Goal: Task Accomplishment & Management: Use online tool/utility

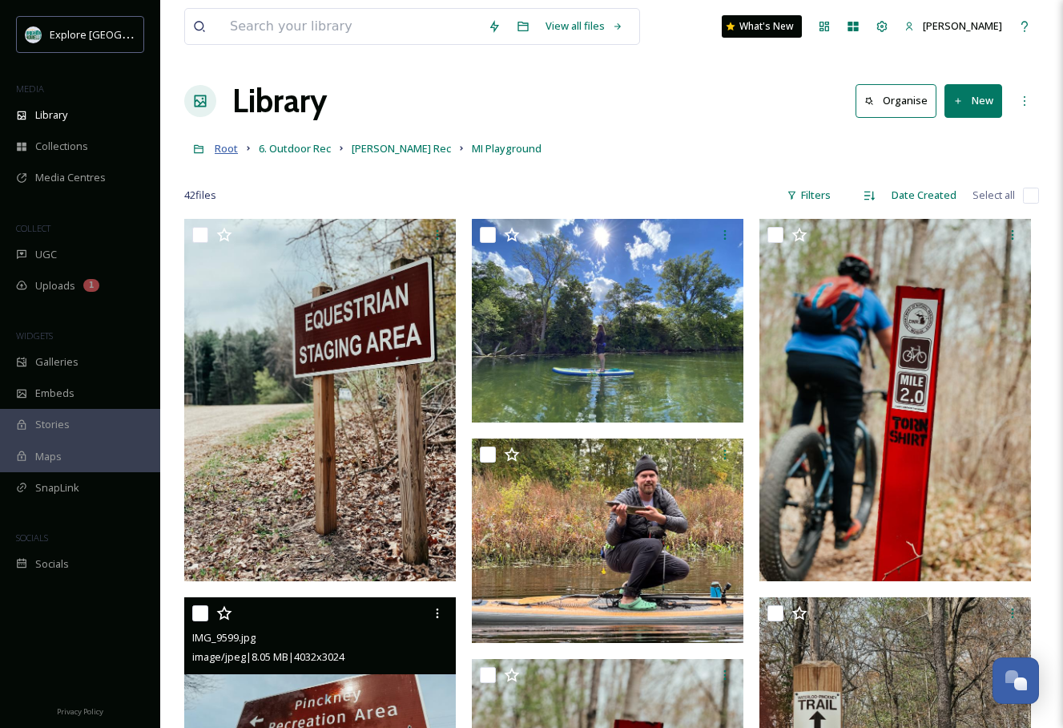
click at [228, 143] on span "Root" at bounding box center [226, 148] width 23 height 14
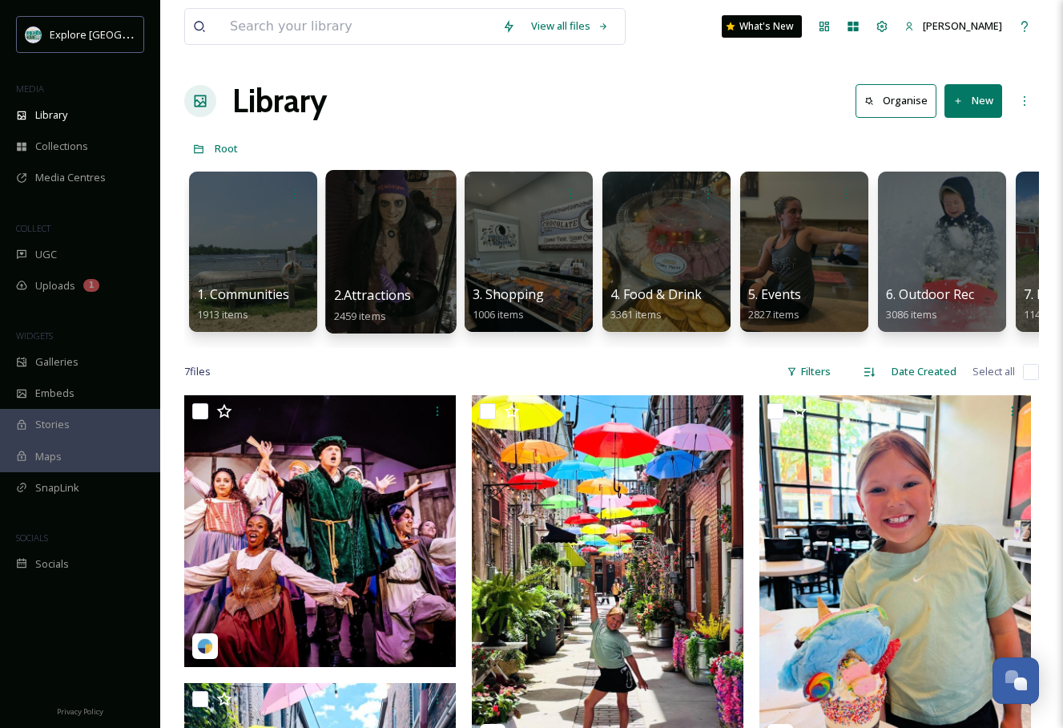
click at [377, 242] on div at bounding box center [390, 251] width 131 height 163
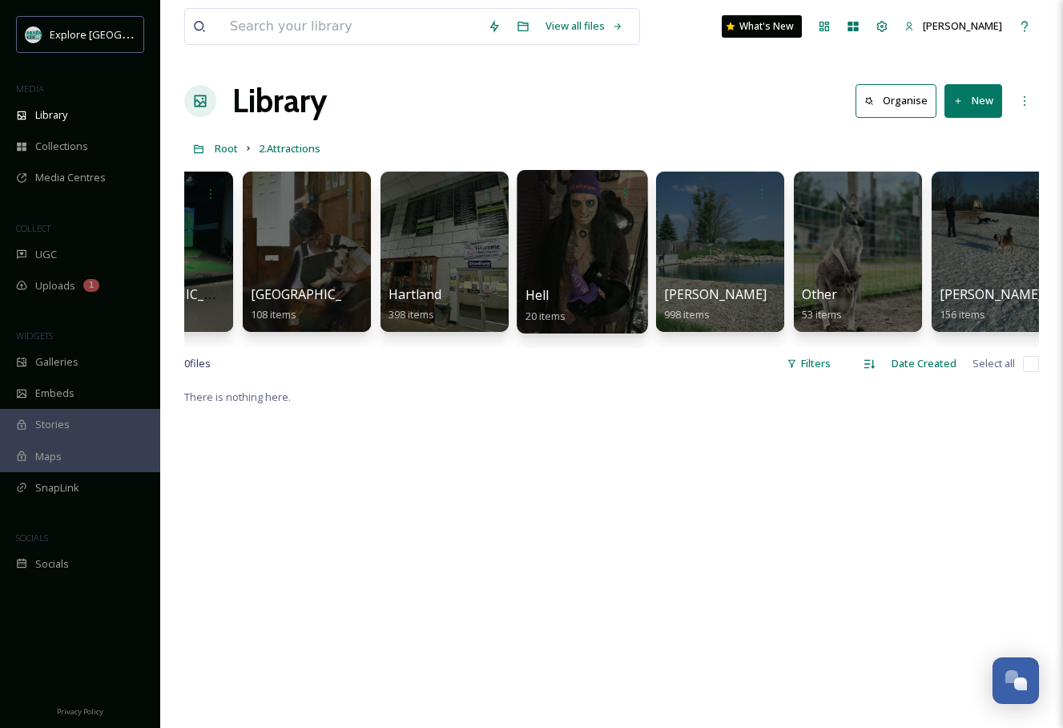
scroll to position [0, 54]
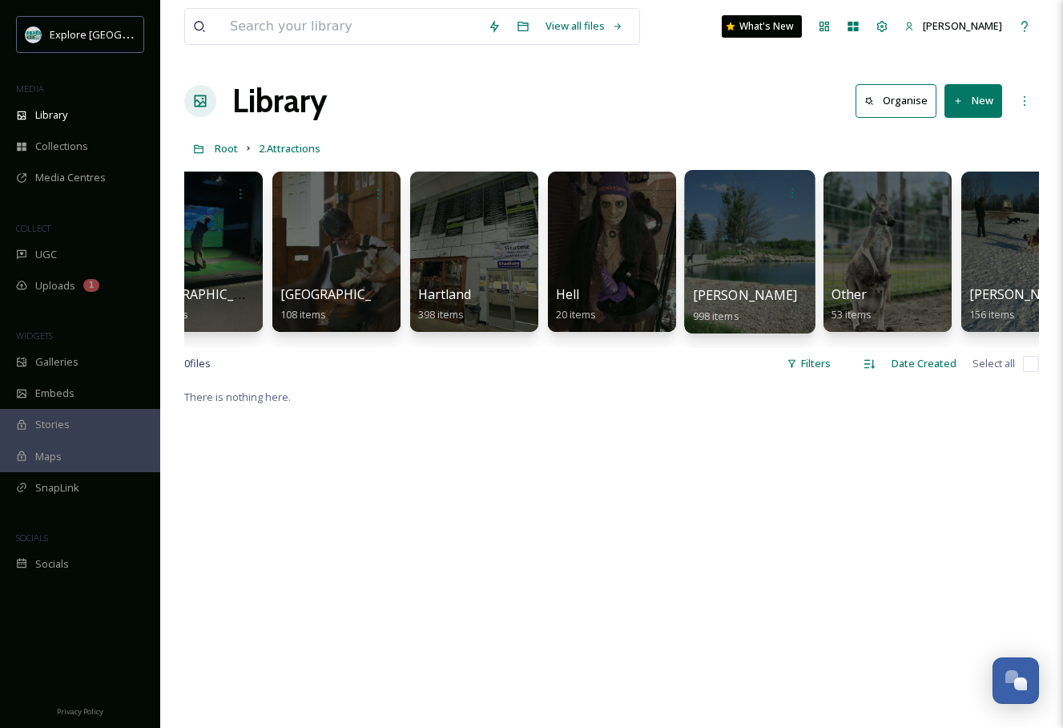
click at [716, 246] on div at bounding box center [749, 251] width 131 height 163
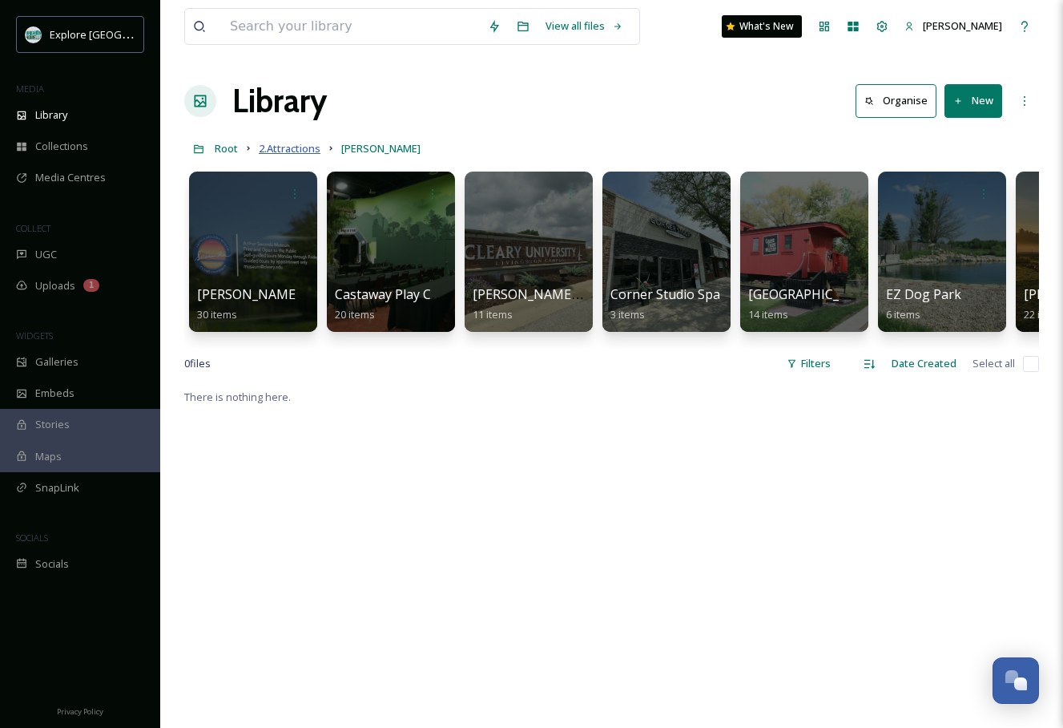
click at [305, 148] on span "2.Attractions" at bounding box center [290, 148] width 62 height 14
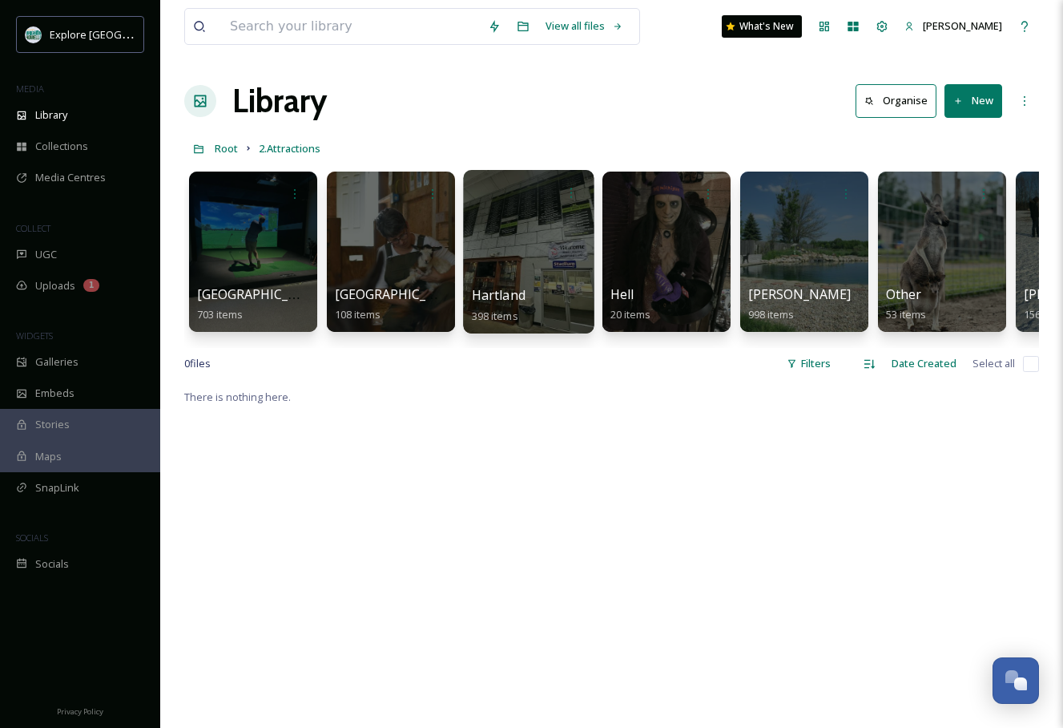
click at [571, 256] on div at bounding box center [528, 251] width 131 height 163
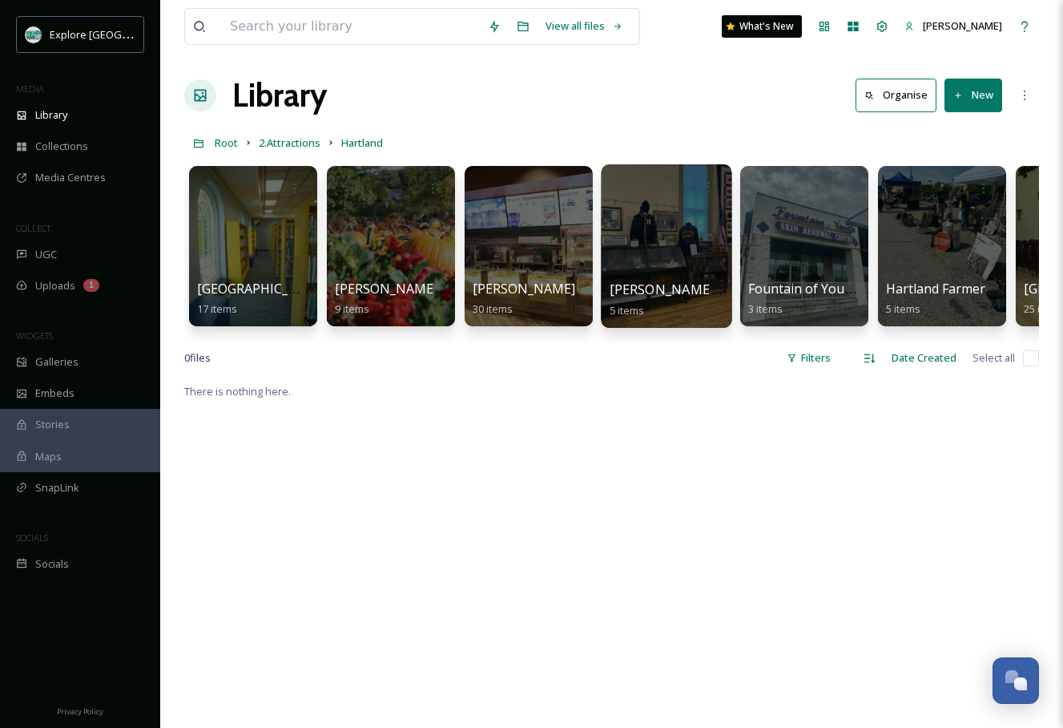
click at [694, 252] on div at bounding box center [666, 245] width 131 height 163
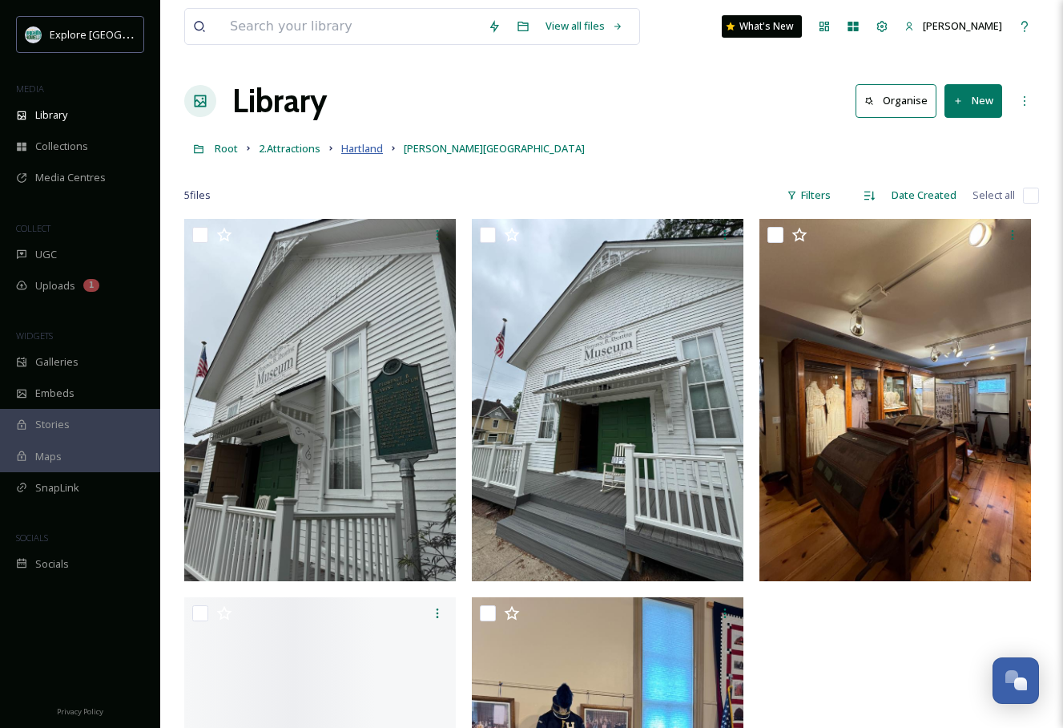
click at [378, 144] on span "Hartland" at bounding box center [362, 148] width 42 height 14
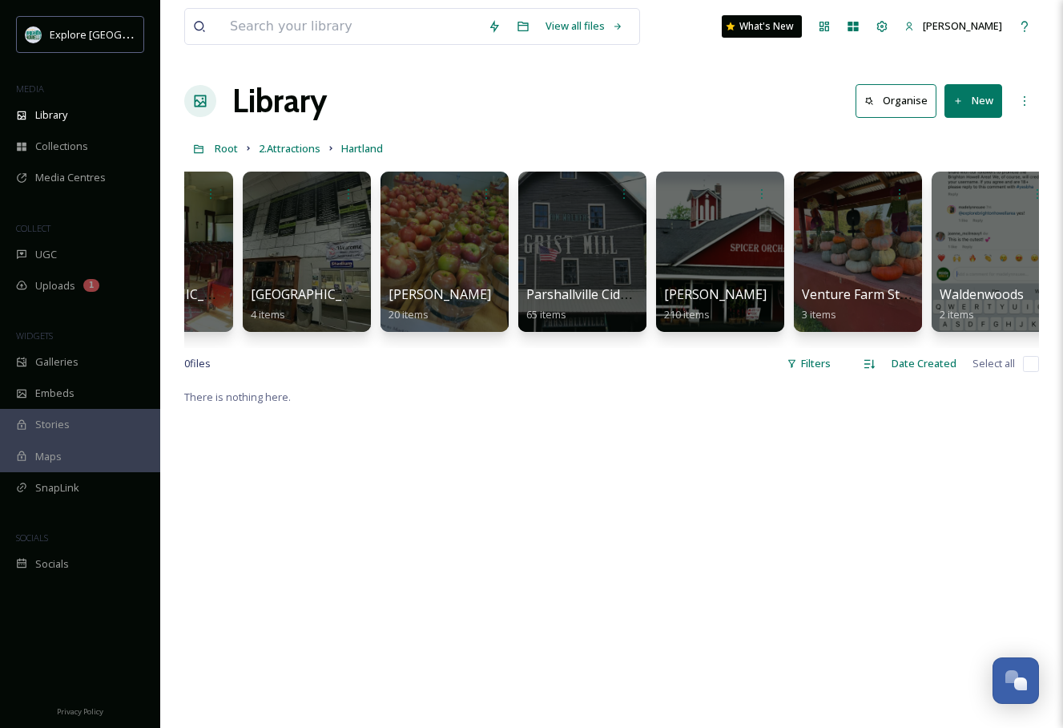
scroll to position [0, 937]
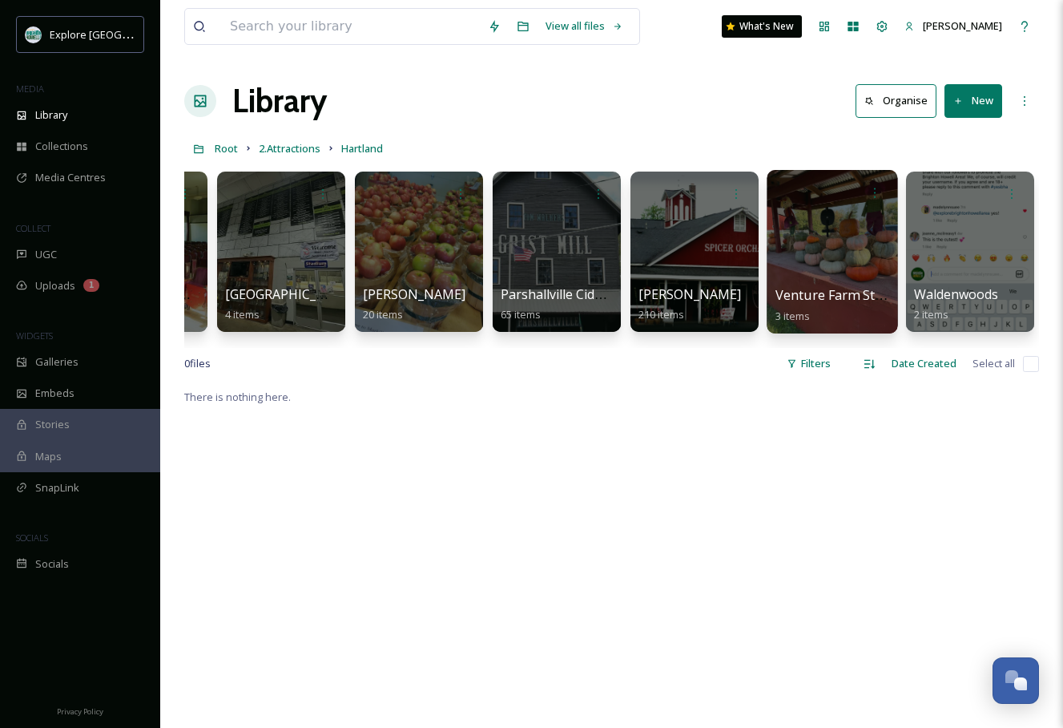
click at [858, 276] on div at bounding box center [832, 251] width 131 height 163
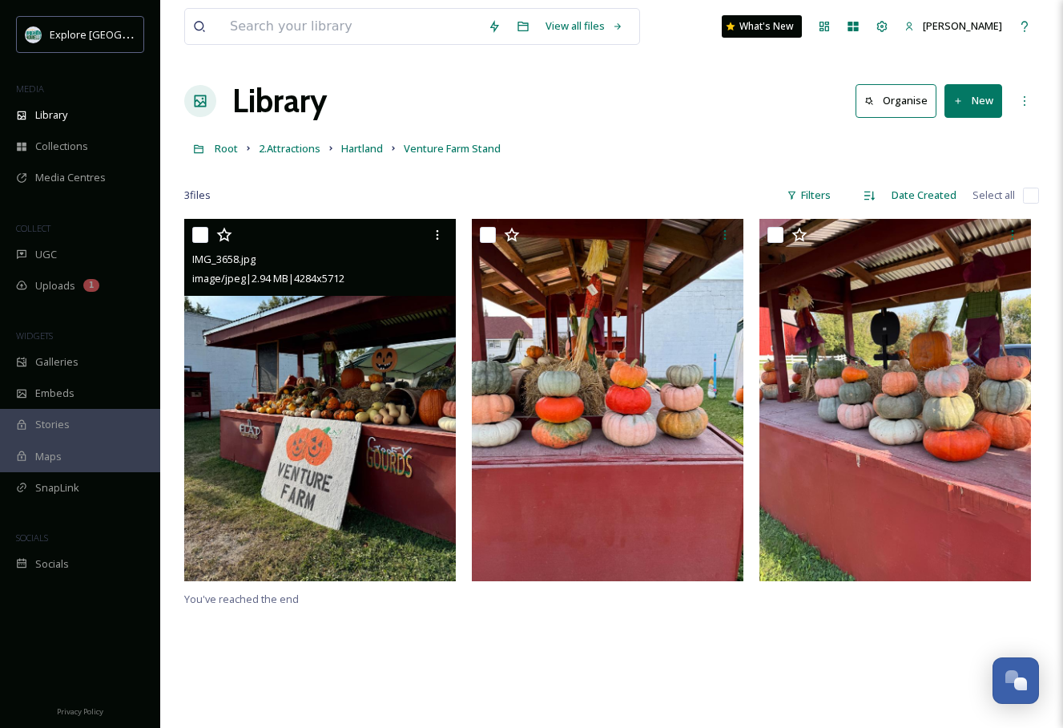
click at [379, 377] on img at bounding box center [320, 400] width 272 height 362
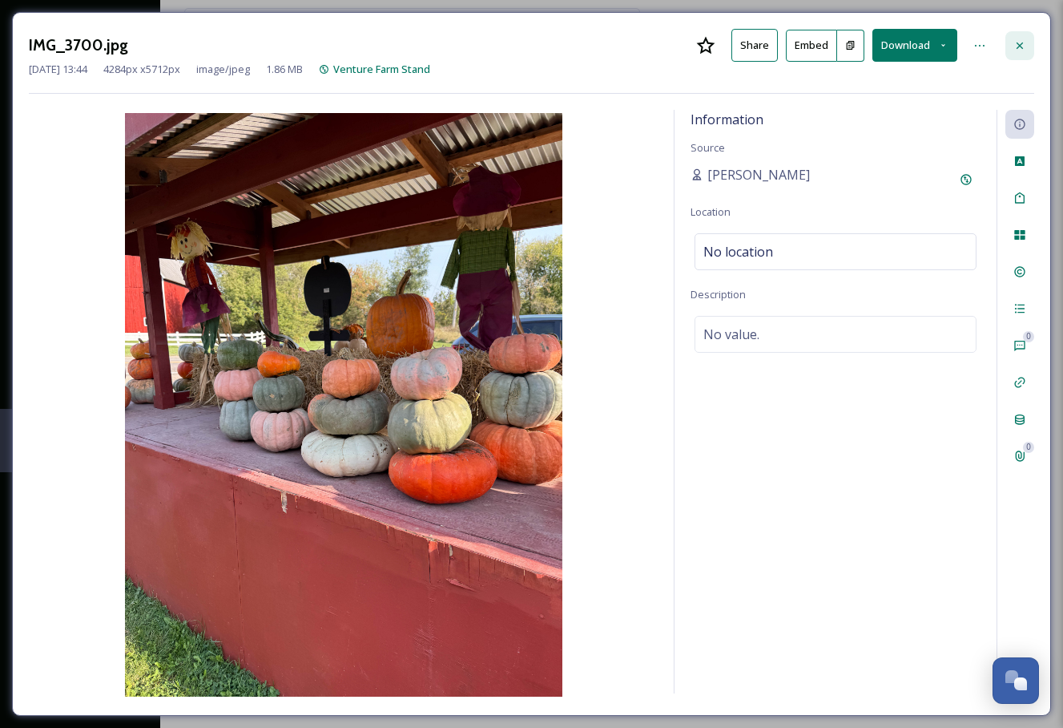
click at [1017, 46] on icon at bounding box center [1020, 45] width 13 height 13
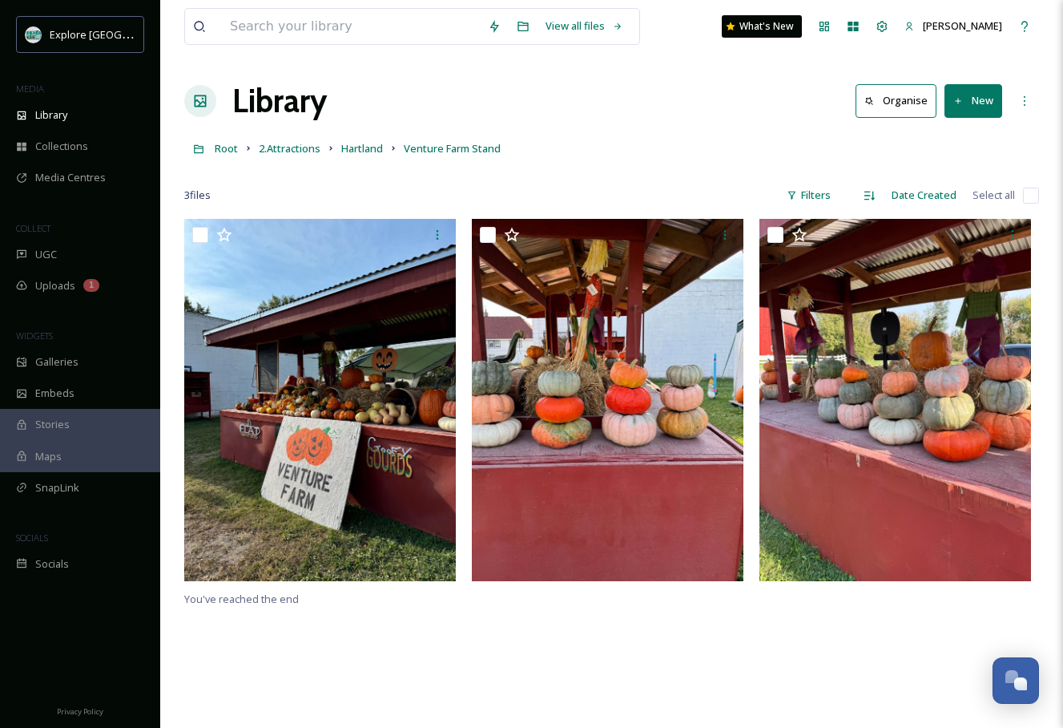
click at [371, 141] on link "Hartland" at bounding box center [362, 148] width 42 height 19
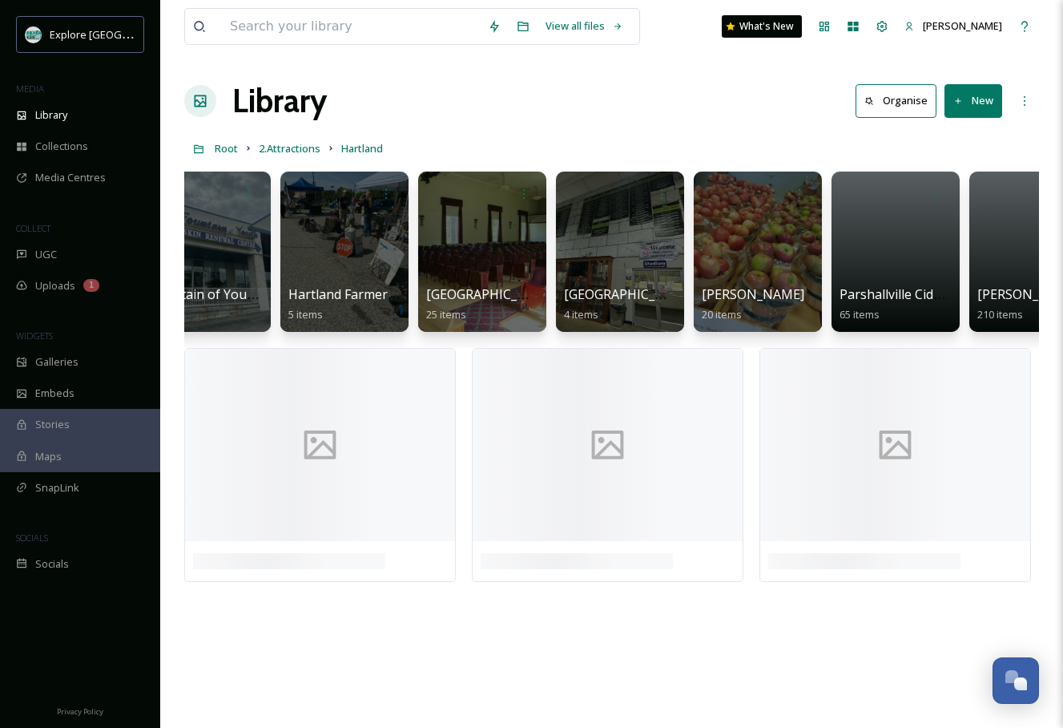
scroll to position [0, 937]
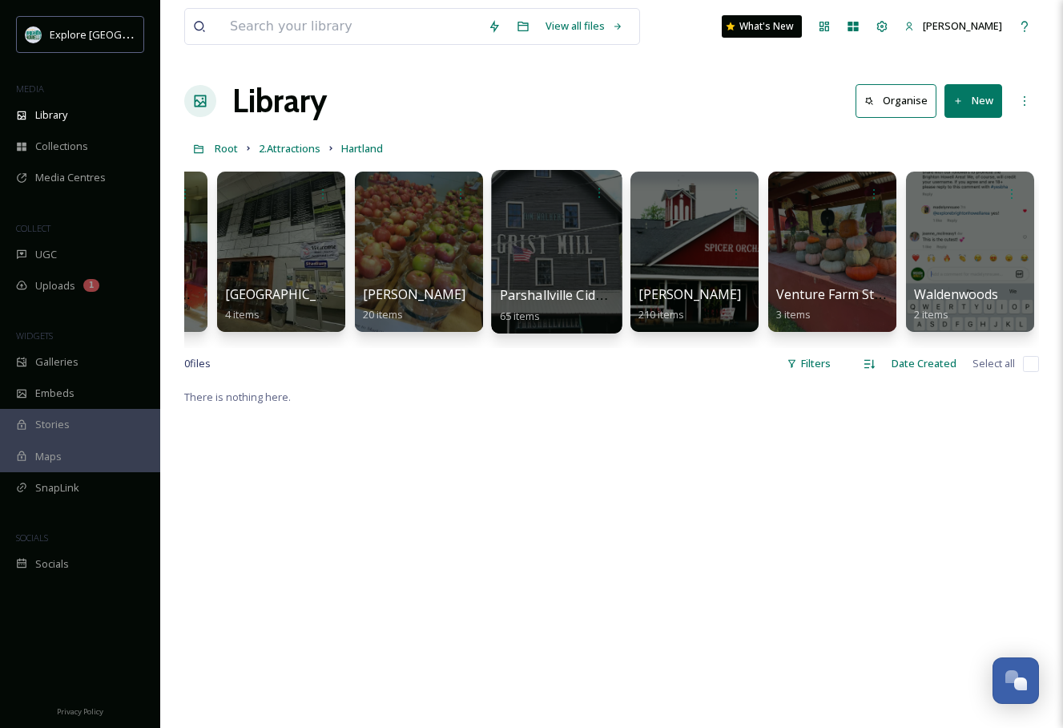
click at [563, 276] on div at bounding box center [556, 251] width 131 height 163
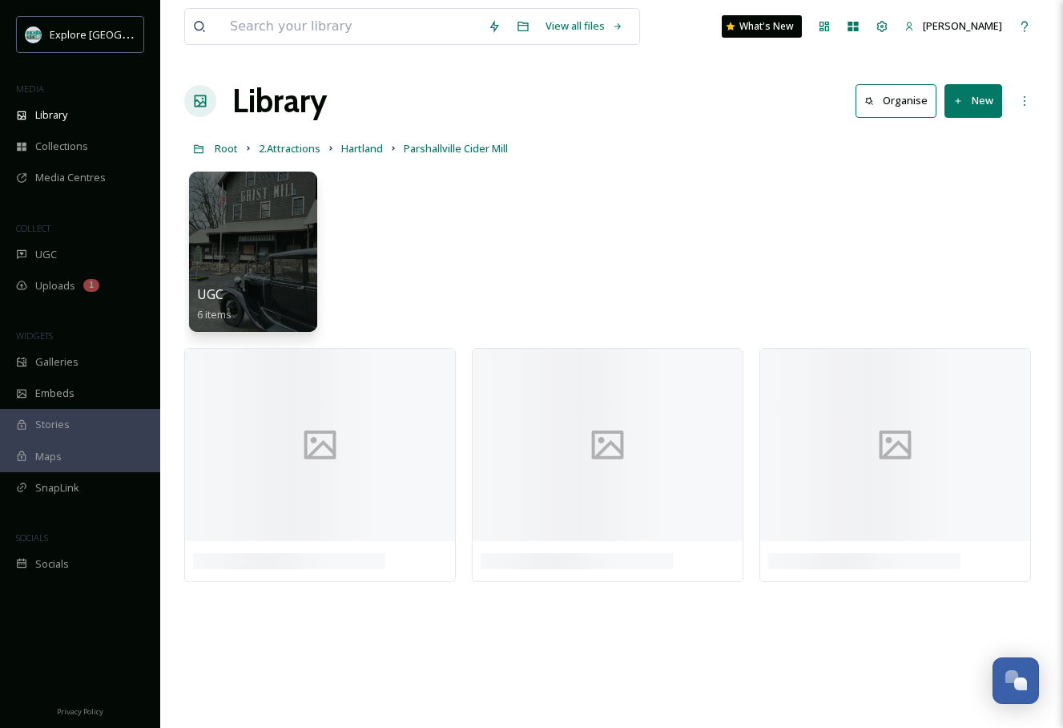
click at [610, 314] on div "UGC 6 items" at bounding box center [611, 255] width 855 height 184
click at [256, 259] on div at bounding box center [253, 251] width 131 height 163
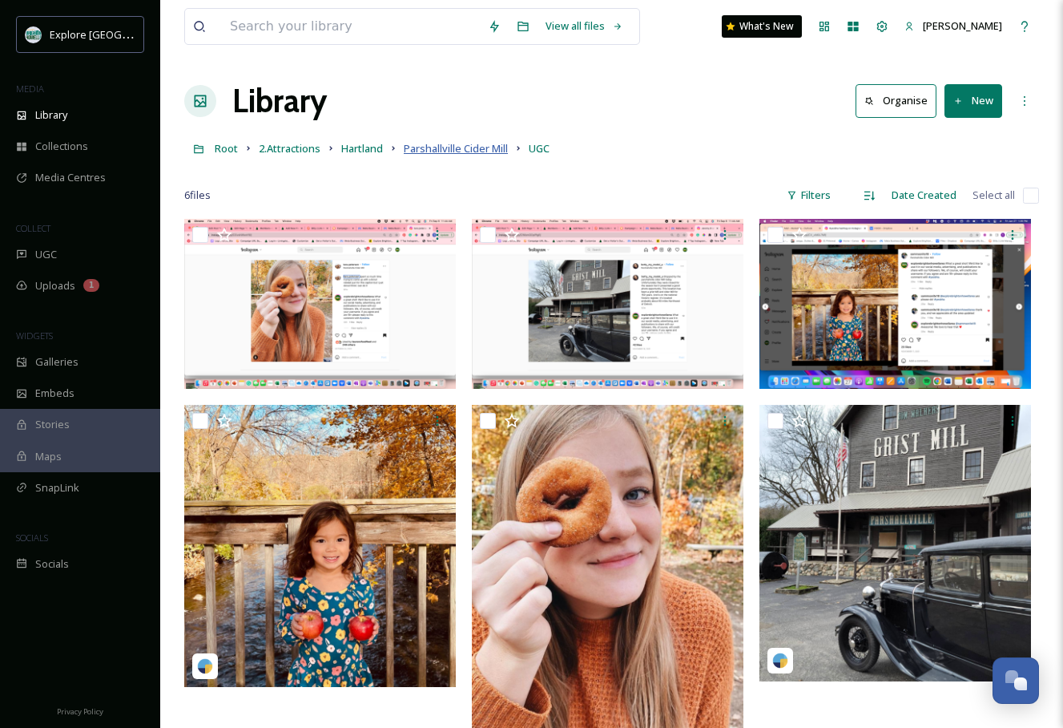
click at [464, 153] on span "Parshallville Cider Mill" at bounding box center [456, 148] width 104 height 14
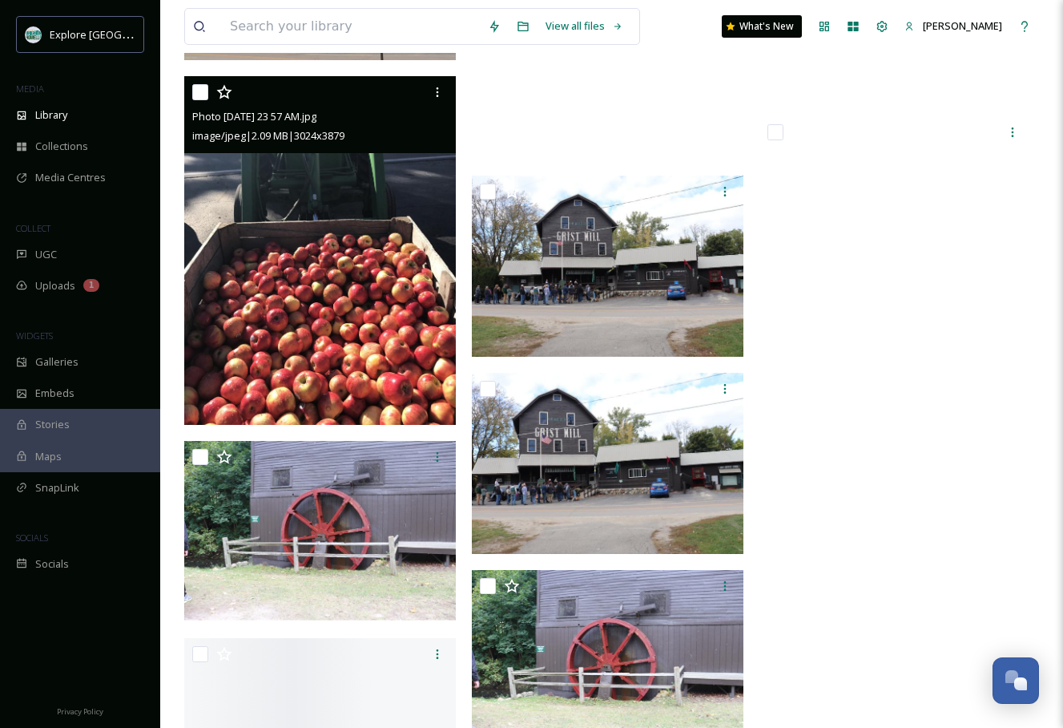
scroll to position [4879, 0]
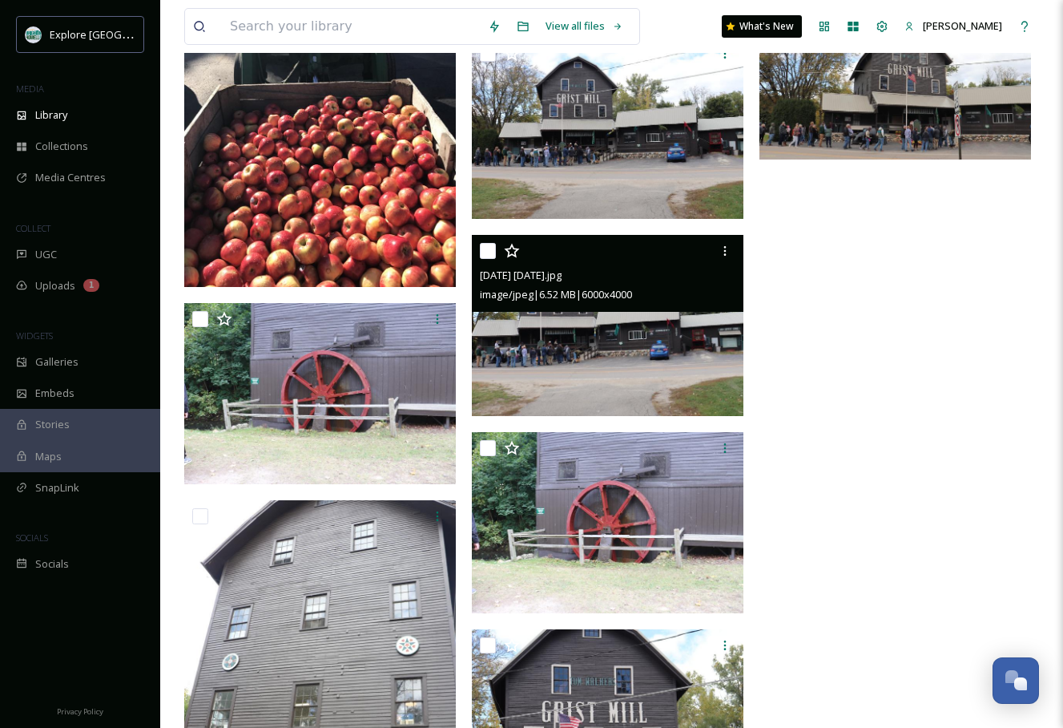
click at [583, 348] on img at bounding box center [608, 325] width 272 height 181
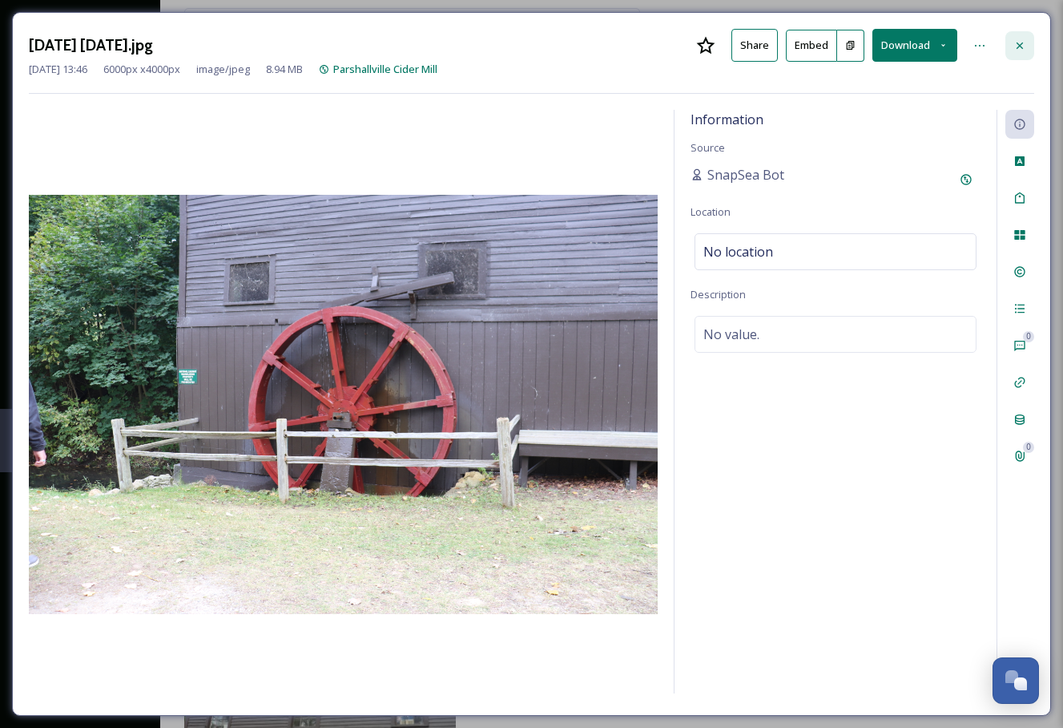
click at [1020, 40] on icon at bounding box center [1020, 45] width 13 height 13
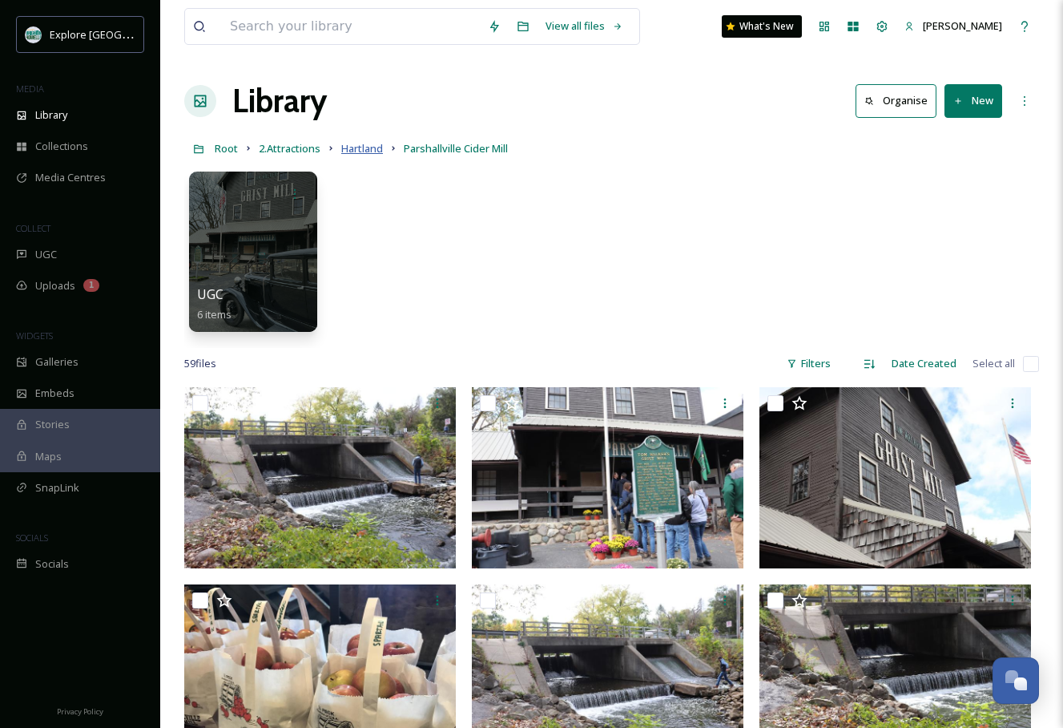
click at [356, 152] on span "Hartland" at bounding box center [362, 148] width 42 height 14
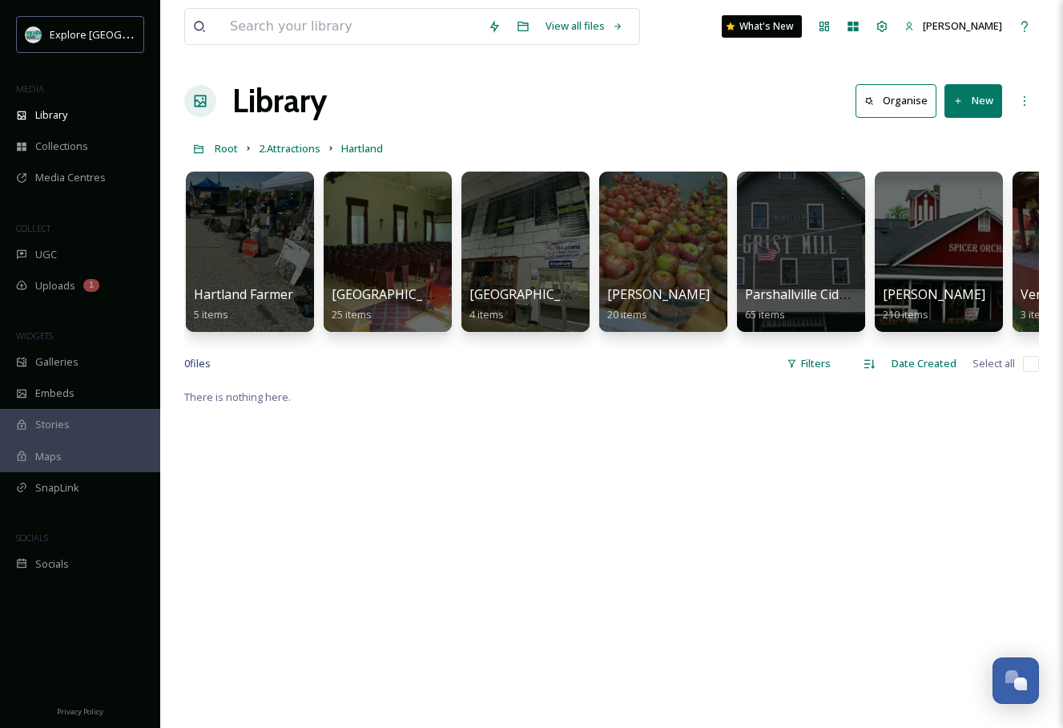
scroll to position [0, 937]
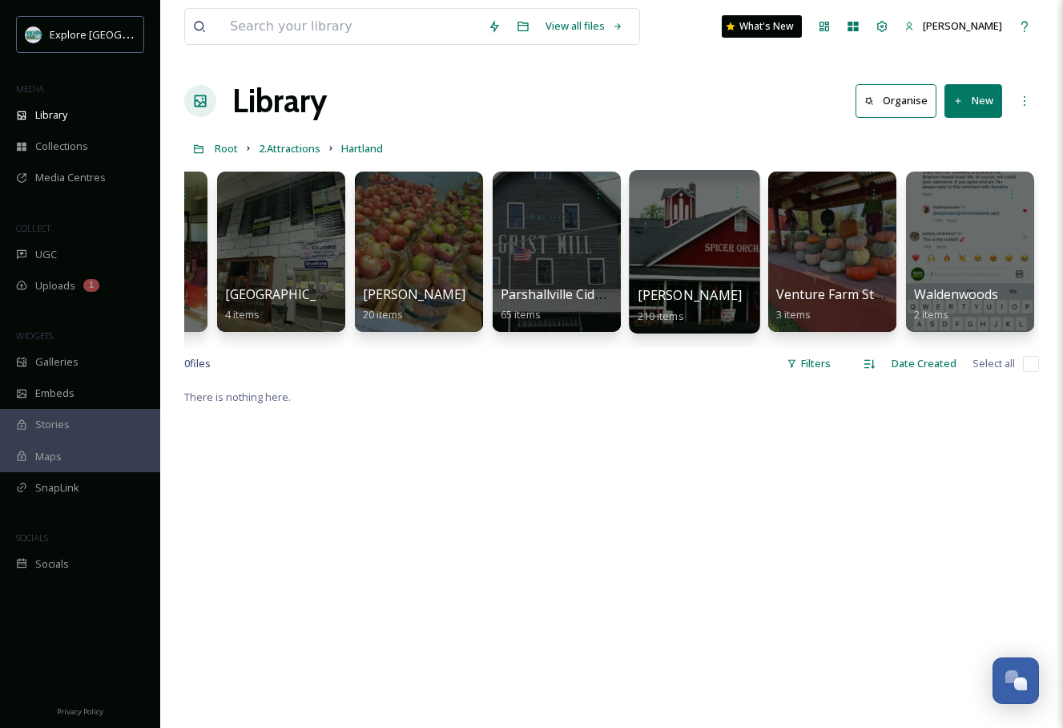
click at [686, 236] on div at bounding box center [694, 251] width 131 height 163
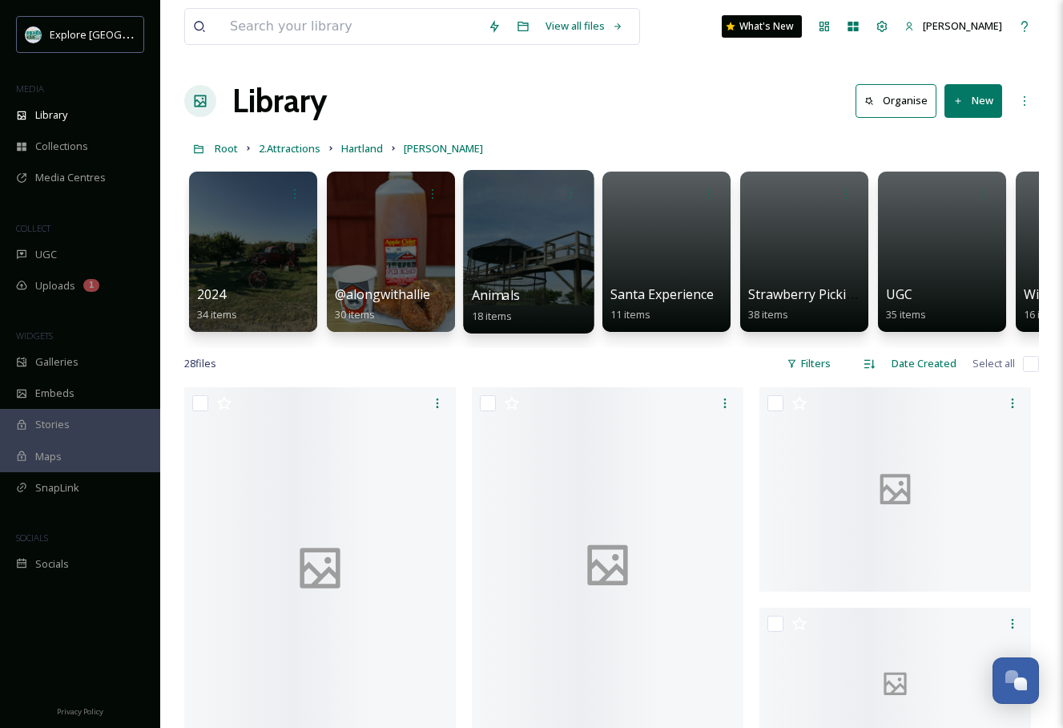
scroll to position [0, 110]
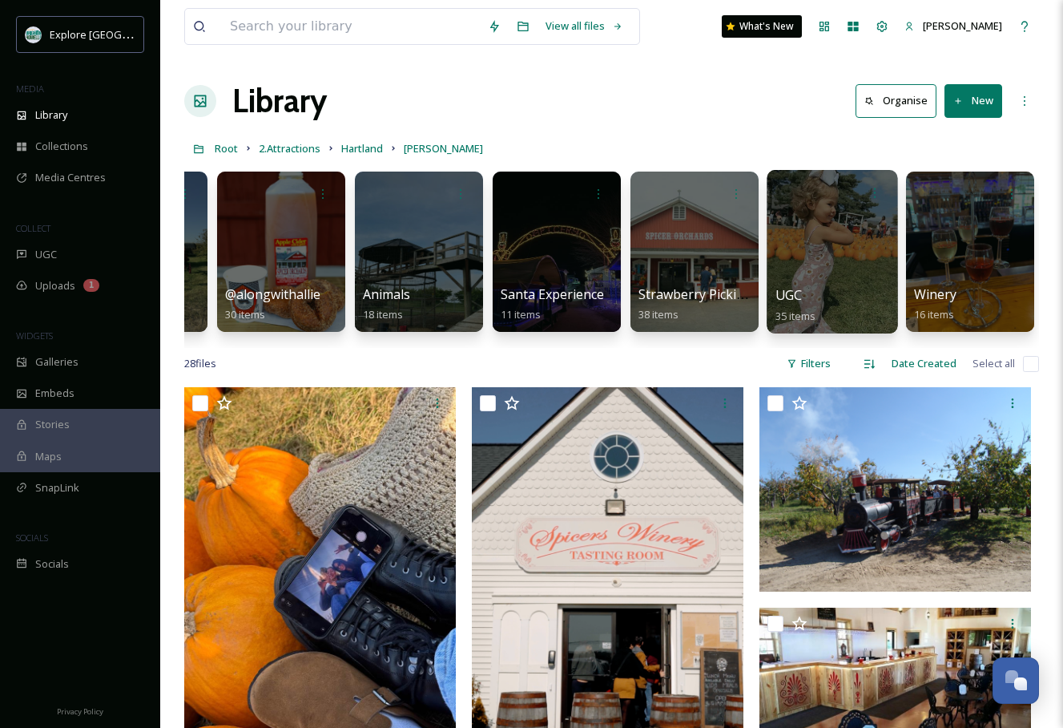
click at [844, 244] on div at bounding box center [832, 251] width 131 height 163
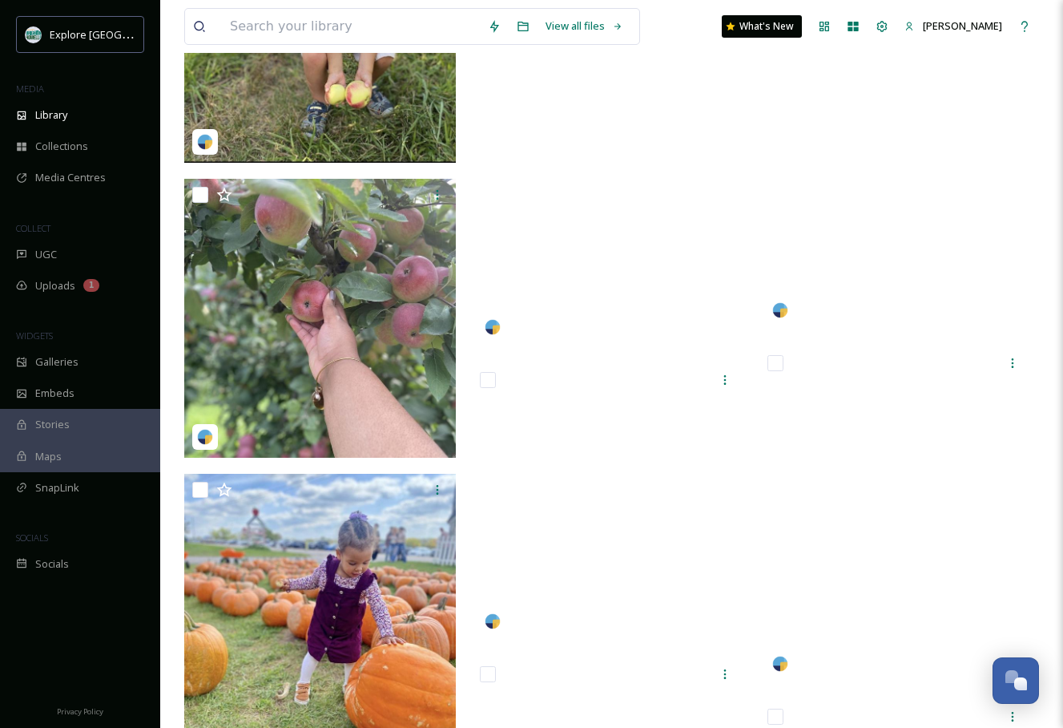
scroll to position [1108, 0]
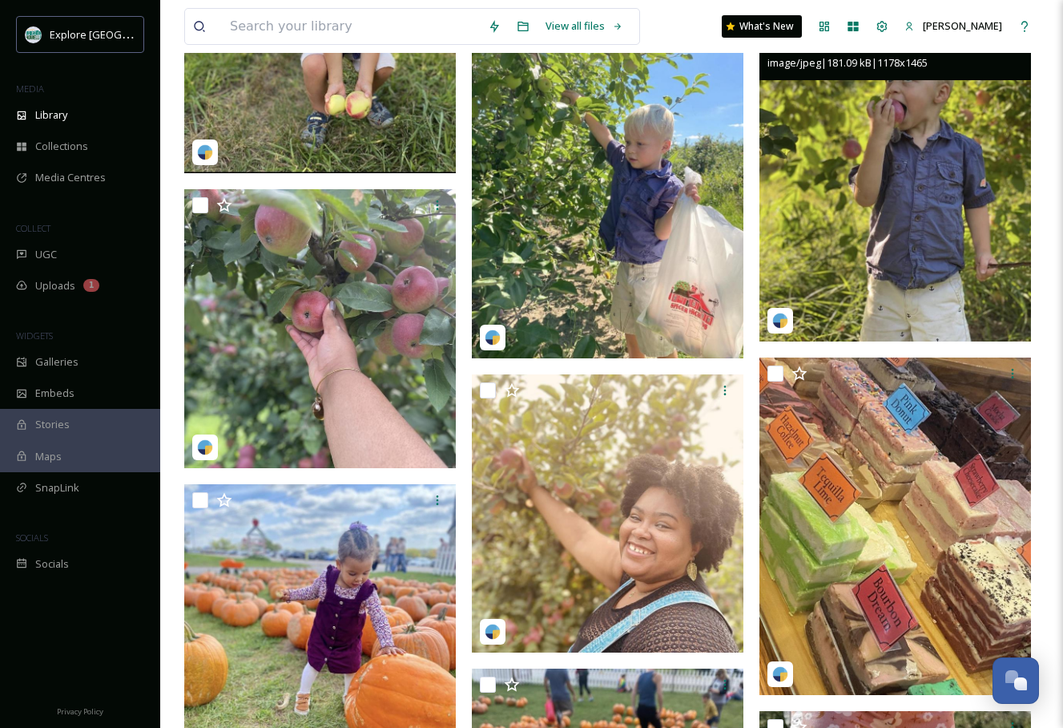
click at [894, 276] on img at bounding box center [896, 171] width 272 height 337
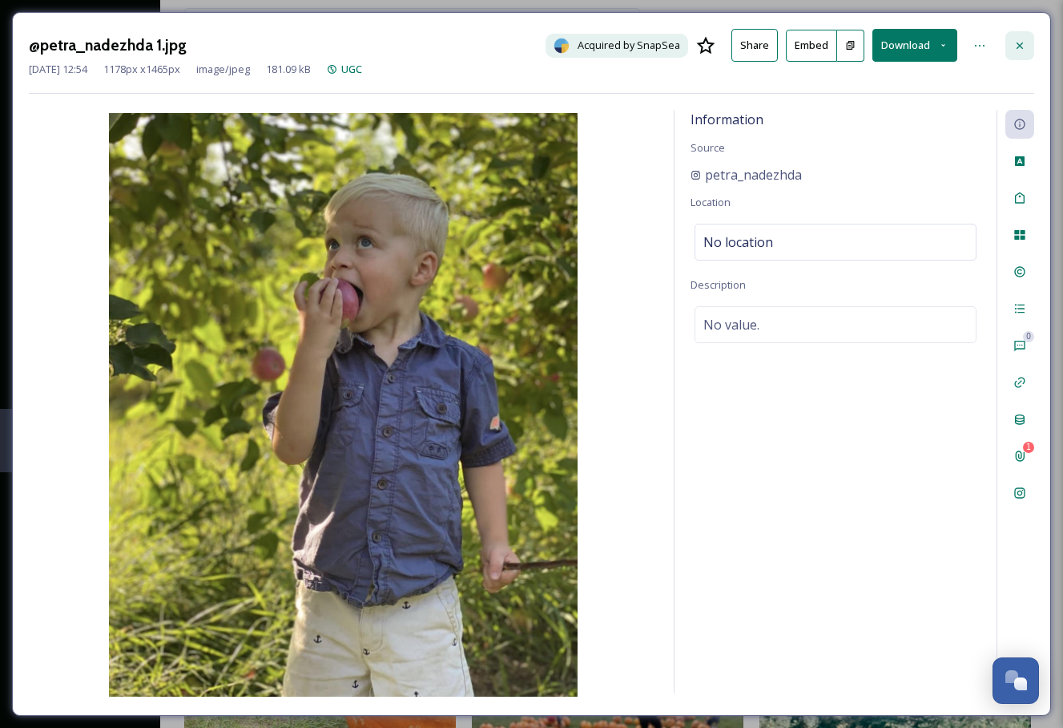
click at [1021, 40] on icon at bounding box center [1020, 45] width 13 height 13
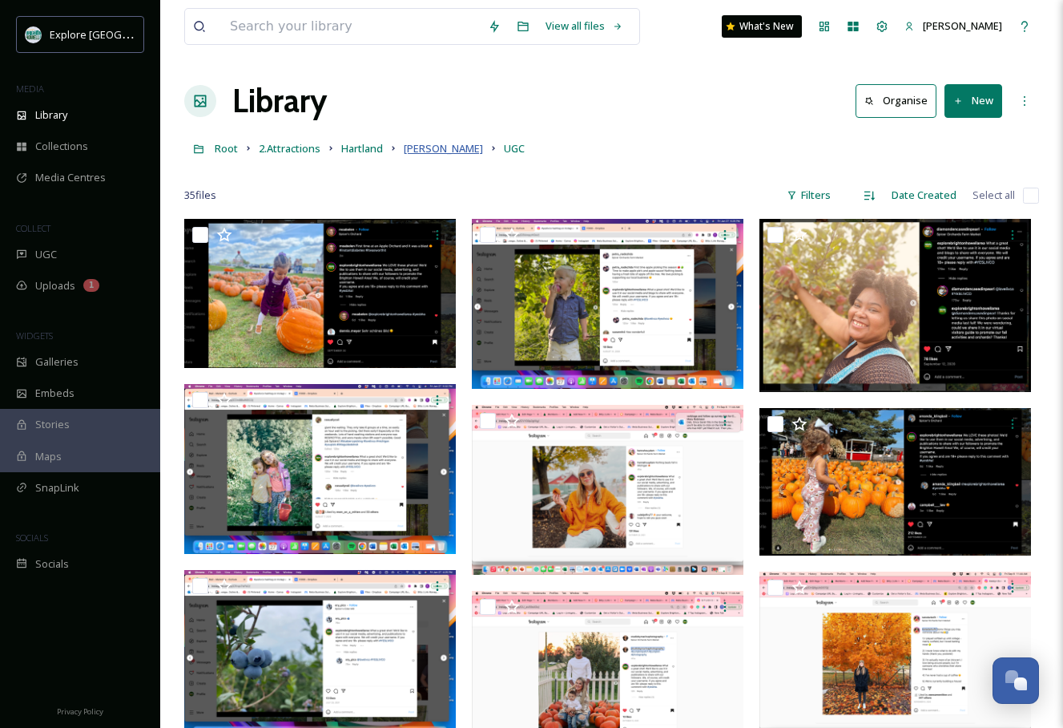
click at [417, 150] on span "[PERSON_NAME]" at bounding box center [443, 148] width 79 height 14
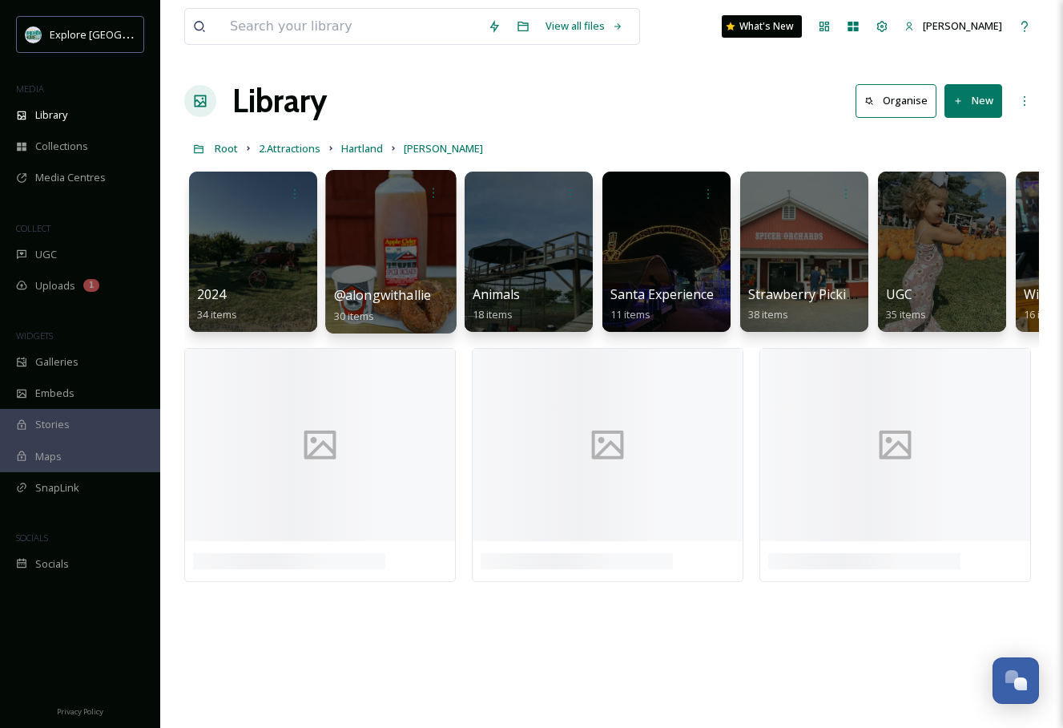
click at [414, 282] on div at bounding box center [390, 251] width 131 height 163
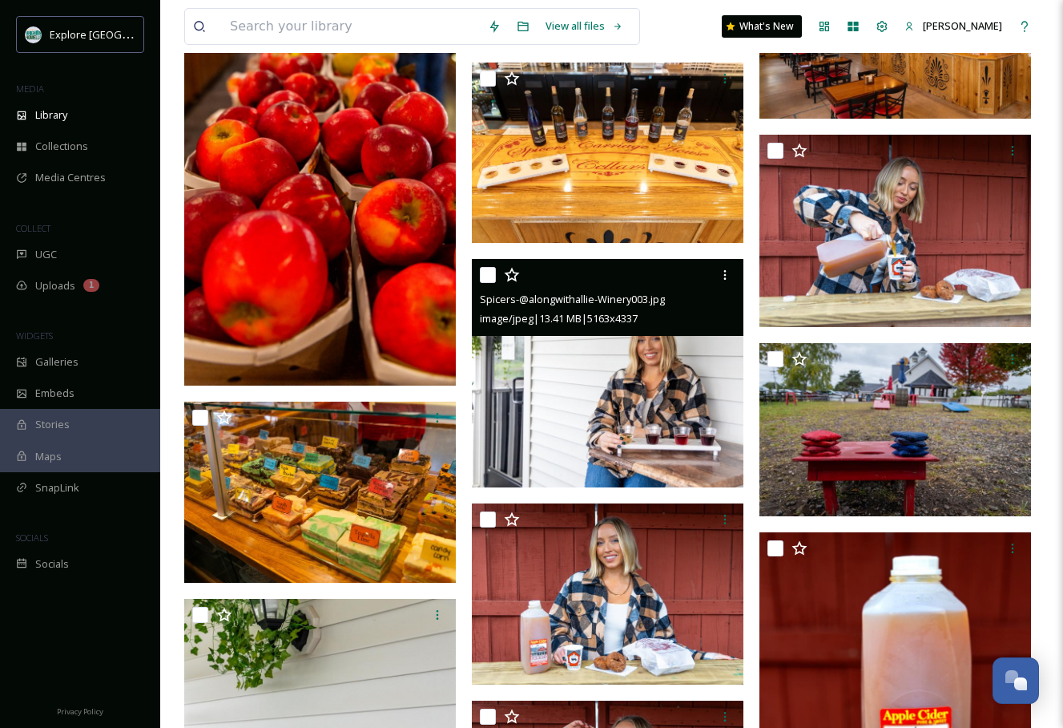
scroll to position [1784, 0]
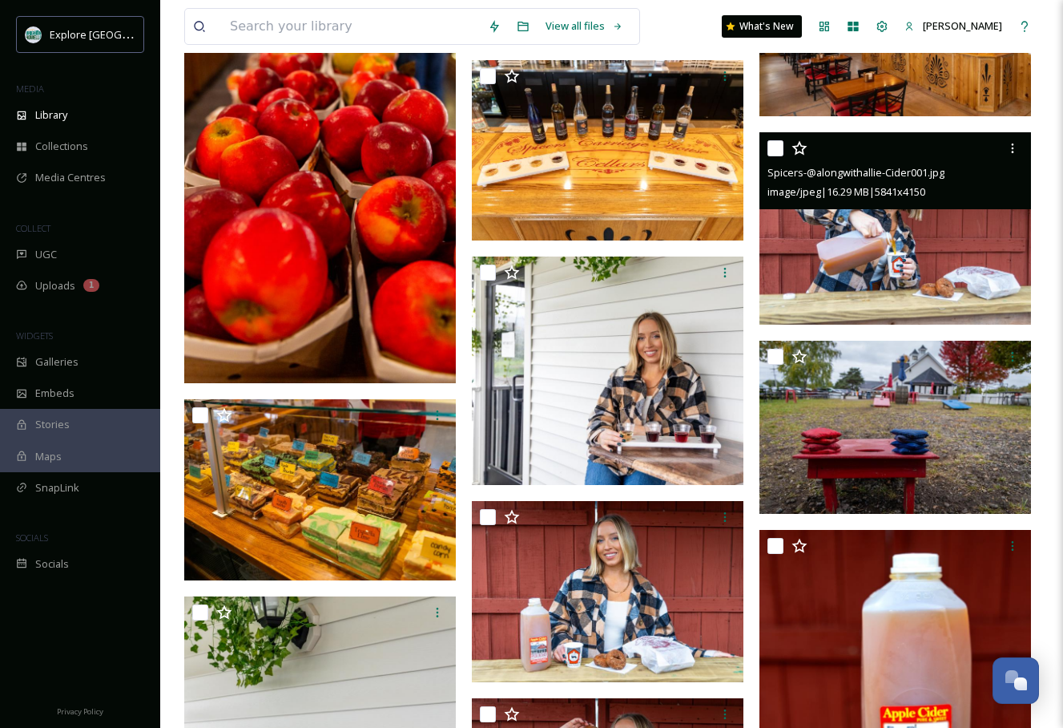
click at [893, 266] on img at bounding box center [896, 228] width 272 height 193
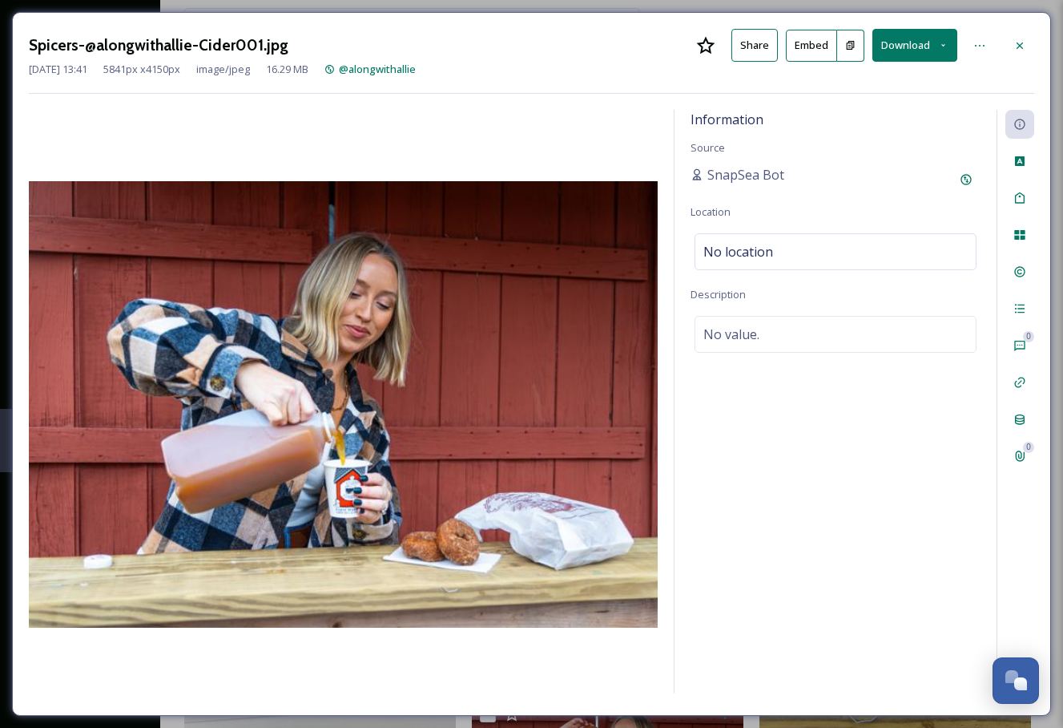
click at [854, 37] on button at bounding box center [850, 46] width 27 height 32
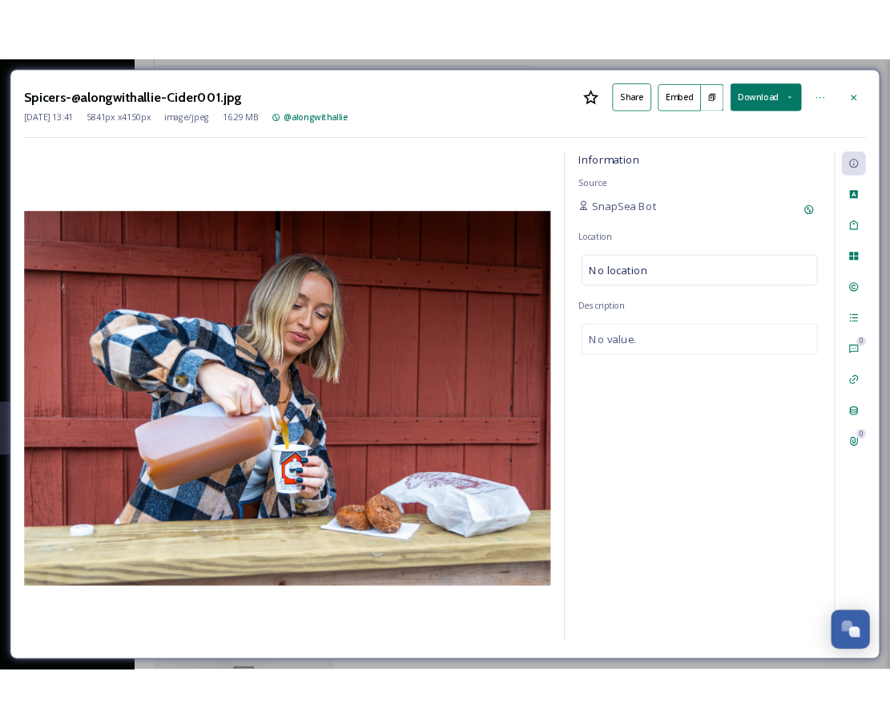
scroll to position [1478, 0]
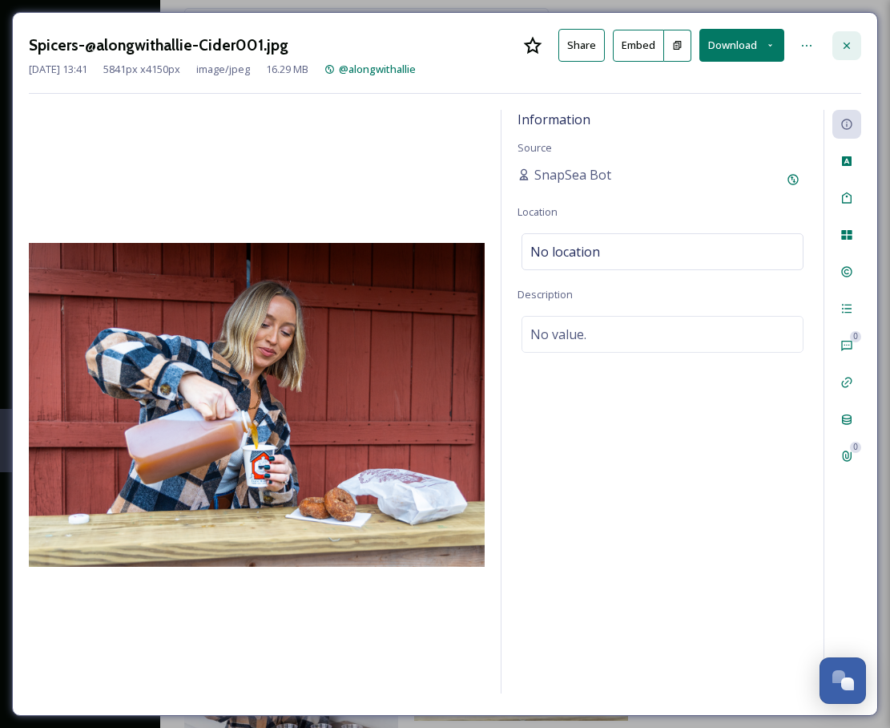
click at [856, 45] on div at bounding box center [847, 45] width 29 height 29
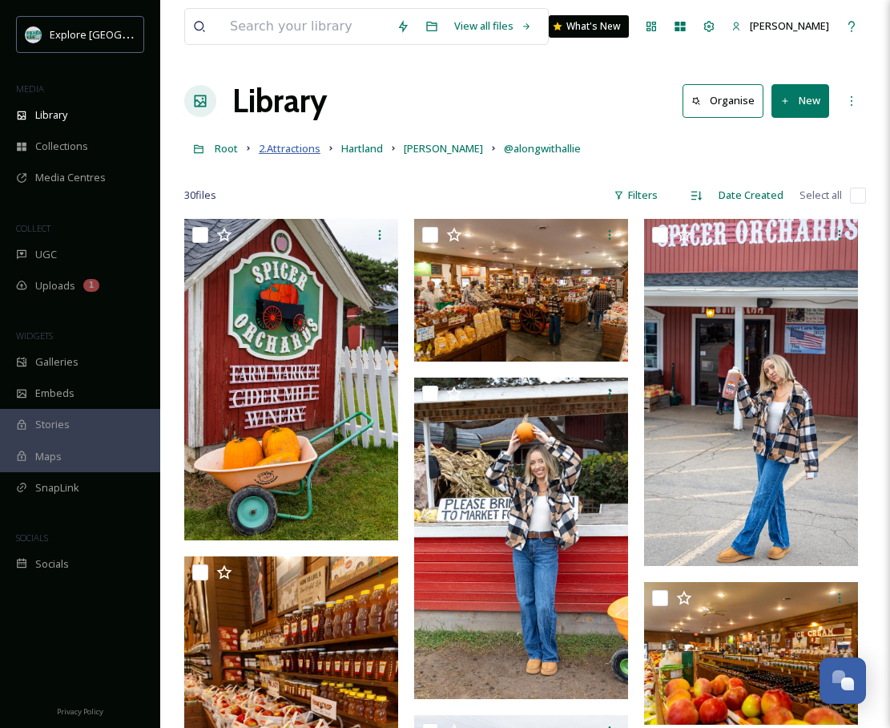
click at [282, 148] on span "2.Attractions" at bounding box center [290, 148] width 62 height 14
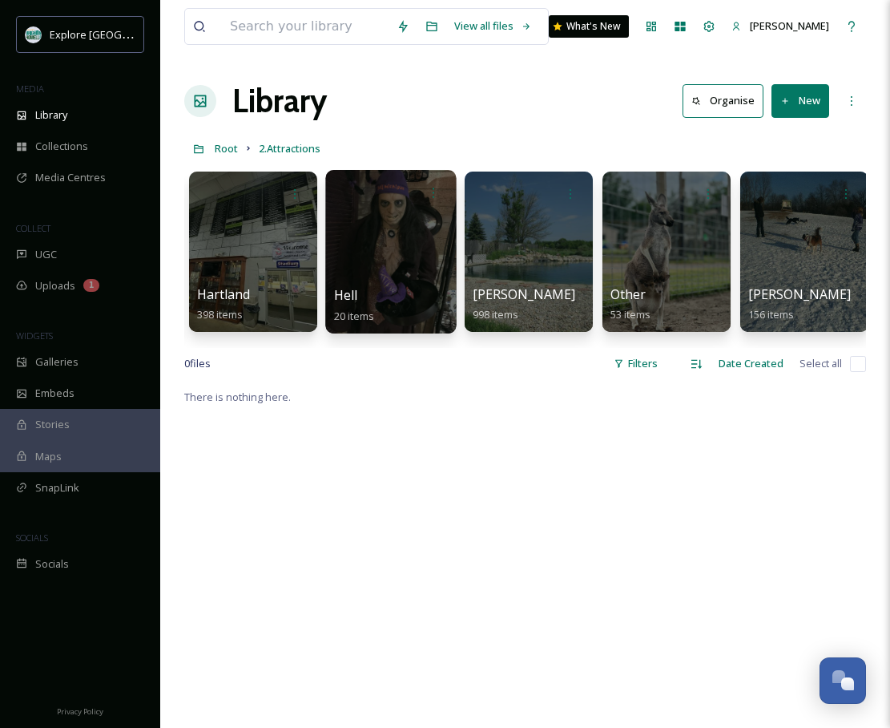
scroll to position [0, 274]
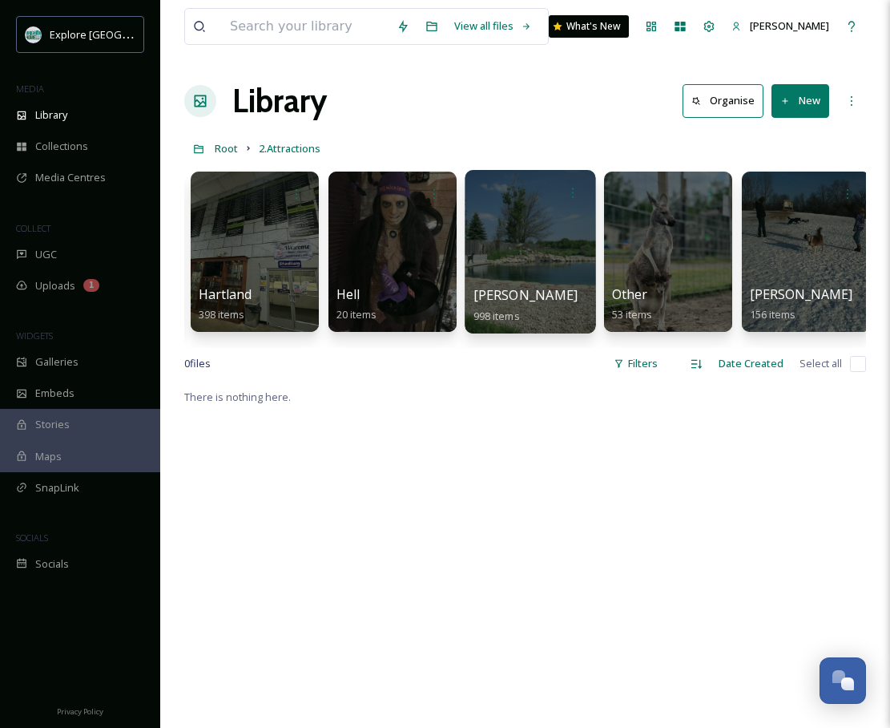
click at [559, 227] on div at bounding box center [530, 251] width 131 height 163
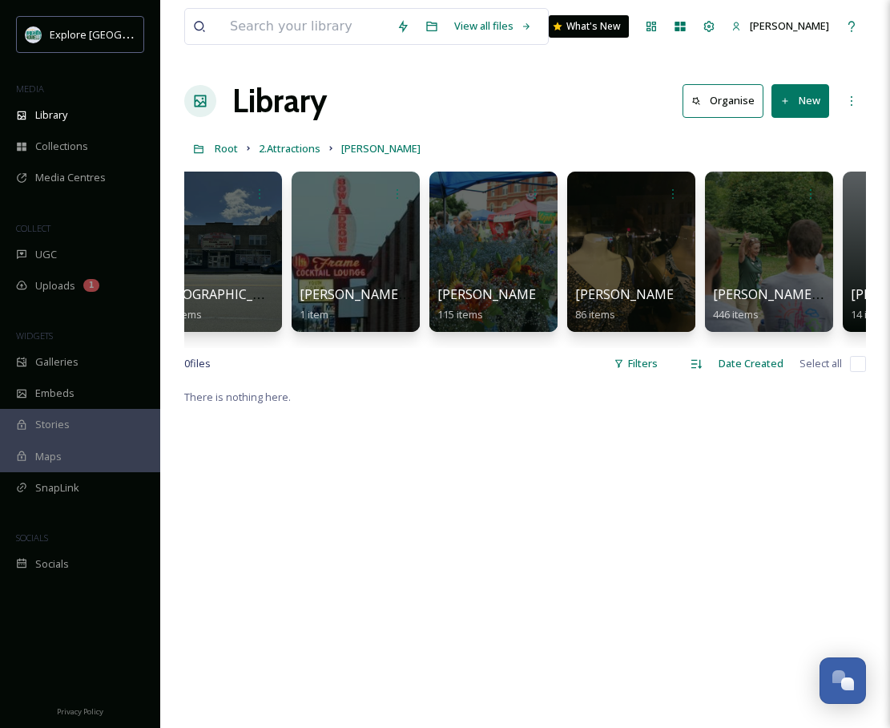
scroll to position [0, 1288]
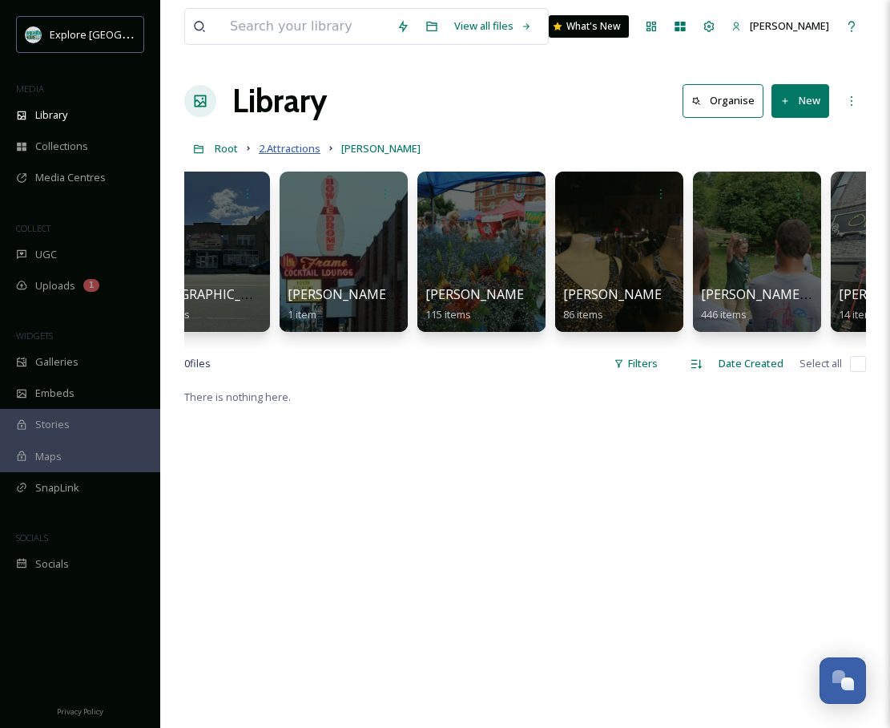
click at [287, 147] on span "2.Attractions" at bounding box center [290, 148] width 62 height 14
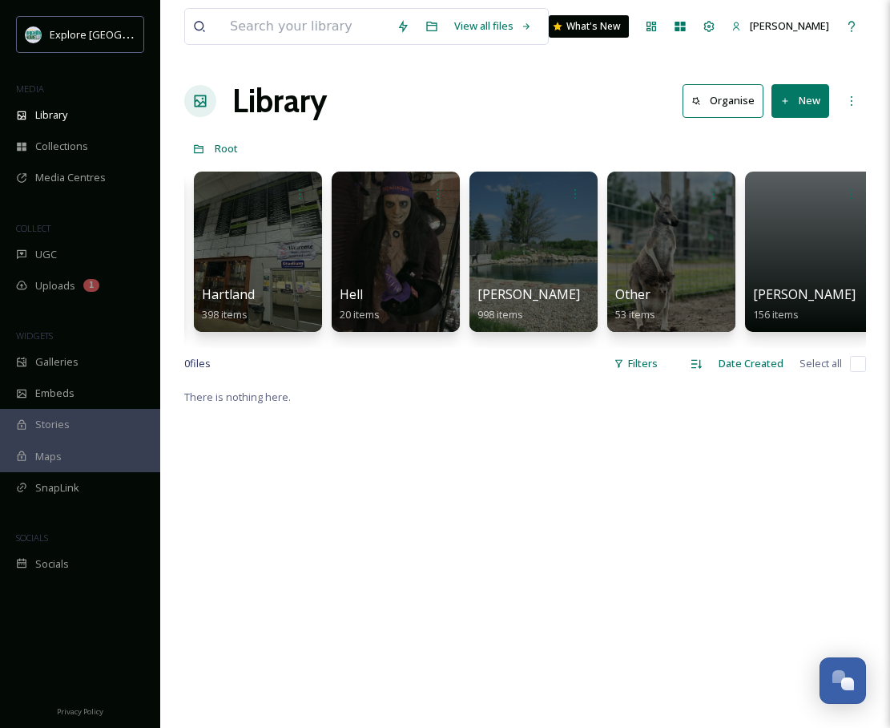
scroll to position [0, 421]
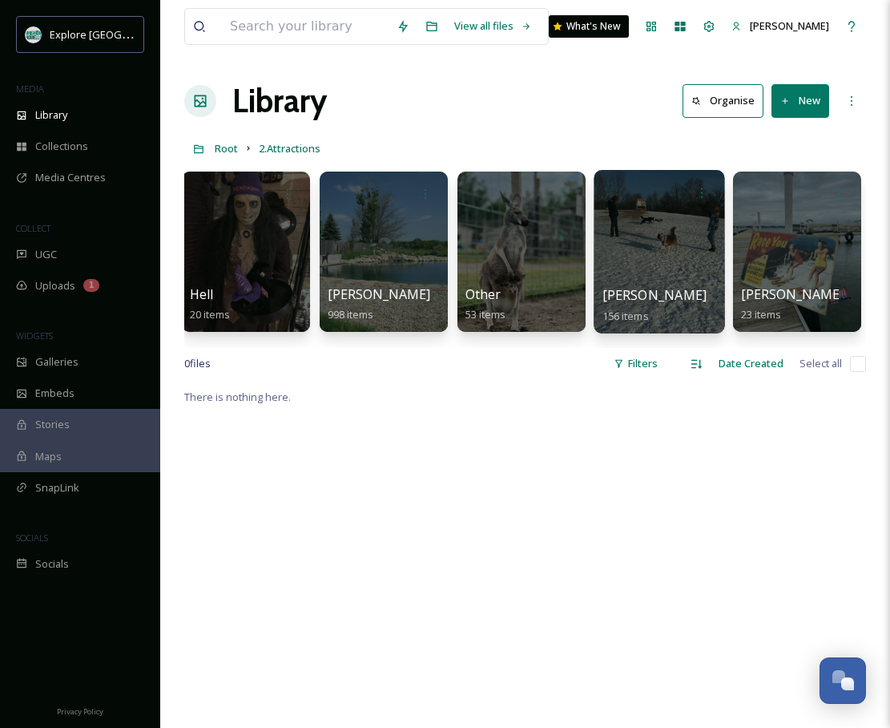
click at [644, 220] on div at bounding box center [659, 251] width 131 height 163
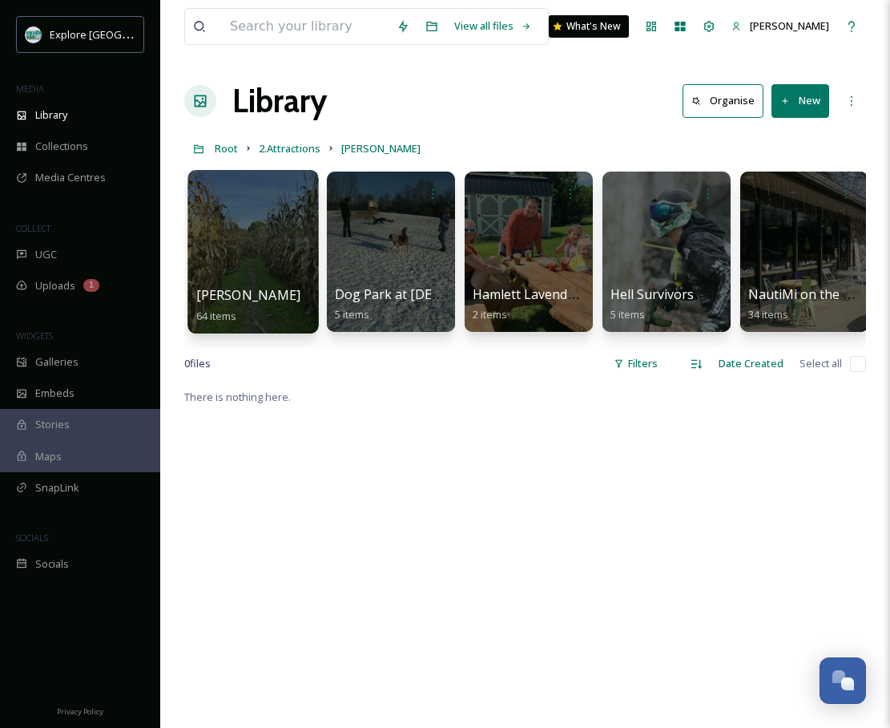
click at [240, 264] on div at bounding box center [253, 251] width 131 height 163
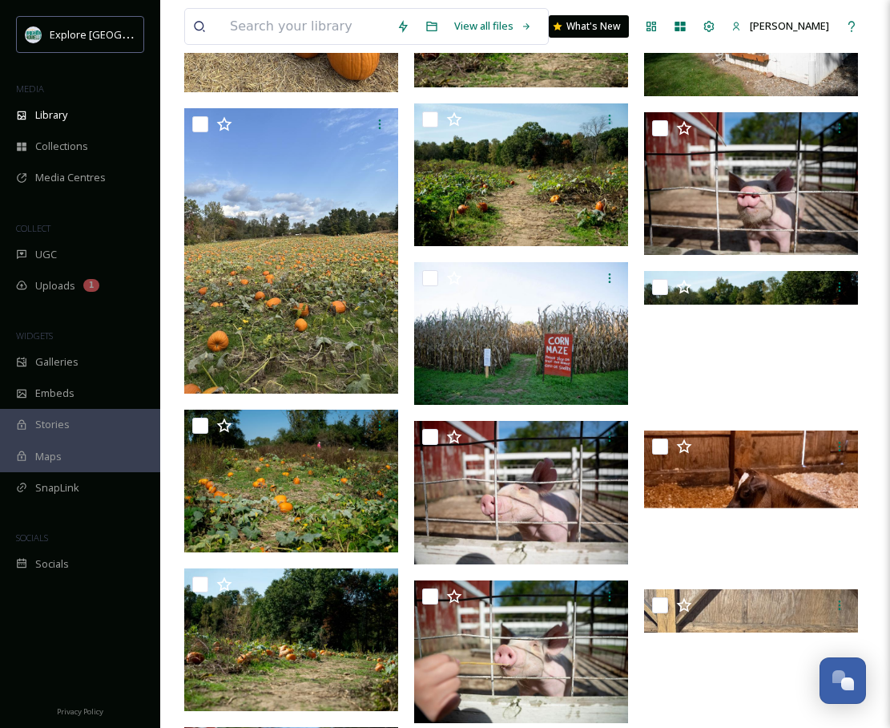
scroll to position [3112, 0]
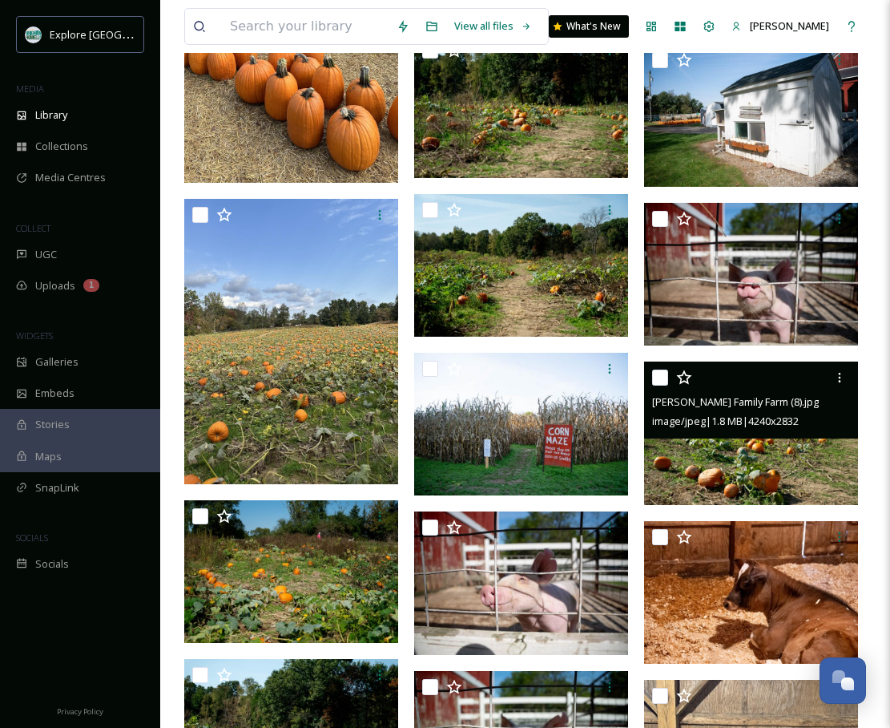
click at [696, 436] on div "[PERSON_NAME] Family Farm (8).jpg image/jpeg | 1.8 MB | 4240 x 2832" at bounding box center [751, 399] width 214 height 77
click at [687, 457] on img at bounding box center [751, 432] width 214 height 143
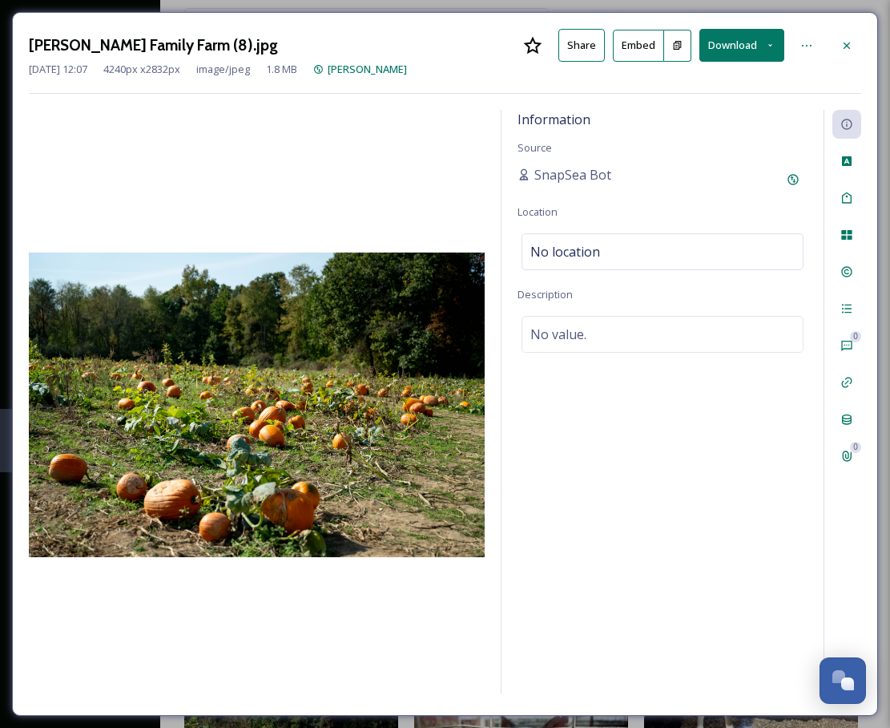
click at [678, 56] on button at bounding box center [677, 46] width 27 height 32
click at [853, 53] on div at bounding box center [847, 45] width 29 height 29
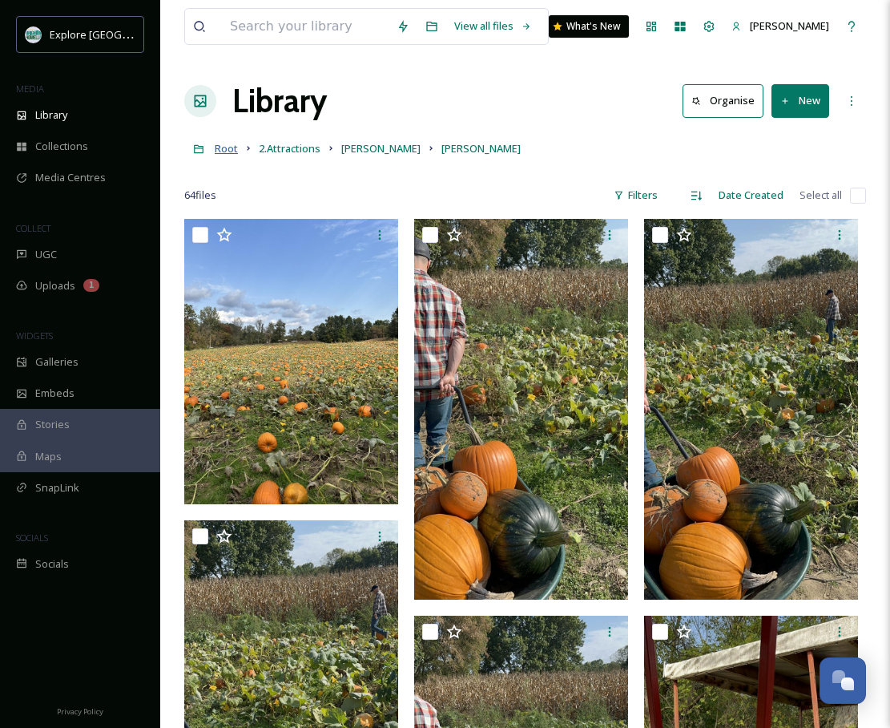
click at [228, 142] on link "Root" at bounding box center [226, 148] width 23 height 19
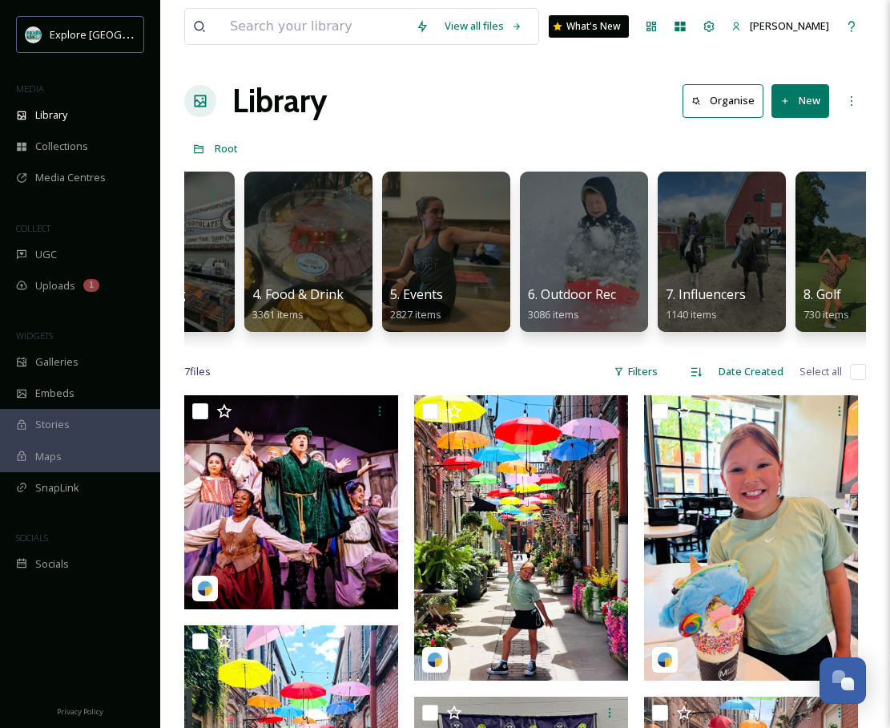
scroll to position [0, 377]
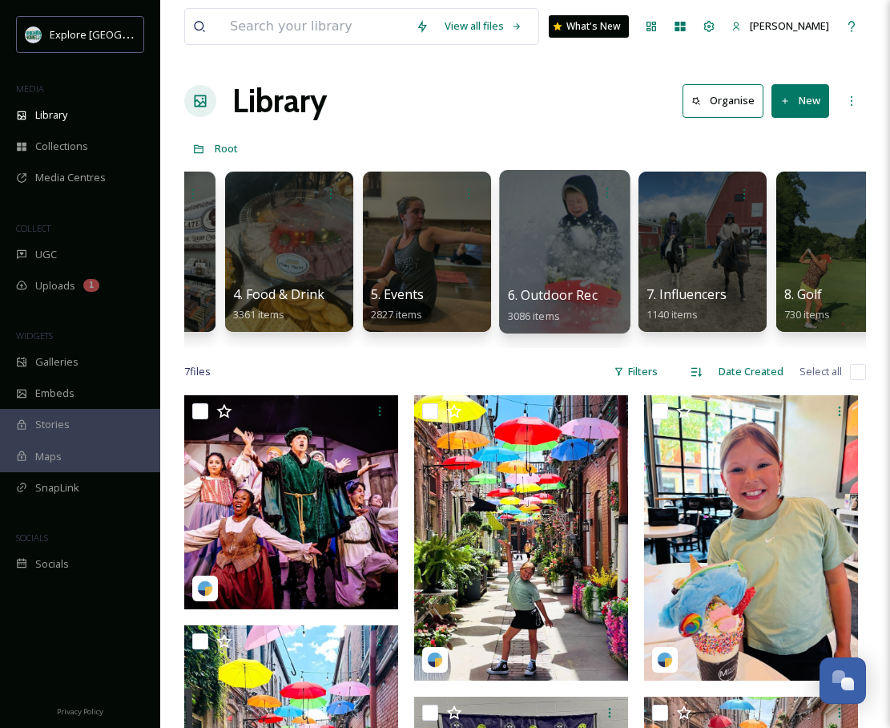
click at [539, 232] on div at bounding box center [564, 251] width 131 height 163
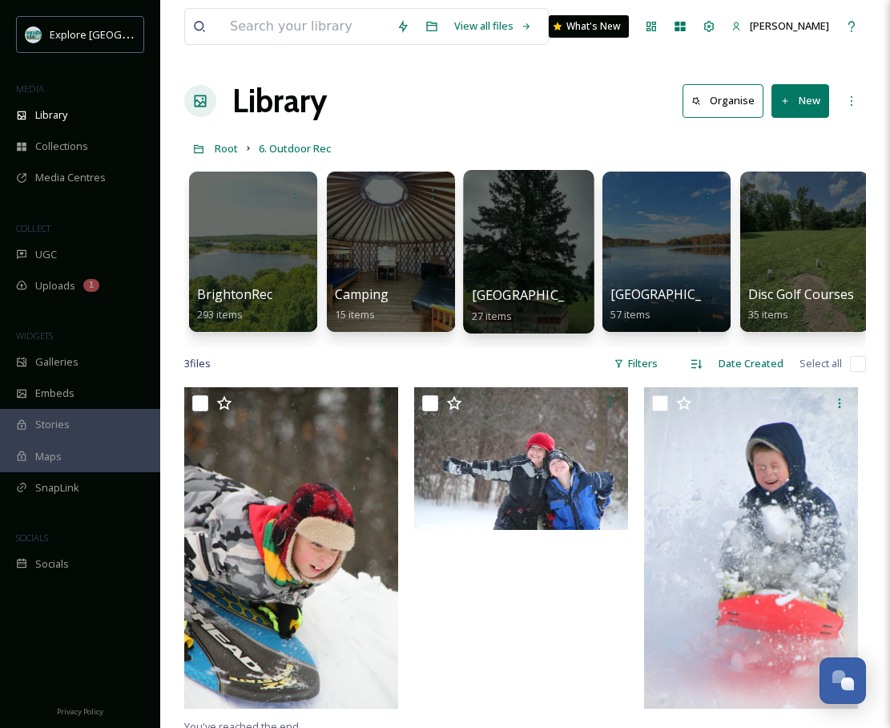
scroll to position [0, 11]
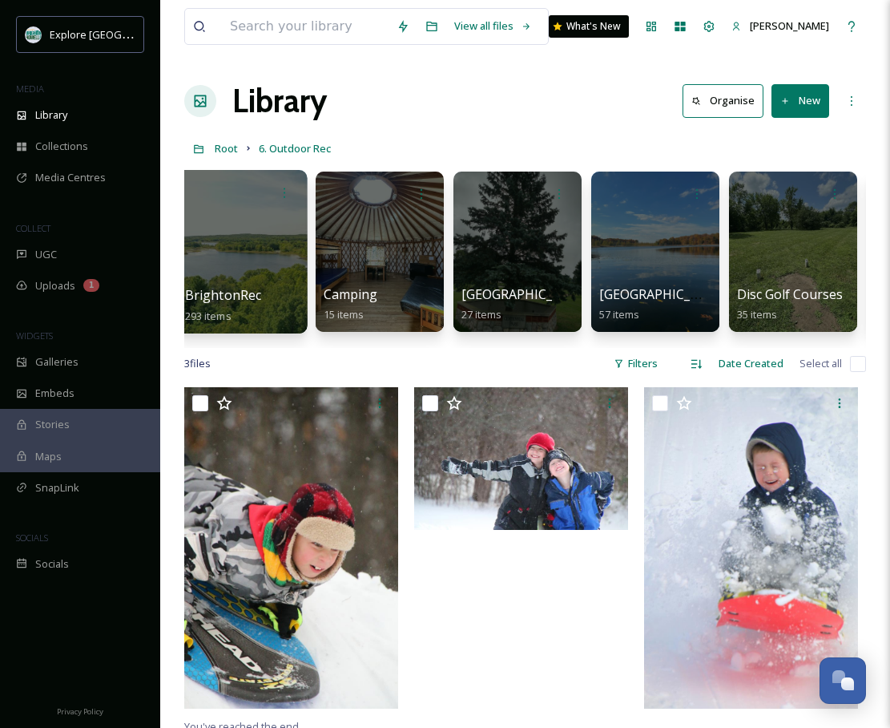
click at [296, 236] on div at bounding box center [241, 251] width 131 height 163
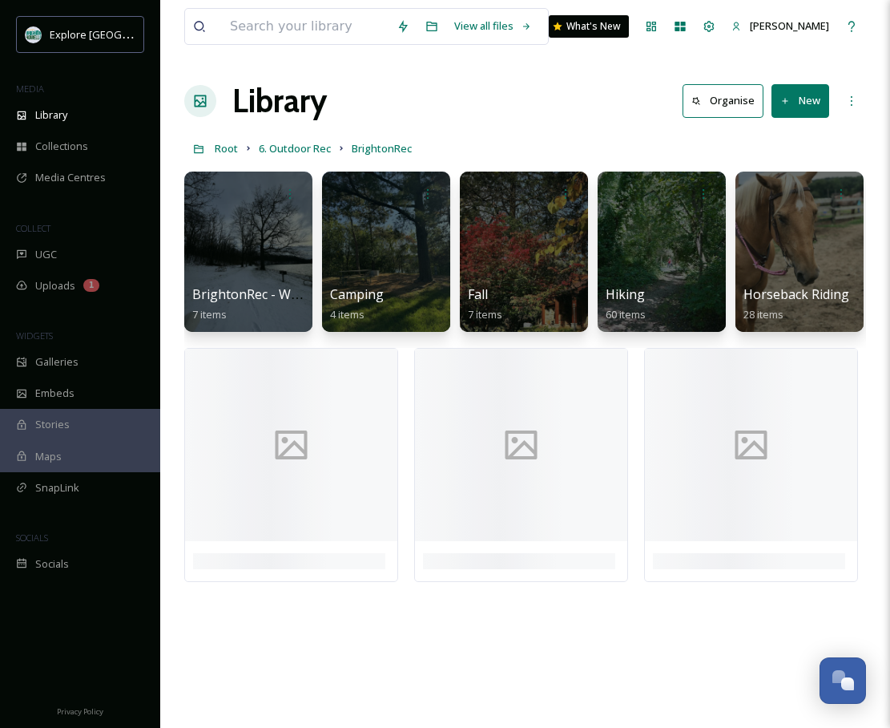
scroll to position [0, 430]
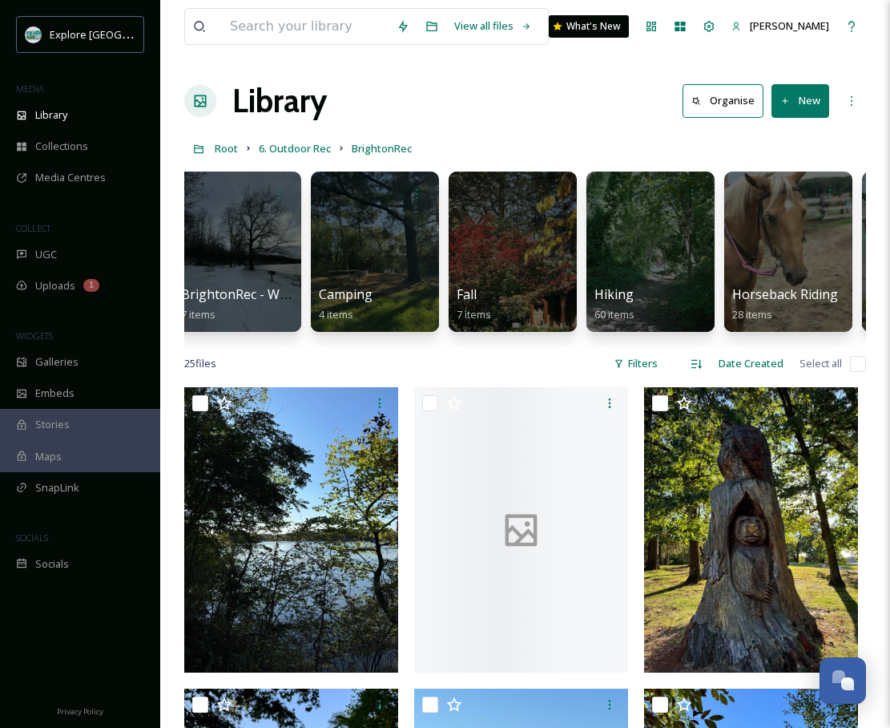
click at [495, 272] on div at bounding box center [513, 251] width 128 height 160
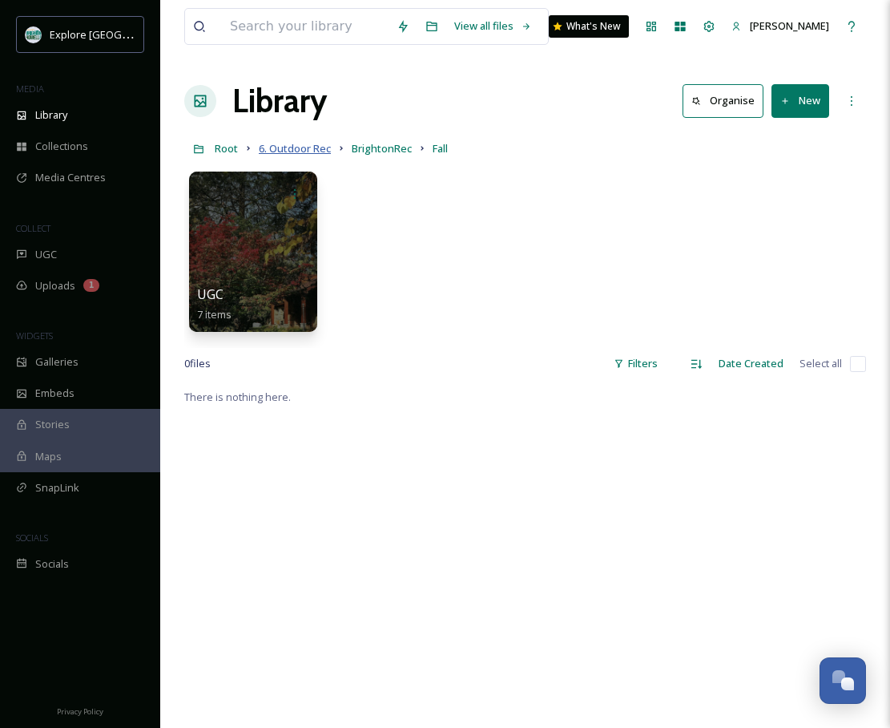
click at [300, 150] on span "6. Outdoor Rec" at bounding box center [295, 148] width 72 height 14
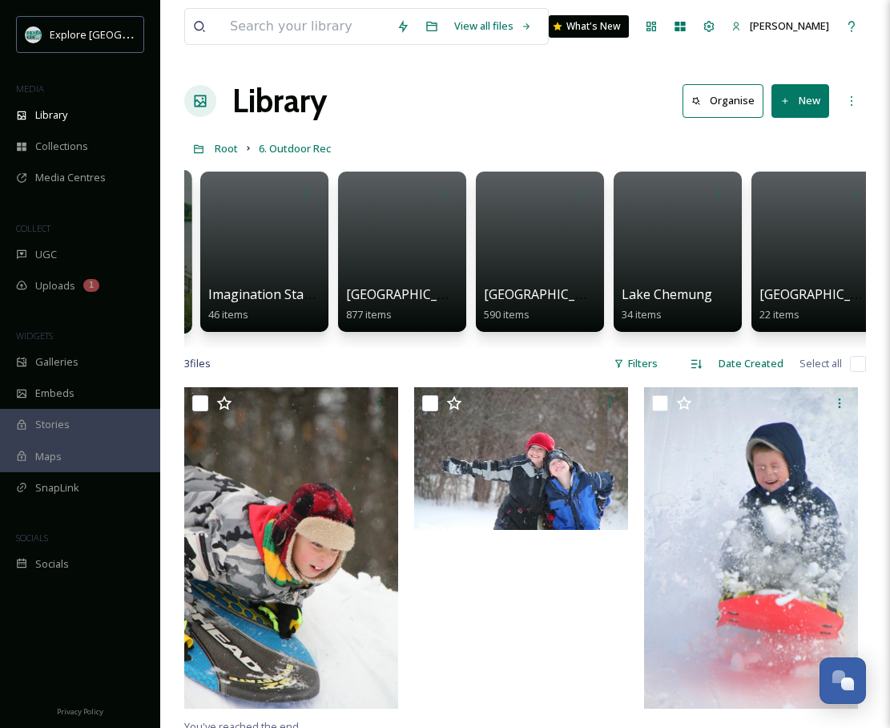
scroll to position [0, 1683]
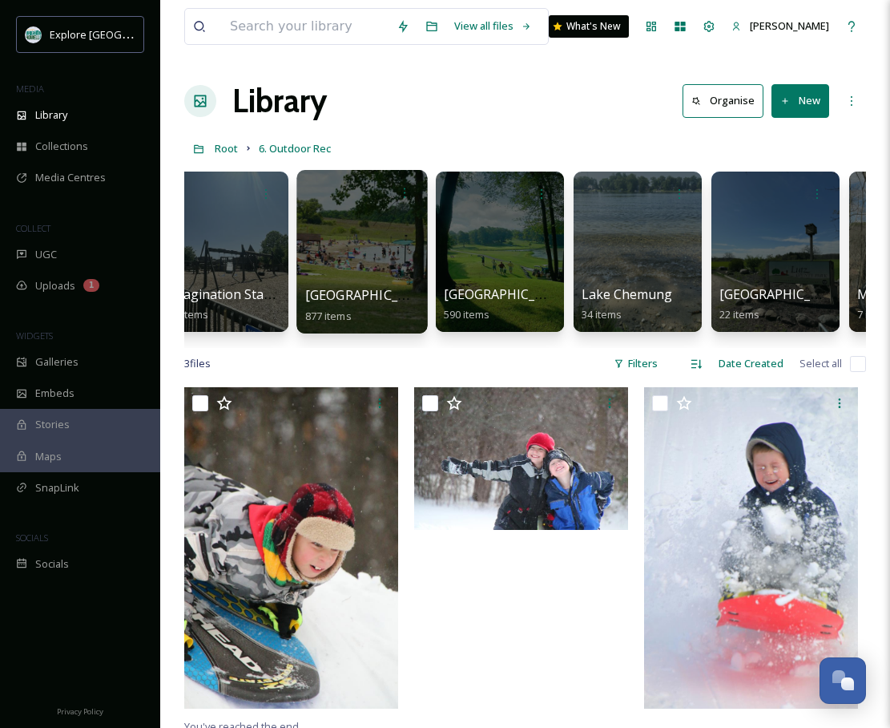
click at [393, 235] on div at bounding box center [361, 251] width 131 height 163
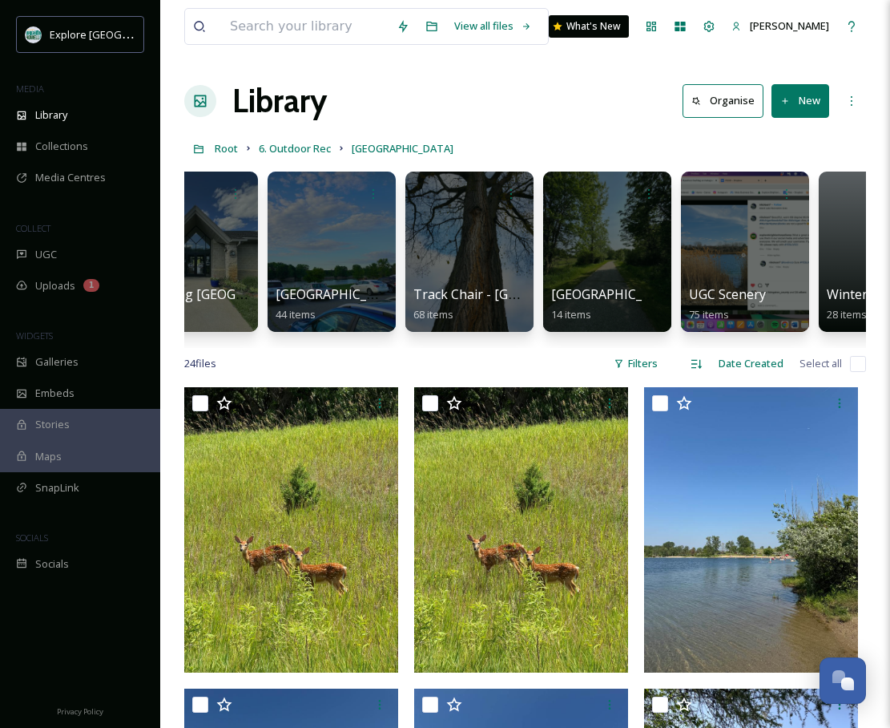
scroll to position [0, 1385]
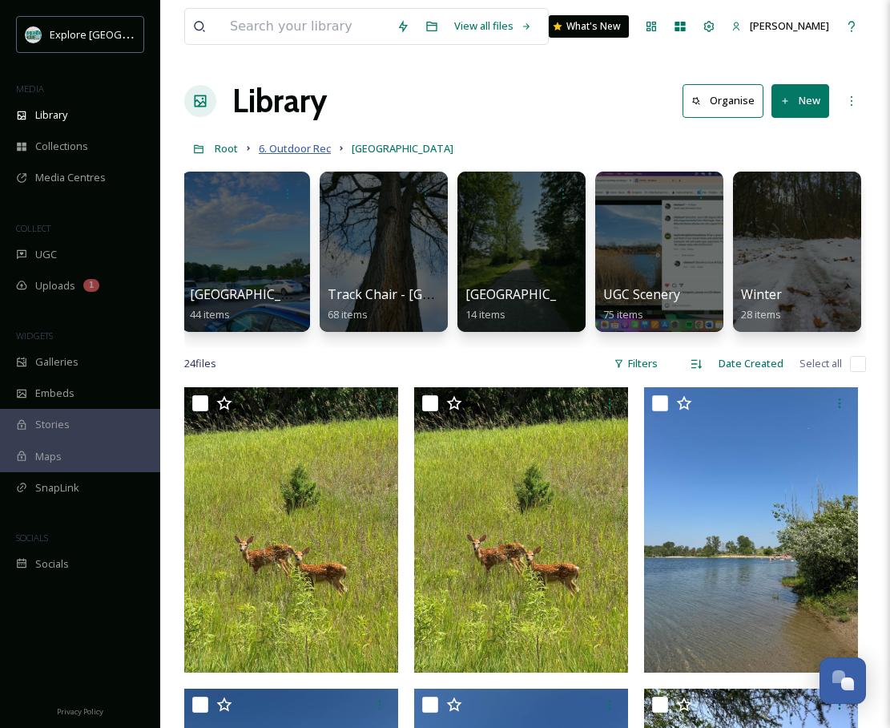
click at [298, 143] on span "6. Outdoor Rec" at bounding box center [295, 148] width 72 height 14
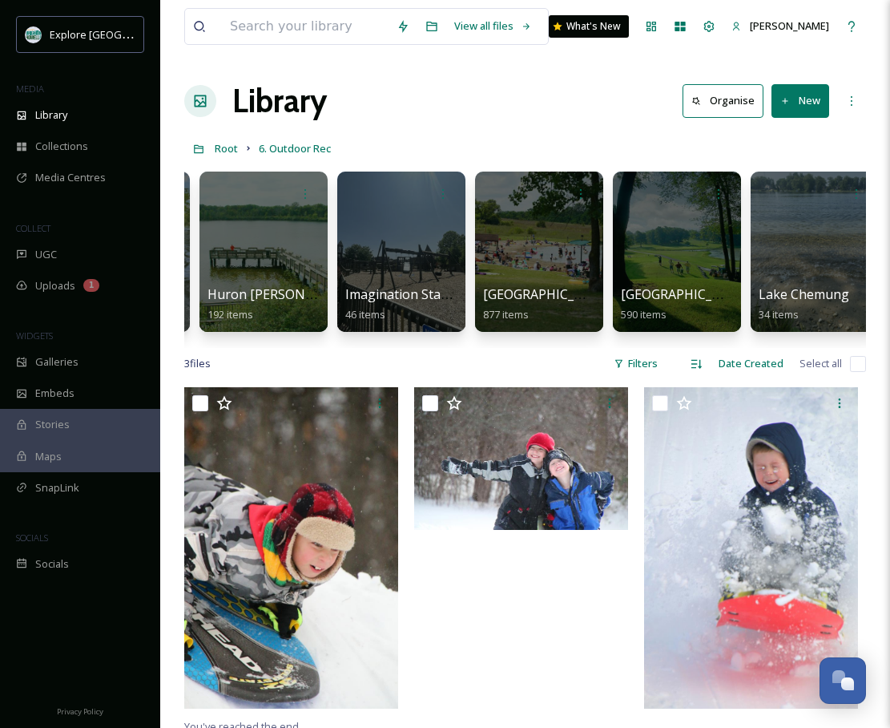
scroll to position [0, 1515]
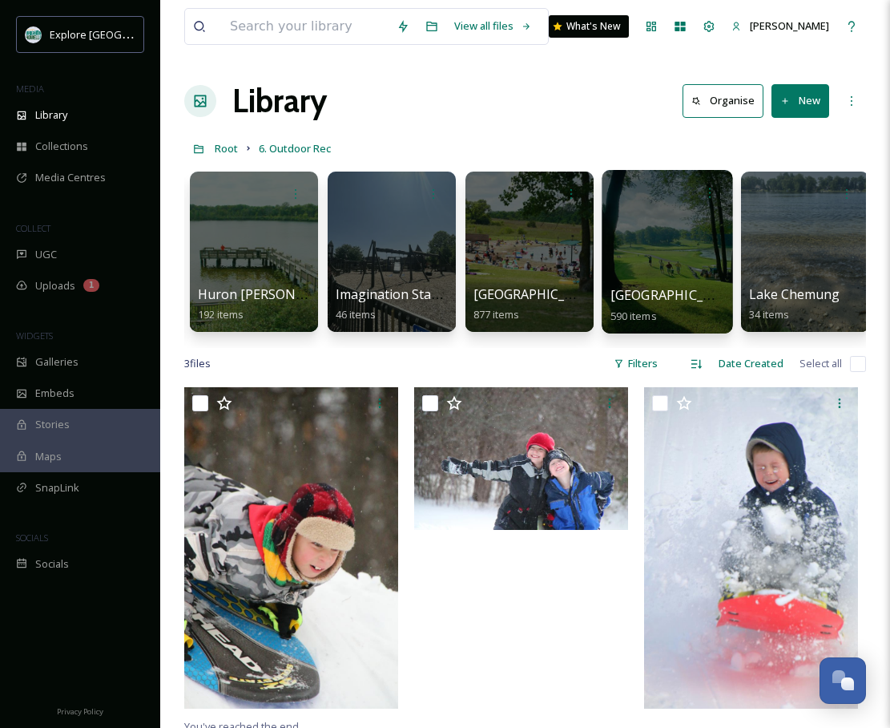
click at [631, 226] on div at bounding box center [667, 251] width 131 height 163
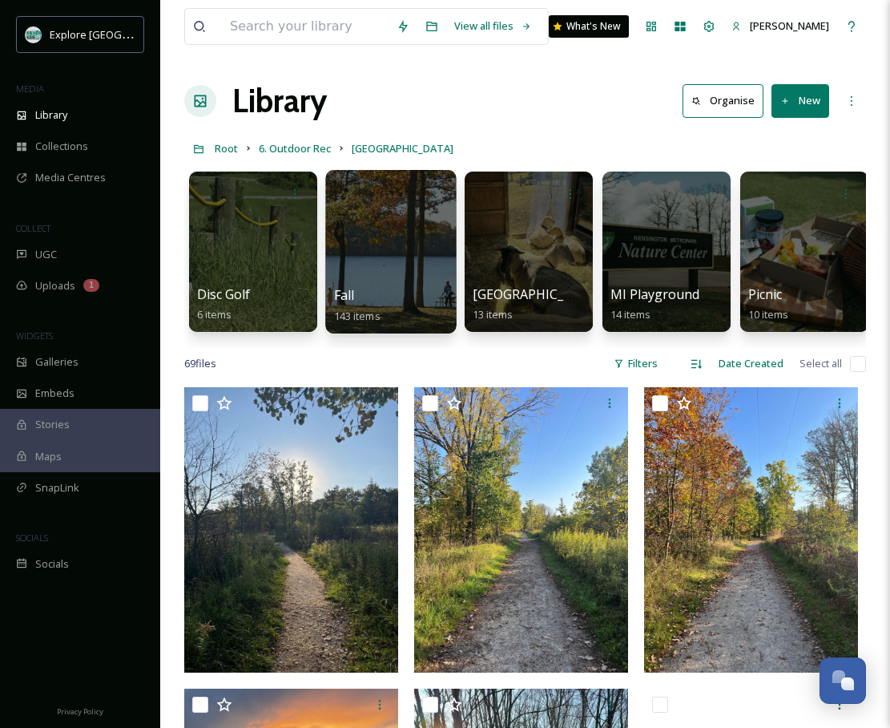
click at [378, 254] on div at bounding box center [390, 251] width 131 height 163
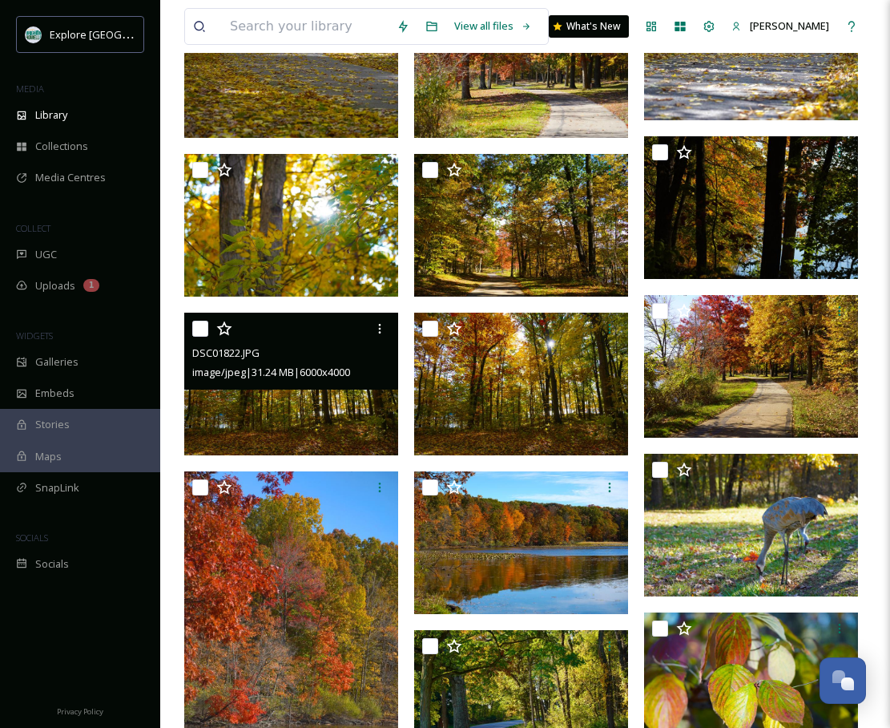
scroll to position [886, 0]
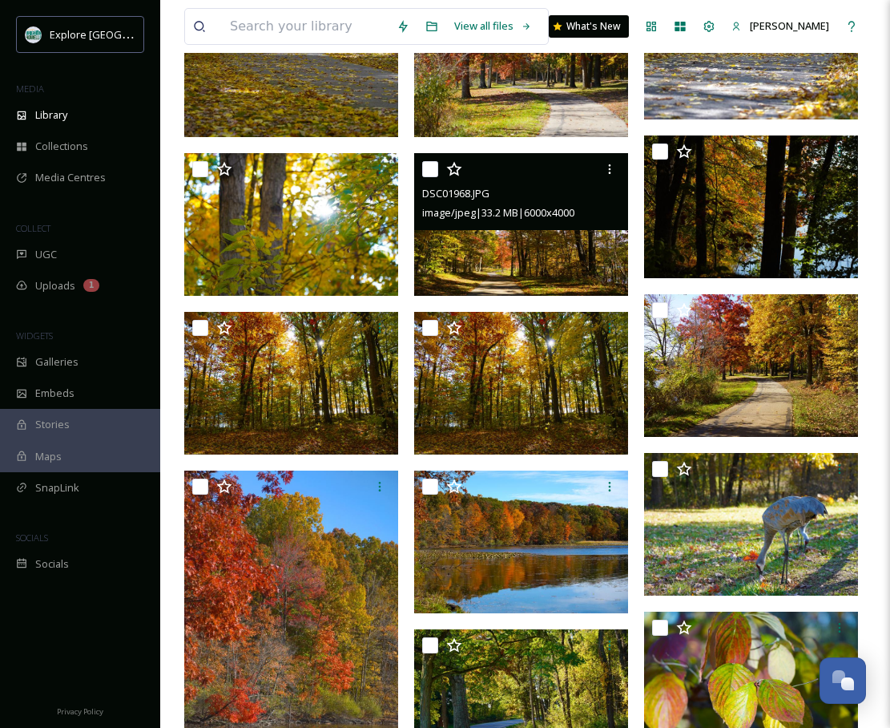
click at [496, 251] on img at bounding box center [521, 224] width 214 height 143
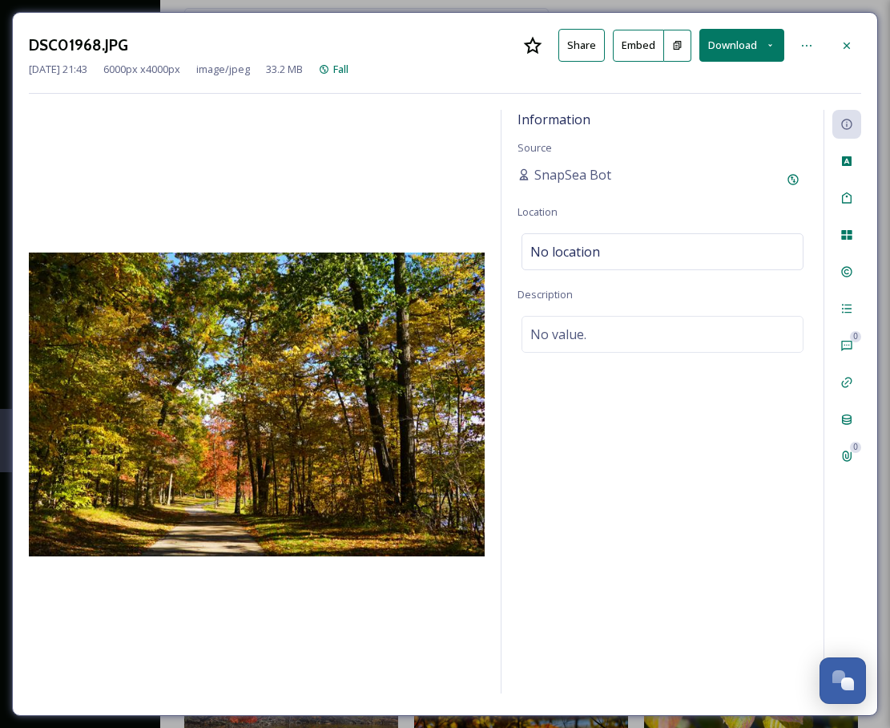
click at [723, 40] on button "Download" at bounding box center [742, 45] width 85 height 33
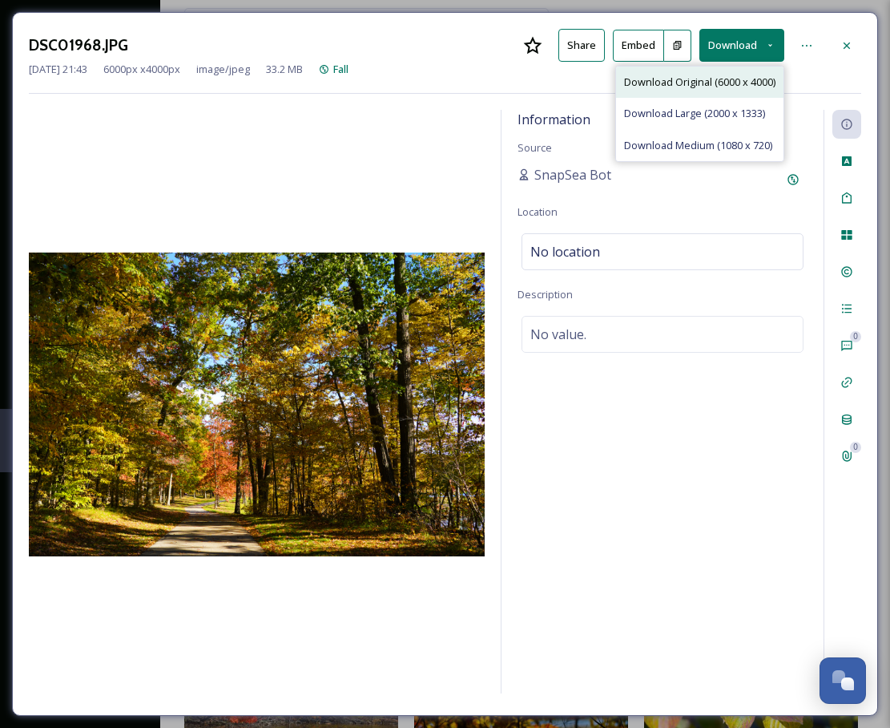
click at [721, 85] on span "Download Original (6000 x 4000)" at bounding box center [699, 82] width 151 height 15
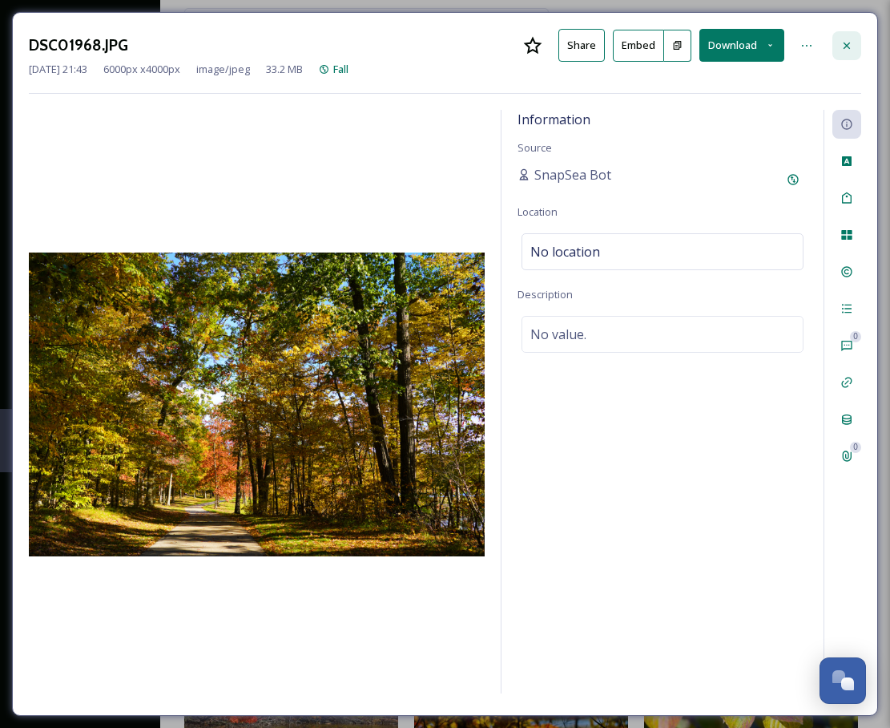
click at [852, 47] on icon at bounding box center [847, 45] width 13 height 13
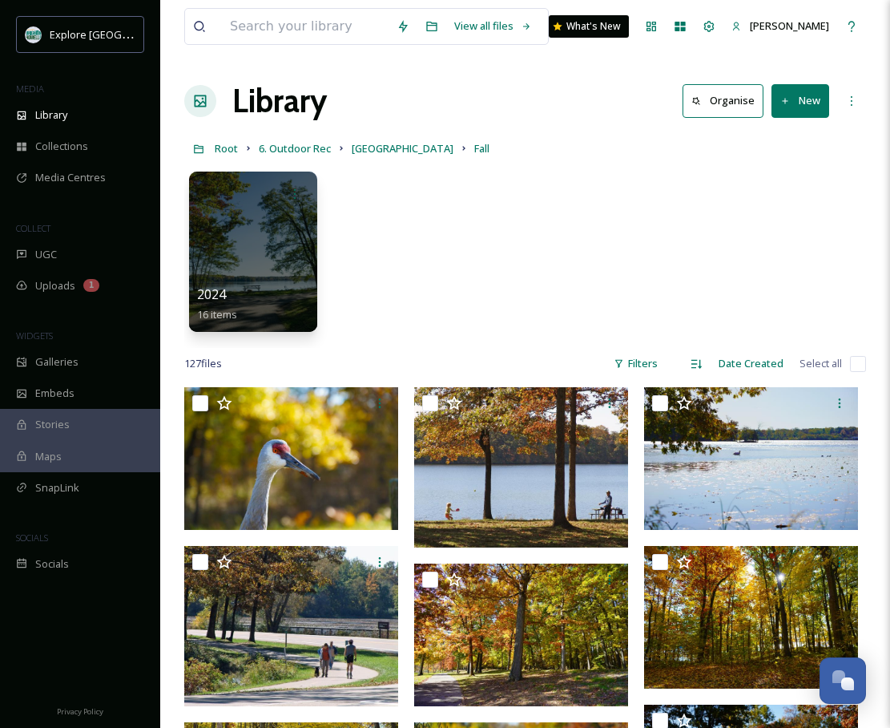
click at [309, 158] on div "Root 6. Outdoor Rec Kensington Fall" at bounding box center [525, 148] width 682 height 30
click at [220, 150] on span "Root" at bounding box center [226, 148] width 23 height 14
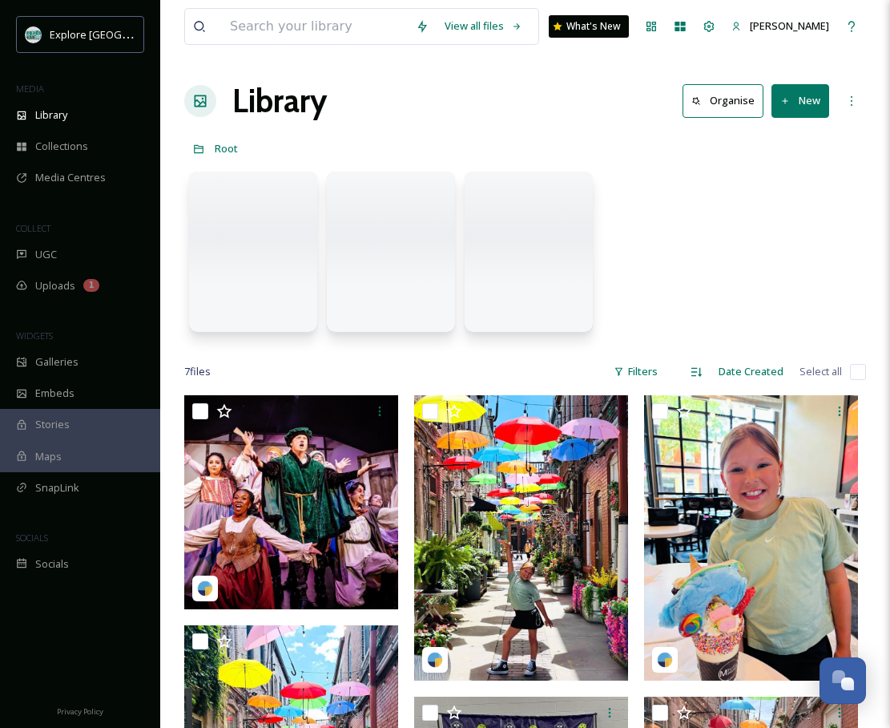
click at [236, 207] on div at bounding box center [253, 251] width 128 height 160
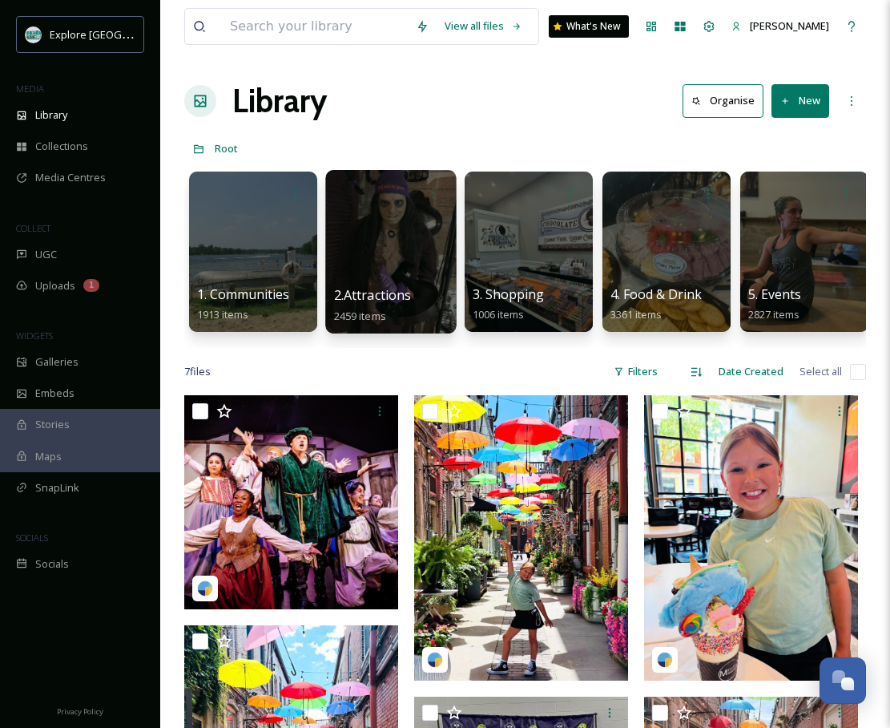
click at [403, 234] on div at bounding box center [390, 251] width 131 height 163
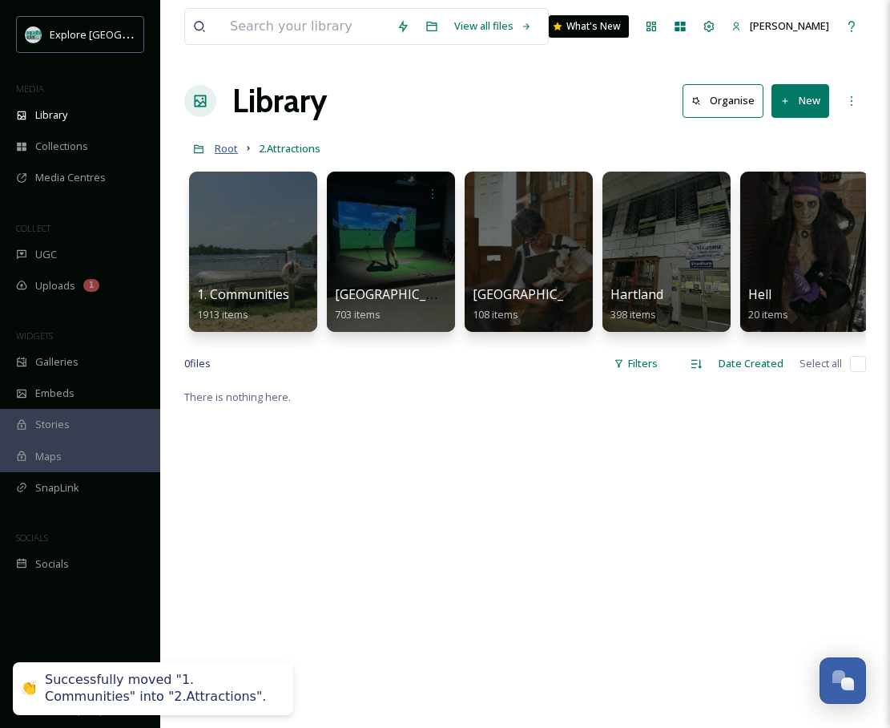
click at [232, 151] on span "Root" at bounding box center [226, 148] width 23 height 14
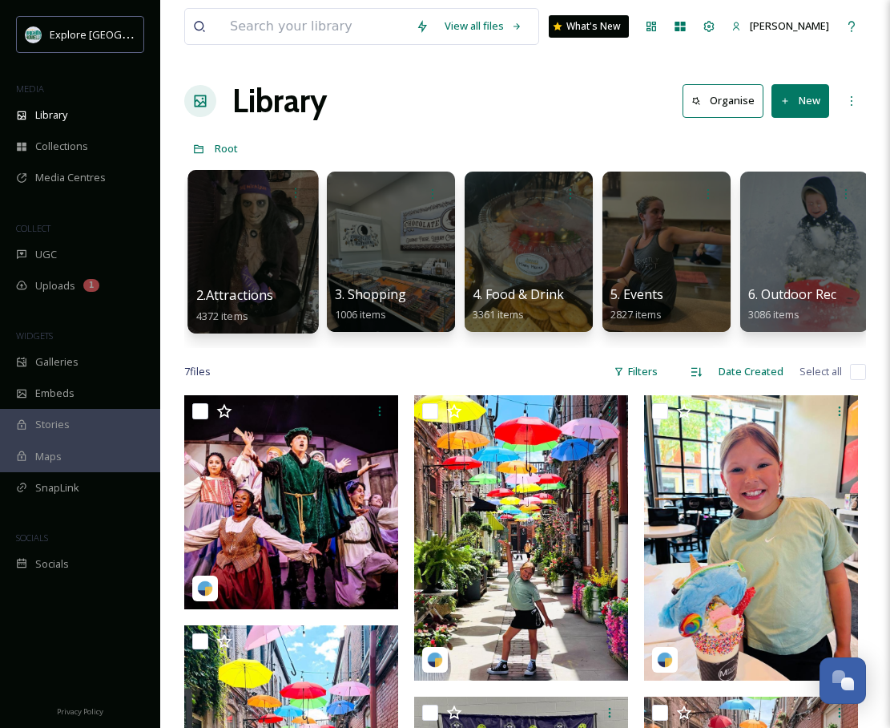
click at [277, 244] on div at bounding box center [253, 251] width 131 height 163
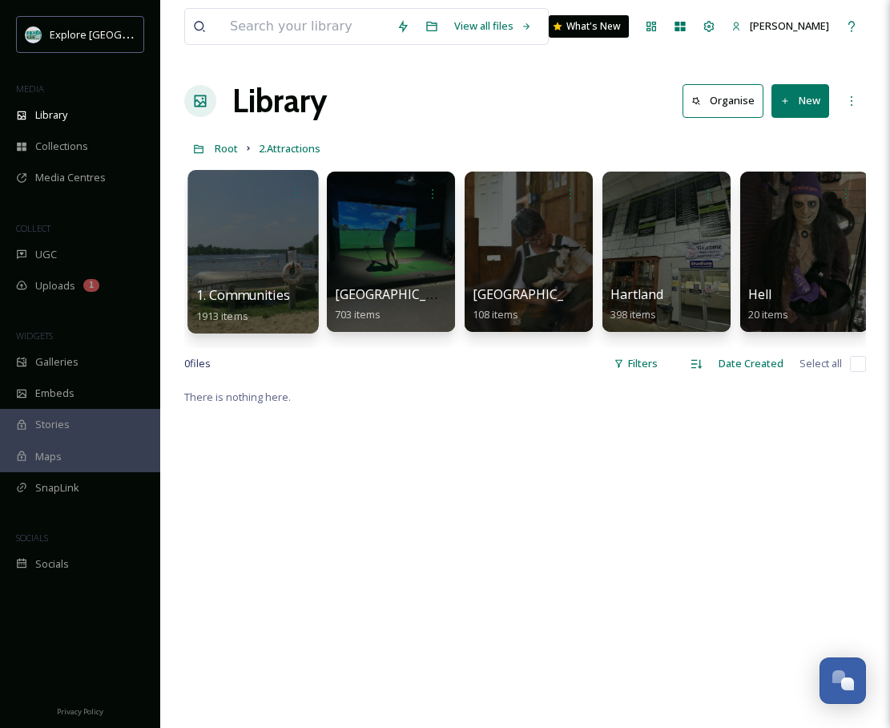
click at [280, 296] on span "1. Communities" at bounding box center [243, 295] width 94 height 18
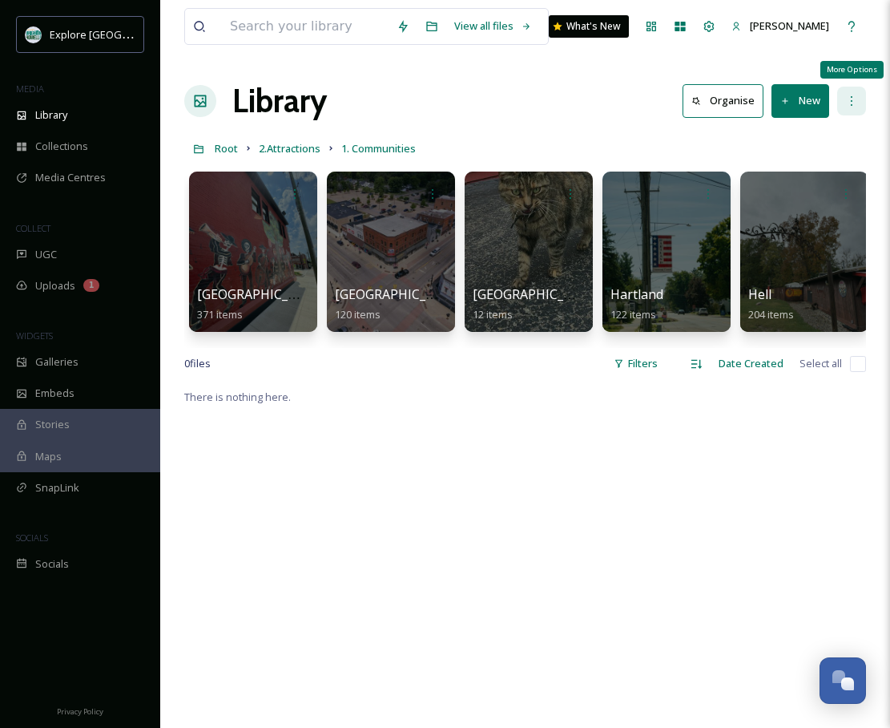
click at [849, 103] on icon at bounding box center [851, 101] width 13 height 13
click at [311, 150] on span "2.Attractions" at bounding box center [290, 148] width 62 height 14
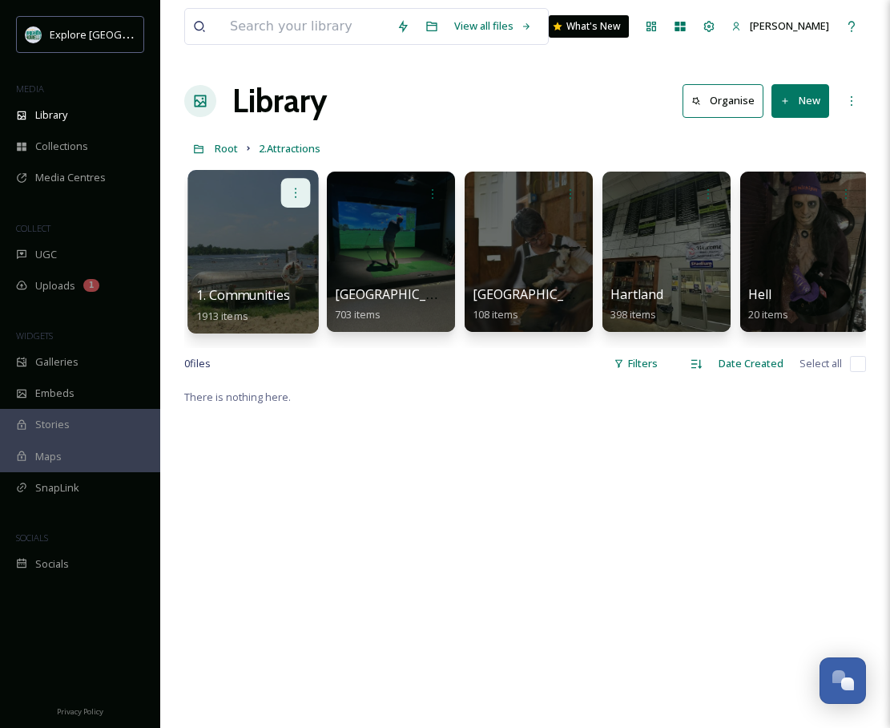
click at [298, 192] on icon at bounding box center [295, 192] width 13 height 13
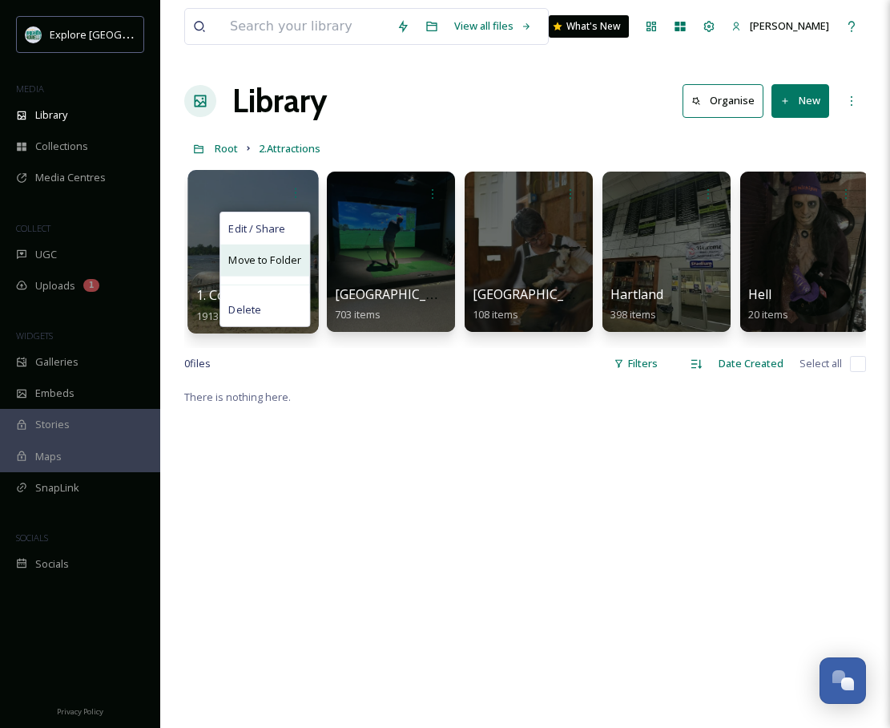
click at [284, 264] on span "Move to Folder" at bounding box center [264, 260] width 73 height 16
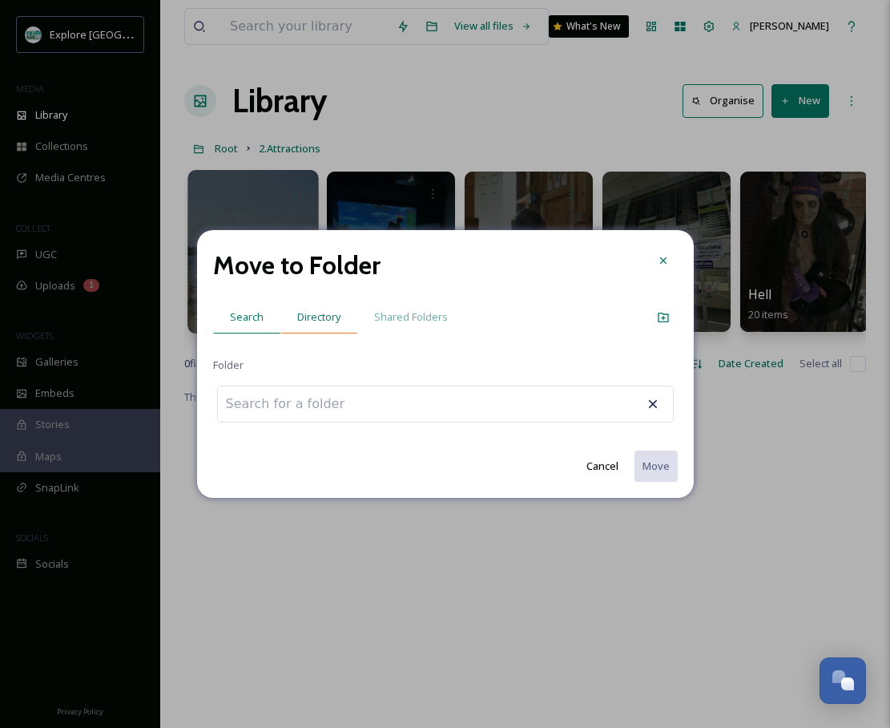
click at [321, 316] on span "Directory" at bounding box center [318, 316] width 43 height 15
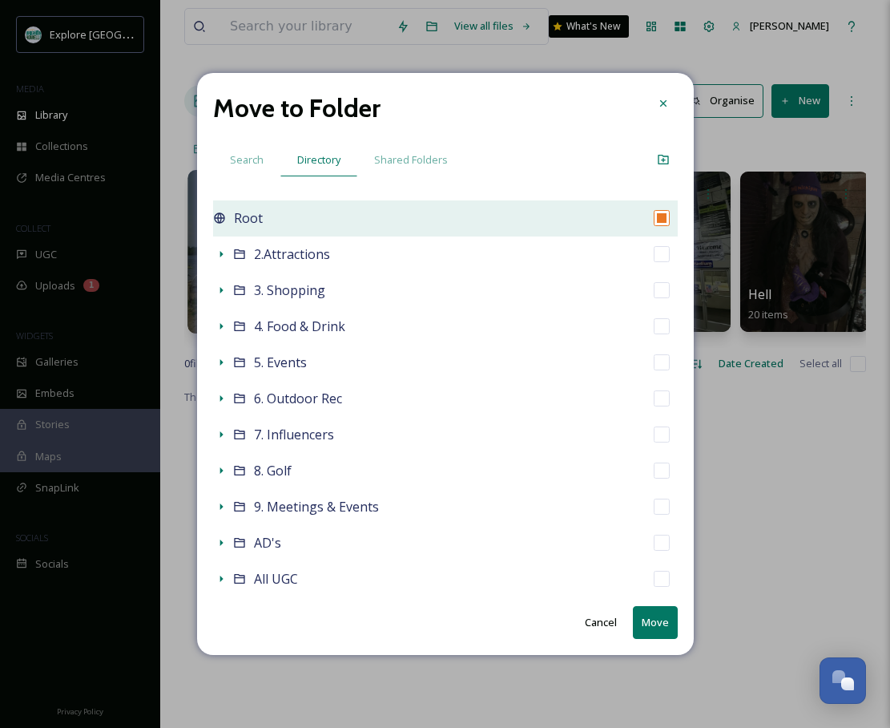
click at [303, 228] on div "Root" at bounding box center [445, 218] width 465 height 36
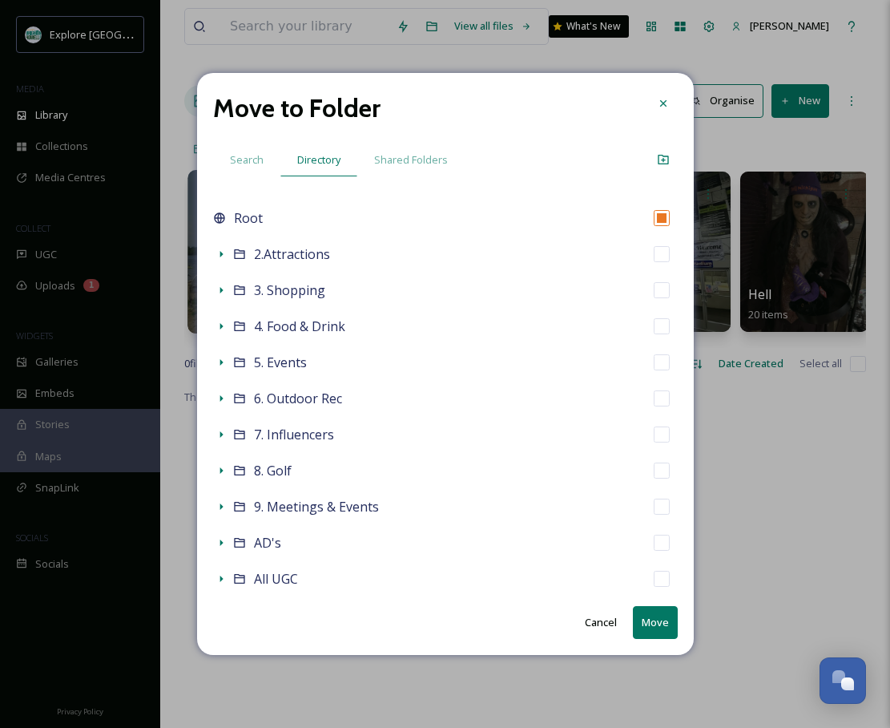
click at [644, 619] on button "Move" at bounding box center [655, 622] width 45 height 33
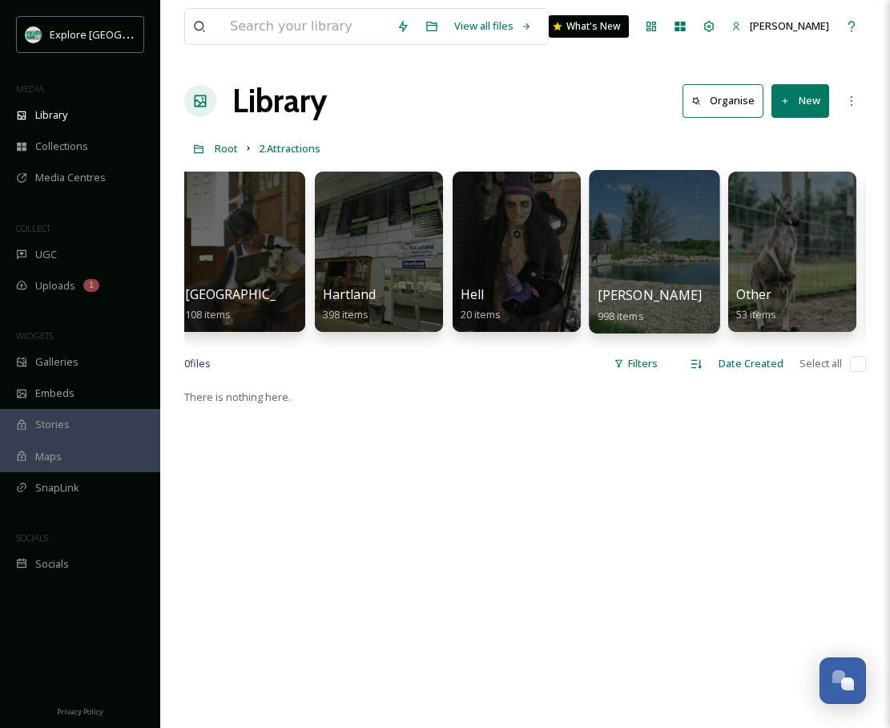
scroll to position [0, 104]
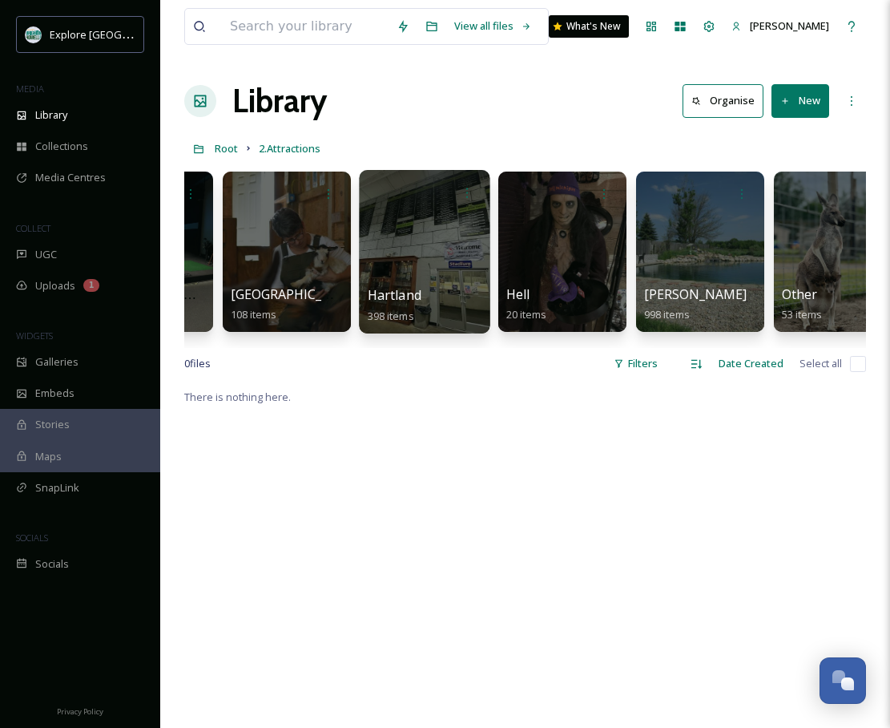
click at [411, 239] on div at bounding box center [424, 251] width 131 height 163
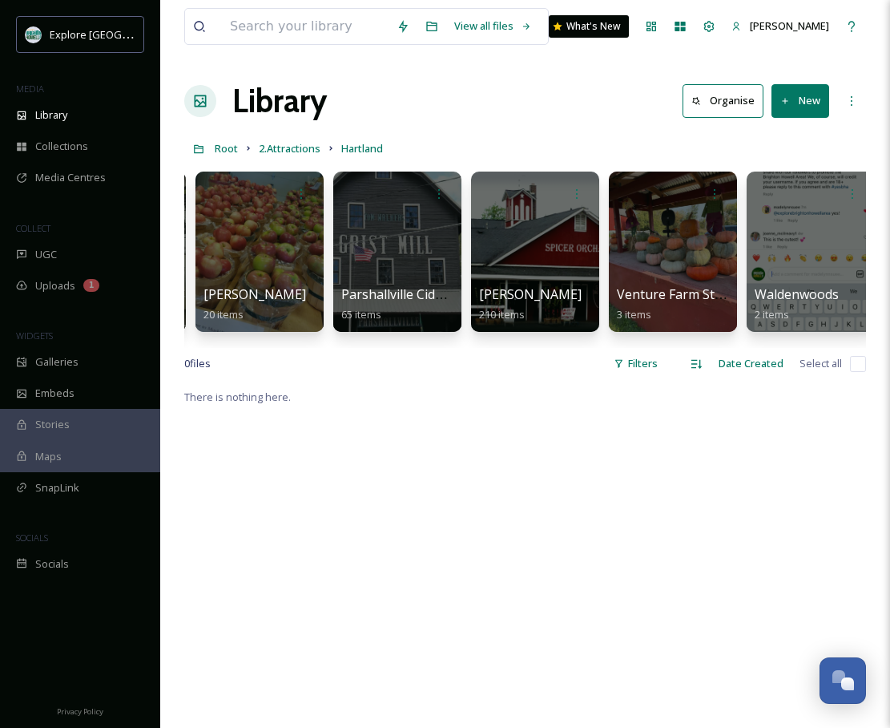
scroll to position [0, 1110]
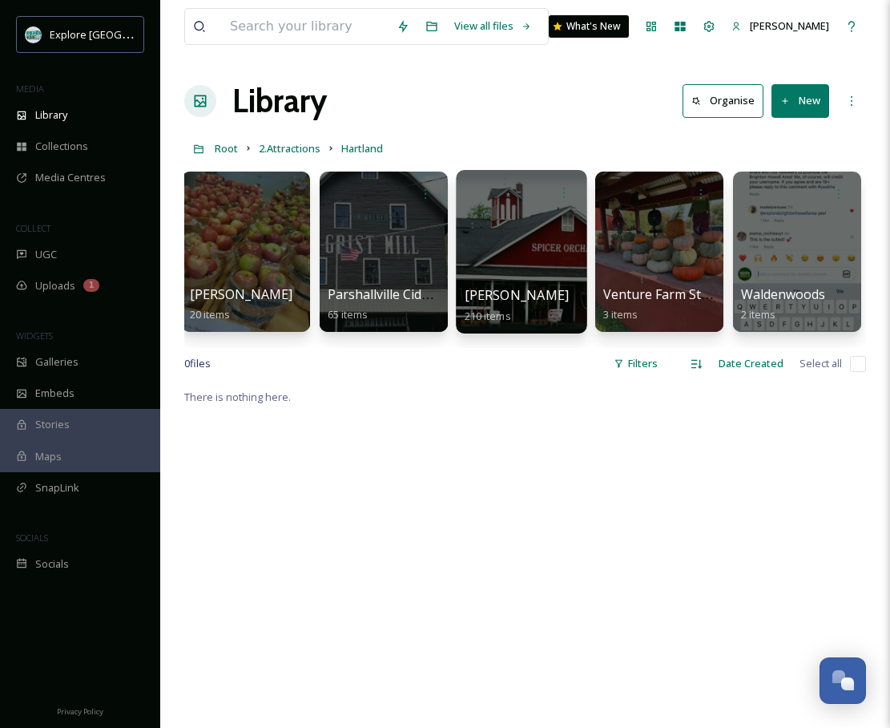
click at [554, 276] on div at bounding box center [521, 251] width 131 height 163
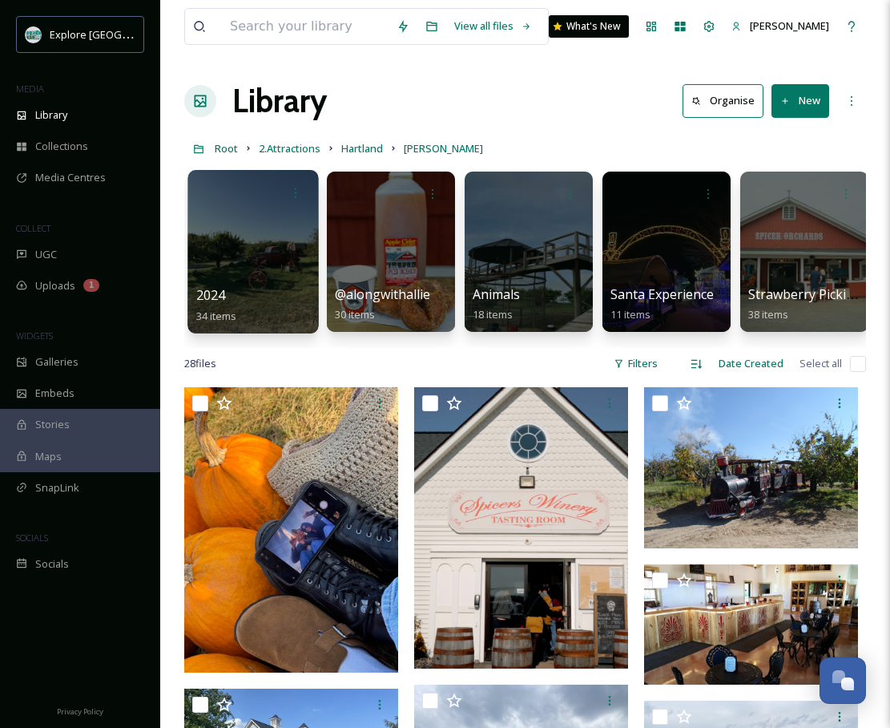
click at [232, 268] on div at bounding box center [253, 251] width 131 height 163
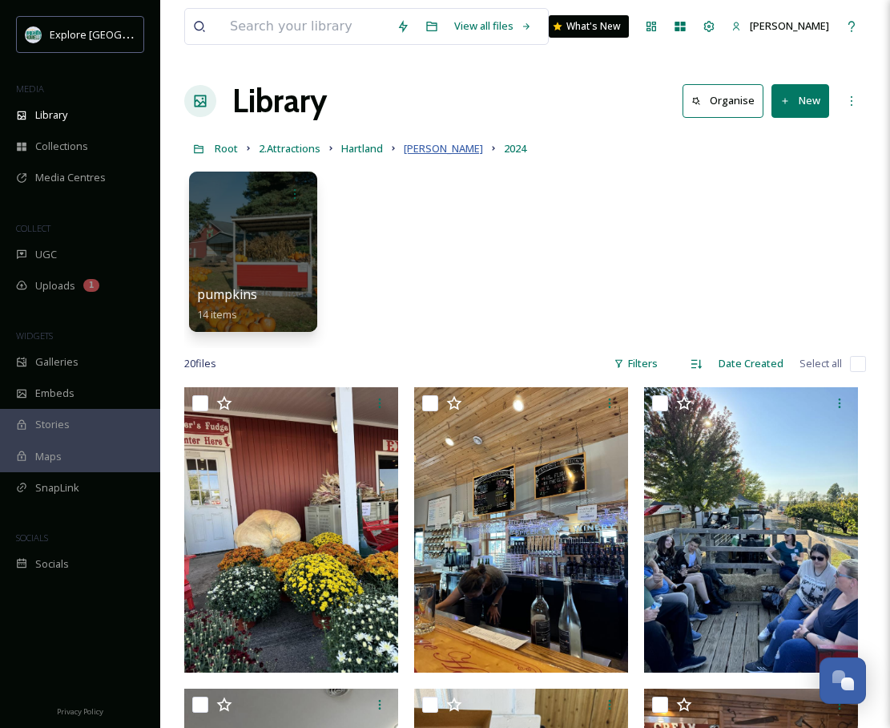
click at [410, 151] on span "[PERSON_NAME]" at bounding box center [443, 148] width 79 height 14
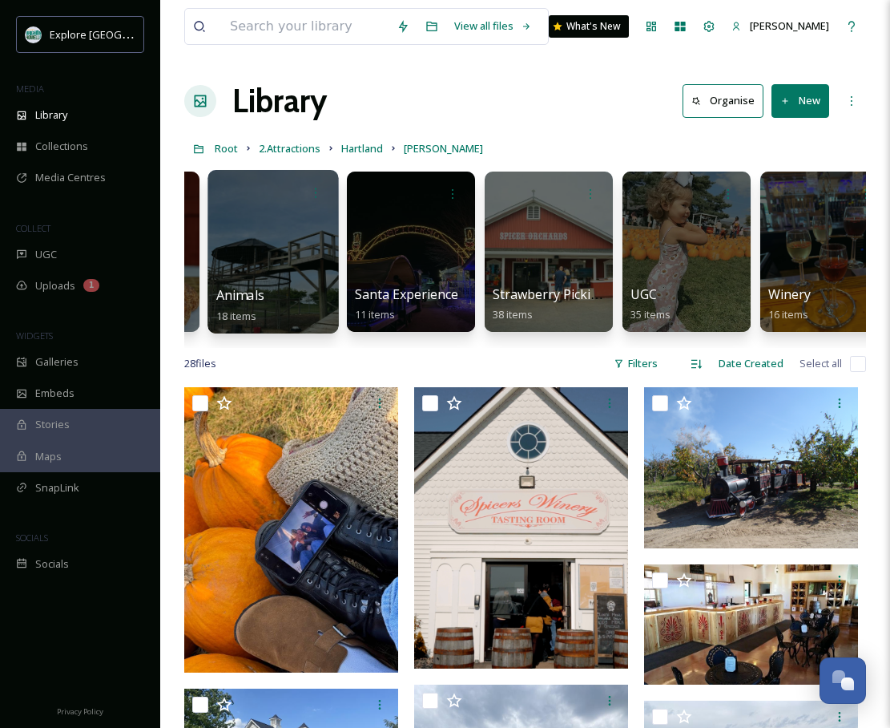
scroll to position [0, 259]
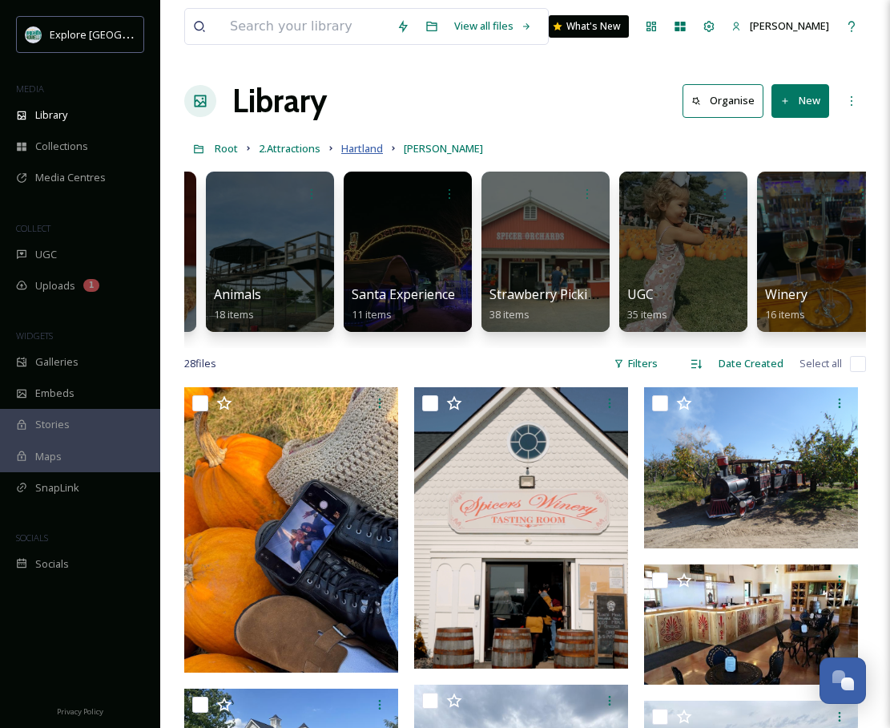
click at [360, 152] on span "Hartland" at bounding box center [362, 148] width 42 height 14
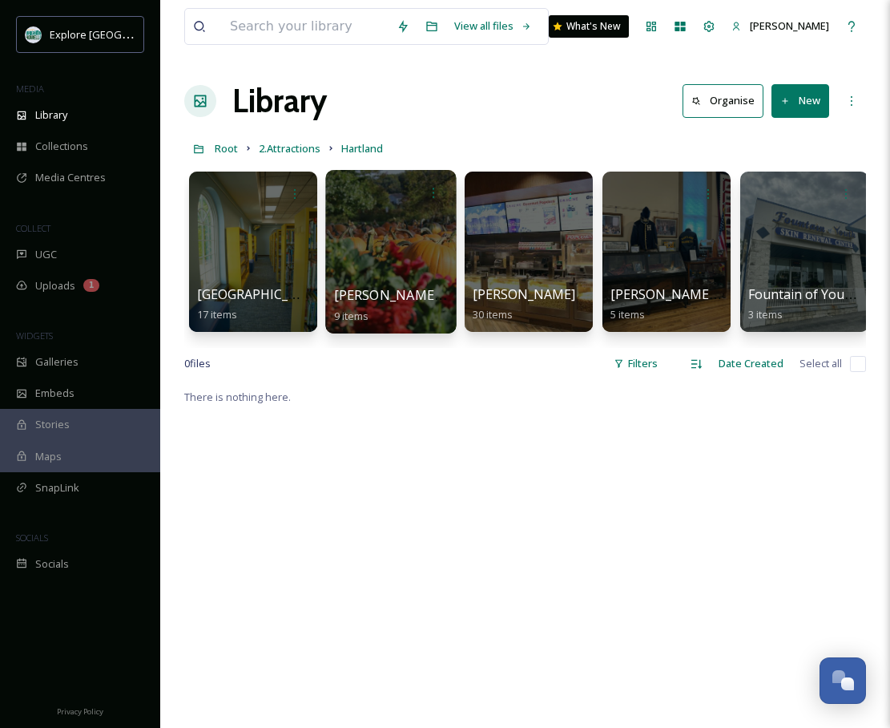
scroll to position [0, 31]
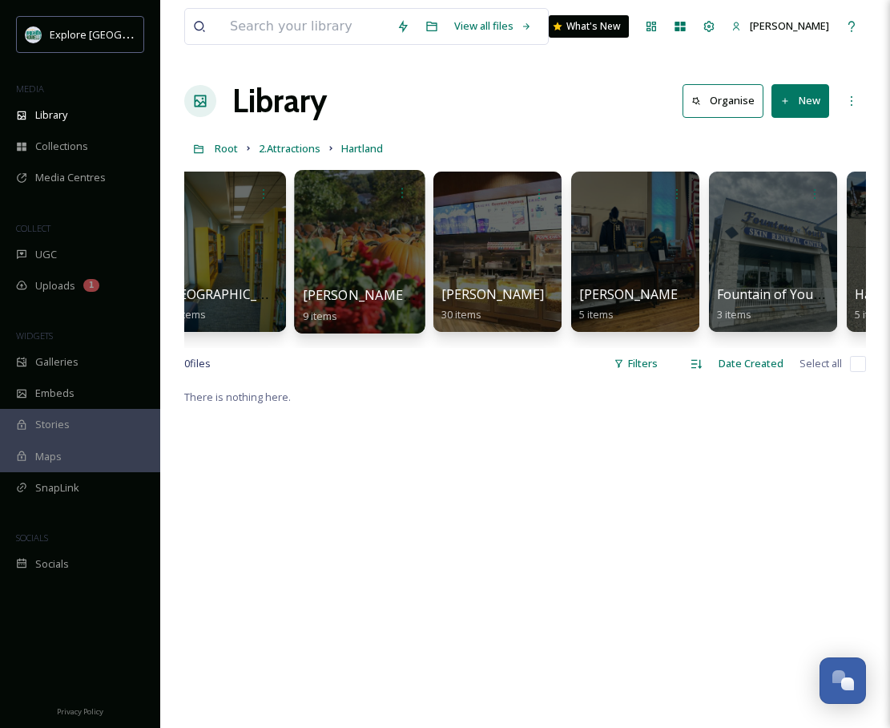
click at [381, 236] on div at bounding box center [359, 251] width 131 height 163
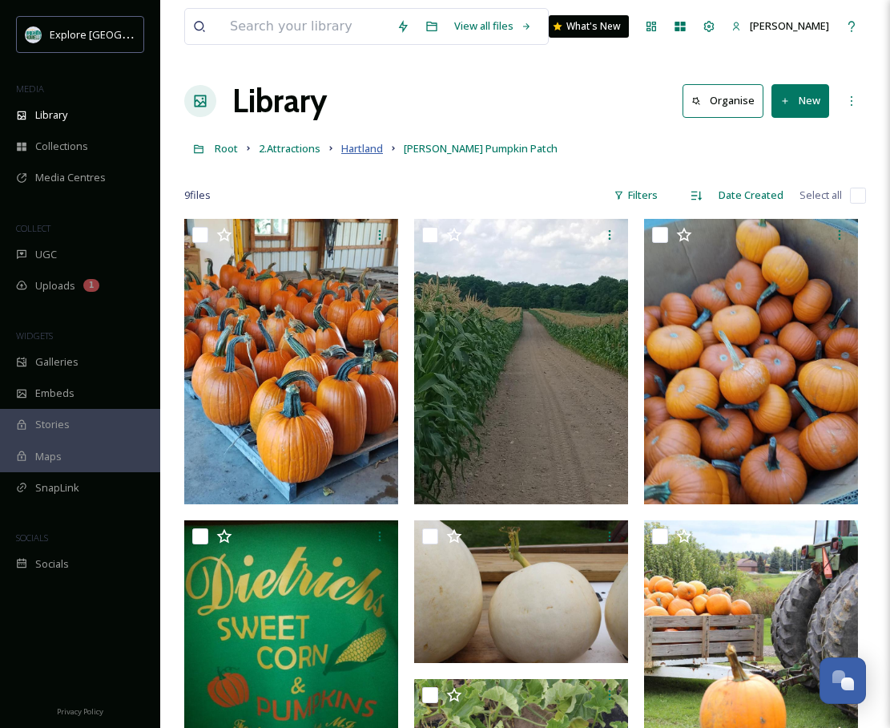
click at [350, 151] on span "Hartland" at bounding box center [362, 148] width 42 height 14
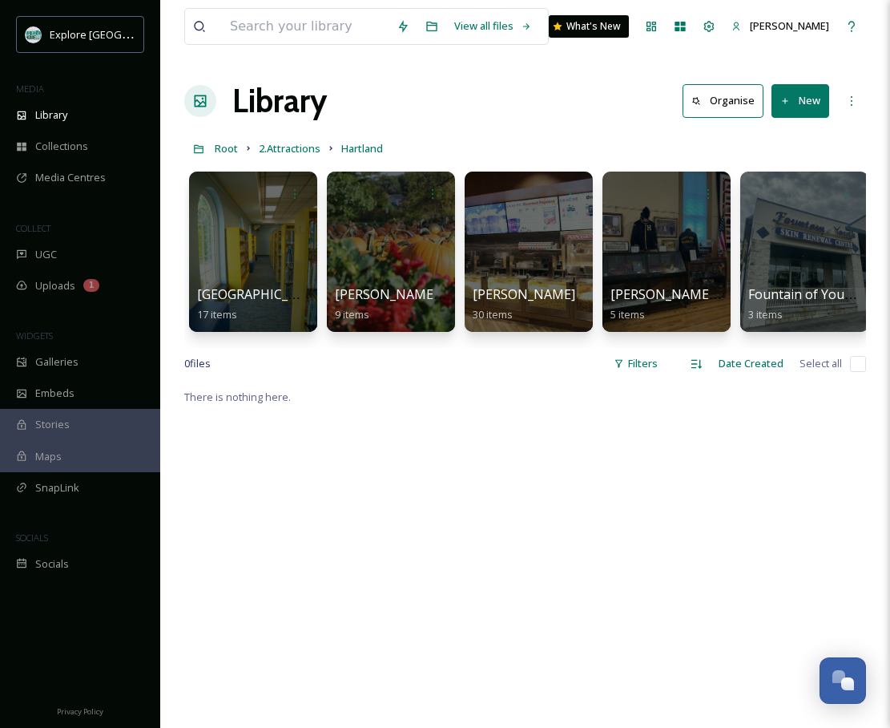
scroll to position [0, 3]
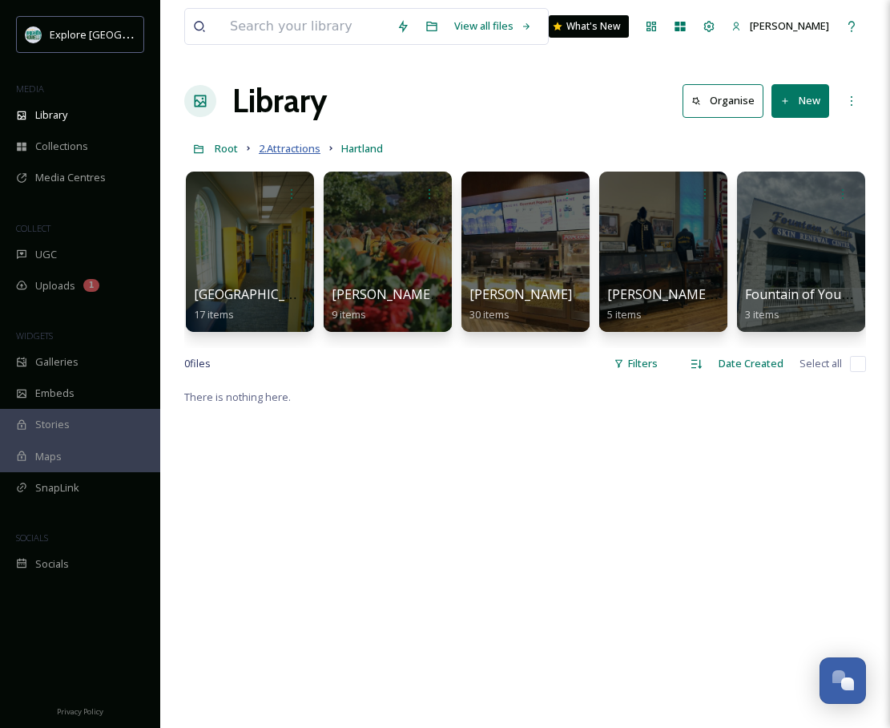
click at [294, 148] on span "2.Attractions" at bounding box center [290, 148] width 62 height 14
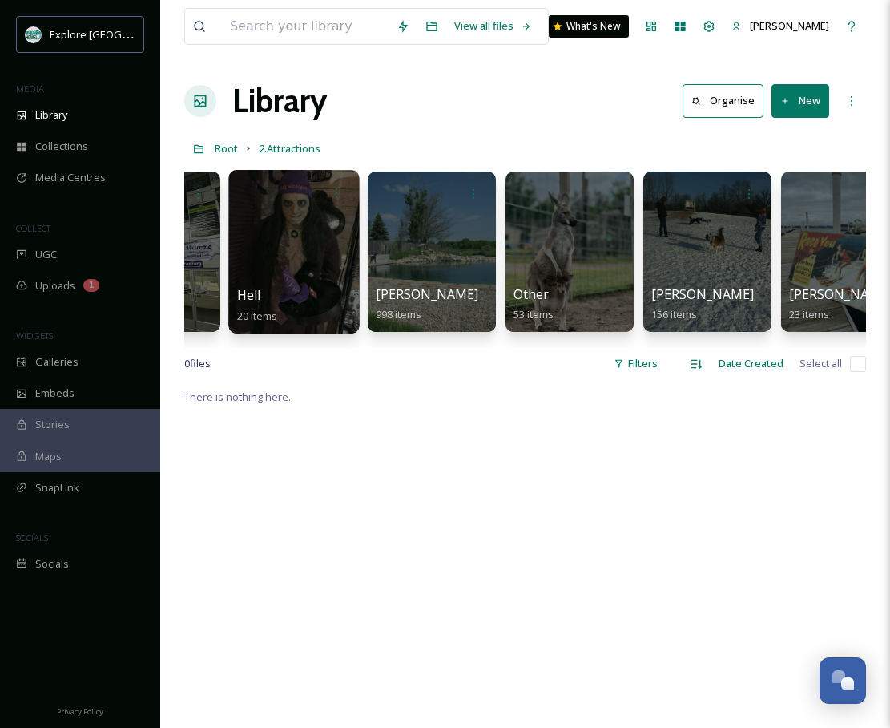
scroll to position [0, 421]
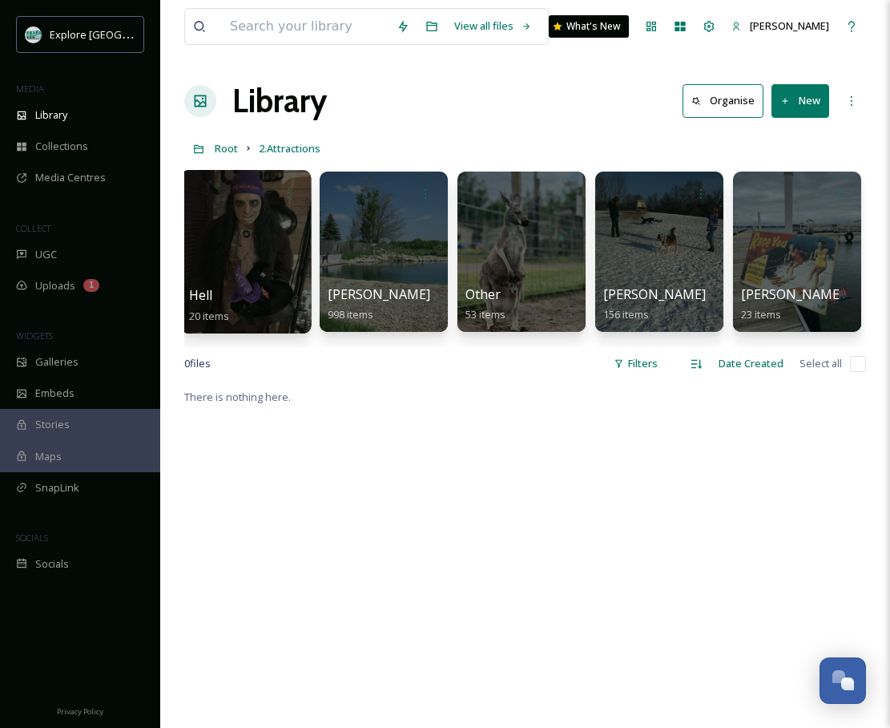
click at [682, 275] on div at bounding box center [659, 251] width 128 height 160
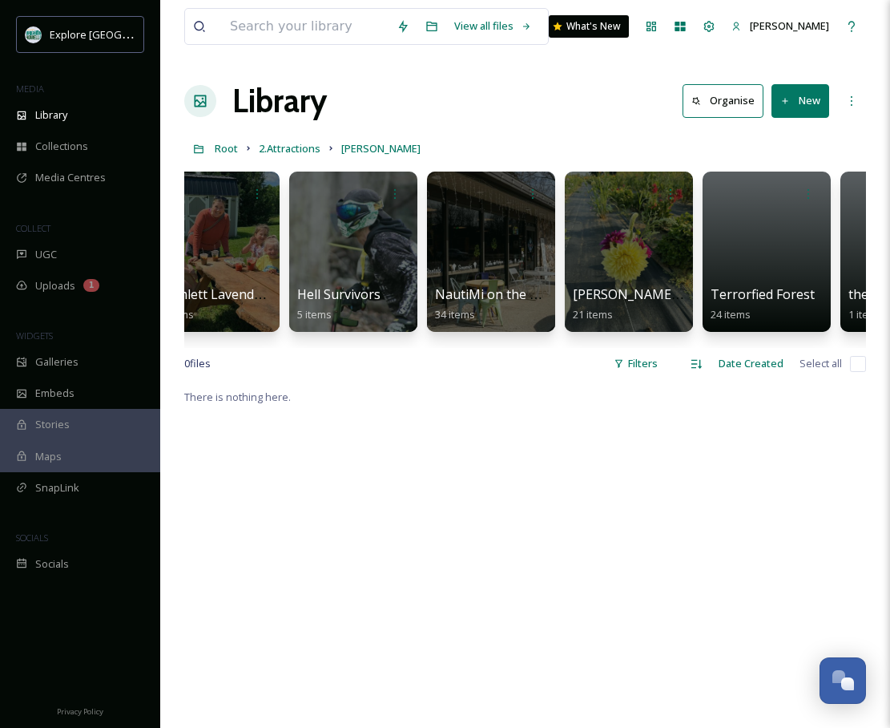
scroll to position [0, 421]
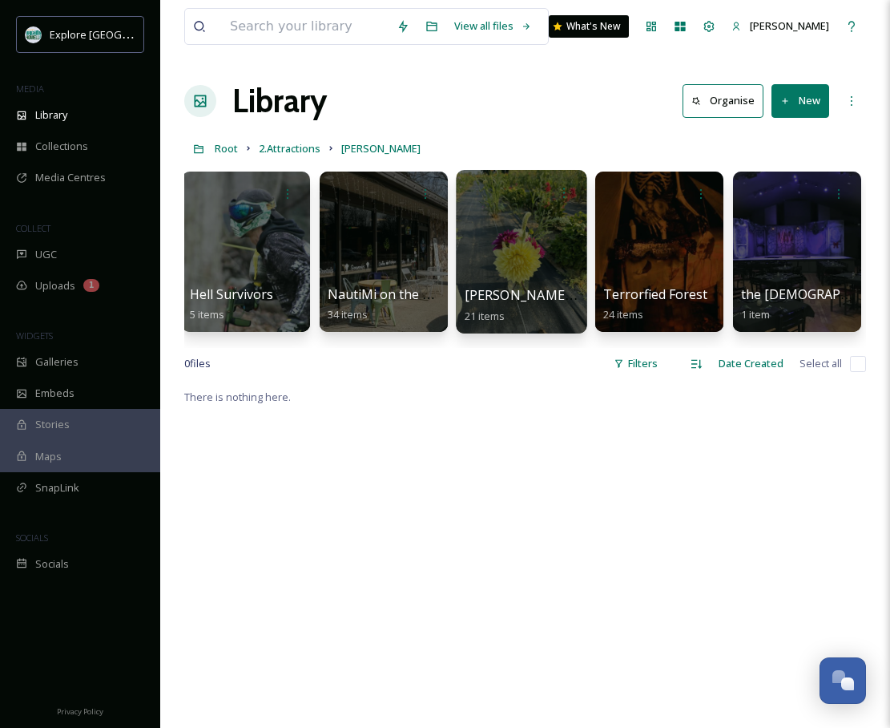
click at [508, 258] on div at bounding box center [521, 251] width 131 height 163
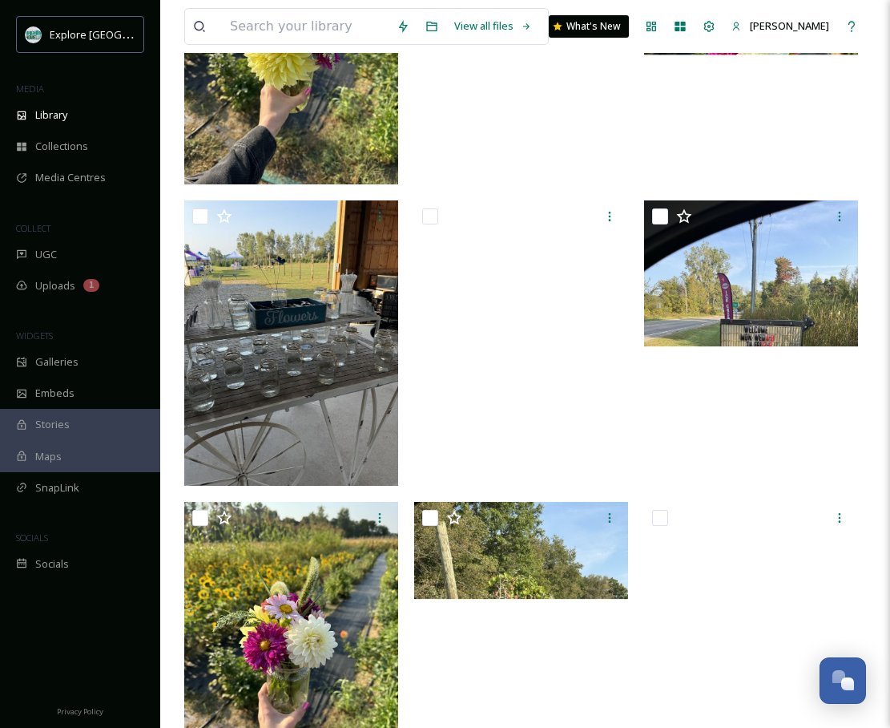
scroll to position [774, 0]
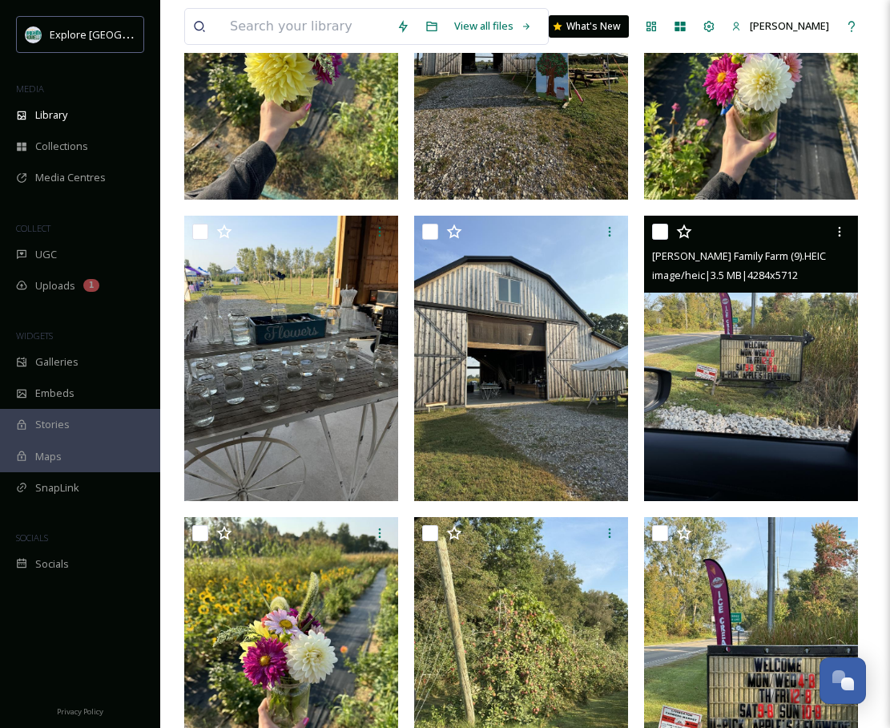
click at [731, 349] on img at bounding box center [751, 358] width 214 height 285
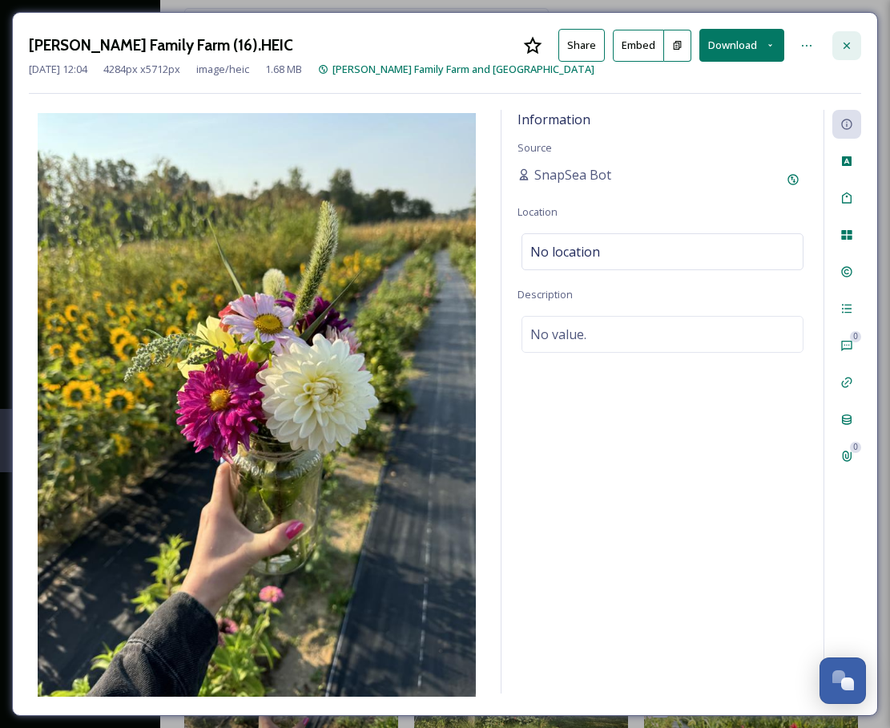
click at [841, 50] on icon at bounding box center [847, 45] width 13 height 13
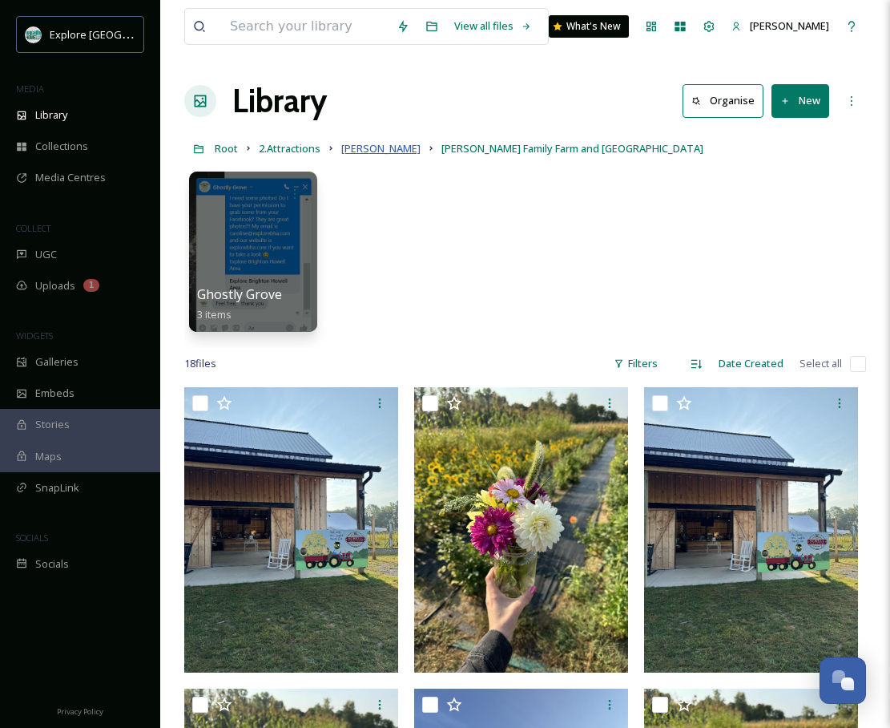
click at [365, 149] on span "[PERSON_NAME]" at bounding box center [380, 148] width 79 height 14
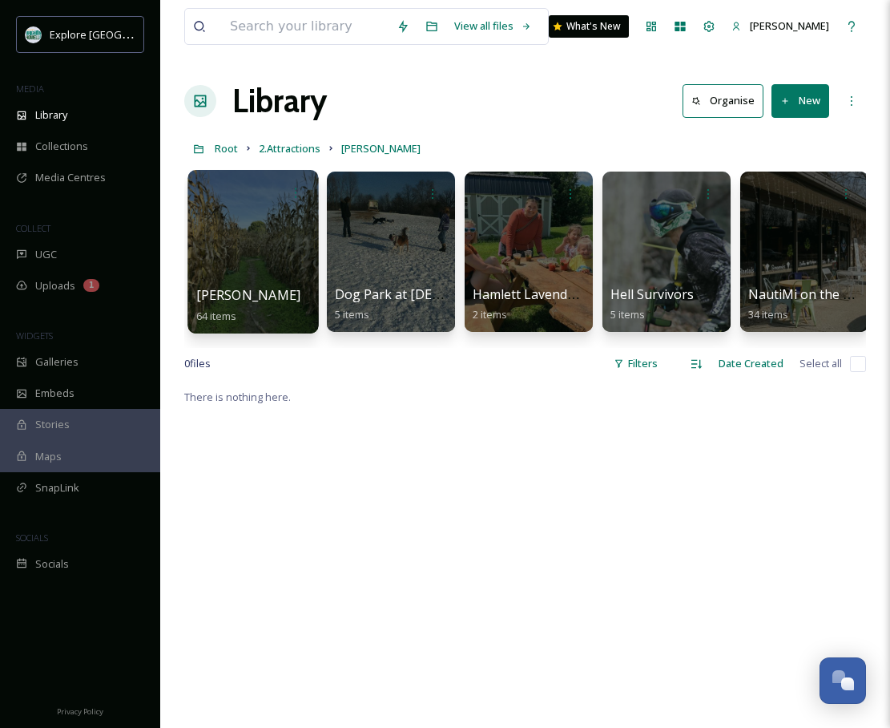
click at [277, 256] on div at bounding box center [253, 251] width 131 height 163
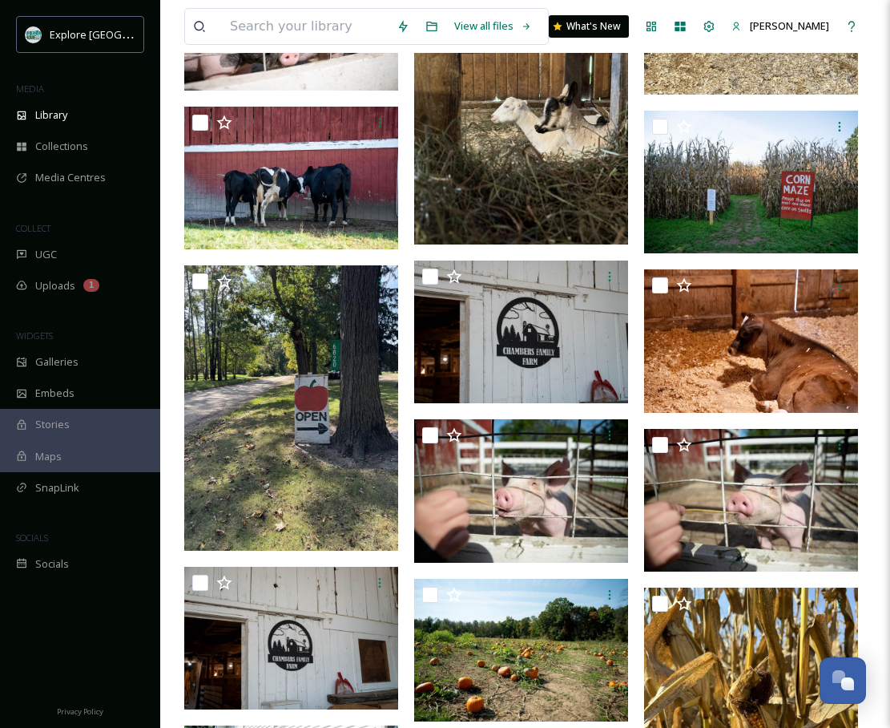
scroll to position [3990, 0]
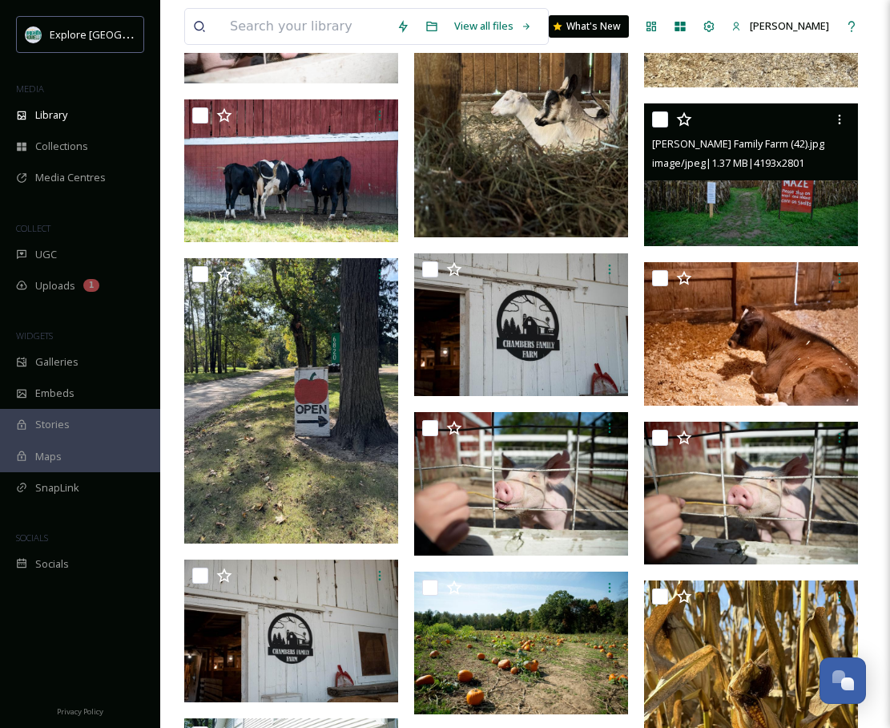
click at [759, 196] on img at bounding box center [751, 174] width 214 height 143
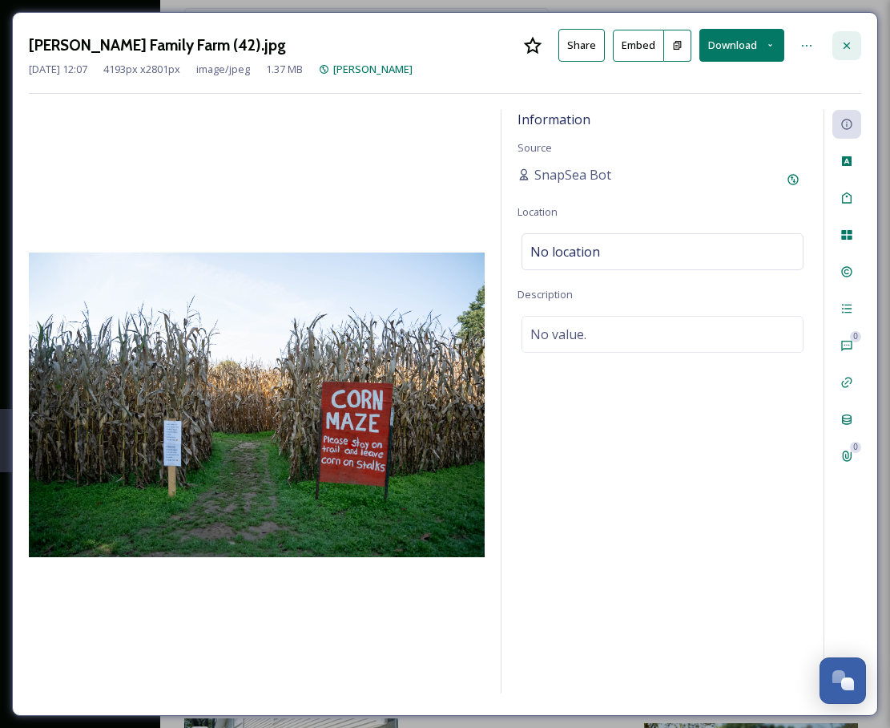
click at [856, 46] on div at bounding box center [847, 45] width 29 height 29
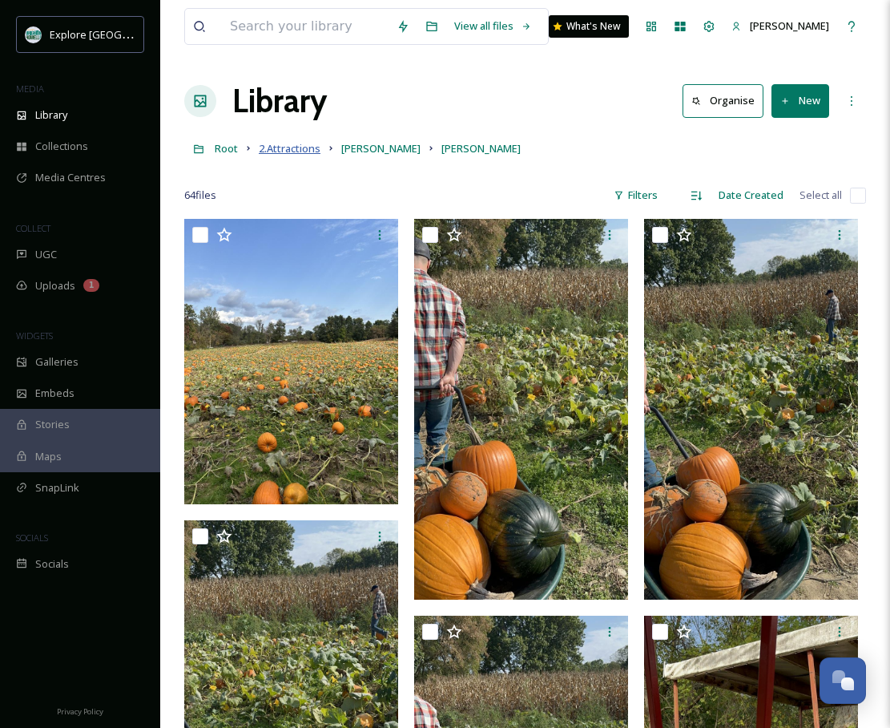
click at [288, 150] on span "2.Attractions" at bounding box center [290, 148] width 62 height 14
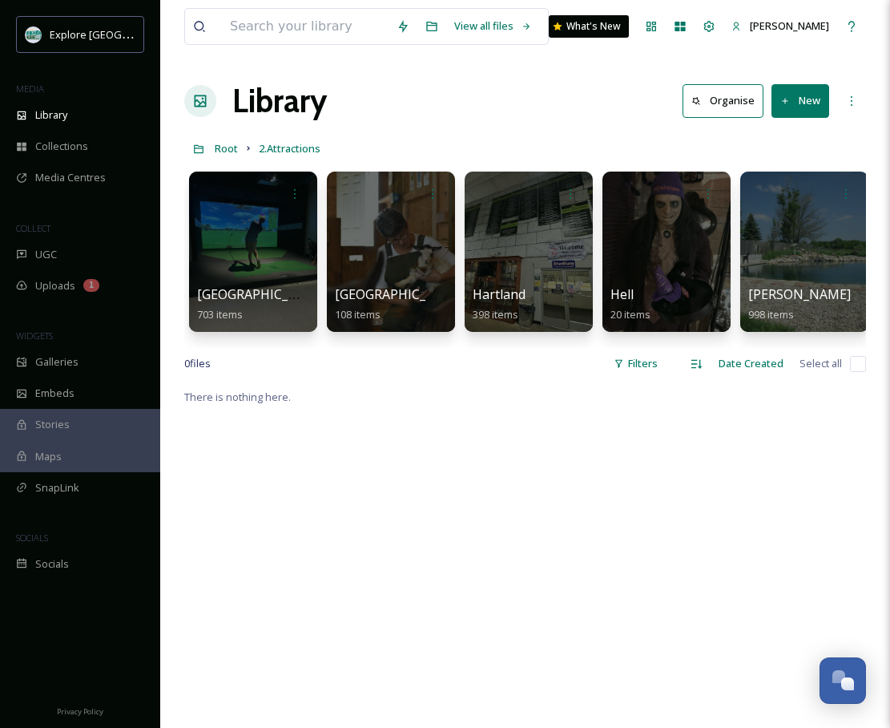
click at [286, 140] on link "2.Attractions" at bounding box center [290, 148] width 62 height 19
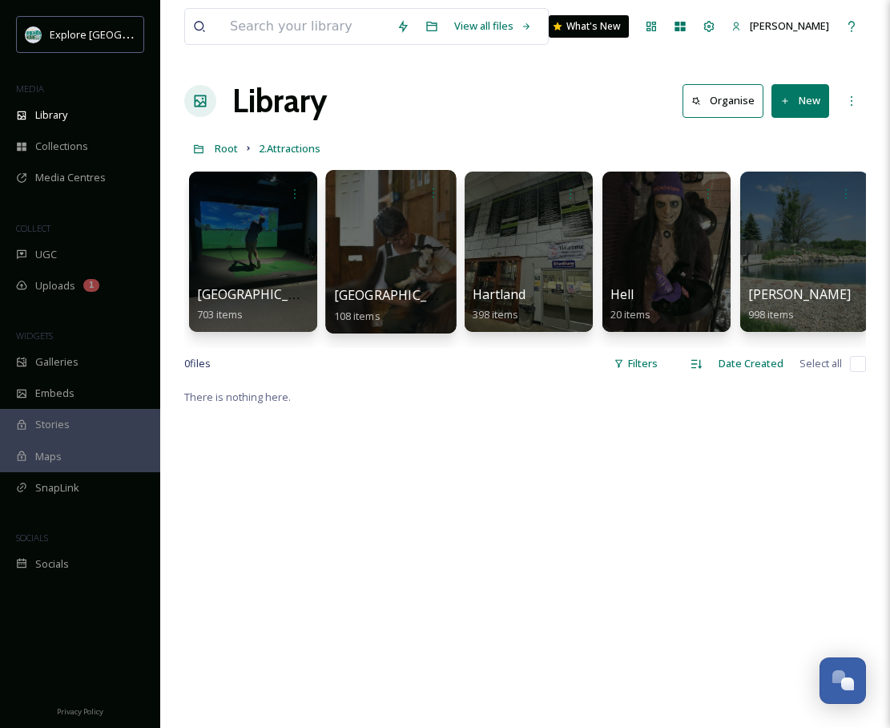
click at [399, 240] on div at bounding box center [390, 251] width 131 height 163
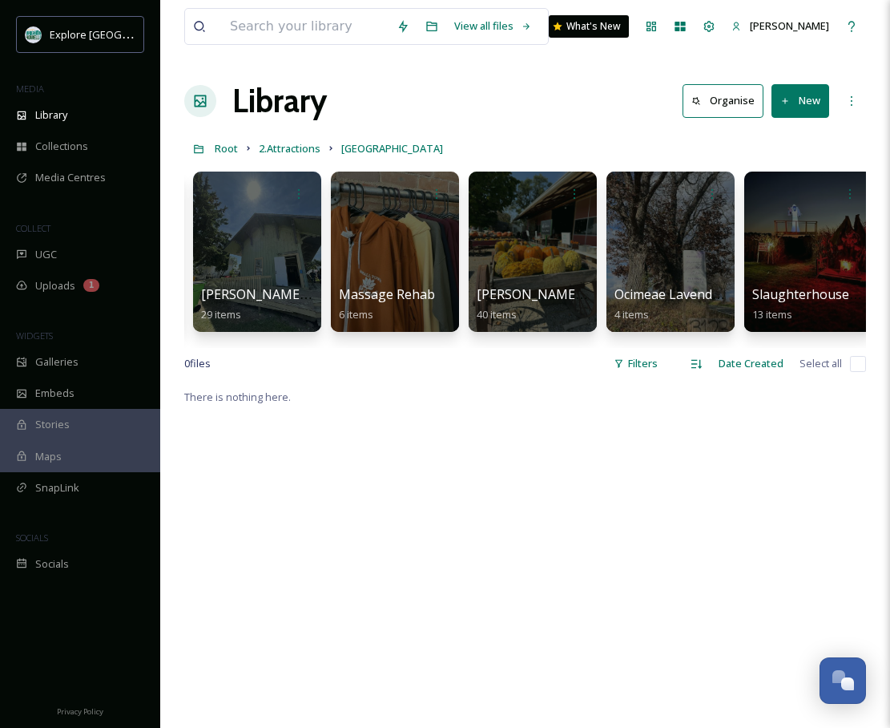
scroll to position [0, 421]
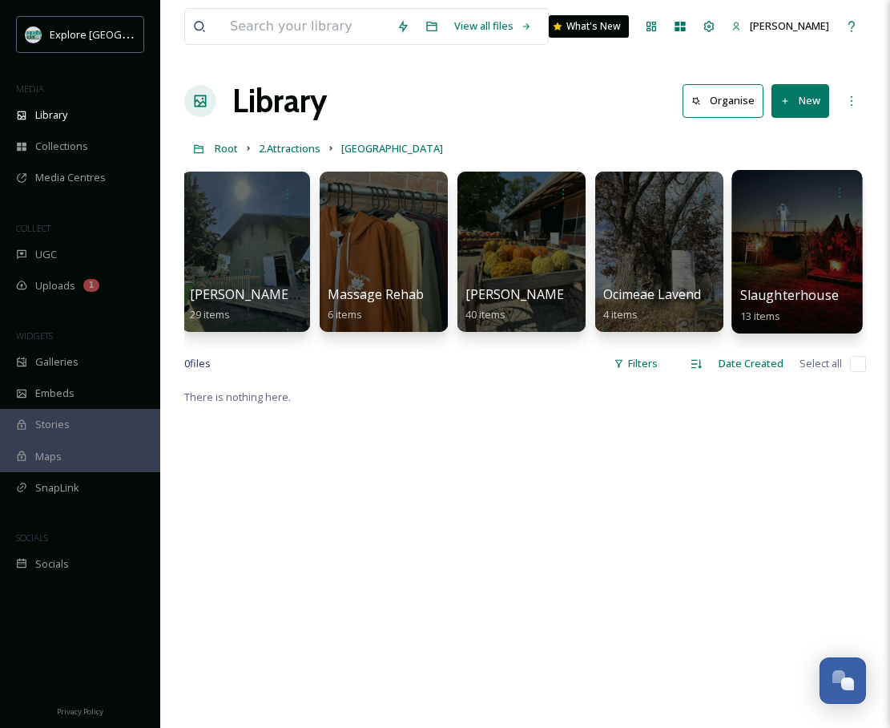
click at [786, 225] on div at bounding box center [797, 251] width 131 height 163
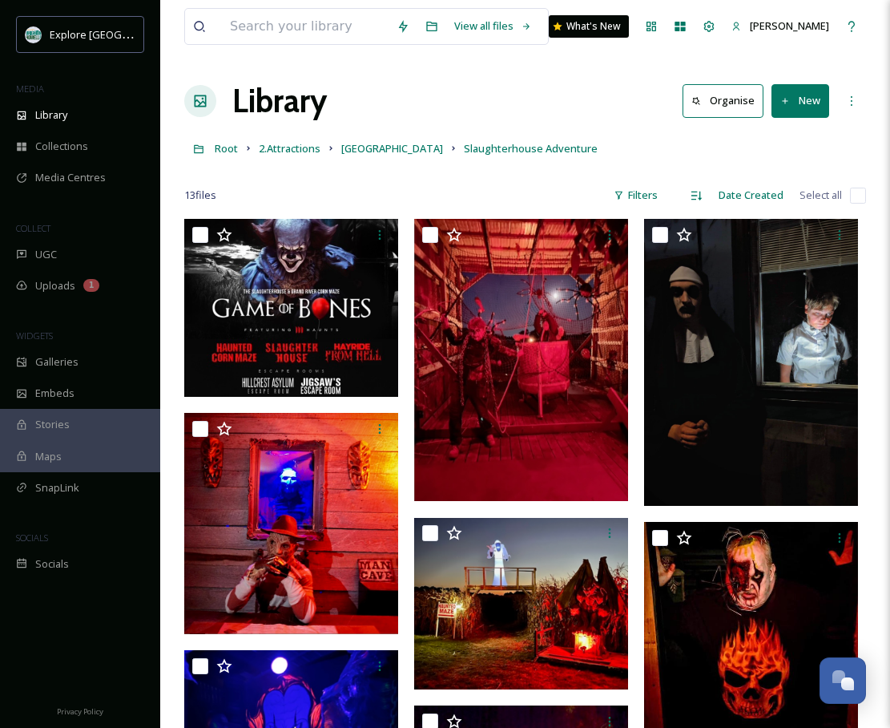
click at [780, 111] on button "New" at bounding box center [801, 100] width 58 height 33
click at [776, 139] on span "File Upload" at bounding box center [793, 138] width 53 height 15
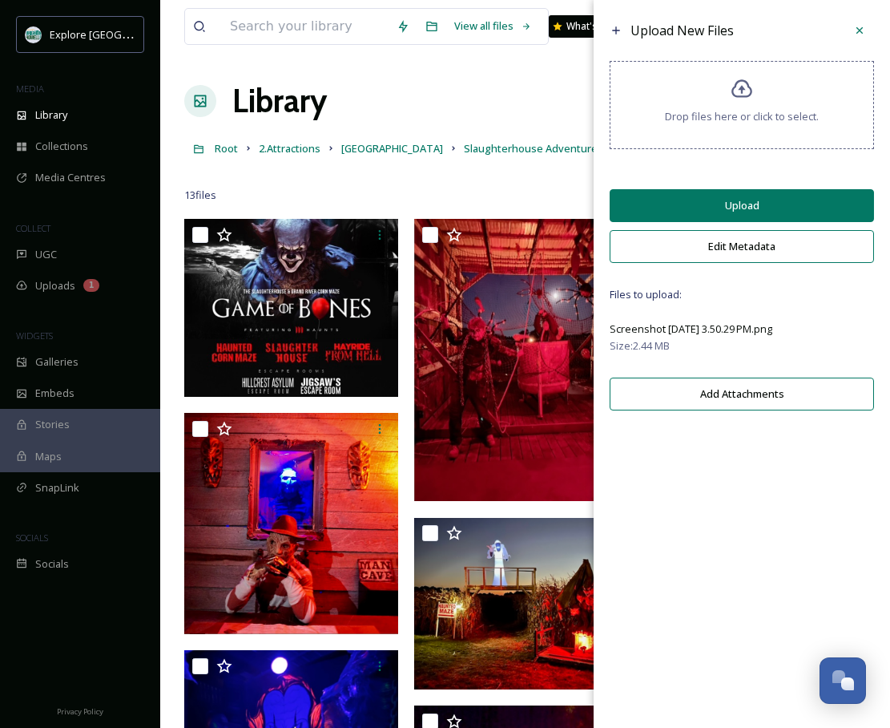
click at [732, 204] on button "Upload" at bounding box center [742, 205] width 264 height 33
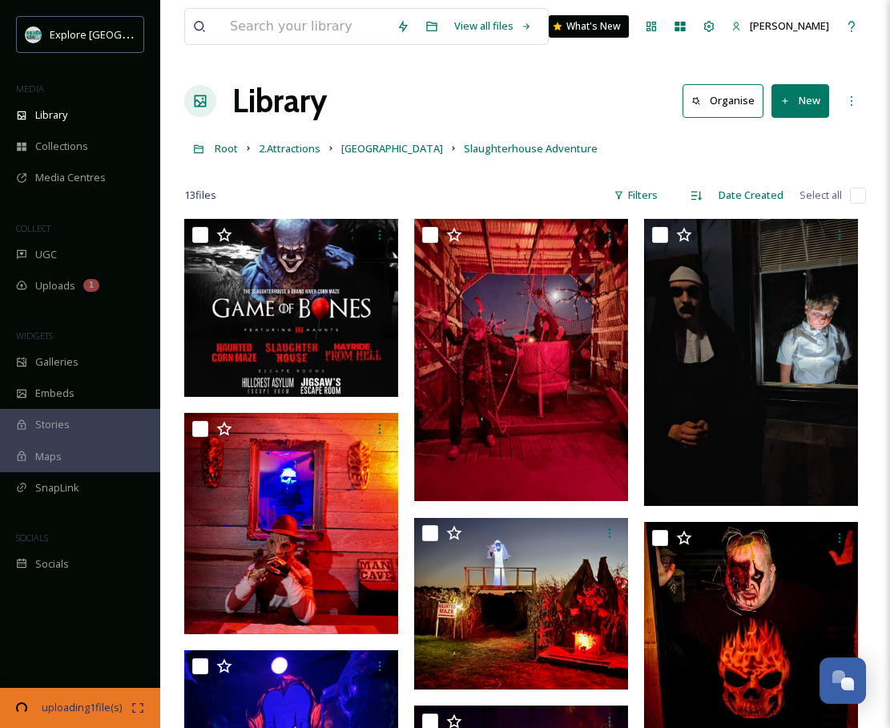
click at [548, 186] on div "13 file s Filters Date Created Select all" at bounding box center [525, 194] width 682 height 31
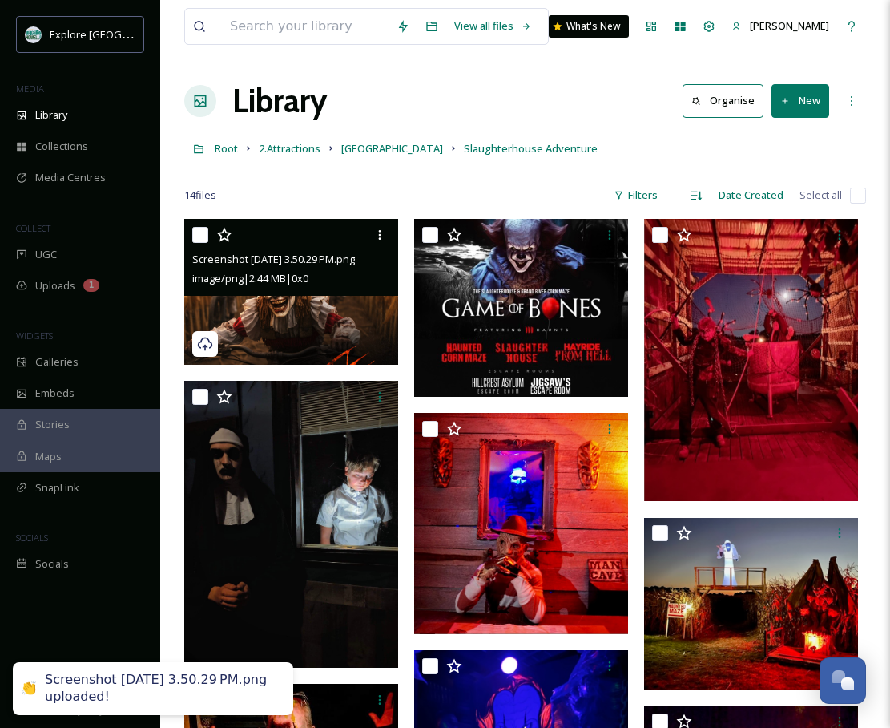
click at [355, 308] on img at bounding box center [291, 292] width 214 height 146
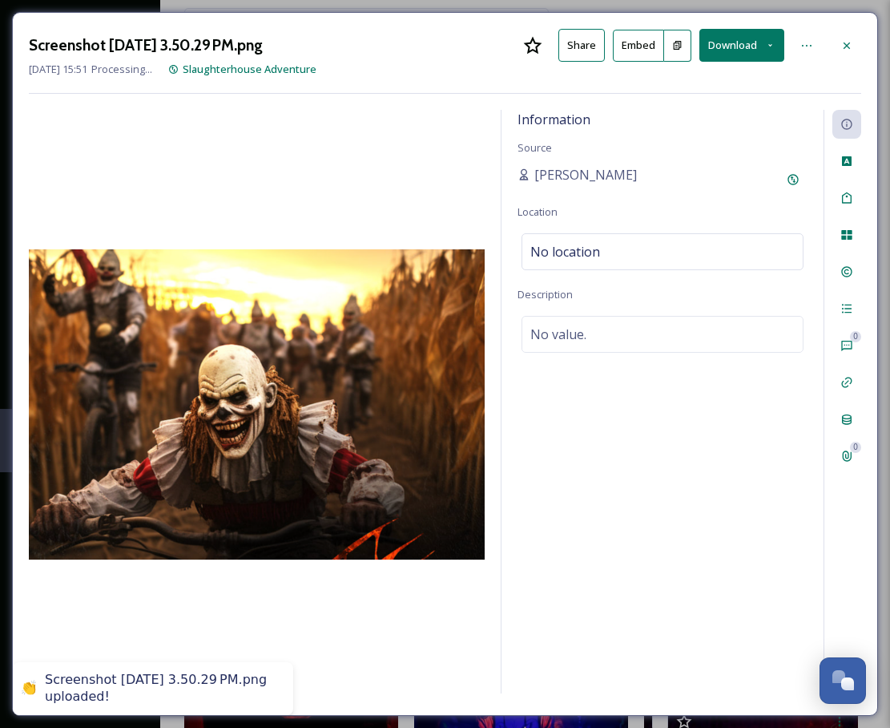
click at [678, 45] on icon at bounding box center [678, 45] width 8 height 9
click at [676, 46] on icon at bounding box center [677, 45] width 10 height 10
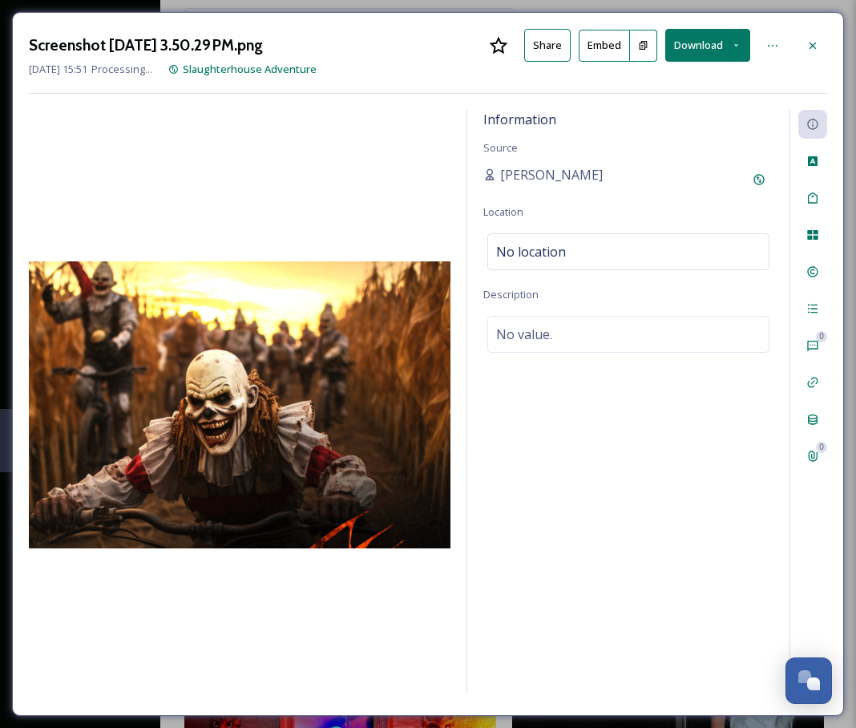
click at [834, 41] on div "Screenshot [DATE] 3.50.29 PM.png Share Embed Download [DATE] 15:51 Processing..…" at bounding box center [428, 364] width 832 height 704
click at [820, 41] on div at bounding box center [812, 45] width 29 height 29
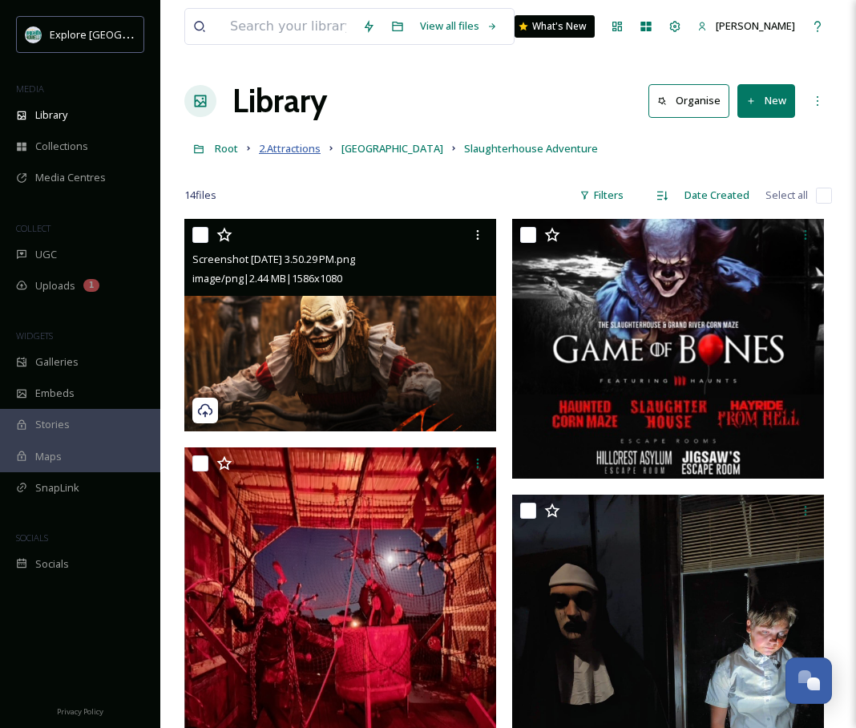
click at [295, 147] on span "2.Attractions" at bounding box center [290, 148] width 62 height 14
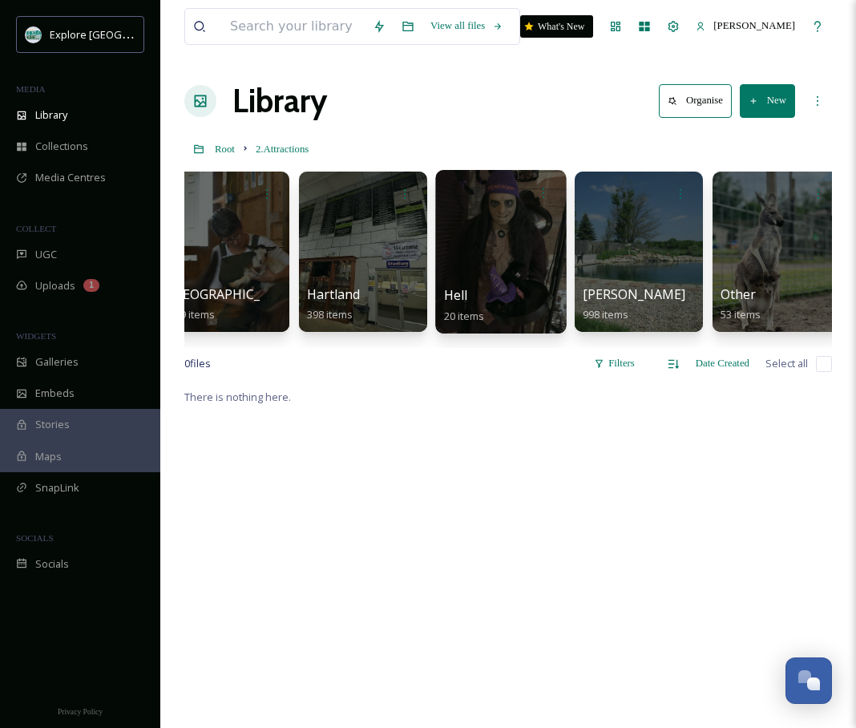
scroll to position [0, 181]
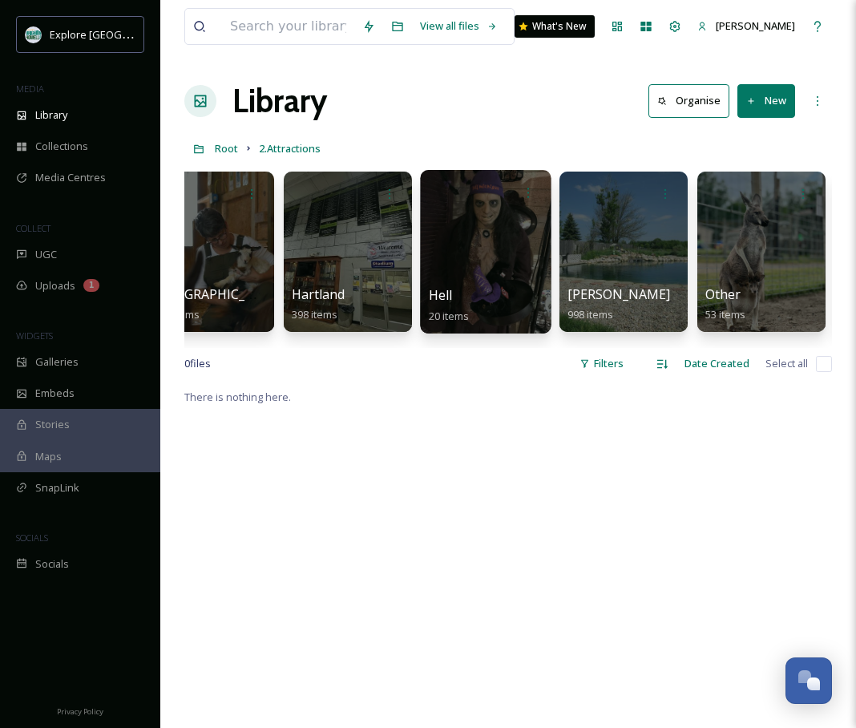
click at [650, 241] on div at bounding box center [623, 251] width 128 height 160
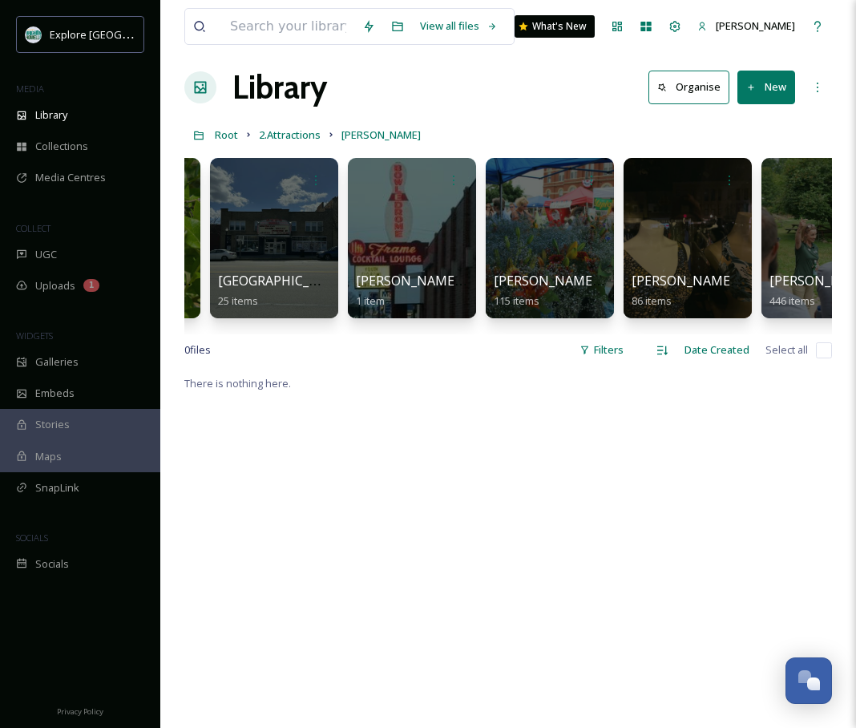
scroll to position [0, 1212]
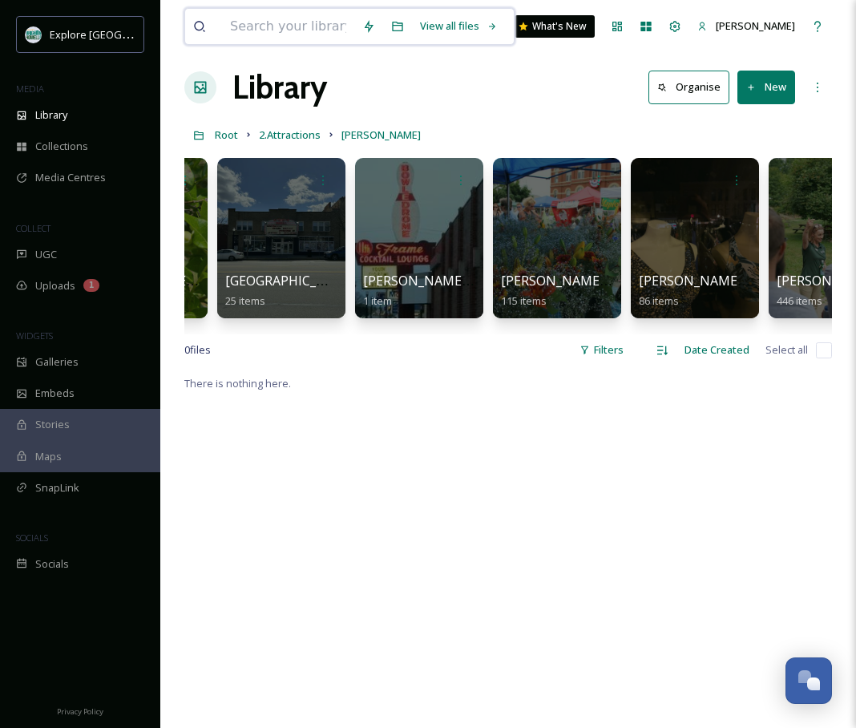
click at [308, 34] on input at bounding box center [288, 26] width 132 height 35
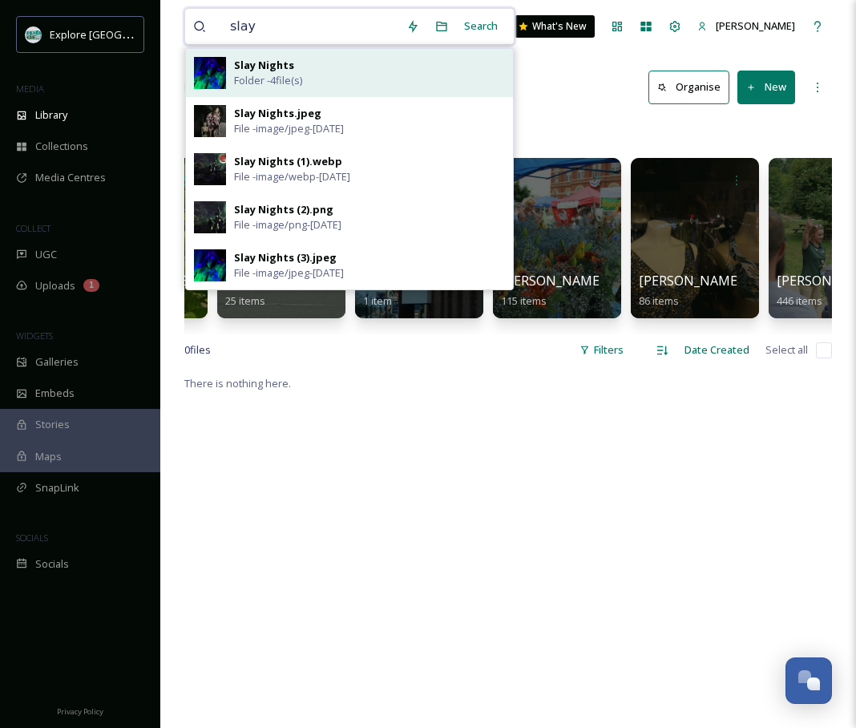
type input "slay"
click at [297, 62] on div "Slay Nights Folder - 4 file(s)" at bounding box center [369, 73] width 271 height 30
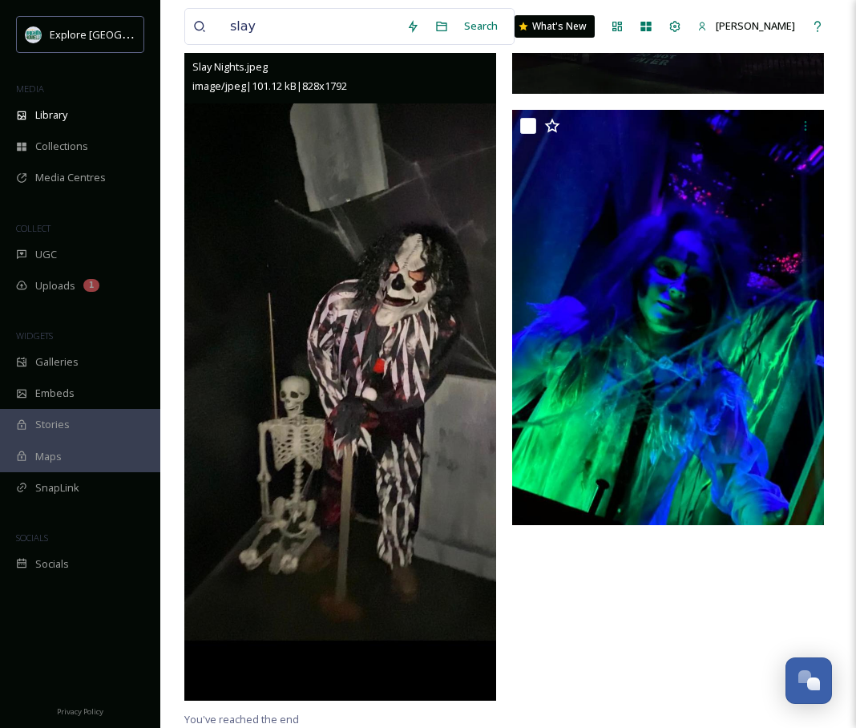
scroll to position [2, 0]
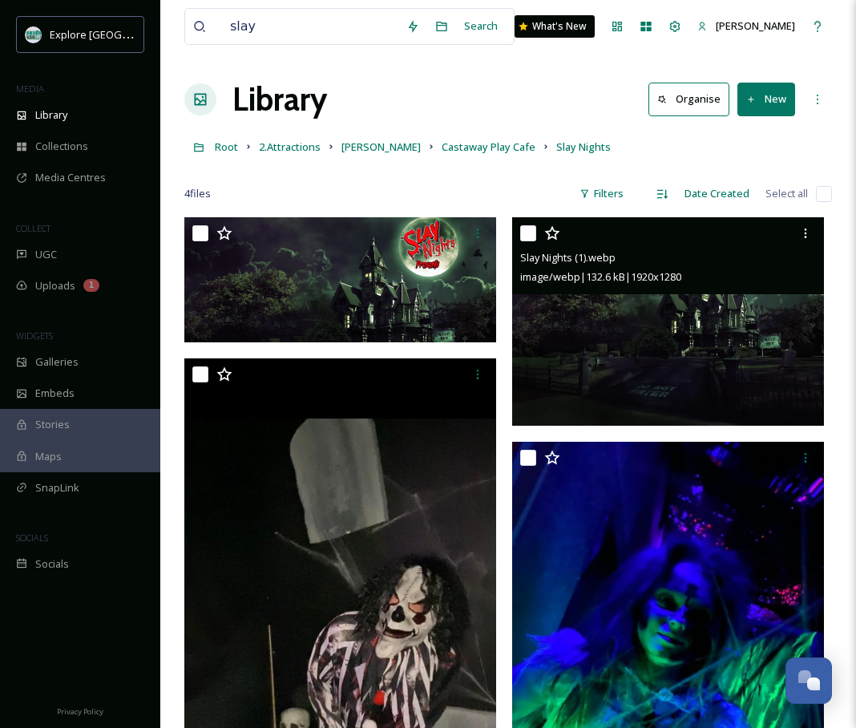
click at [575, 348] on img at bounding box center [668, 321] width 312 height 208
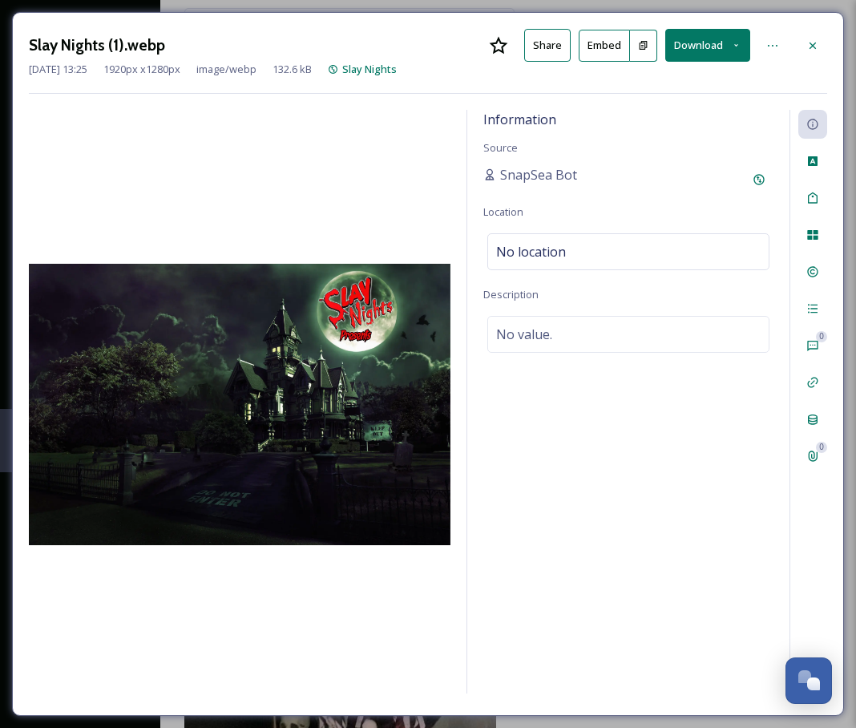
click at [657, 39] on button at bounding box center [643, 46] width 27 height 32
click at [824, 31] on div at bounding box center [812, 45] width 29 height 29
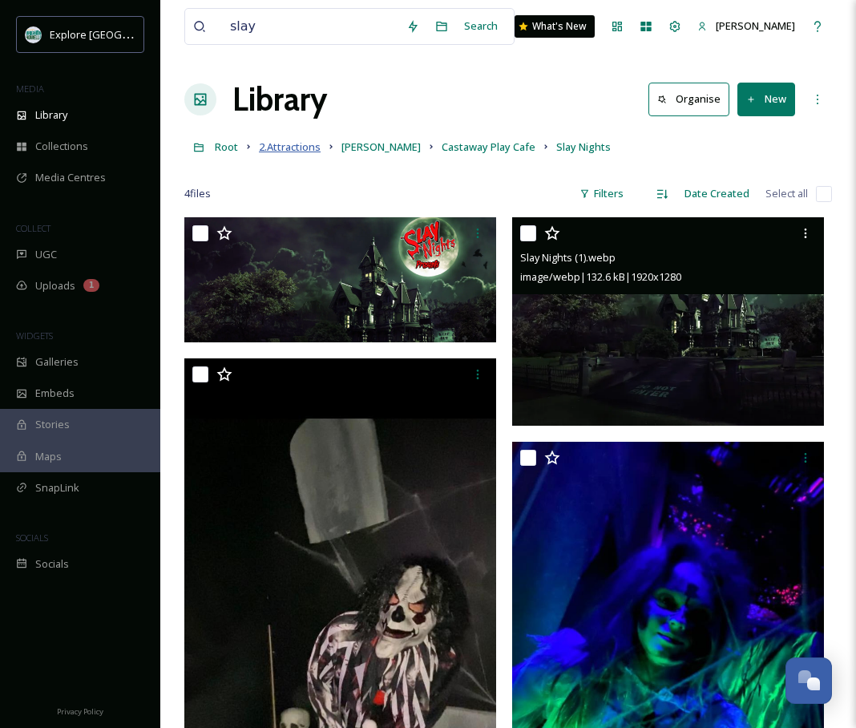
click at [282, 143] on span "2.Attractions" at bounding box center [290, 146] width 62 height 14
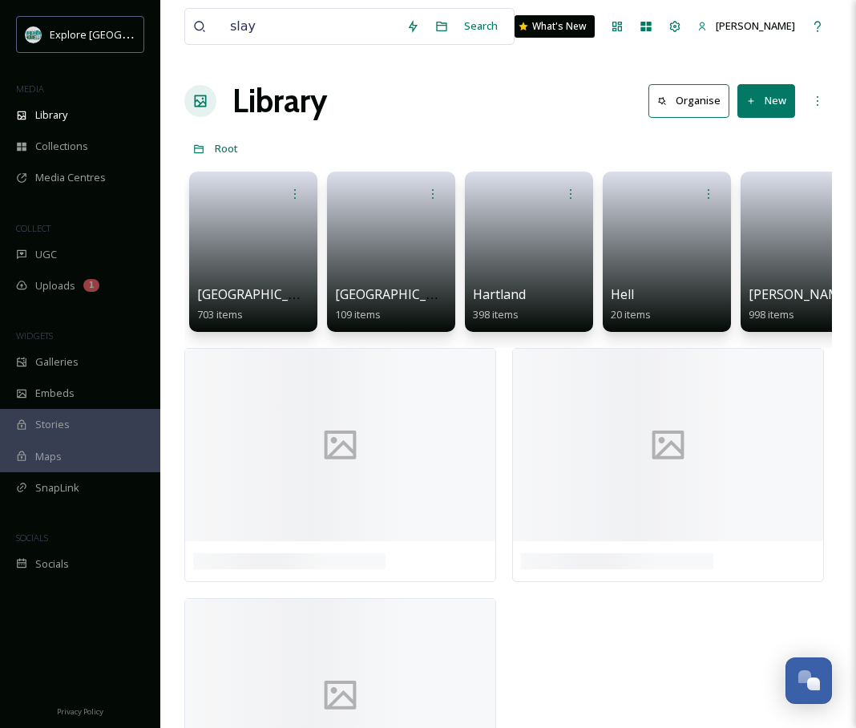
scroll to position [0, 455]
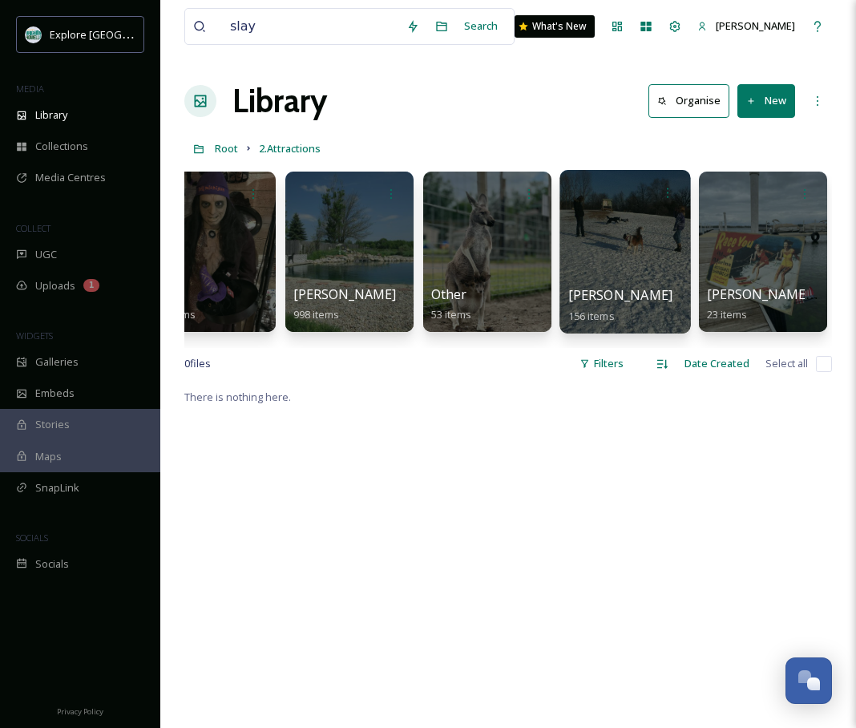
click at [619, 221] on div at bounding box center [624, 251] width 131 height 163
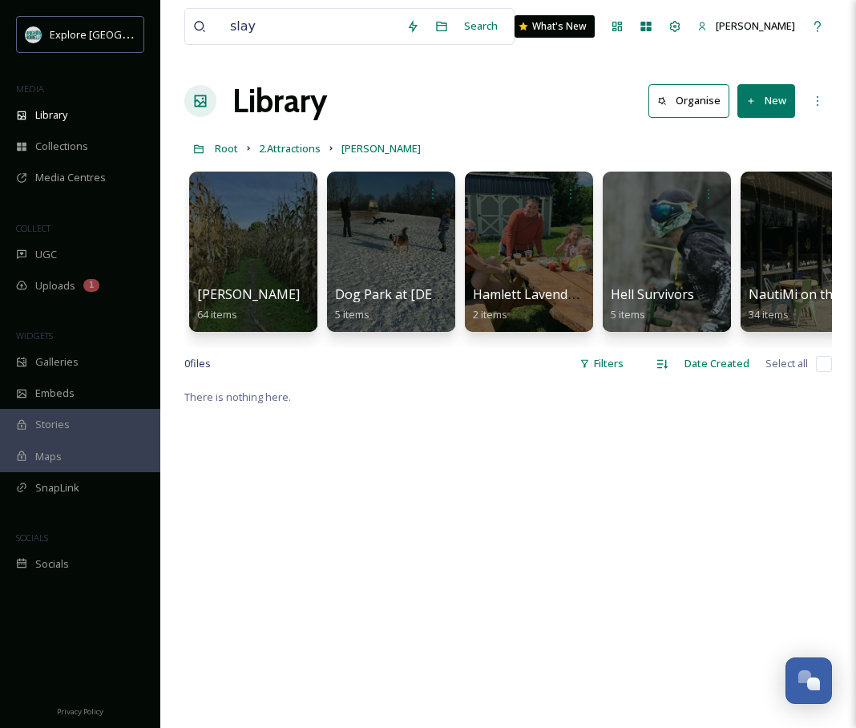
click at [666, 149] on div "Root 2.Attractions [PERSON_NAME]" at bounding box center [507, 148] width 647 height 30
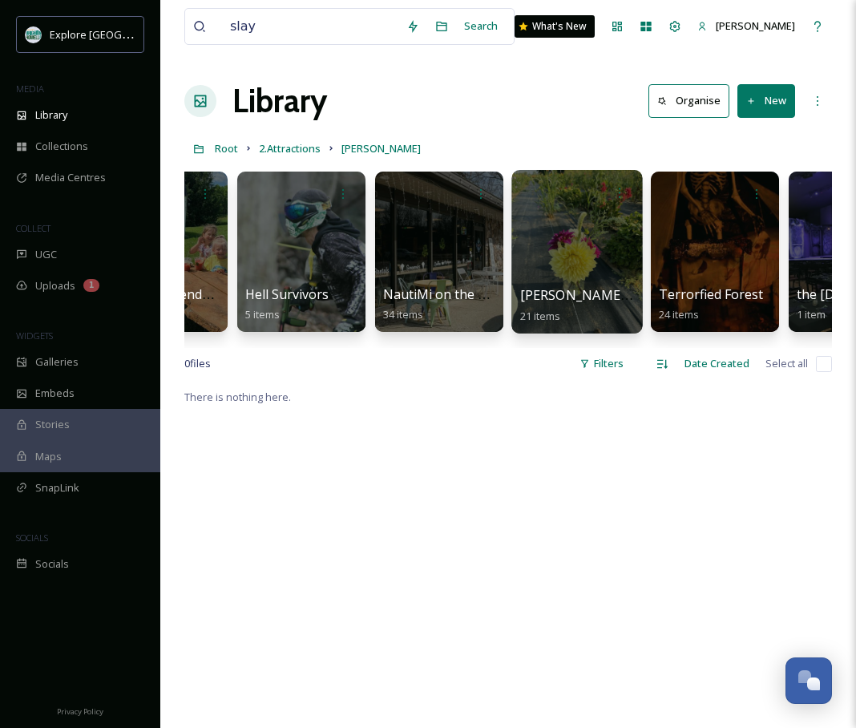
scroll to position [0, 455]
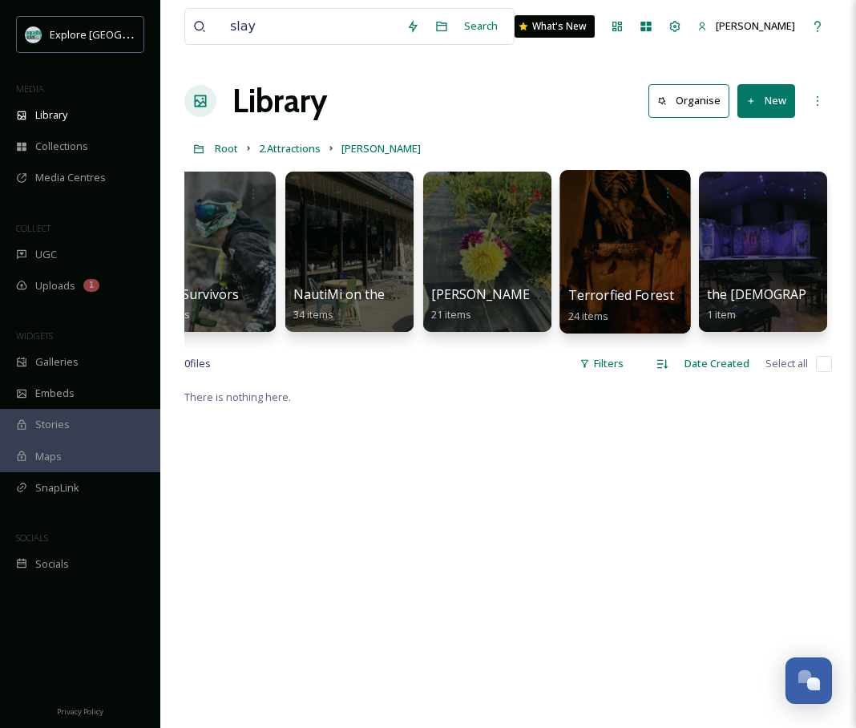
click at [613, 239] on div at bounding box center [624, 251] width 131 height 163
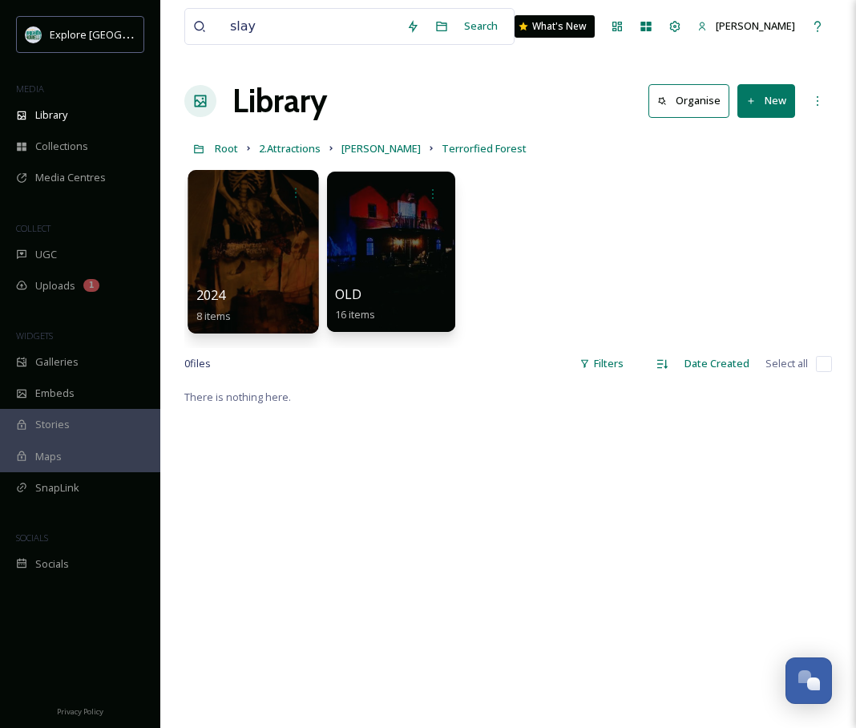
click at [280, 279] on div at bounding box center [253, 251] width 131 height 163
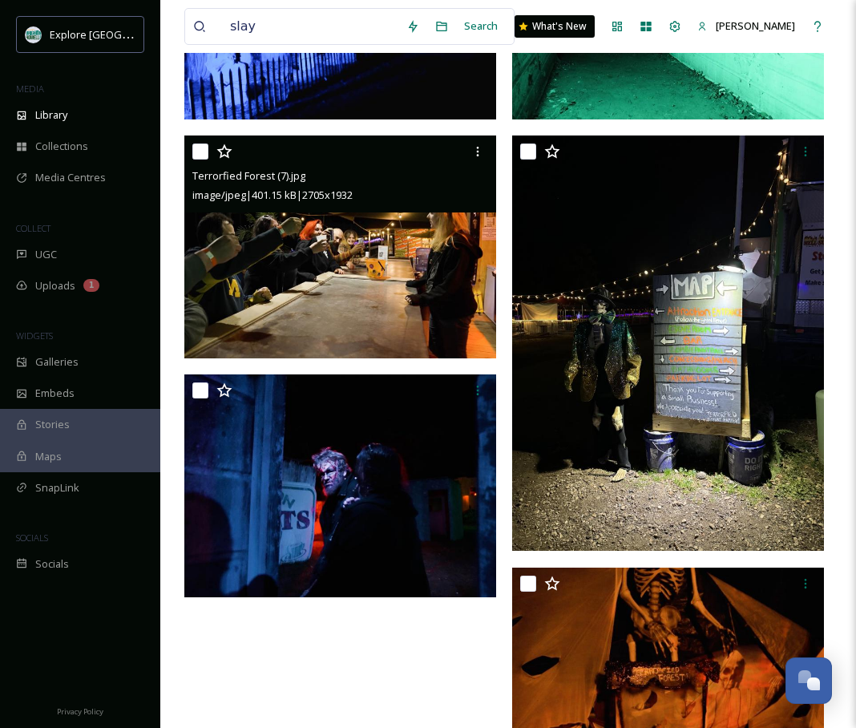
scroll to position [650, 0]
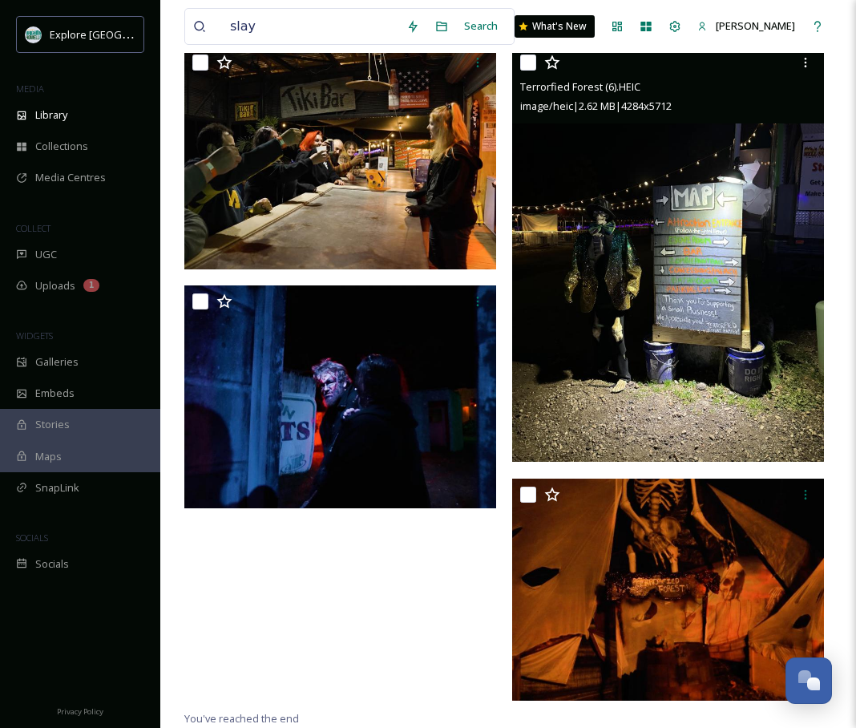
click at [607, 318] on img at bounding box center [668, 253] width 312 height 415
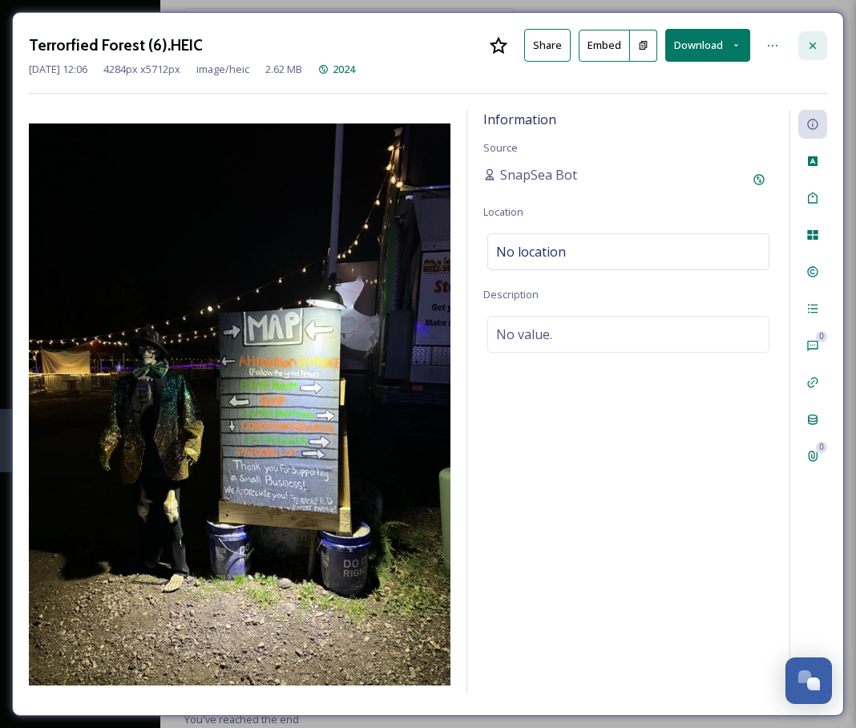
click at [817, 51] on div at bounding box center [812, 45] width 29 height 29
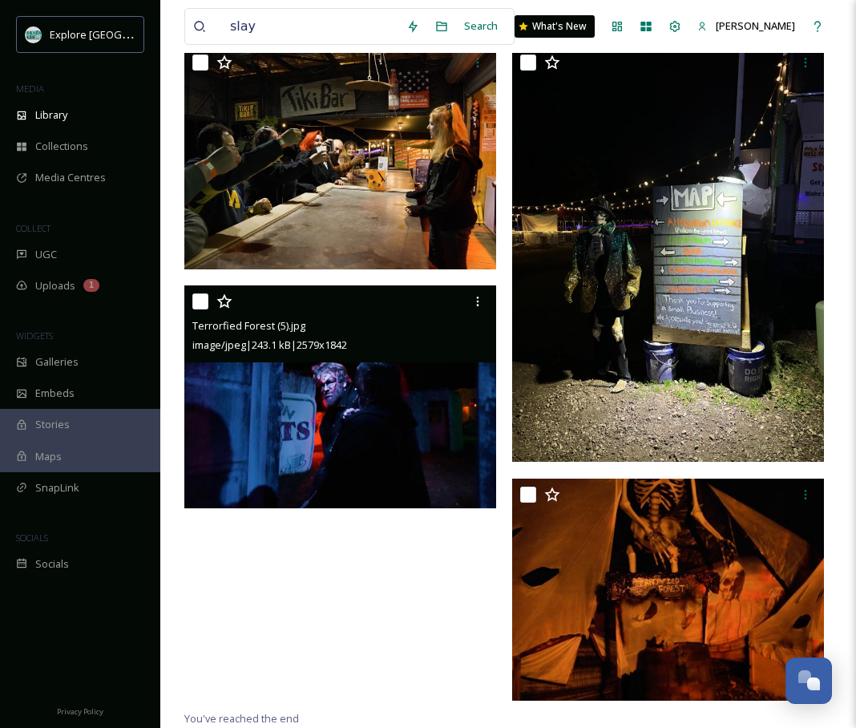
click at [372, 489] on img at bounding box center [340, 396] width 312 height 223
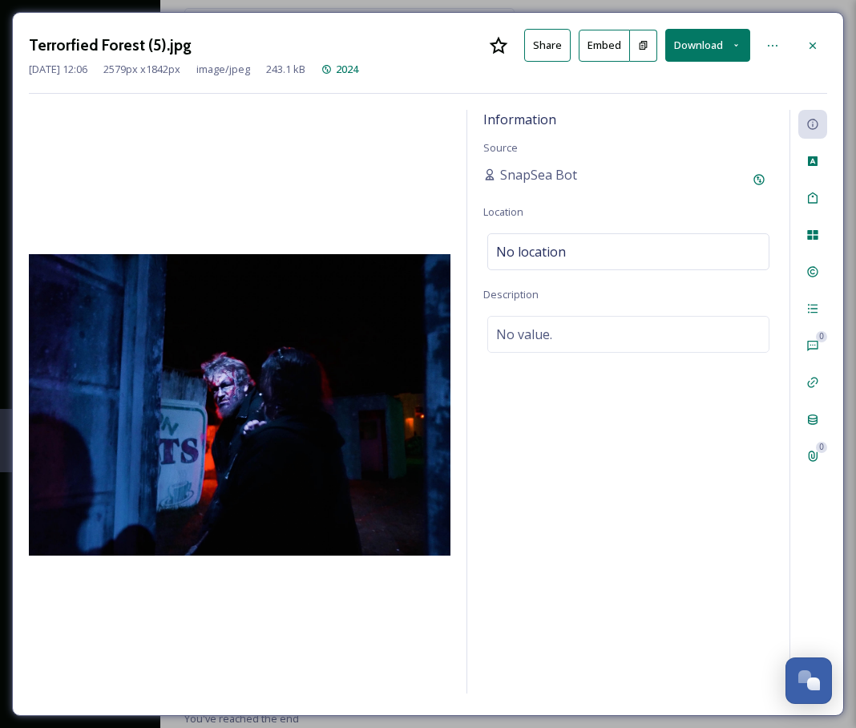
click at [639, 46] on icon at bounding box center [643, 45] width 10 height 10
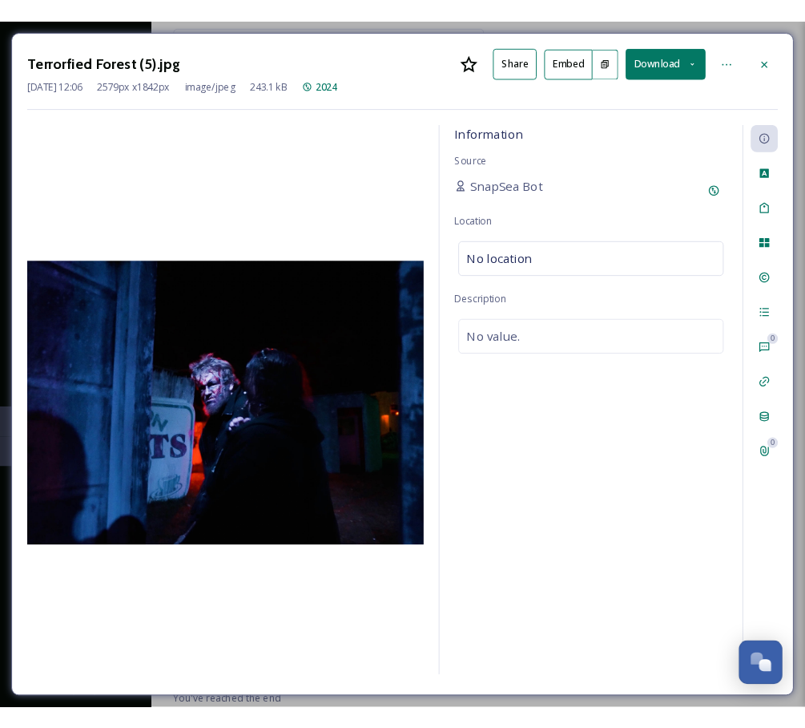
scroll to position [563, 0]
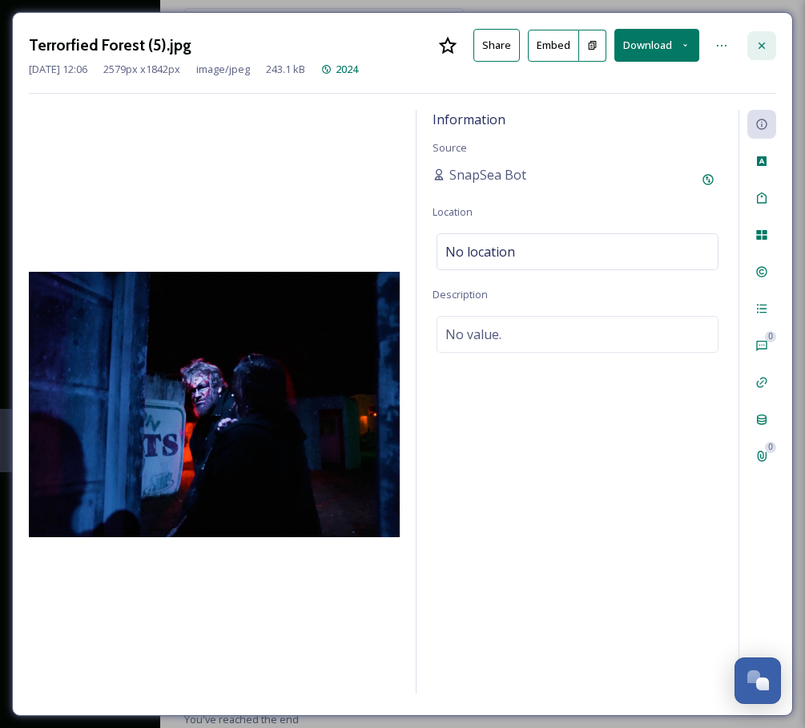
click at [768, 50] on div at bounding box center [762, 45] width 29 height 29
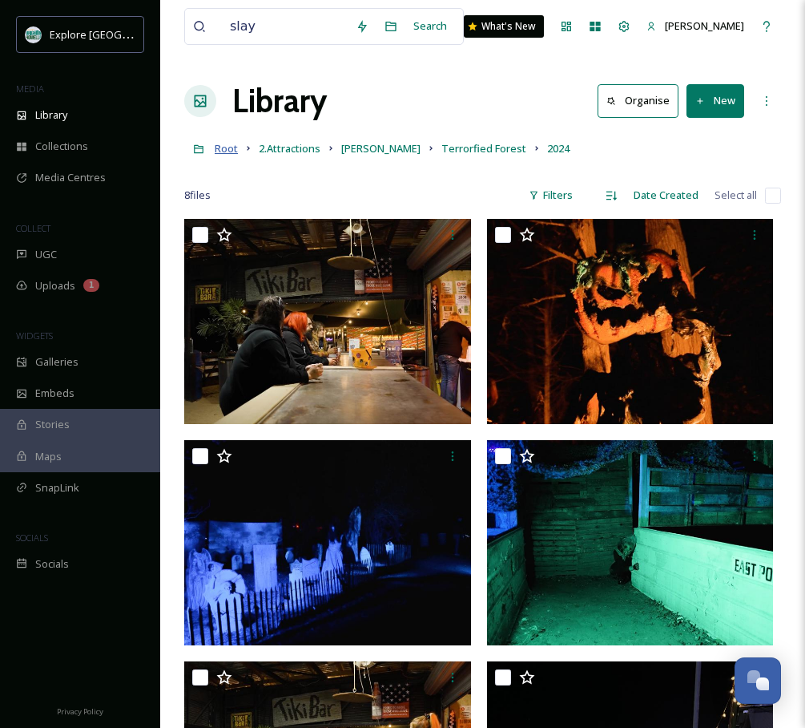
click at [228, 151] on span "Root" at bounding box center [226, 148] width 23 height 14
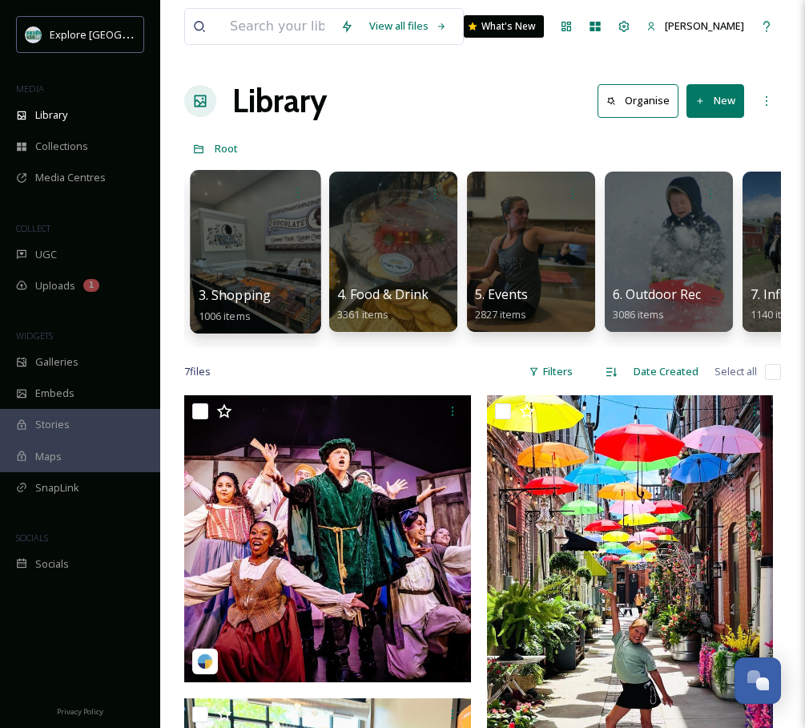
scroll to position [0, 312]
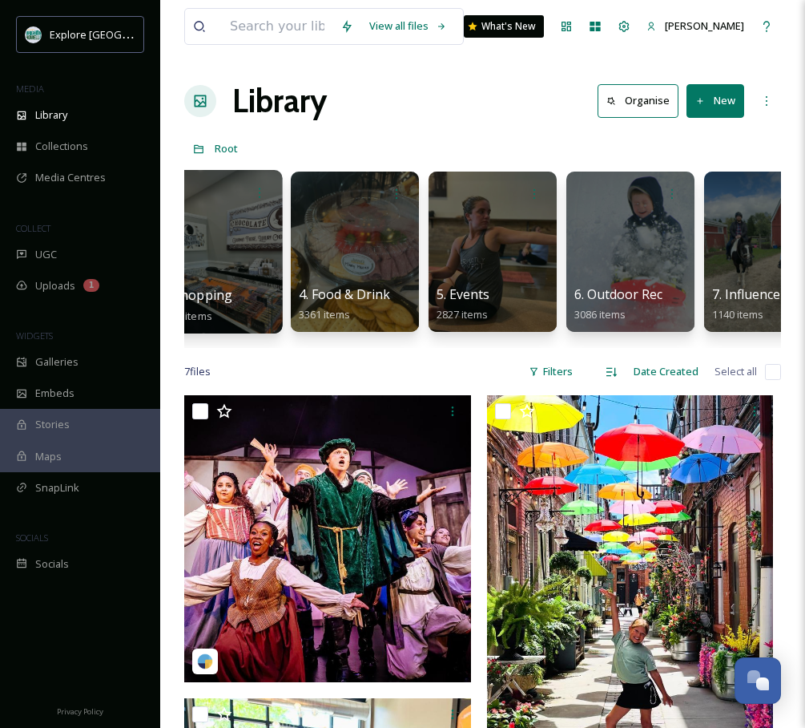
click at [498, 248] on div at bounding box center [493, 251] width 128 height 160
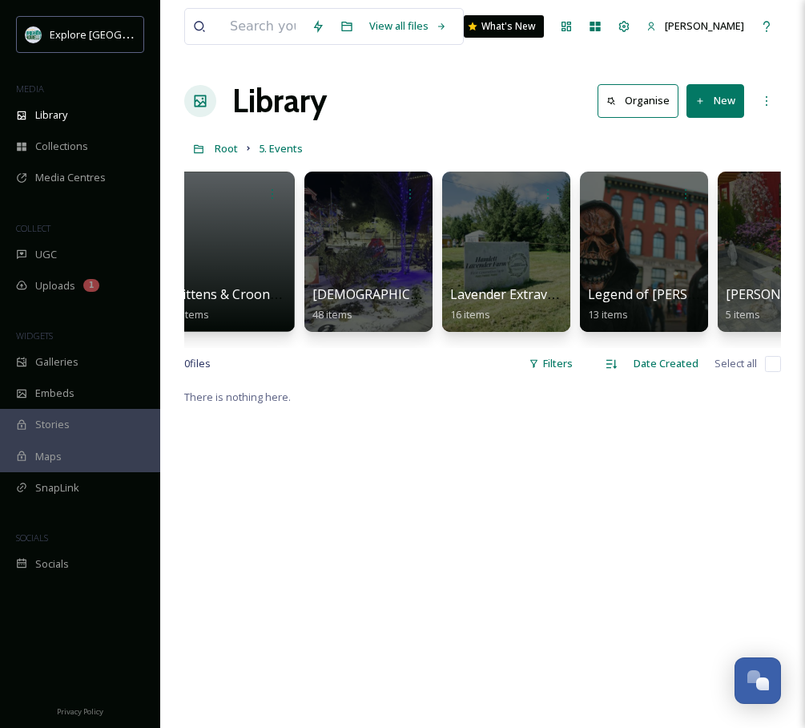
scroll to position [0, 3994]
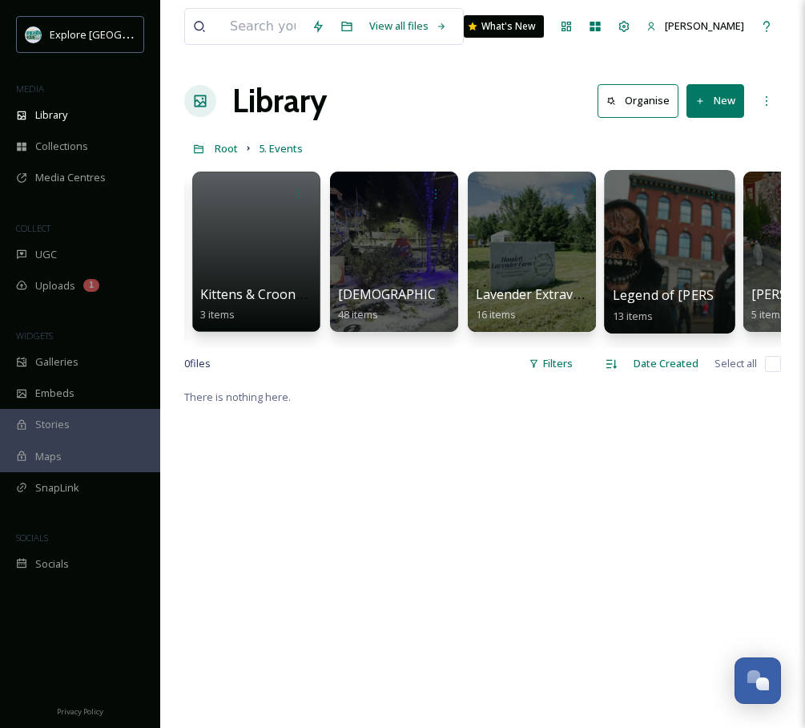
click at [692, 227] on div at bounding box center [669, 251] width 131 height 163
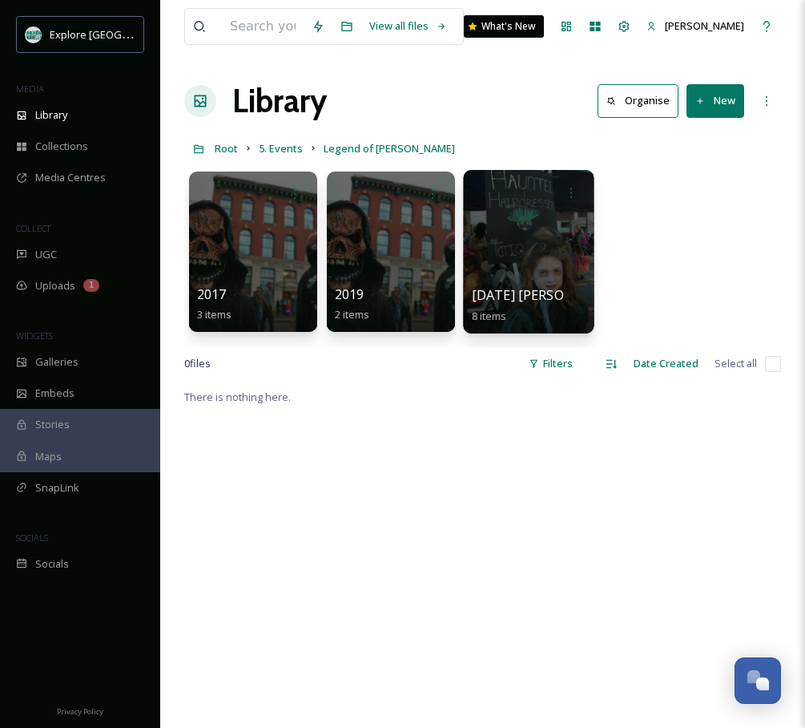
click at [564, 237] on div at bounding box center [528, 251] width 131 height 163
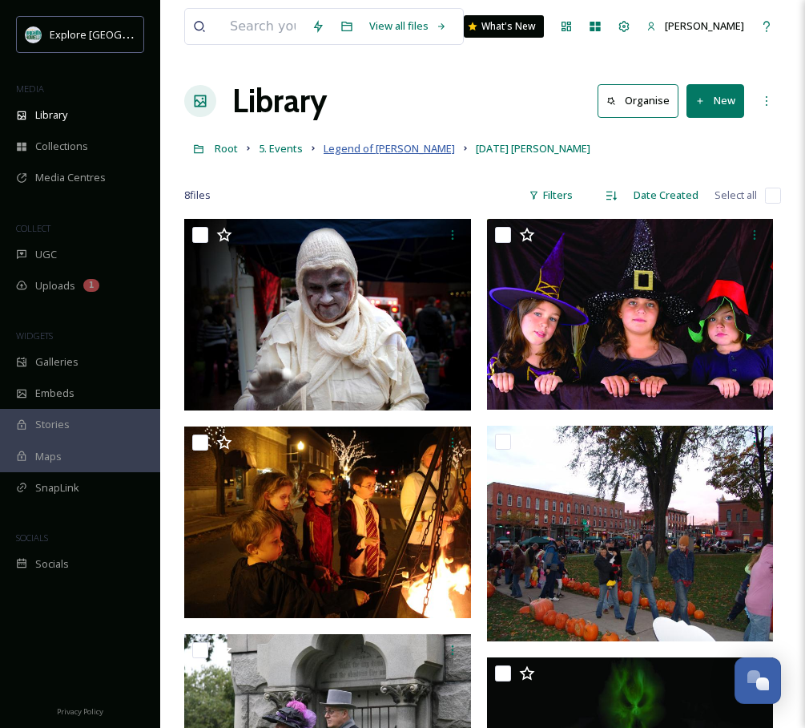
click at [413, 143] on span "Legend of [PERSON_NAME]" at bounding box center [389, 148] width 131 height 14
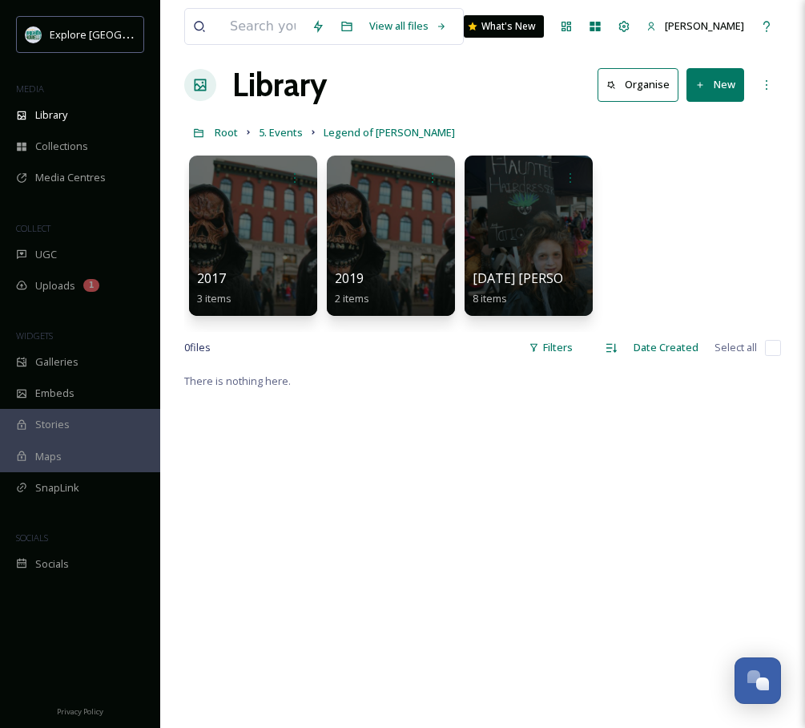
scroll to position [18, 0]
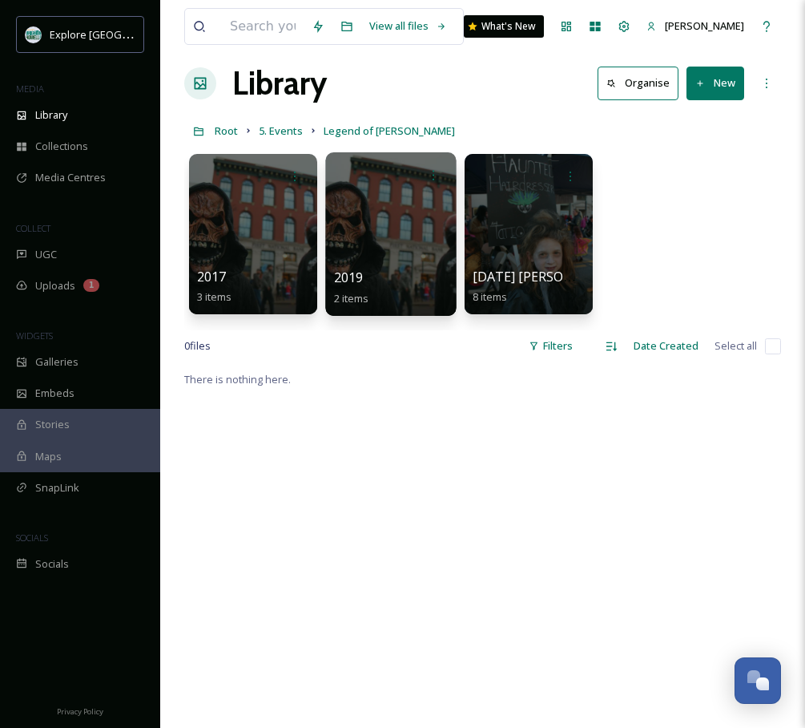
click at [394, 291] on div "2019 2 items" at bounding box center [391, 288] width 115 height 40
click at [401, 256] on div at bounding box center [390, 233] width 131 height 163
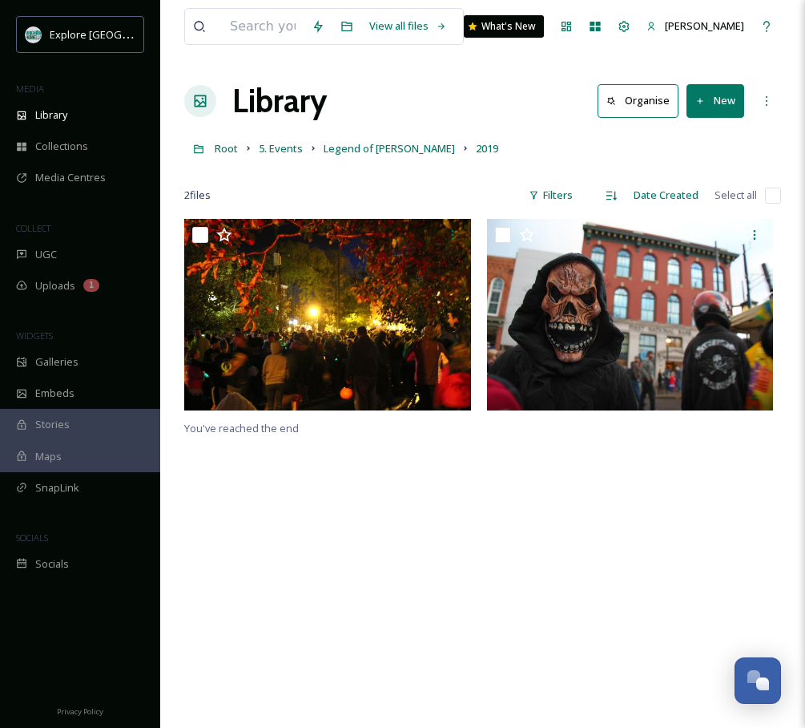
click at [717, 107] on button "New" at bounding box center [716, 100] width 58 height 33
click at [711, 133] on span "File Upload" at bounding box center [708, 138] width 53 height 15
click at [434, 174] on div at bounding box center [482, 171] width 597 height 16
click at [417, 159] on div "Root 5. Events Legend of [PERSON_NAME] 2019" at bounding box center [482, 148] width 597 height 30
click at [417, 155] on span "Legend of [PERSON_NAME]" at bounding box center [389, 148] width 131 height 14
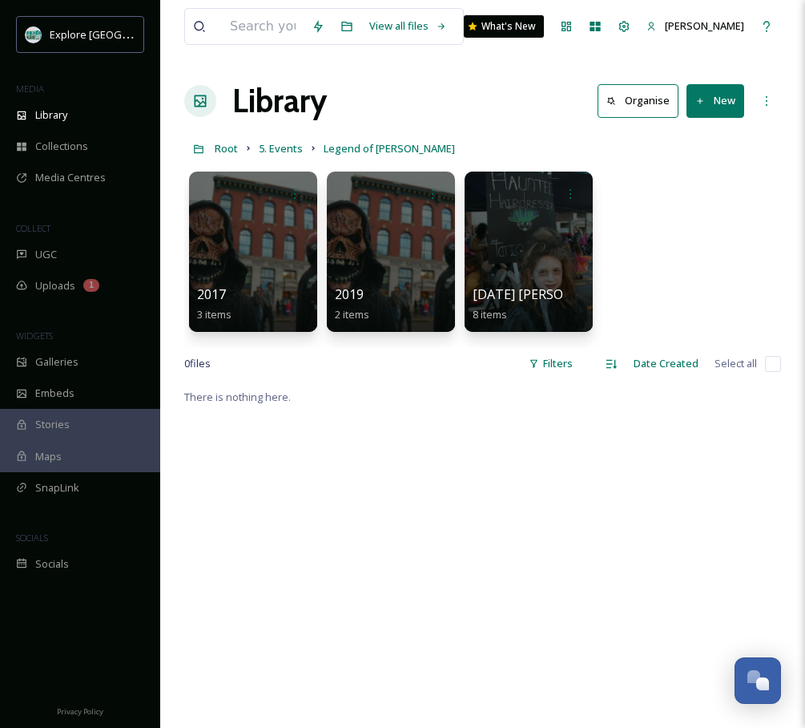
click at [728, 103] on button "New" at bounding box center [716, 100] width 58 height 33
click at [700, 136] on span "File Upload" at bounding box center [708, 138] width 53 height 15
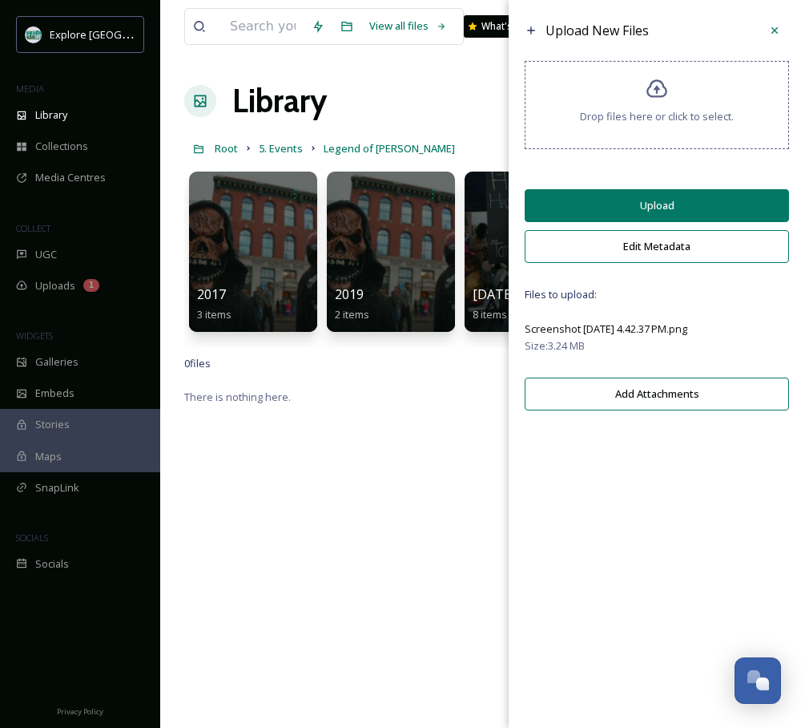
click at [624, 200] on button "Upload" at bounding box center [657, 205] width 264 height 33
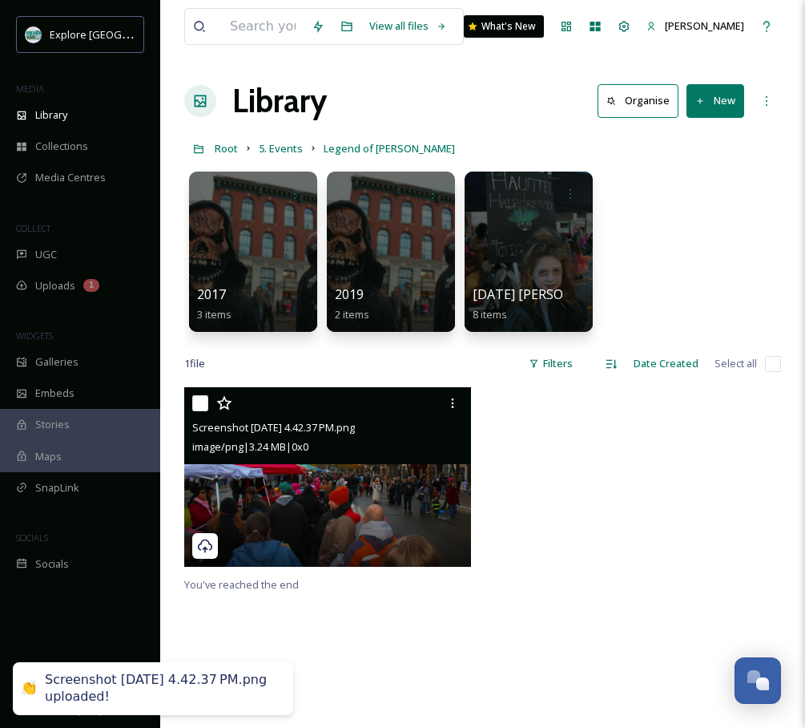
click at [402, 515] on img at bounding box center [327, 476] width 287 height 179
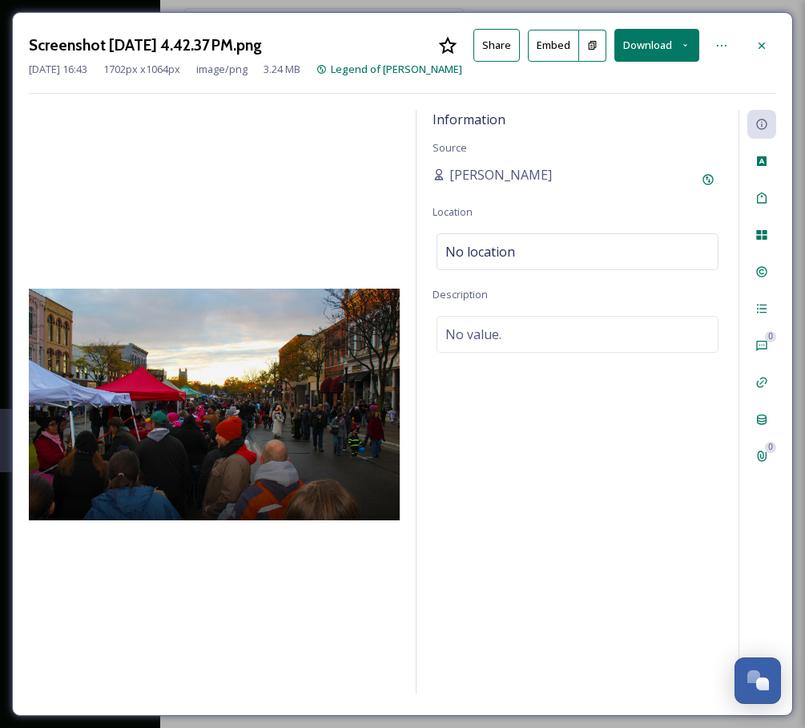
click at [594, 45] on icon at bounding box center [592, 45] width 10 height 10
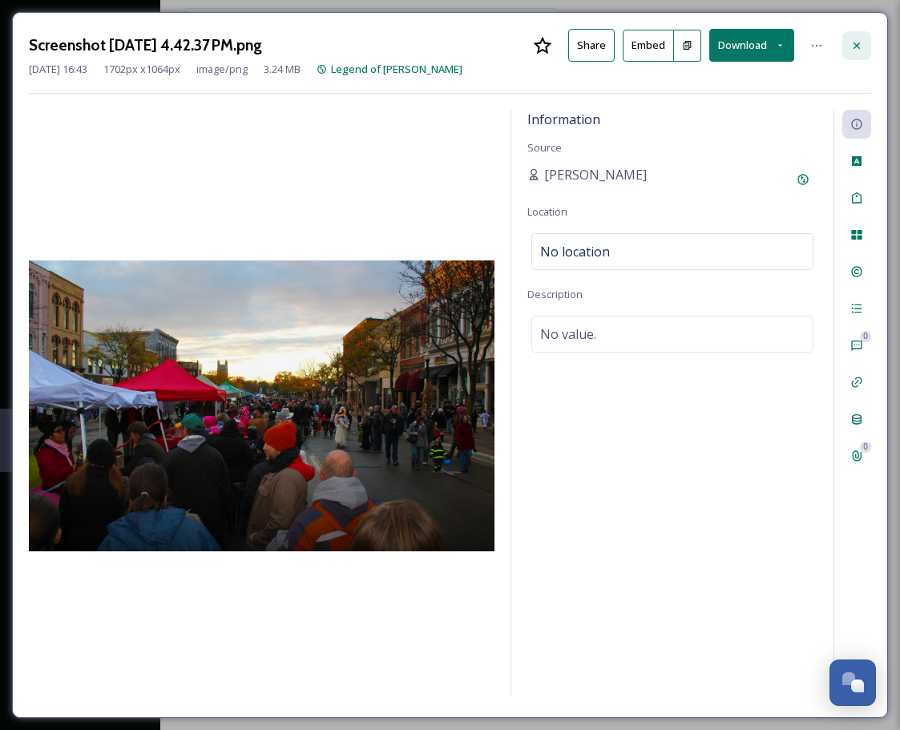
click at [849, 39] on div at bounding box center [856, 45] width 29 height 29
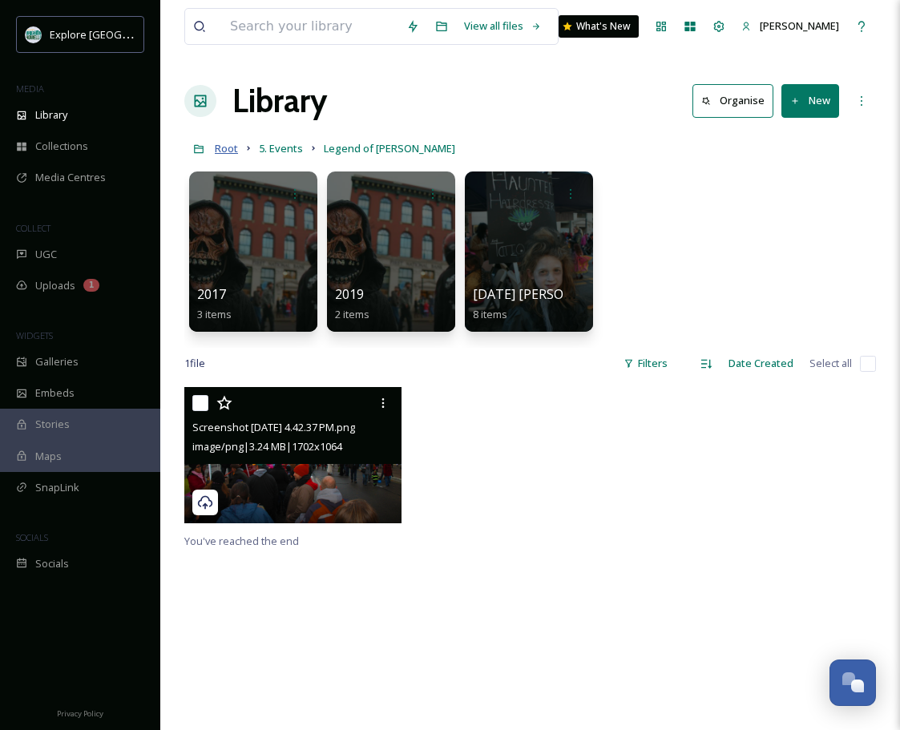
click at [231, 148] on span "Root" at bounding box center [226, 148] width 23 height 14
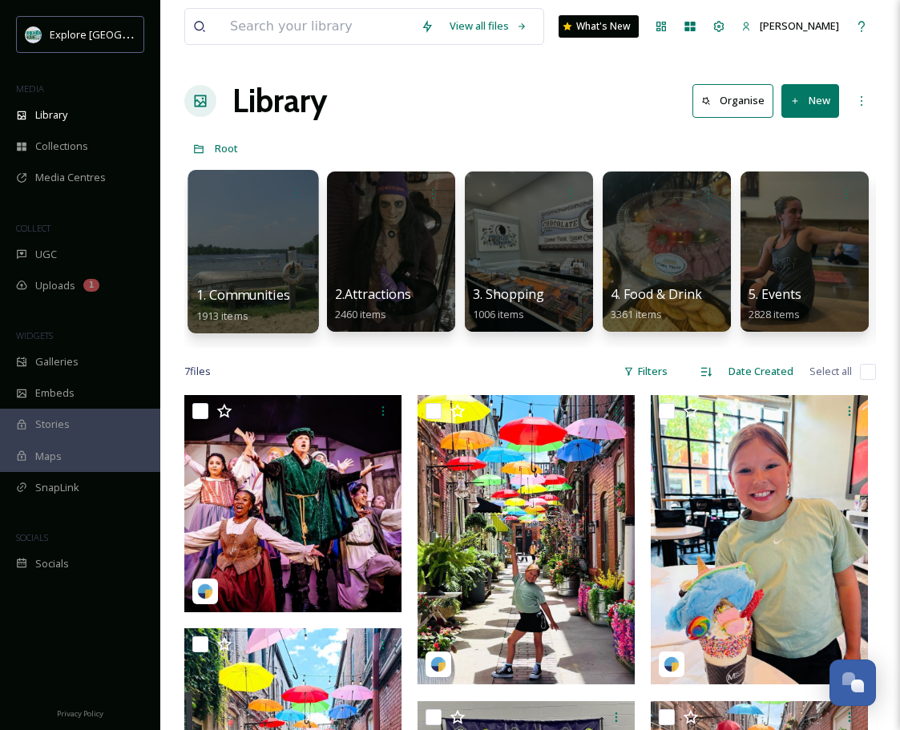
click at [252, 220] on div at bounding box center [253, 251] width 131 height 163
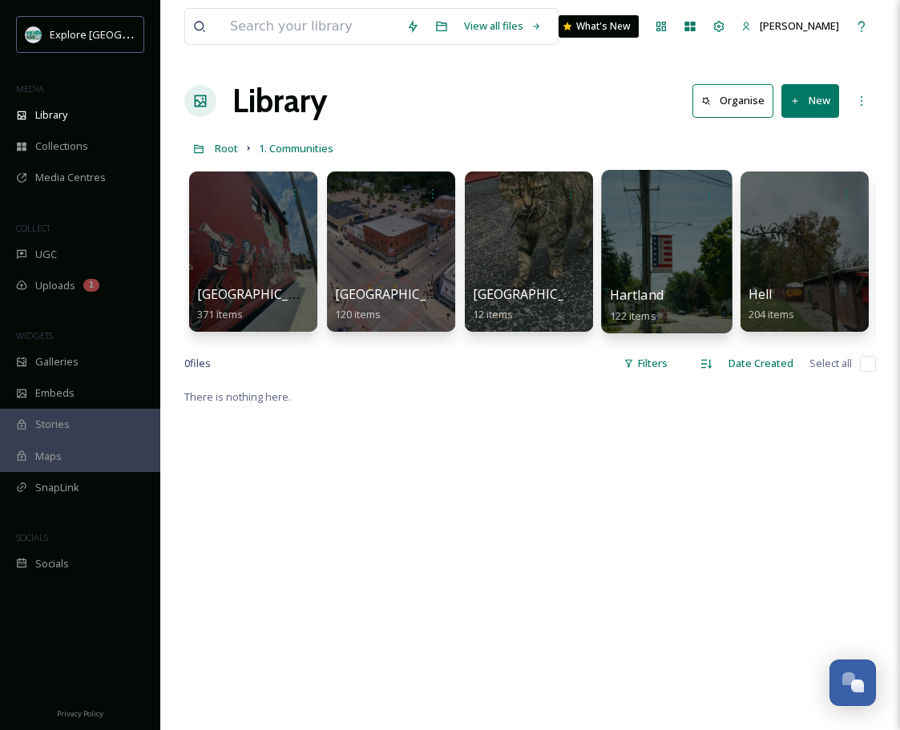
scroll to position [0, 7]
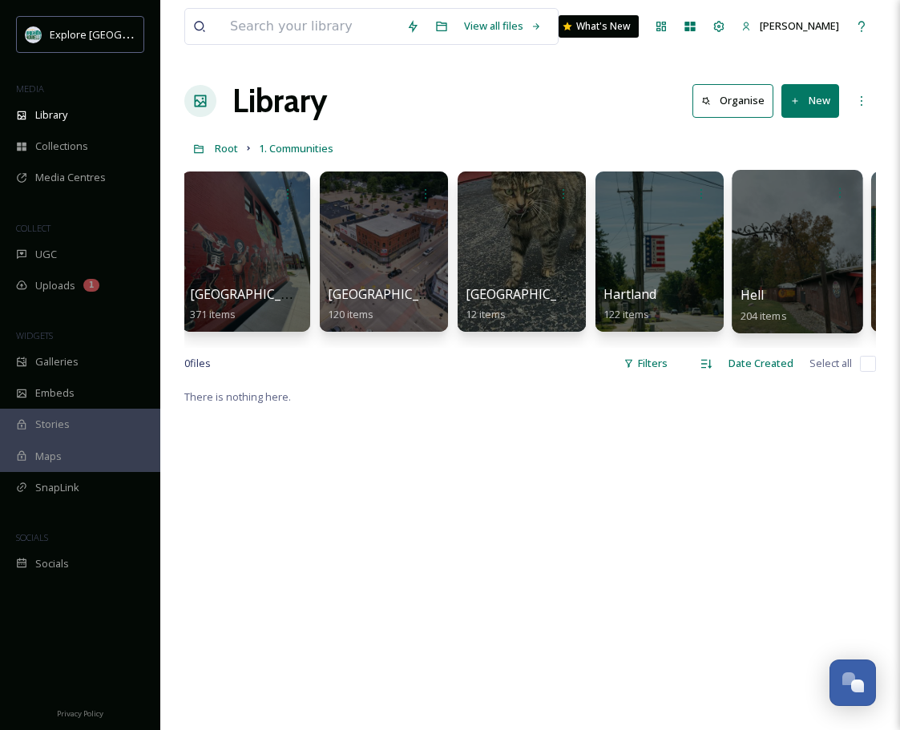
click at [770, 254] on div at bounding box center [797, 251] width 131 height 163
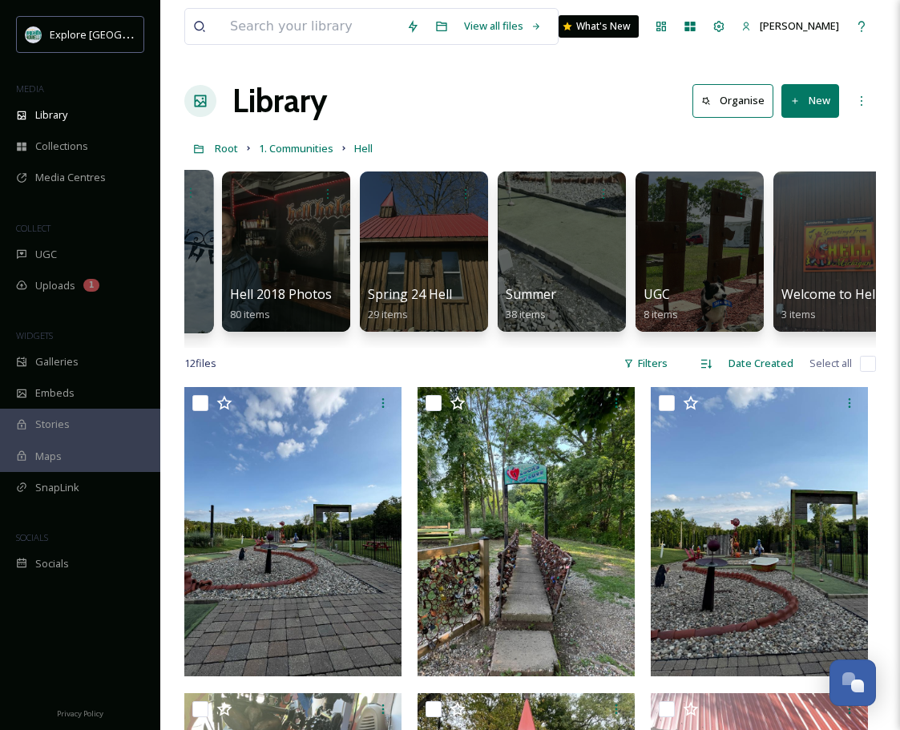
scroll to position [0, 411]
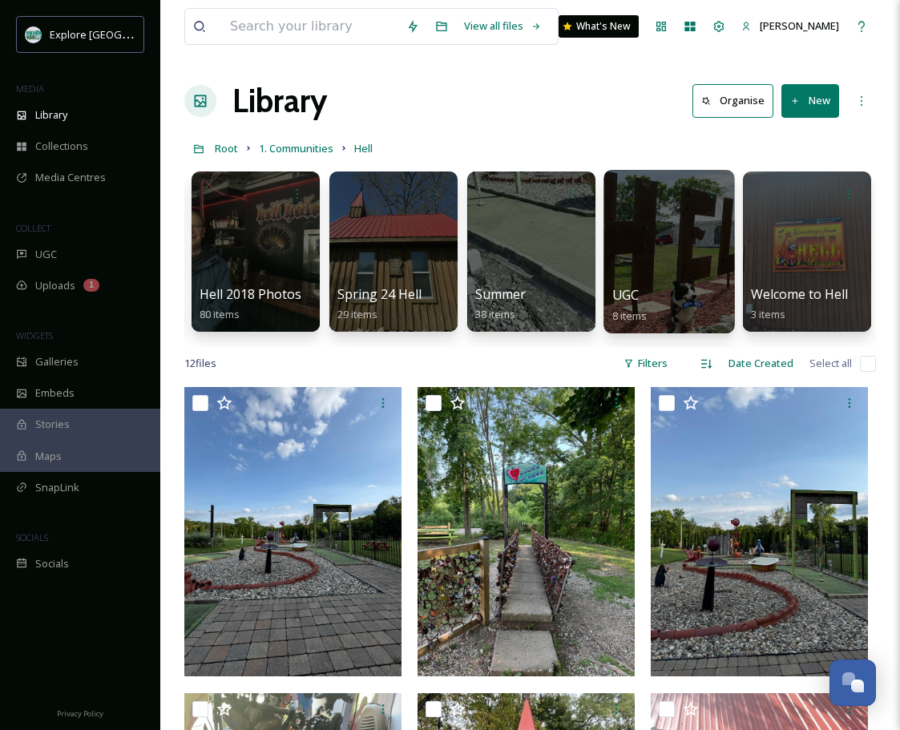
click at [684, 231] on div at bounding box center [668, 251] width 131 height 163
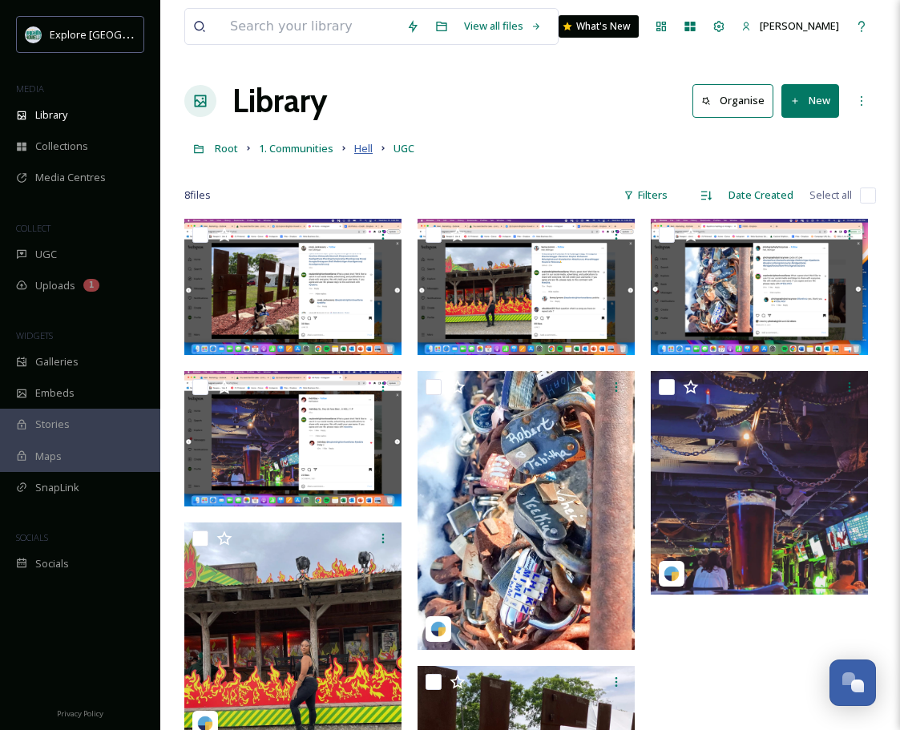
click at [365, 147] on span "Hell" at bounding box center [363, 148] width 18 height 14
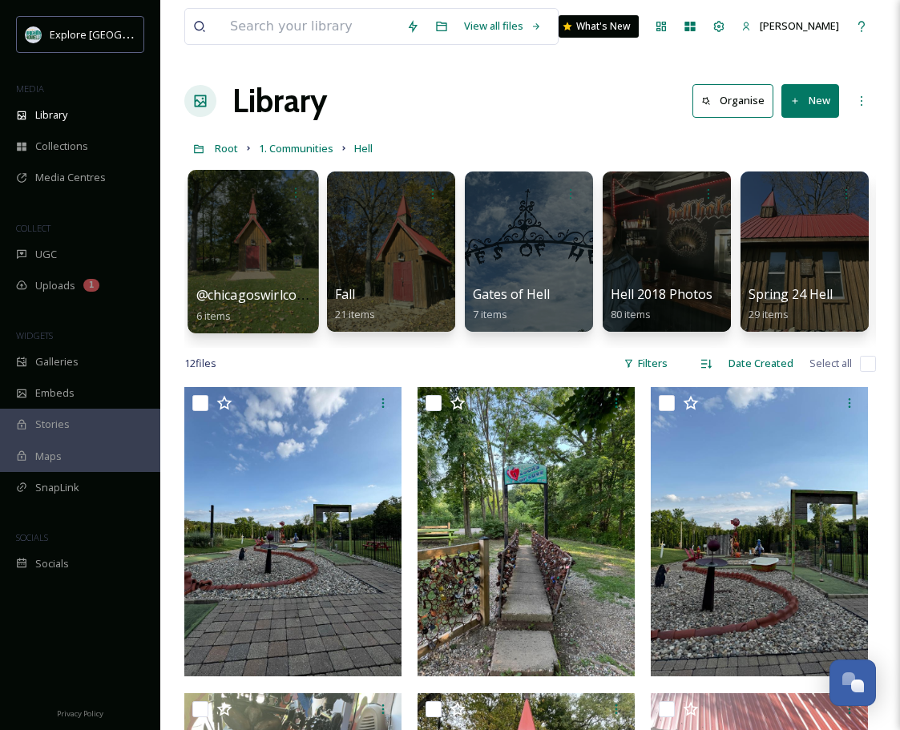
click at [292, 216] on div at bounding box center [253, 251] width 131 height 163
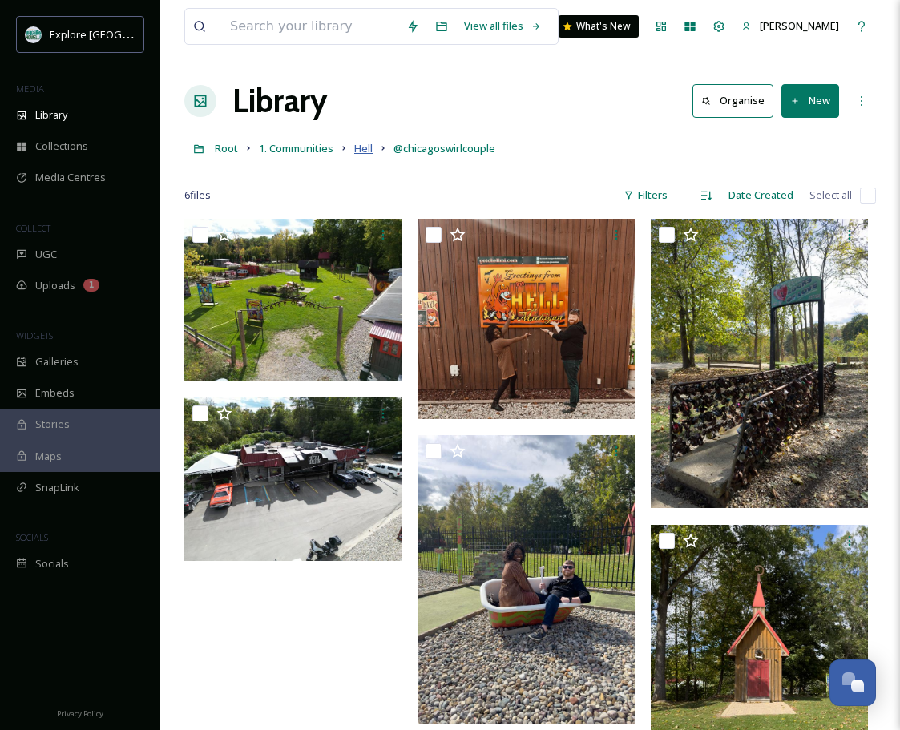
click at [365, 143] on span "Hell" at bounding box center [363, 148] width 18 height 14
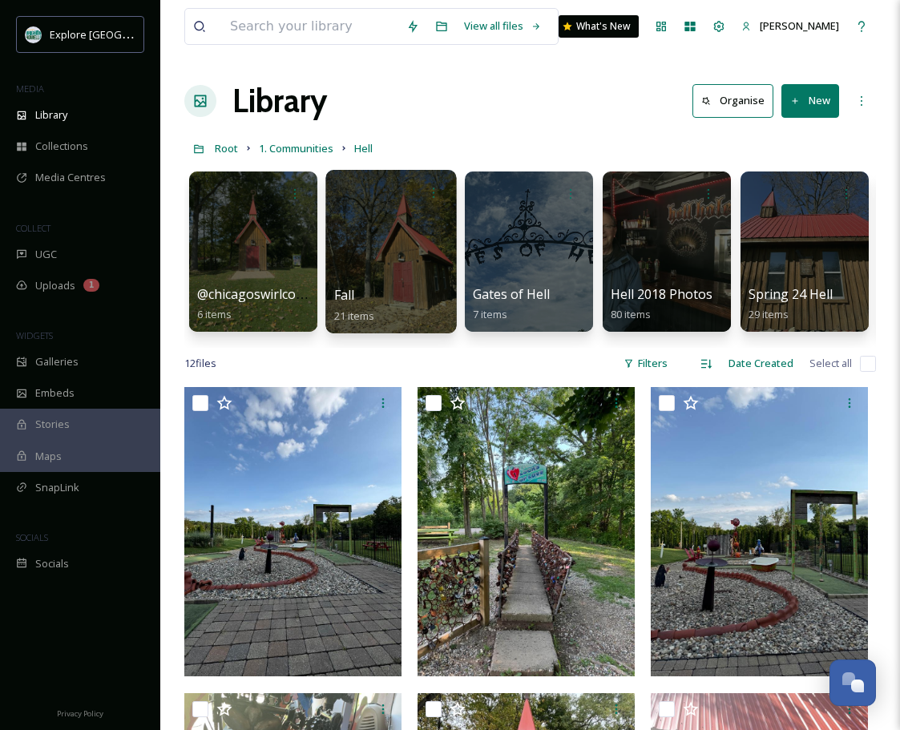
click at [384, 231] on div at bounding box center [390, 251] width 131 height 163
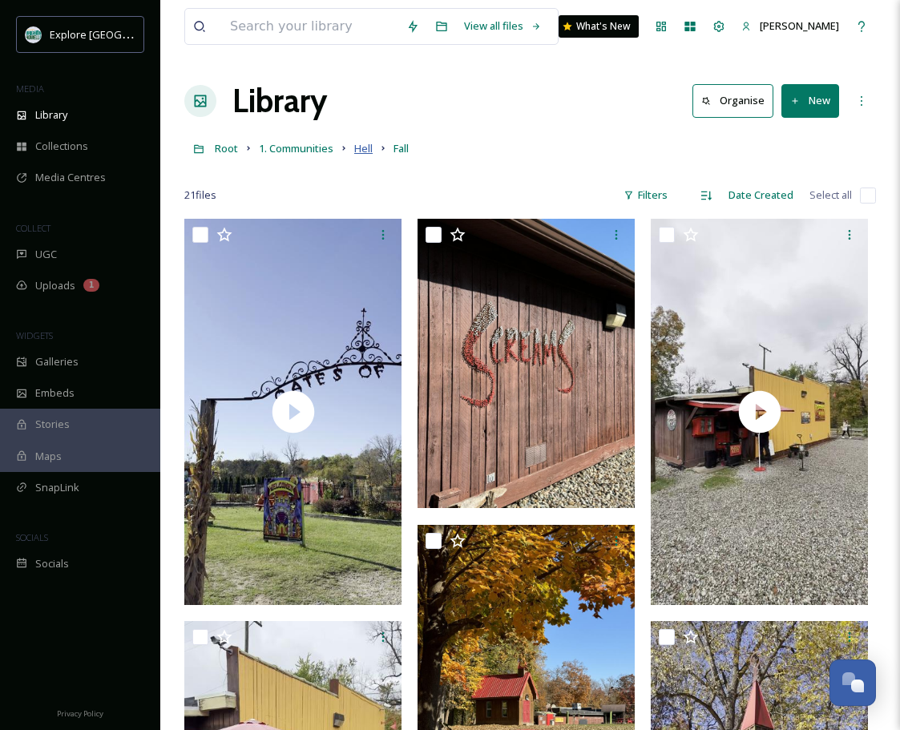
click at [369, 143] on span "Hell" at bounding box center [363, 148] width 18 height 14
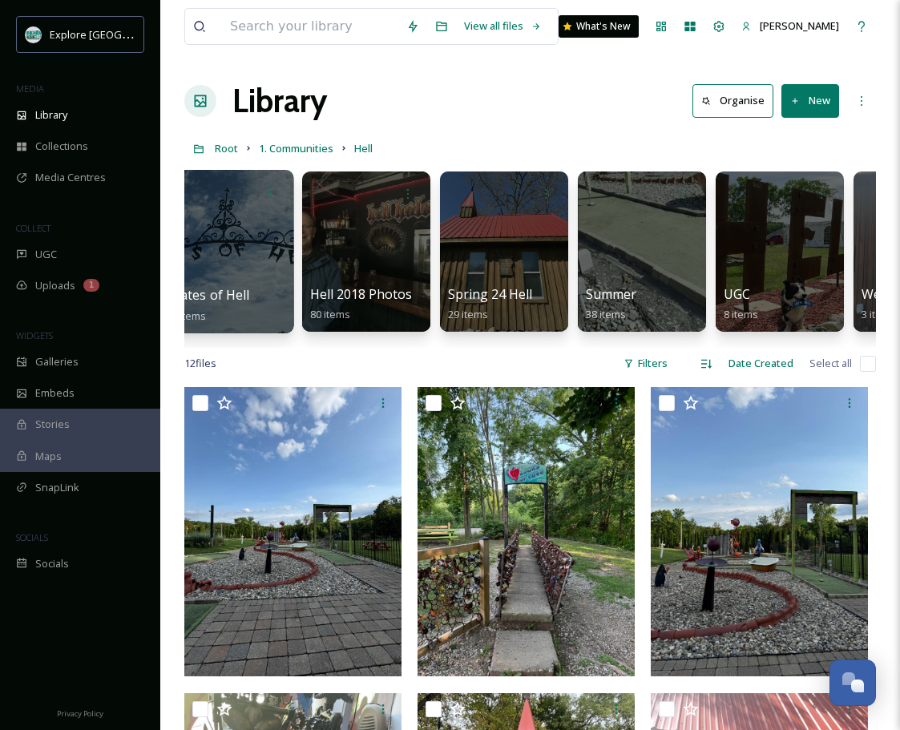
scroll to position [0, 306]
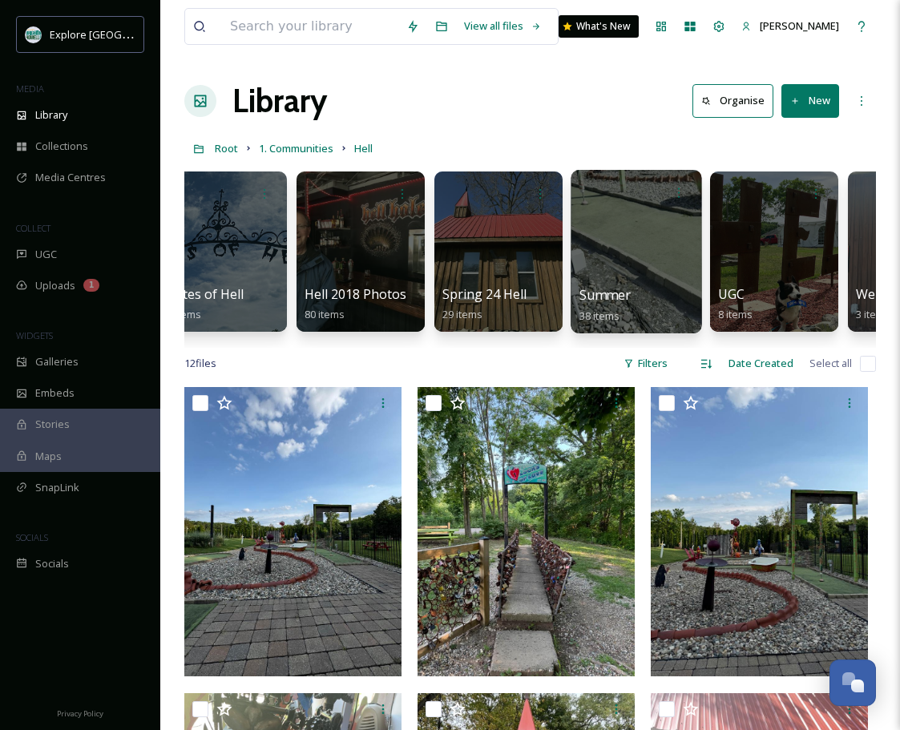
click at [649, 264] on div at bounding box center [636, 251] width 131 height 163
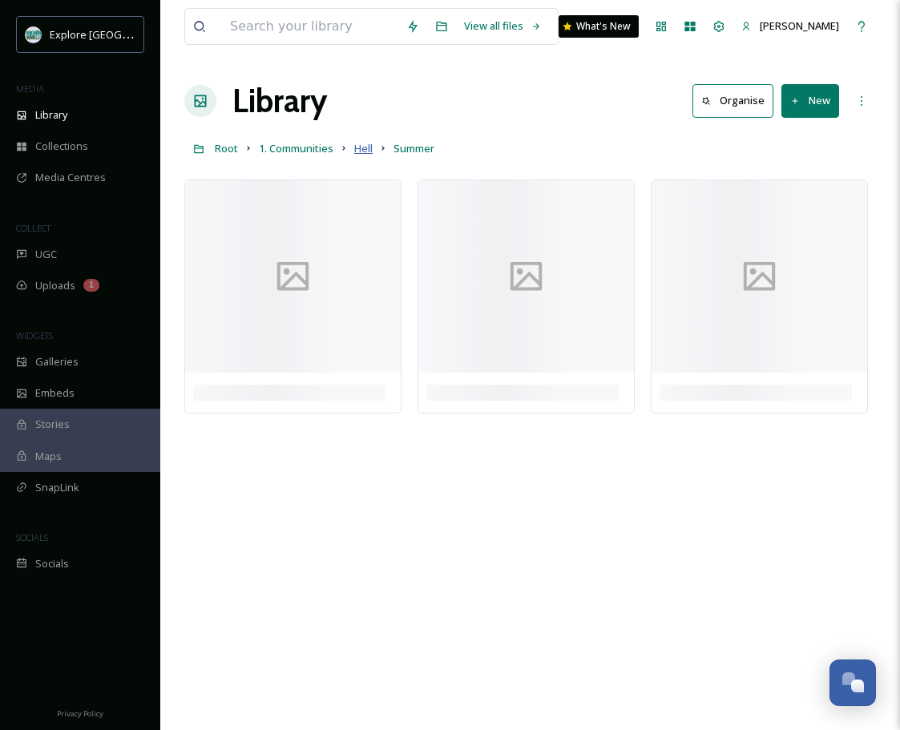
click at [369, 148] on span "Hell" at bounding box center [363, 148] width 18 height 14
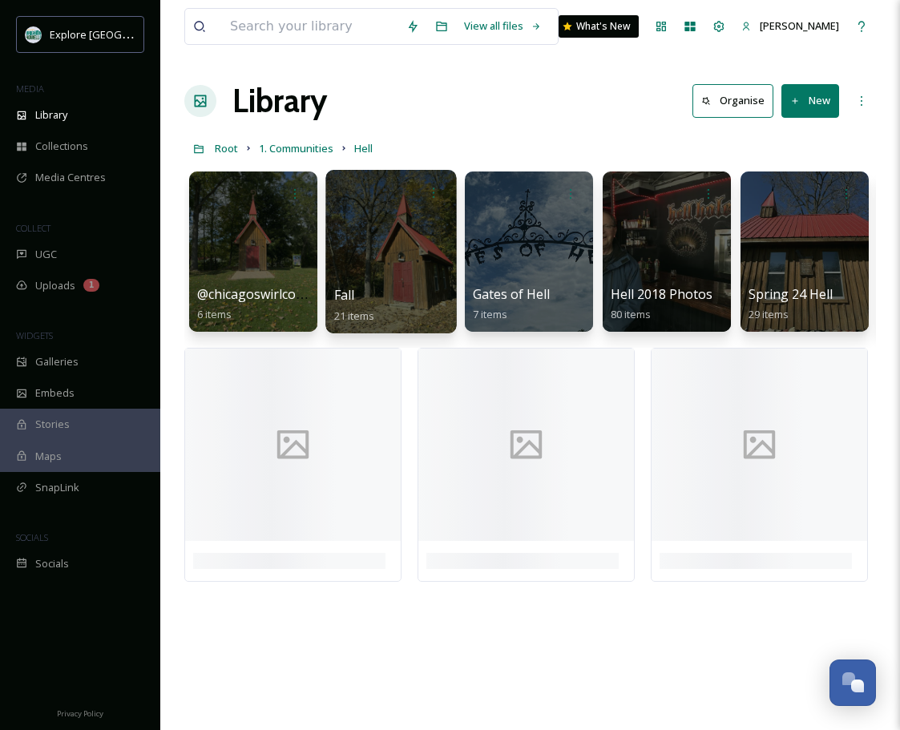
click at [396, 235] on div at bounding box center [390, 251] width 131 height 163
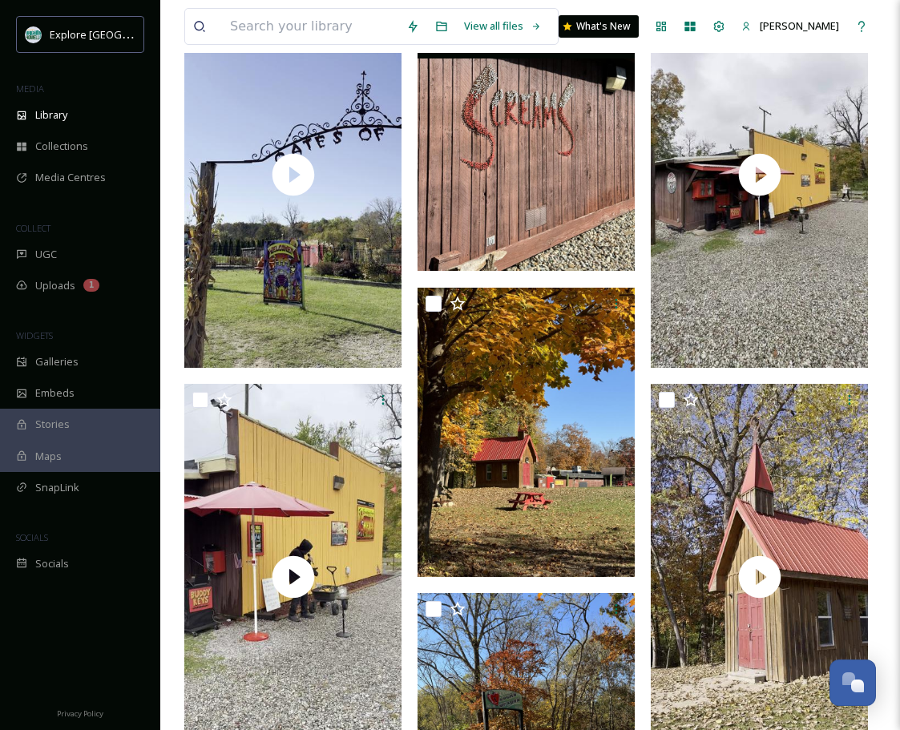
scroll to position [259, 0]
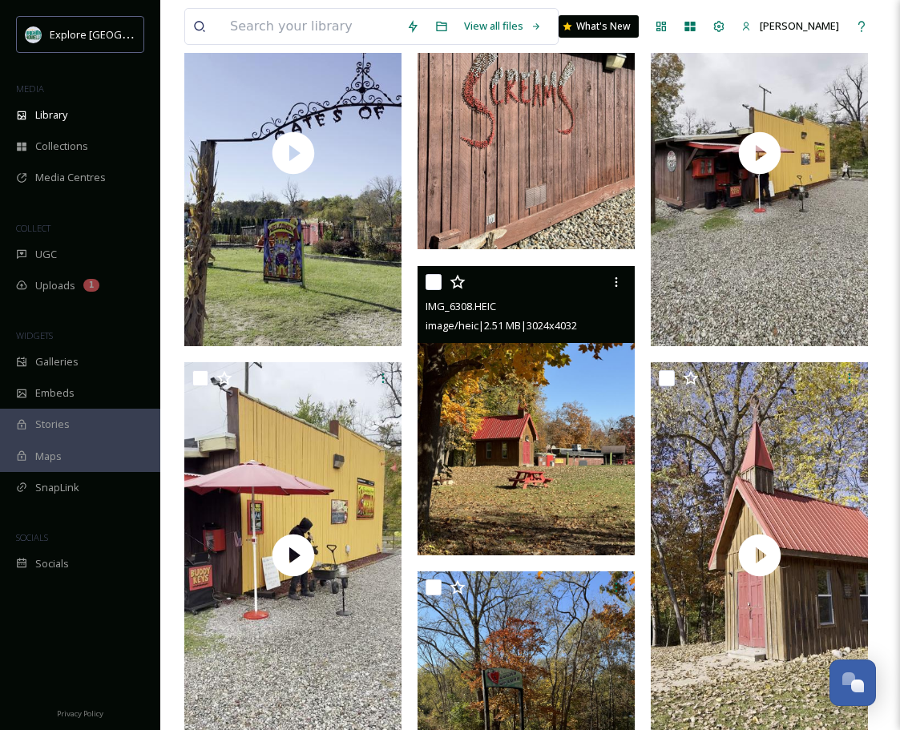
click at [490, 446] on img at bounding box center [525, 410] width 217 height 289
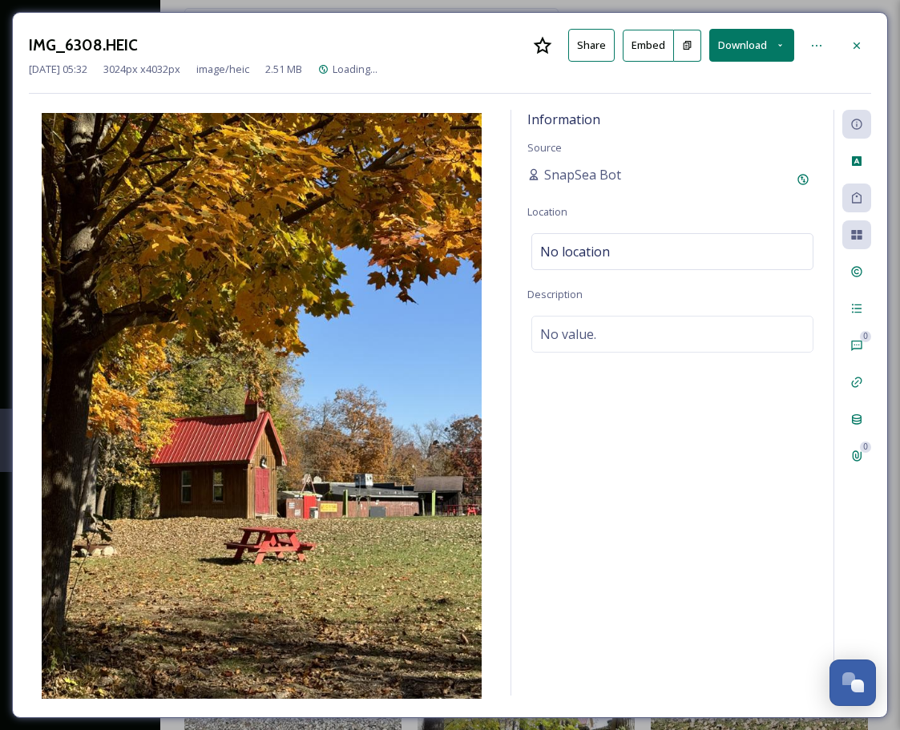
click at [688, 40] on icon at bounding box center [687, 45] width 10 height 10
click at [851, 71] on div "[DATE] 05:32 3024 px x 4032 px image/heic 2.51 MB Fall" at bounding box center [450, 69] width 842 height 15
click at [851, 50] on icon at bounding box center [856, 45] width 13 height 13
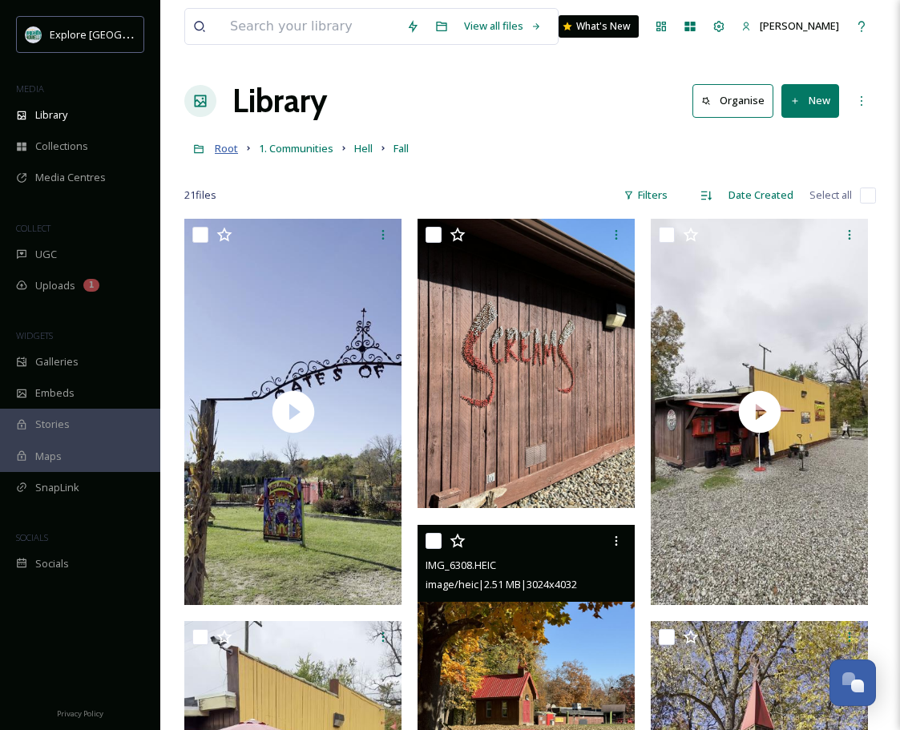
click at [229, 153] on span "Root" at bounding box center [226, 148] width 23 height 14
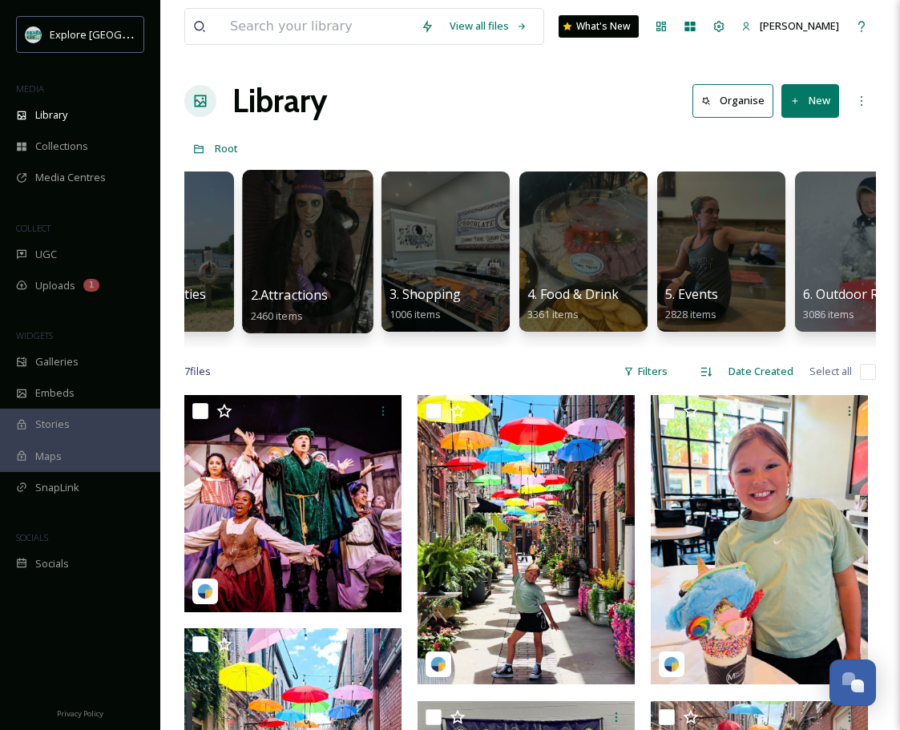
scroll to position [0, 115]
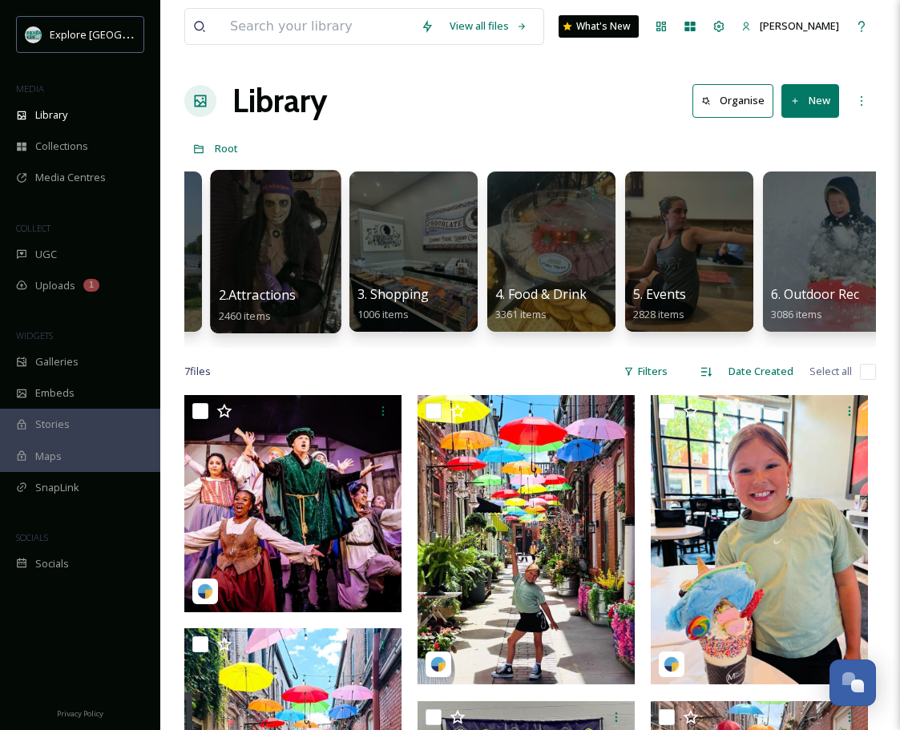
click at [291, 233] on div at bounding box center [275, 251] width 131 height 163
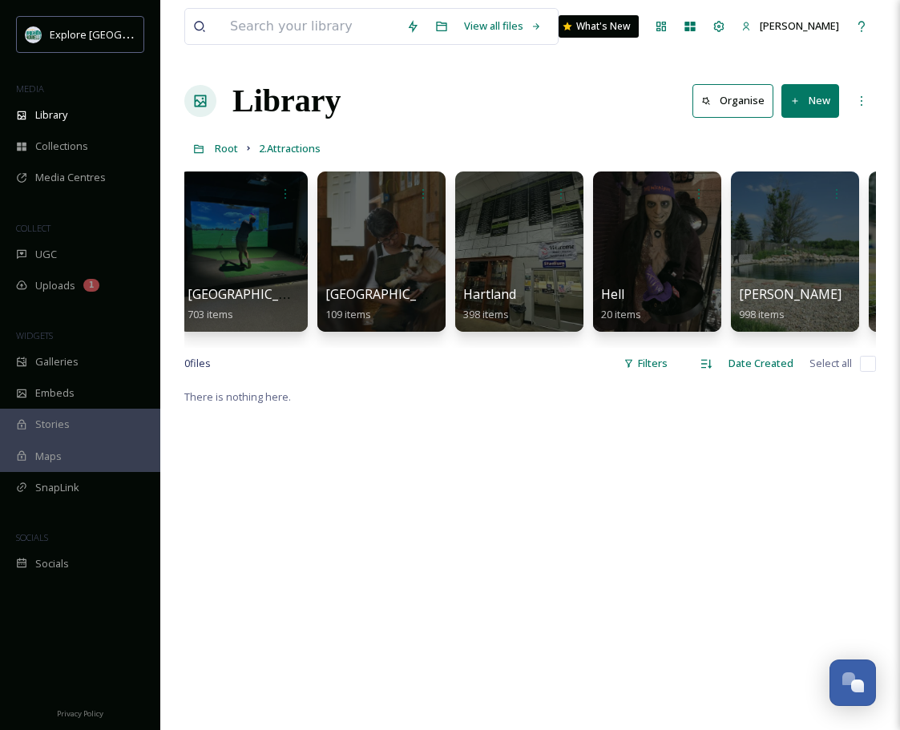
scroll to position [0, 411]
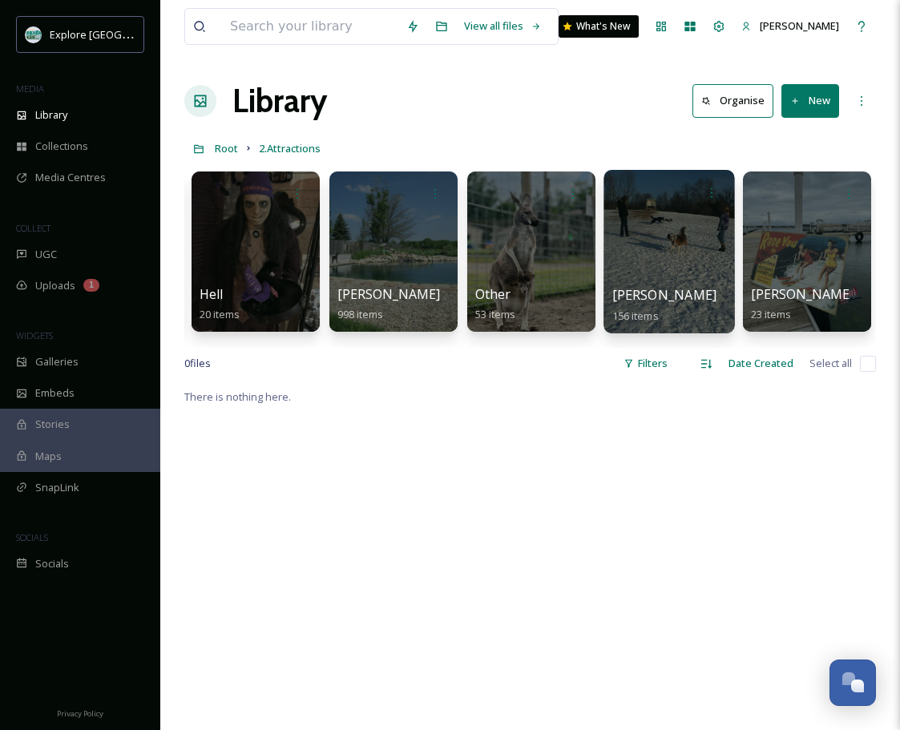
click at [681, 253] on div at bounding box center [668, 251] width 131 height 163
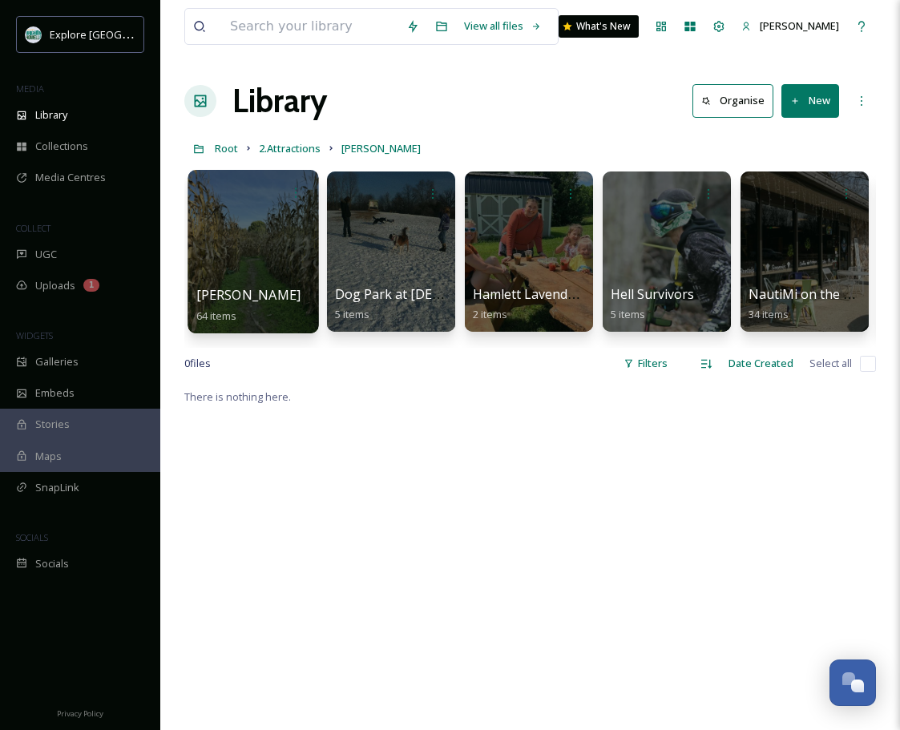
click at [234, 245] on div at bounding box center [253, 251] width 131 height 163
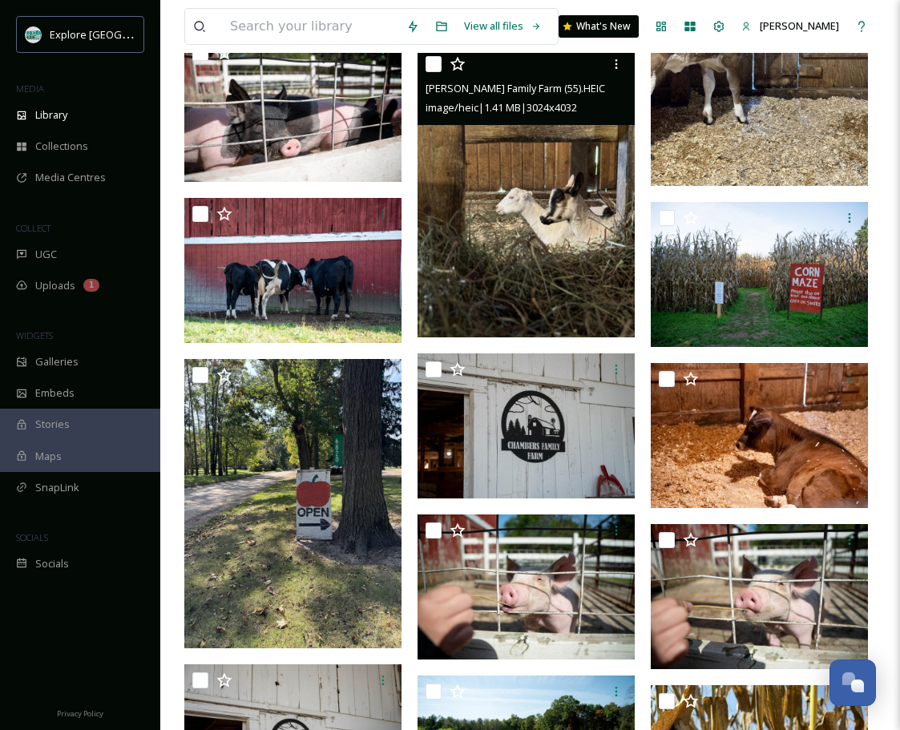
scroll to position [3954, 0]
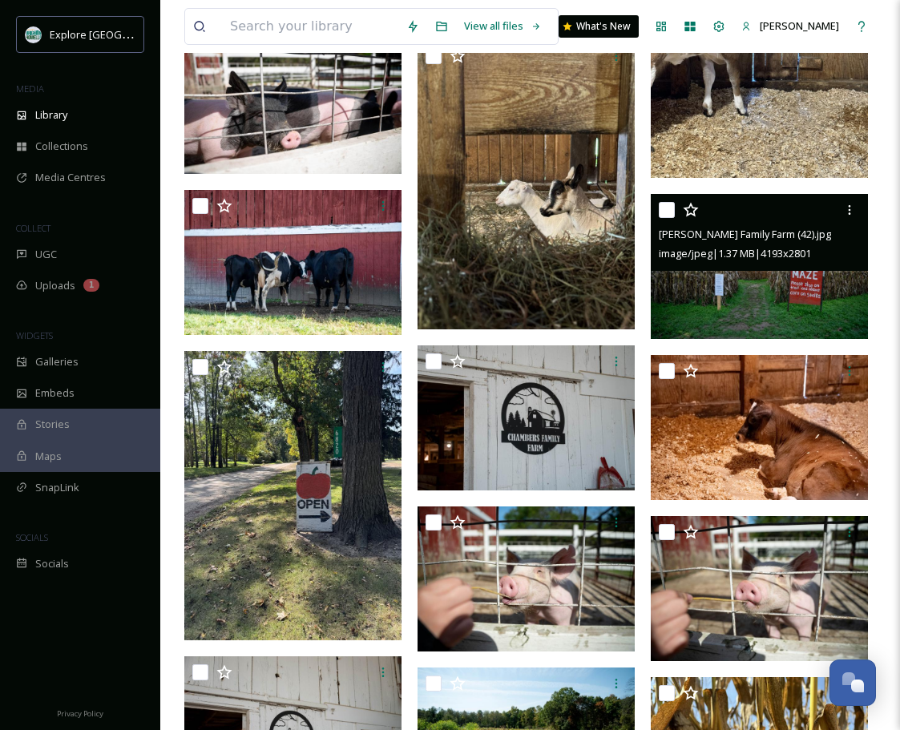
click at [772, 254] on span "image/jpeg | 1.37 MB | 4193 x 2801" at bounding box center [735, 253] width 152 height 14
click at [753, 272] on img at bounding box center [759, 266] width 217 height 145
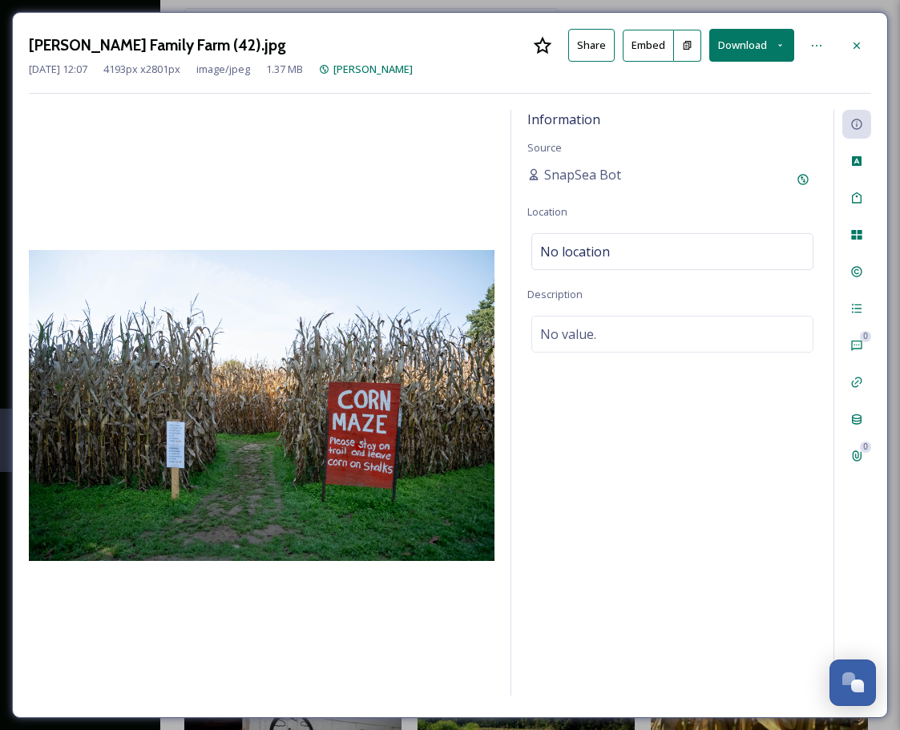
click at [684, 44] on icon at bounding box center [687, 45] width 10 height 10
click at [853, 41] on icon at bounding box center [856, 45] width 13 height 13
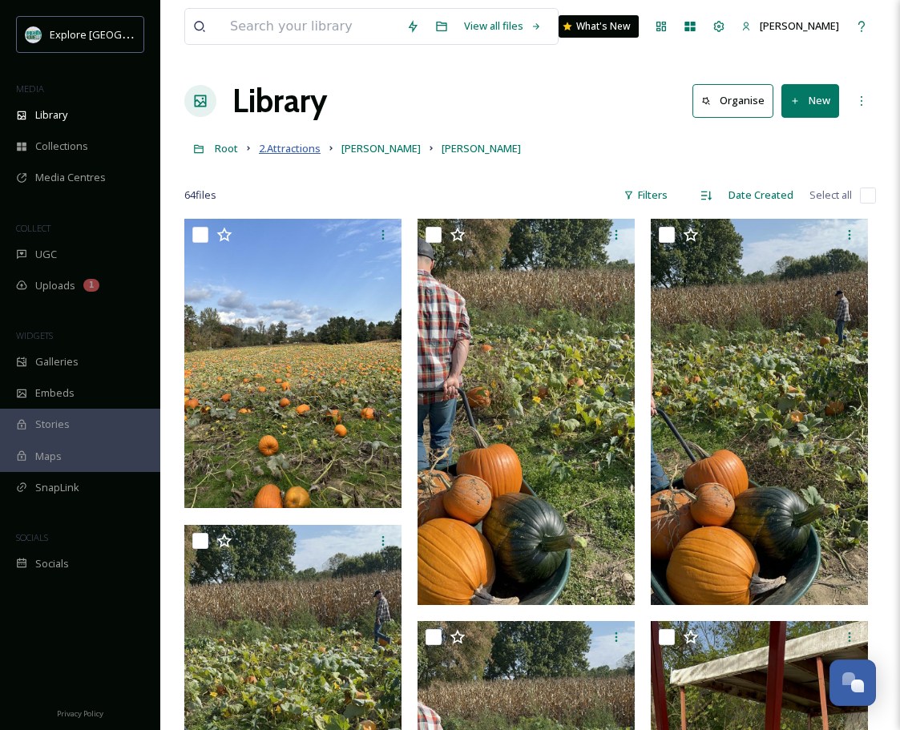
click at [302, 147] on span "2.Attractions" at bounding box center [290, 148] width 62 height 14
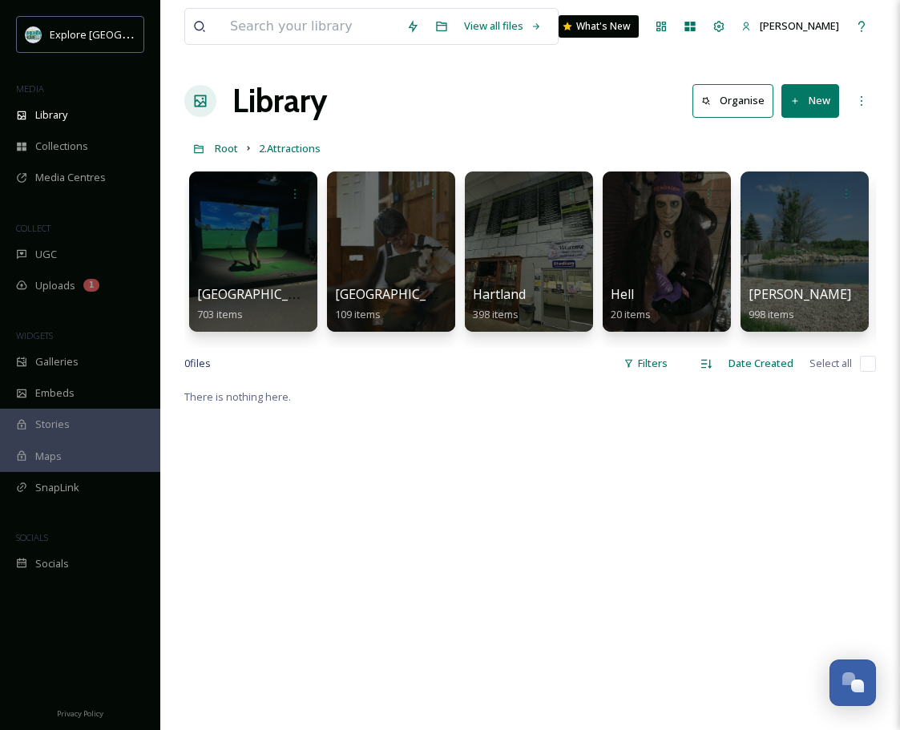
scroll to position [1, 0]
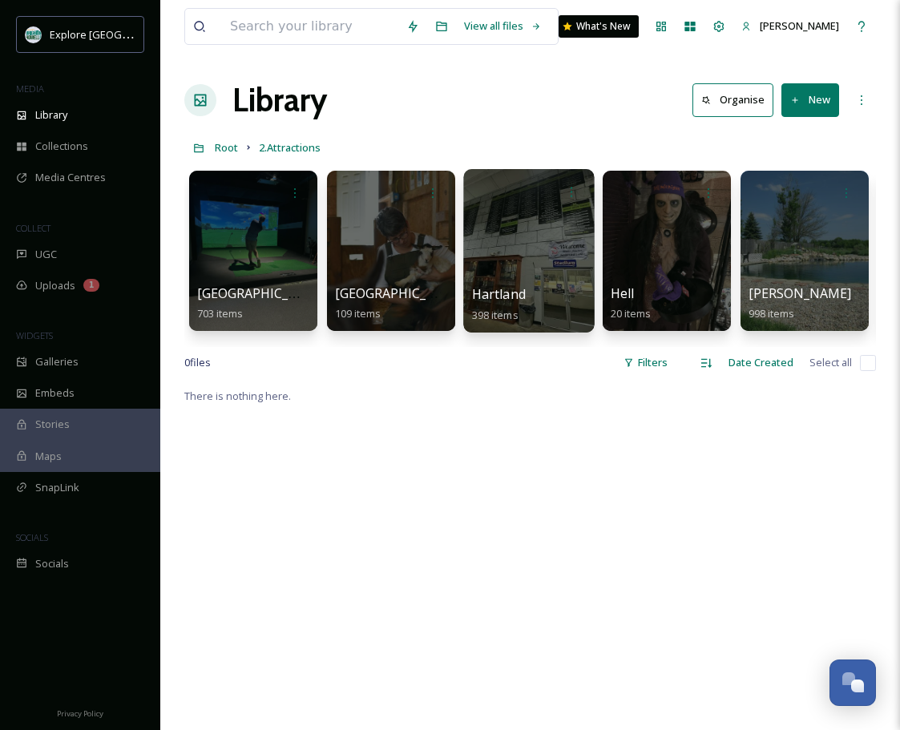
click at [490, 245] on div at bounding box center [528, 250] width 131 height 163
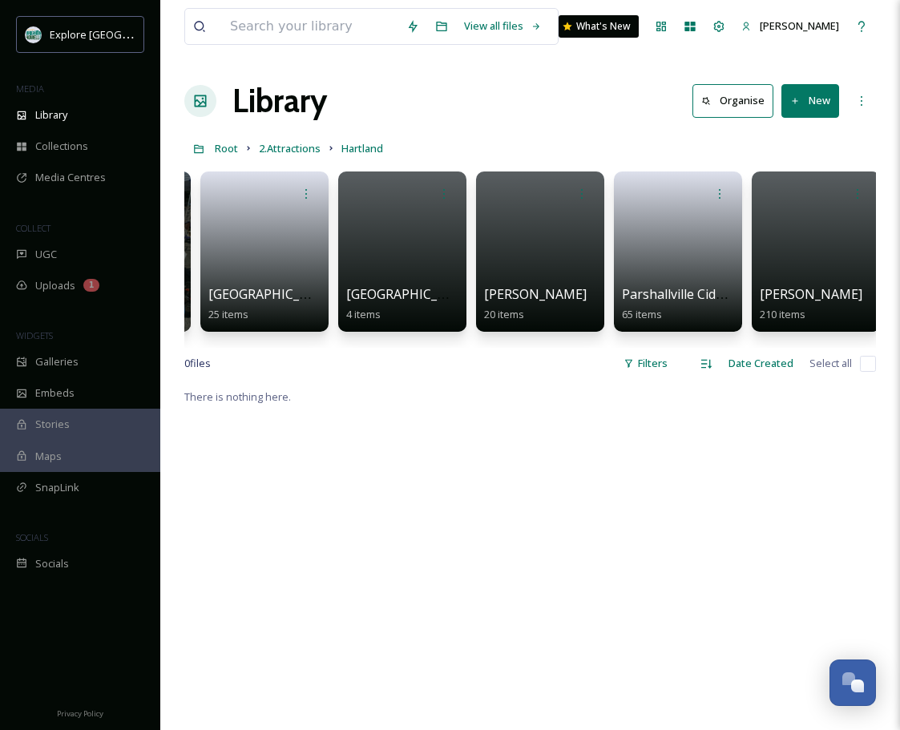
scroll to position [0, 1100]
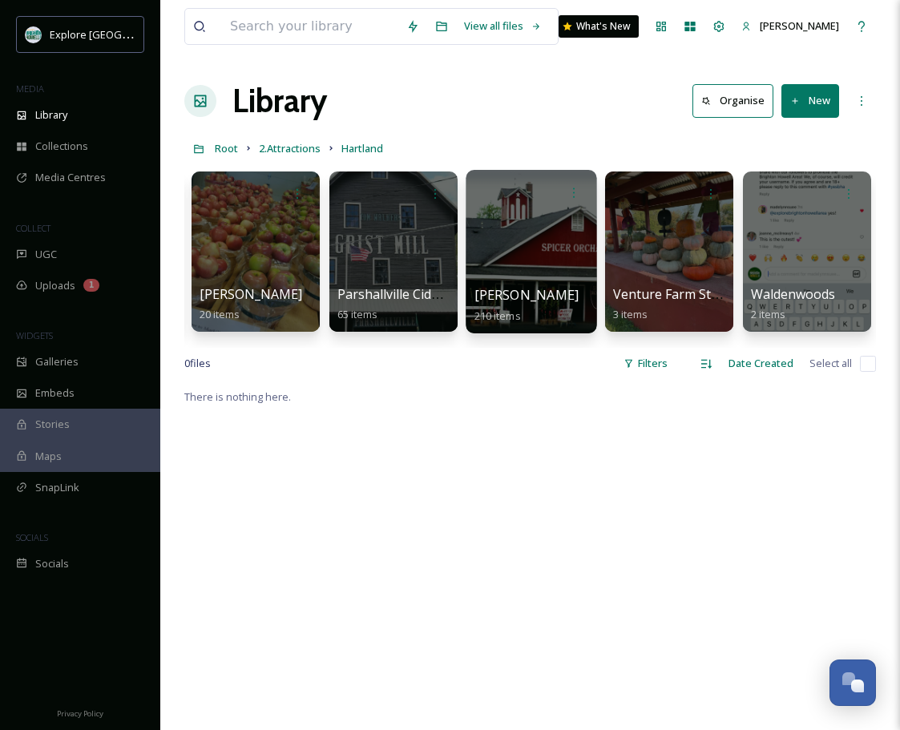
click at [499, 233] on div at bounding box center [531, 251] width 131 height 163
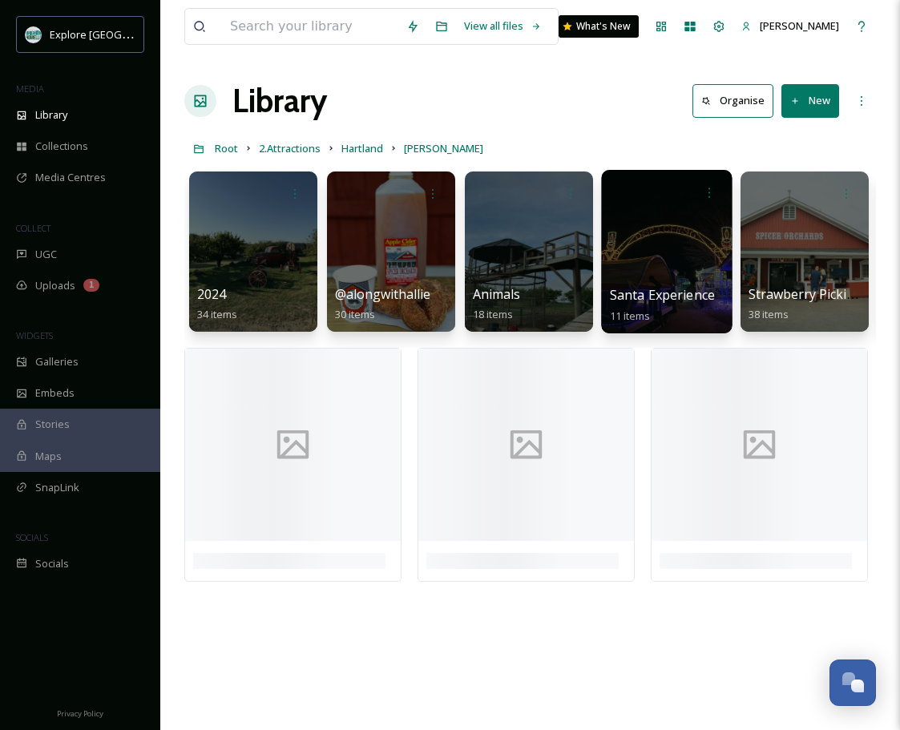
scroll to position [0, 273]
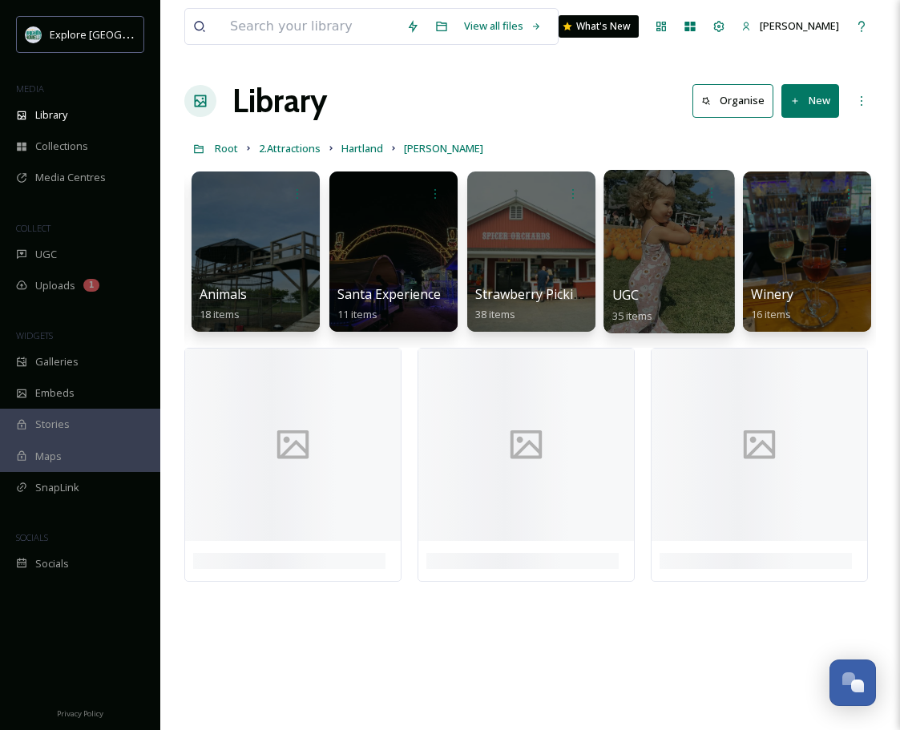
click at [719, 231] on div at bounding box center [668, 251] width 131 height 163
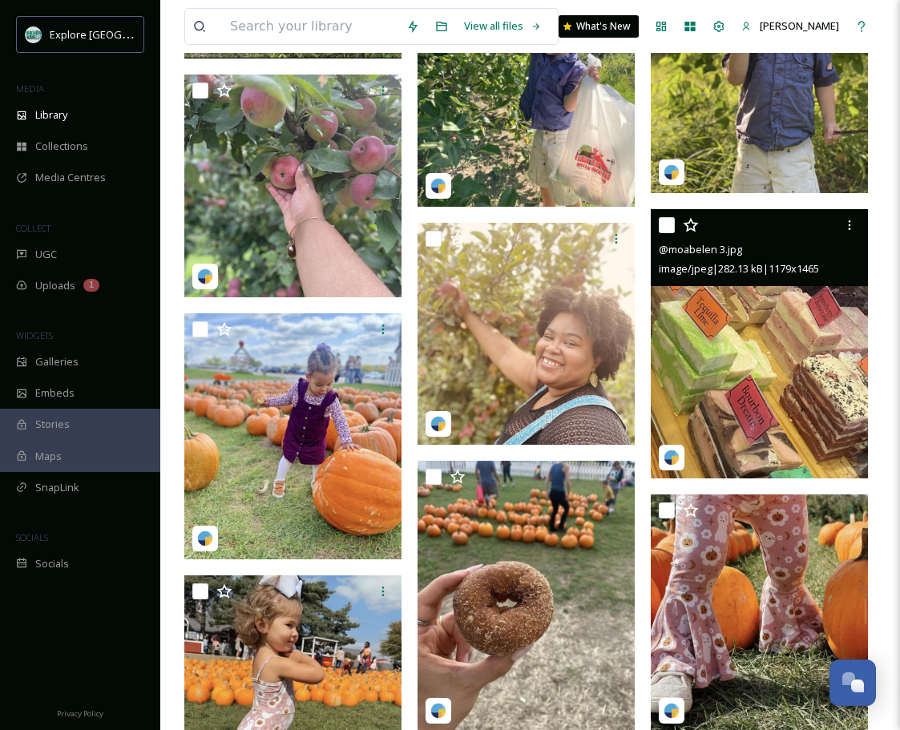
scroll to position [1086, 0]
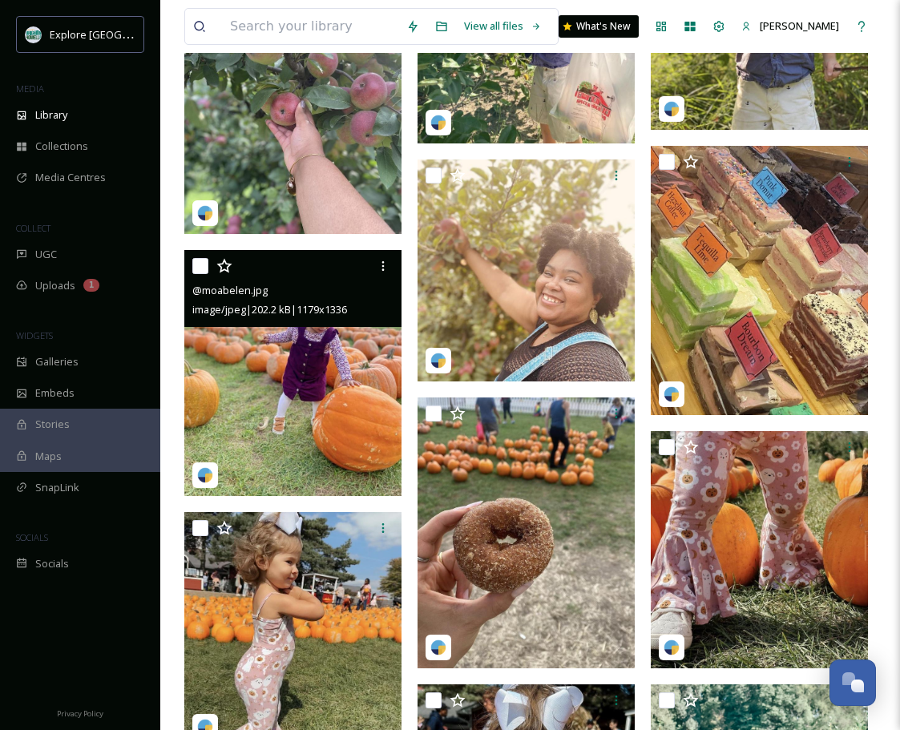
click at [314, 349] on img at bounding box center [292, 373] width 217 height 246
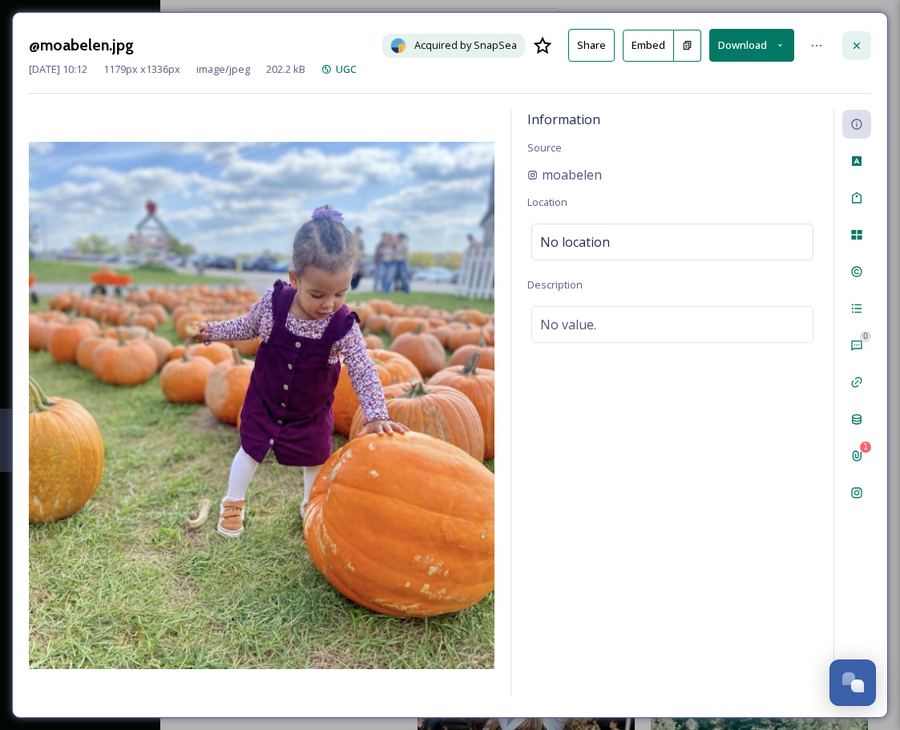
click at [862, 50] on icon at bounding box center [856, 45] width 13 height 13
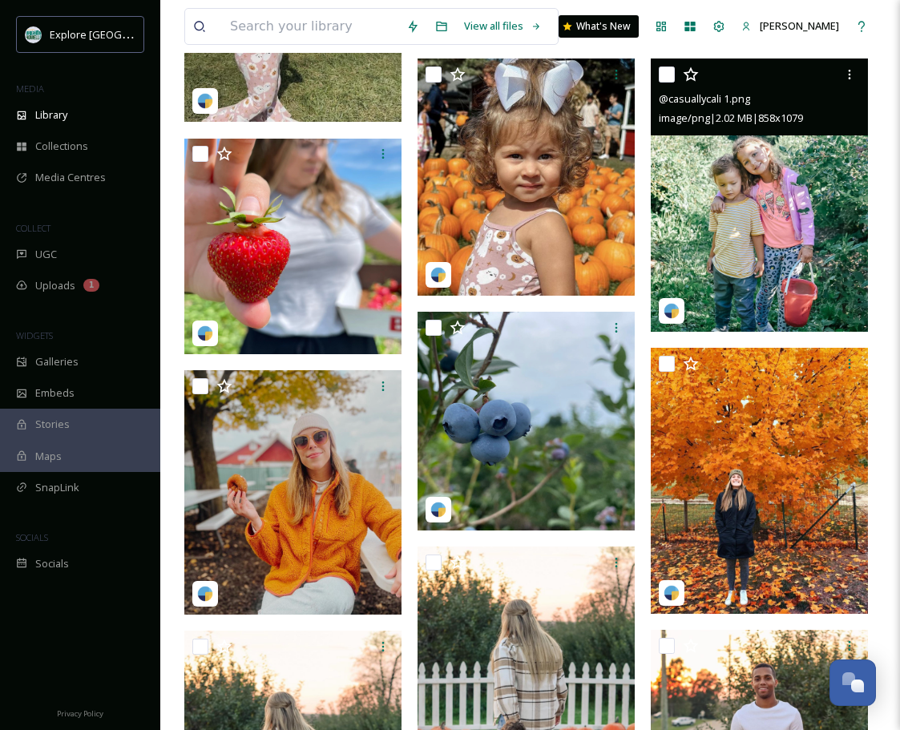
scroll to position [1709, 0]
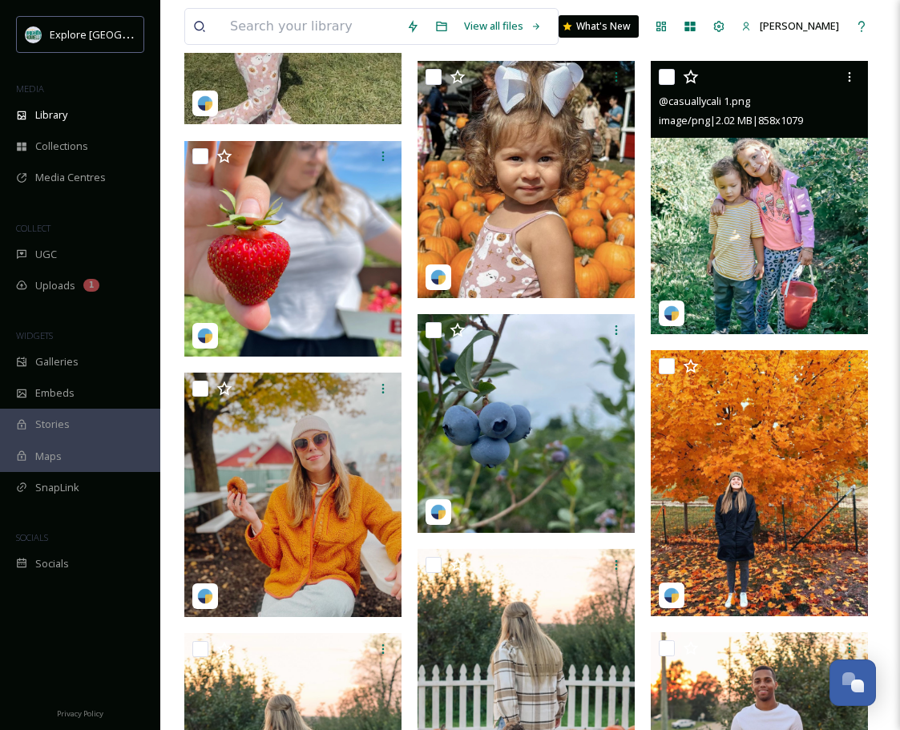
click at [714, 272] on img at bounding box center [759, 197] width 217 height 273
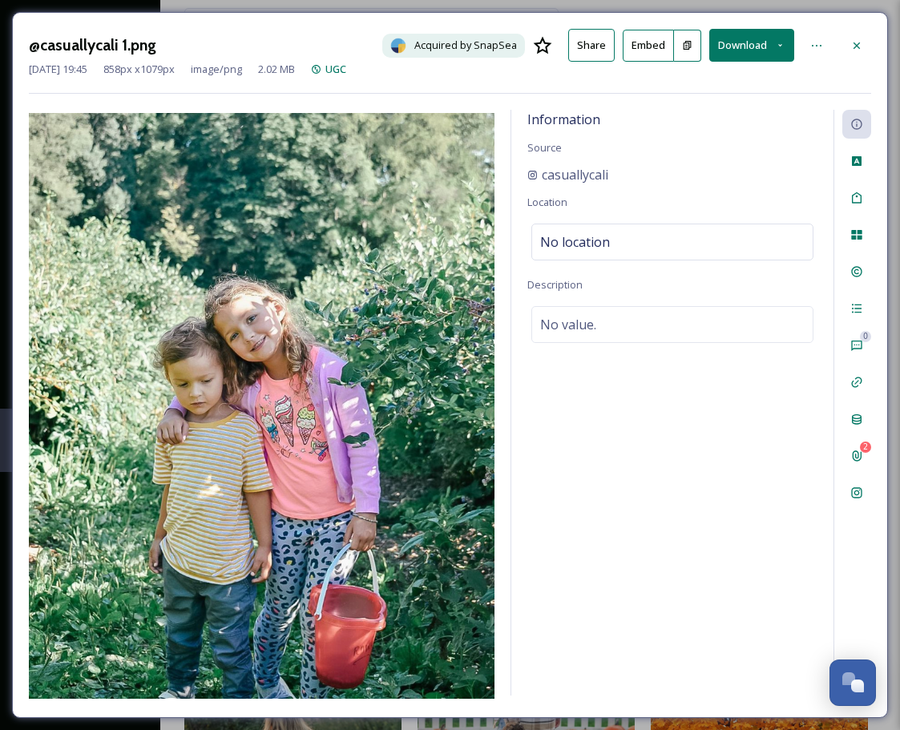
click at [689, 35] on button at bounding box center [687, 46] width 27 height 32
click at [847, 33] on div at bounding box center [856, 45] width 29 height 29
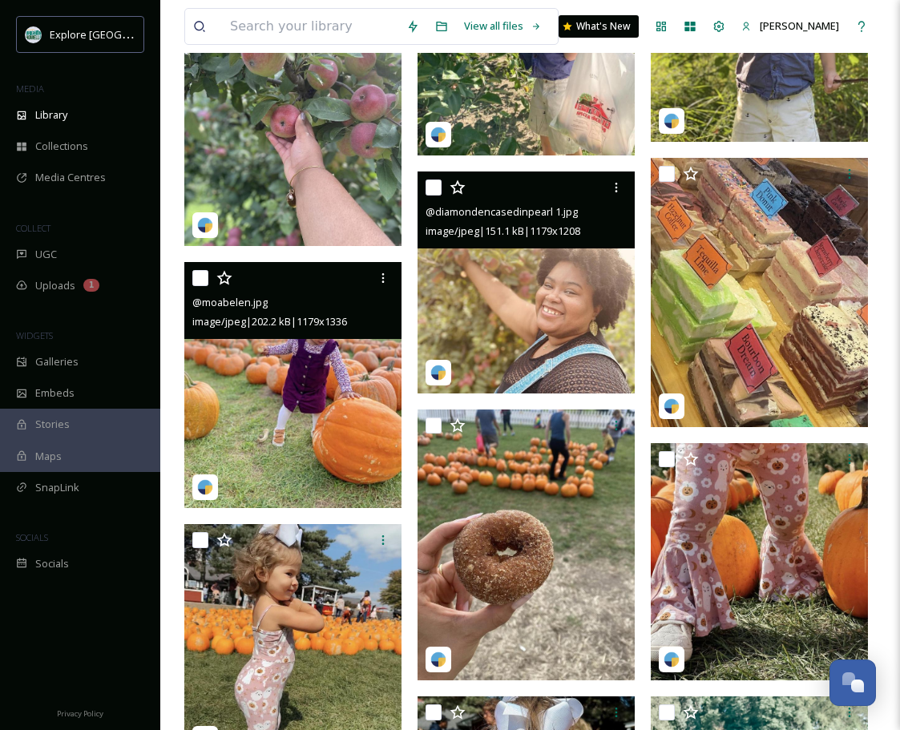
scroll to position [1135, 0]
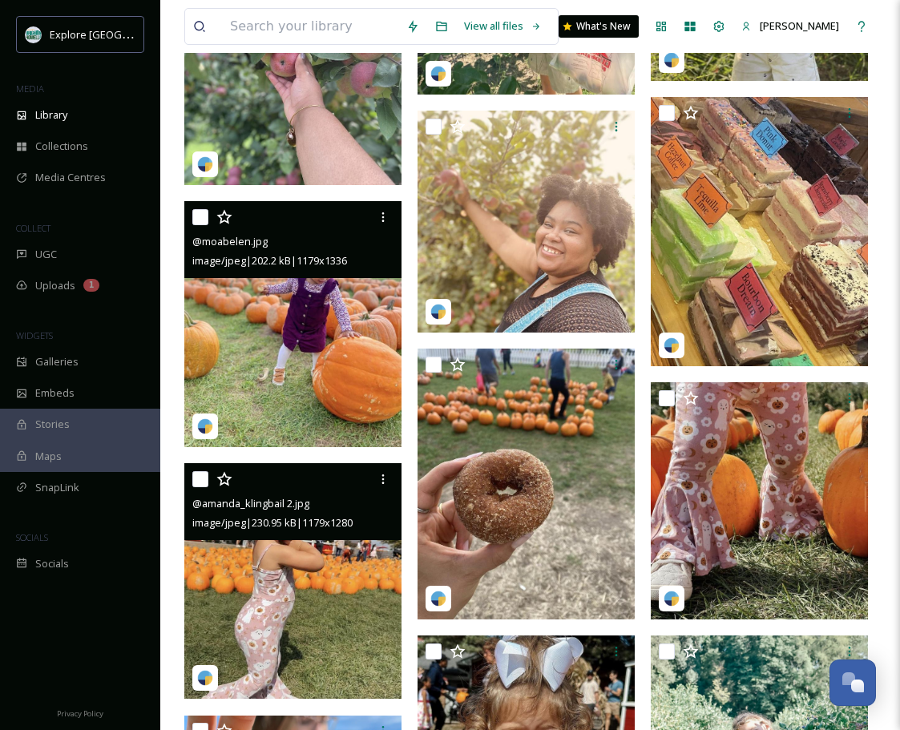
click at [311, 571] on img at bounding box center [292, 581] width 217 height 236
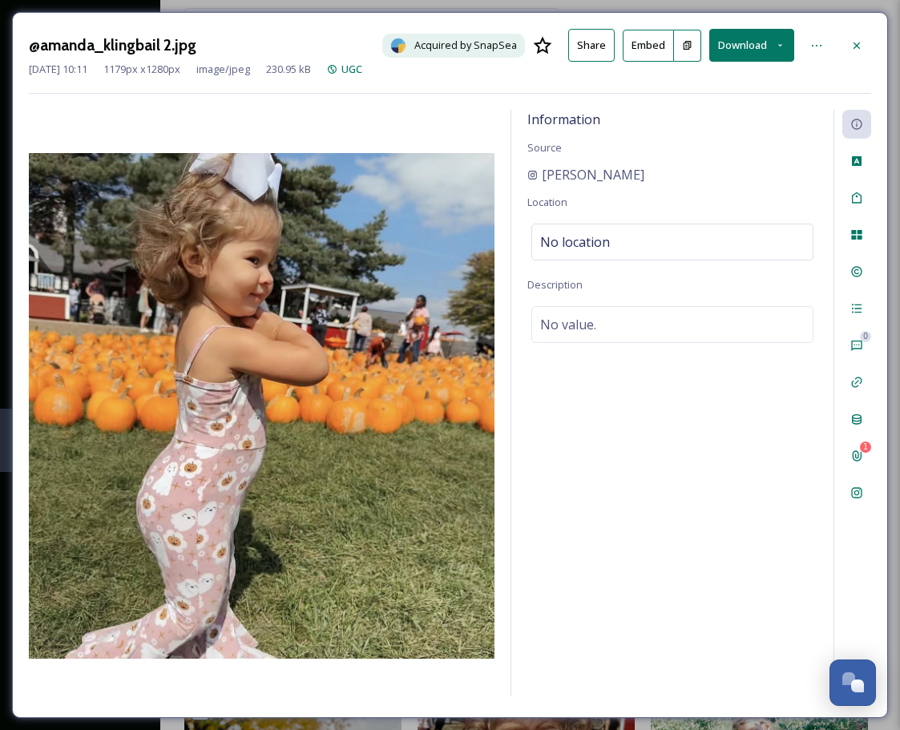
click at [699, 47] on button at bounding box center [687, 46] width 27 height 32
click at [857, 45] on icon at bounding box center [856, 45] width 6 height 6
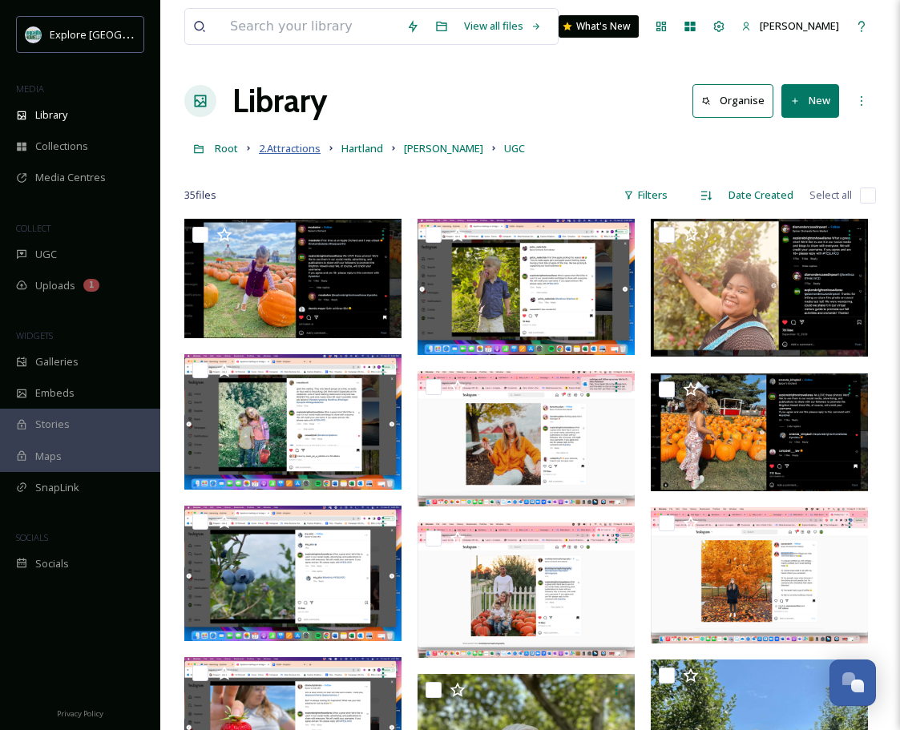
click at [299, 147] on span "2.Attractions" at bounding box center [290, 148] width 62 height 14
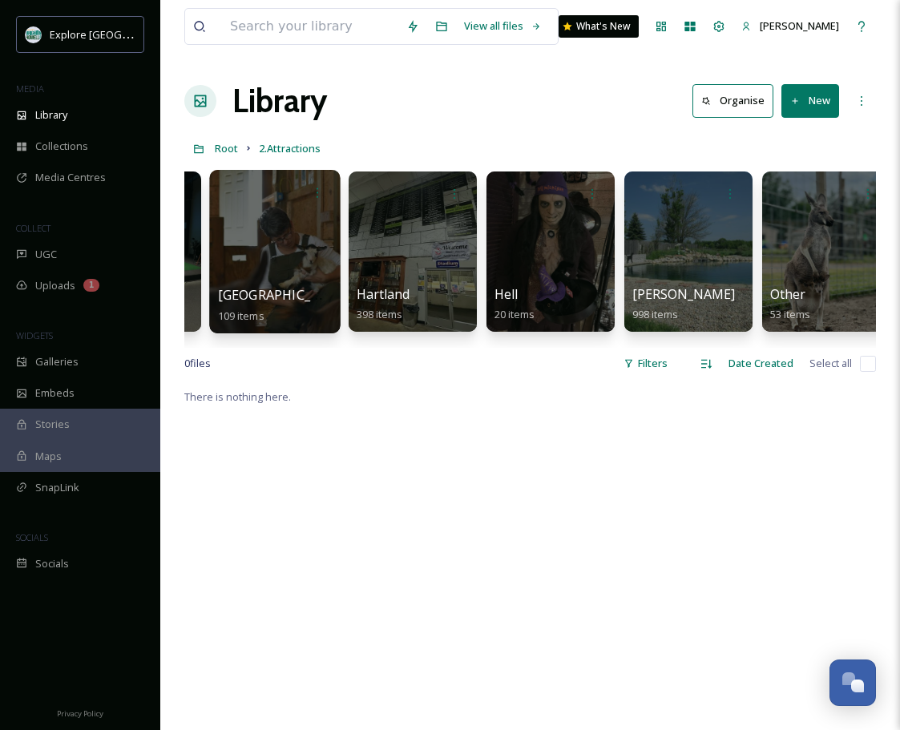
scroll to position [0, 237]
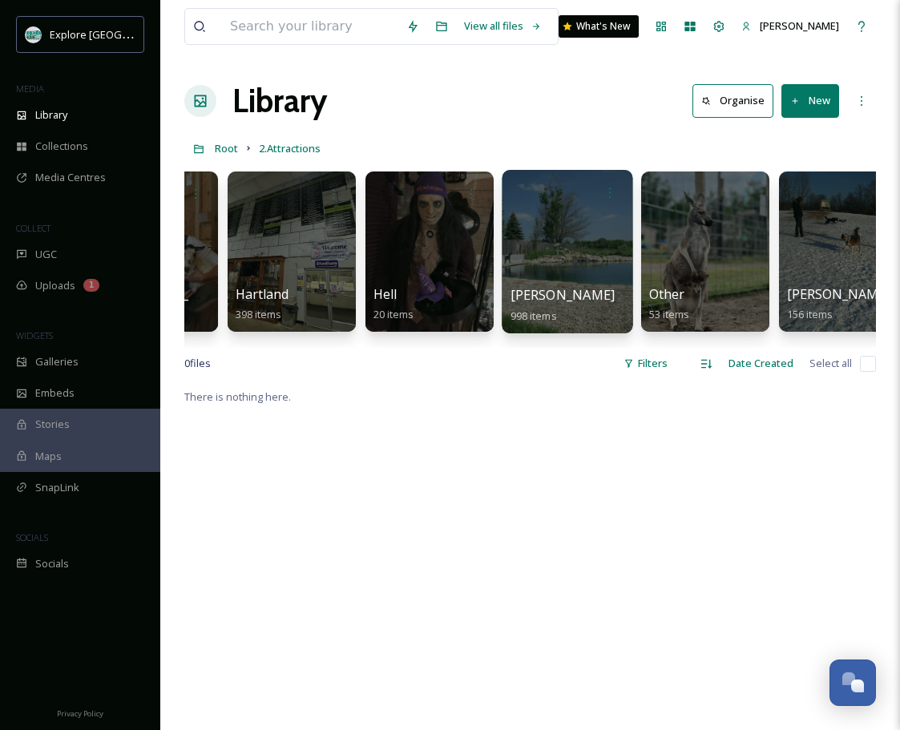
click at [583, 258] on div at bounding box center [567, 251] width 131 height 163
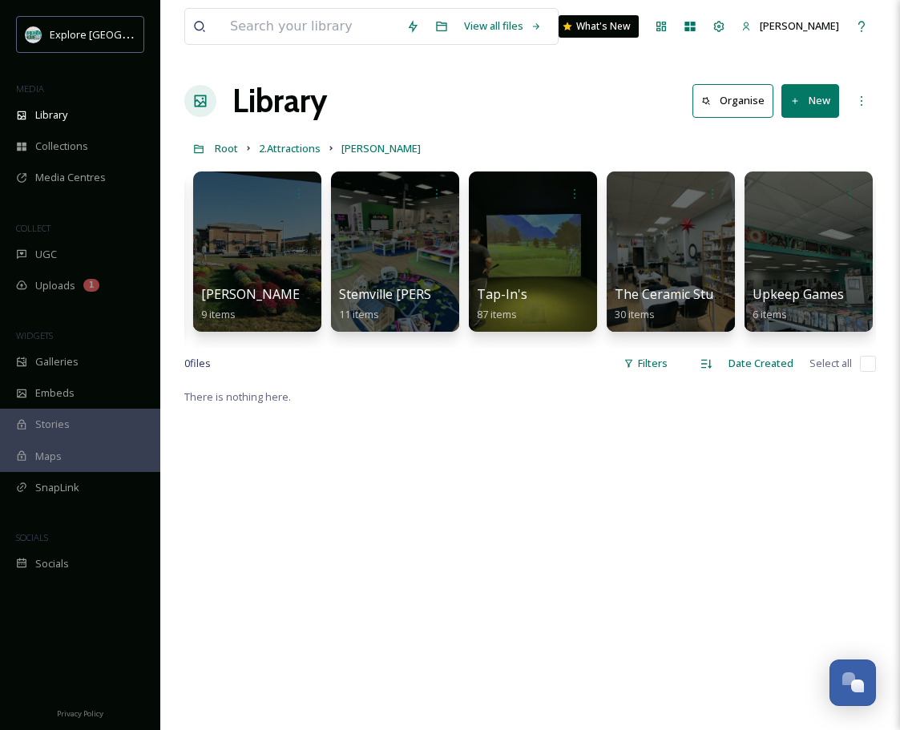
scroll to position [0, 2308]
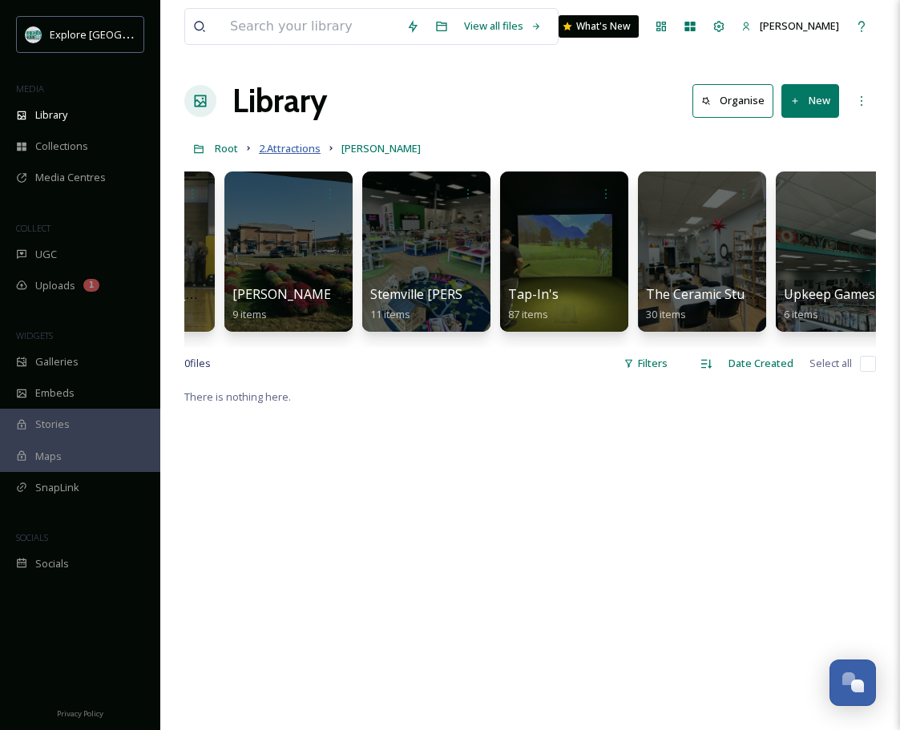
click at [305, 141] on span "2.Attractions" at bounding box center [290, 148] width 62 height 14
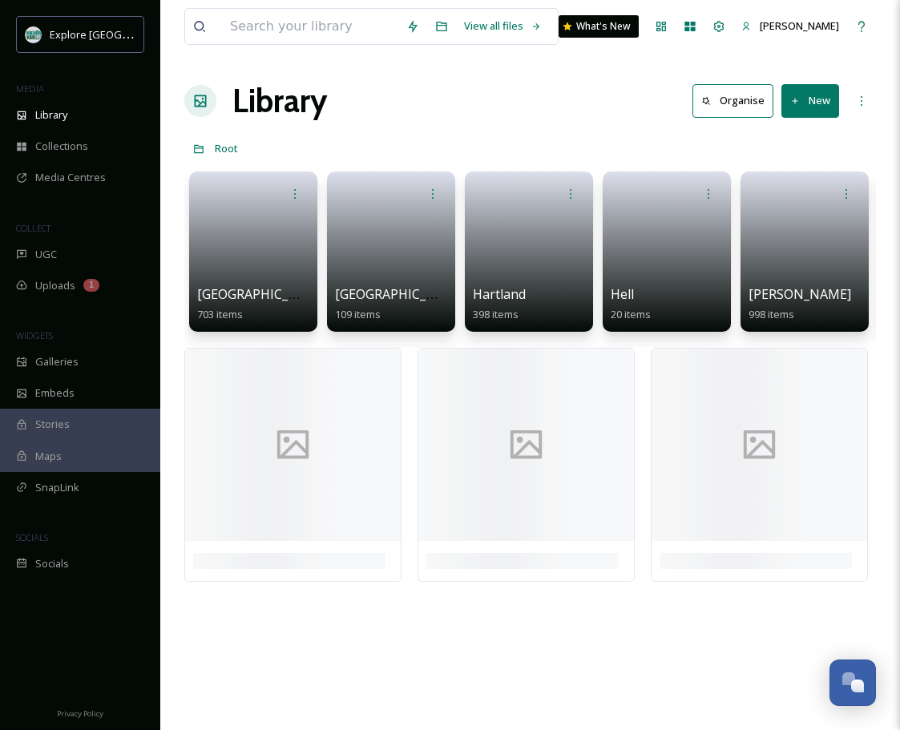
scroll to position [0, 411]
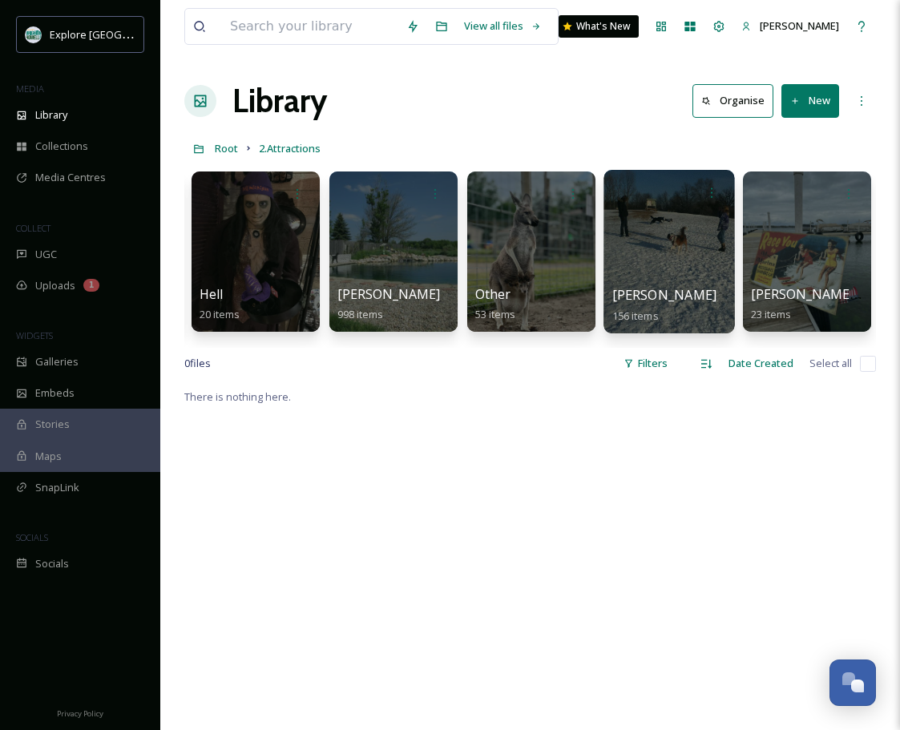
click at [660, 232] on div at bounding box center [668, 251] width 131 height 163
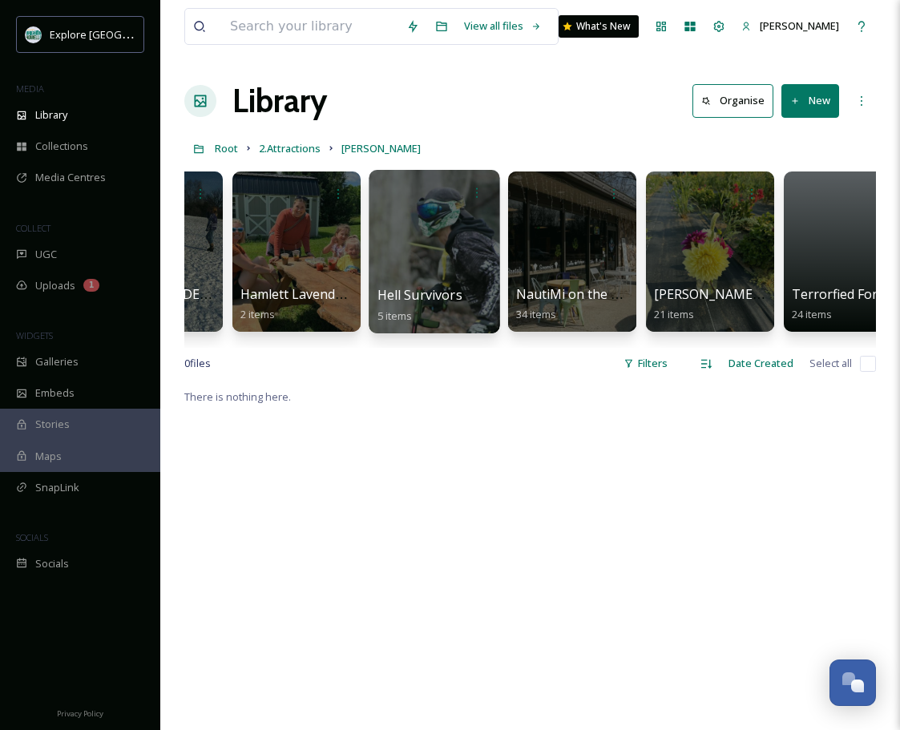
scroll to position [0, 411]
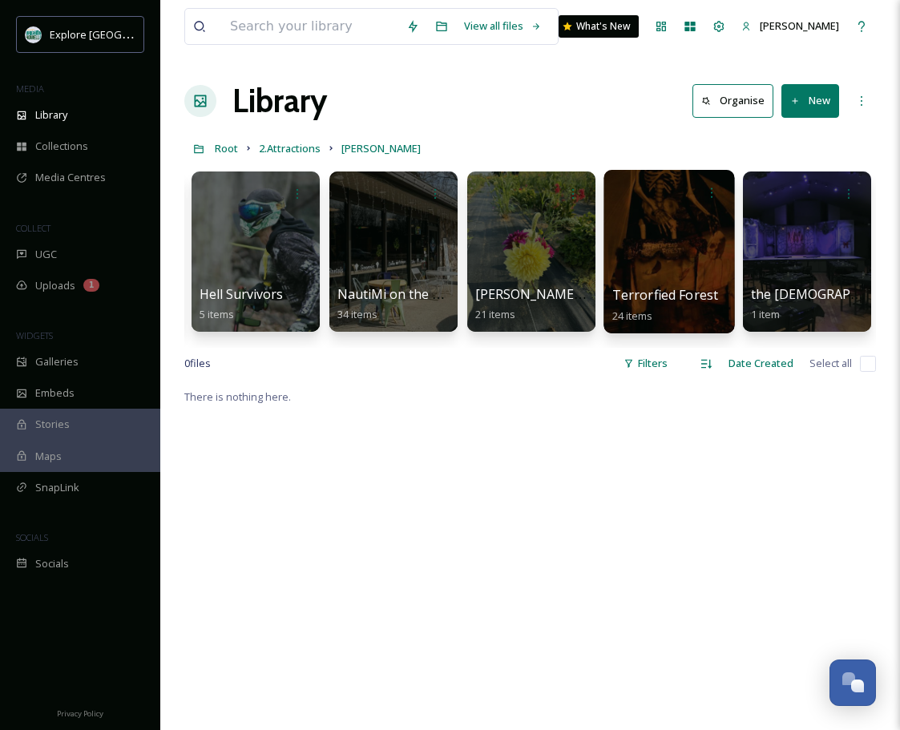
click at [650, 237] on div at bounding box center [668, 251] width 131 height 163
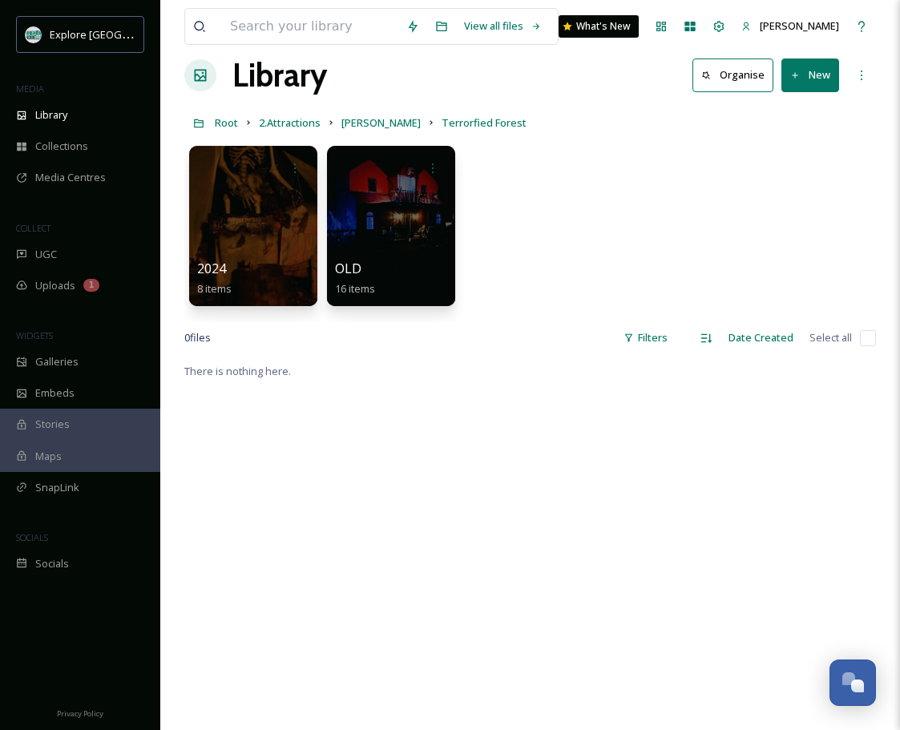
scroll to position [30, 0]
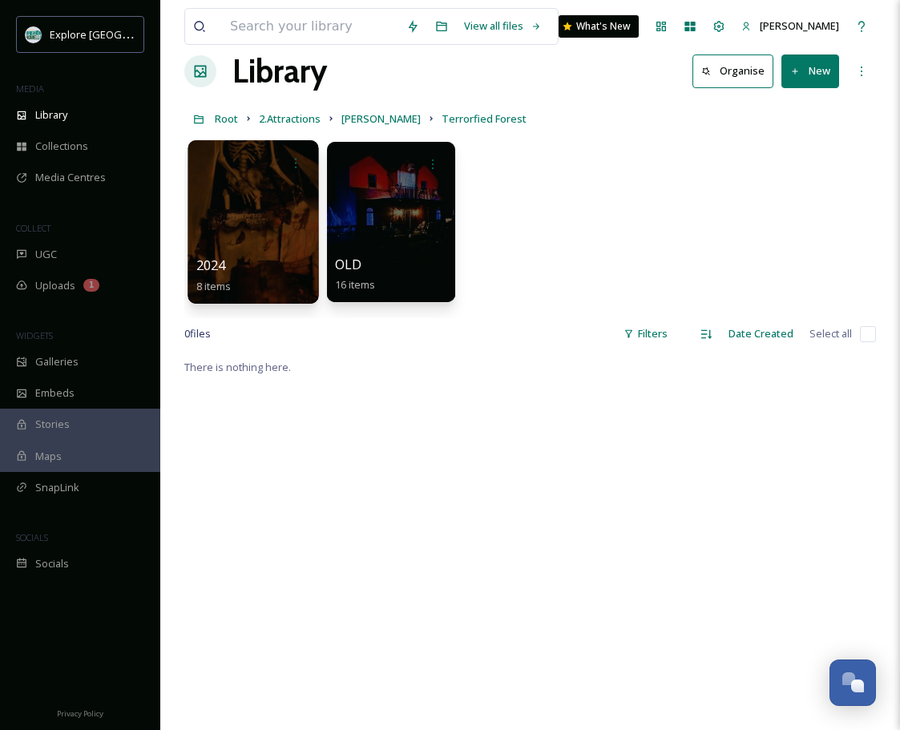
click at [202, 220] on div at bounding box center [253, 221] width 131 height 163
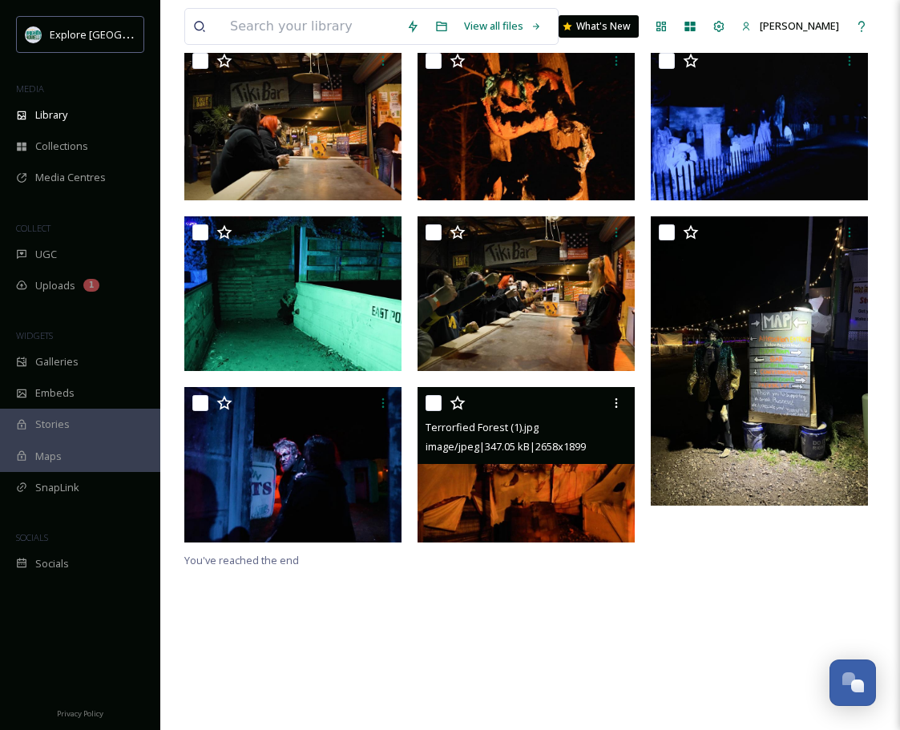
scroll to position [138, 0]
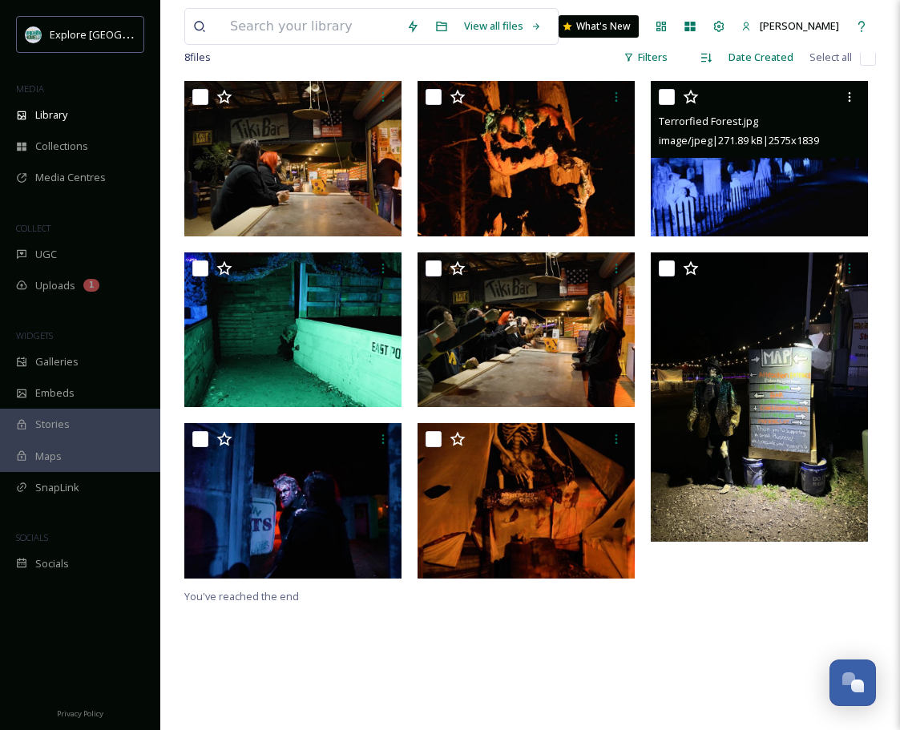
click at [763, 160] on img at bounding box center [759, 158] width 217 height 155
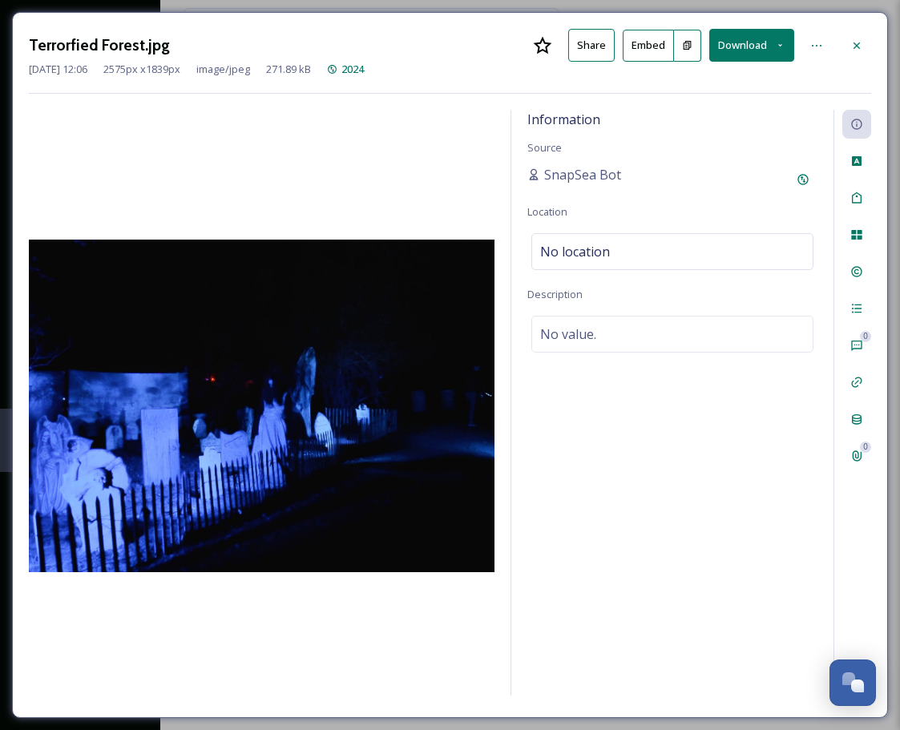
click at [692, 47] on button at bounding box center [687, 46] width 27 height 32
